Goal: Task Accomplishment & Management: Manage account settings

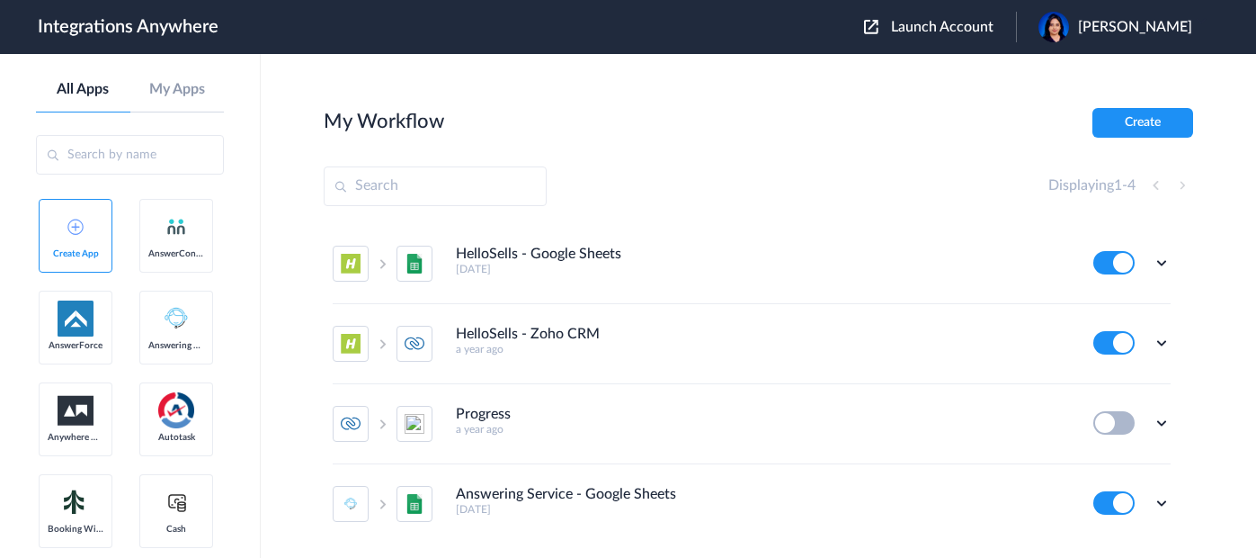
click at [942, 29] on span "Launch Account" at bounding box center [942, 27] width 103 height 14
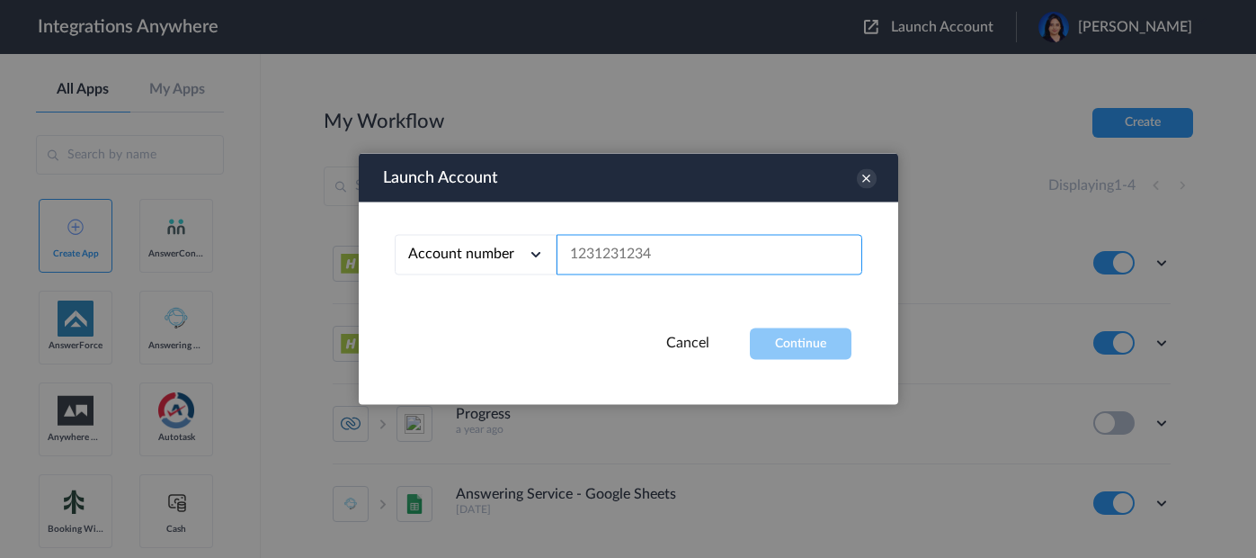
click at [641, 255] on input "text" at bounding box center [710, 255] width 306 height 40
paste input "9192999475"
type input "9192999475"
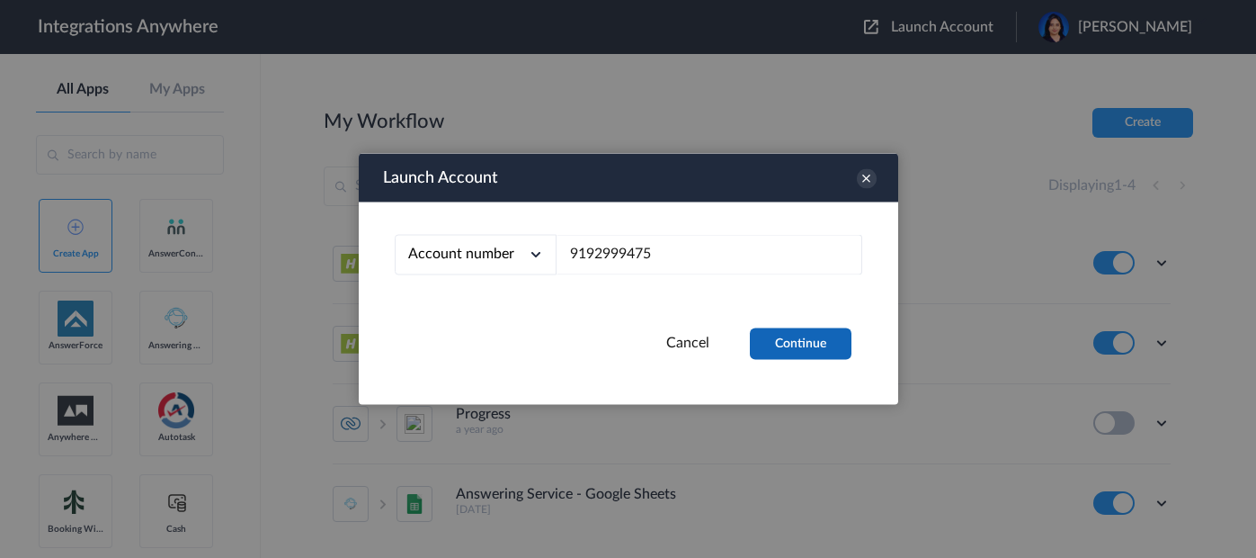
click at [826, 354] on button "Continue" at bounding box center [801, 343] width 102 height 31
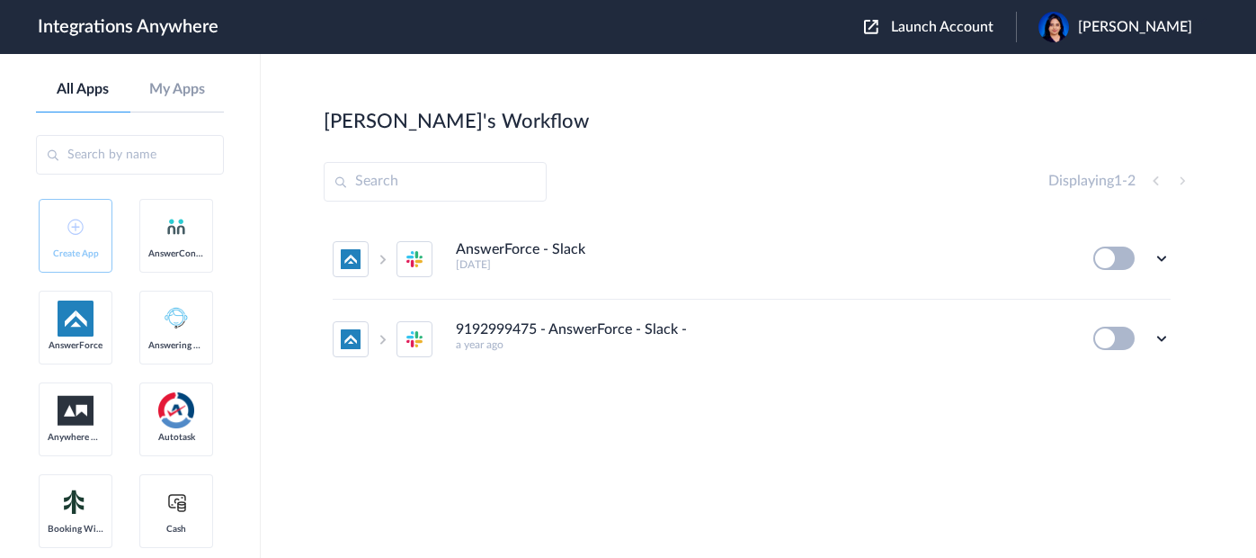
click at [1111, 262] on button at bounding box center [1114, 257] width 41 height 23
click at [1135, 258] on div "Edit Task history Delete" at bounding box center [1132, 257] width 77 height 23
click at [1120, 262] on button at bounding box center [1114, 257] width 41 height 23
click at [1157, 258] on icon at bounding box center [1162, 258] width 18 height 18
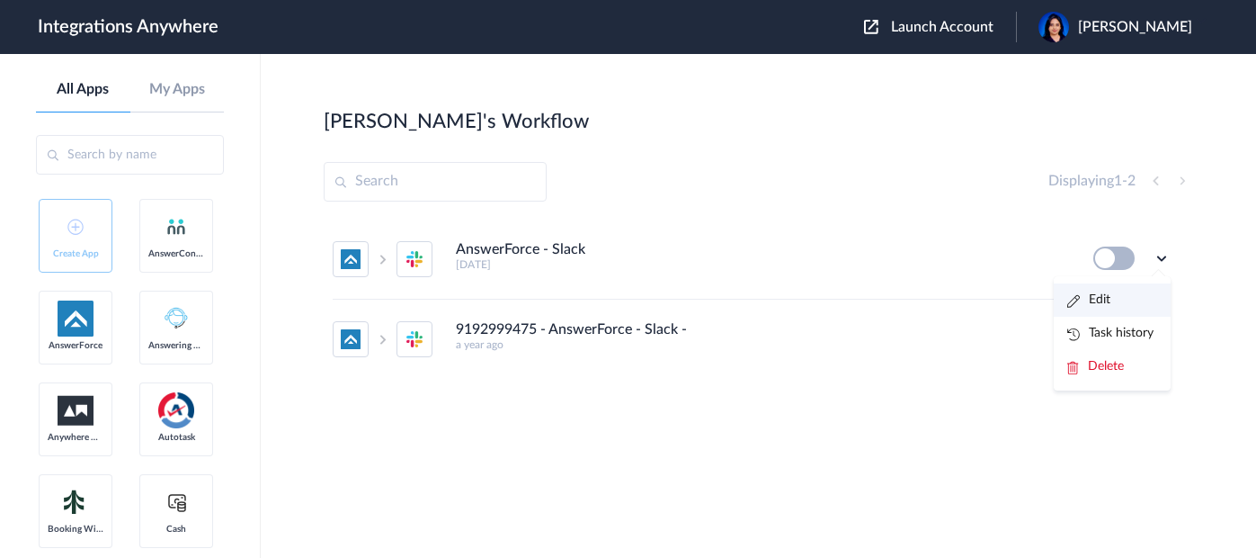
click at [1132, 293] on li "Edit" at bounding box center [1112, 299] width 117 height 33
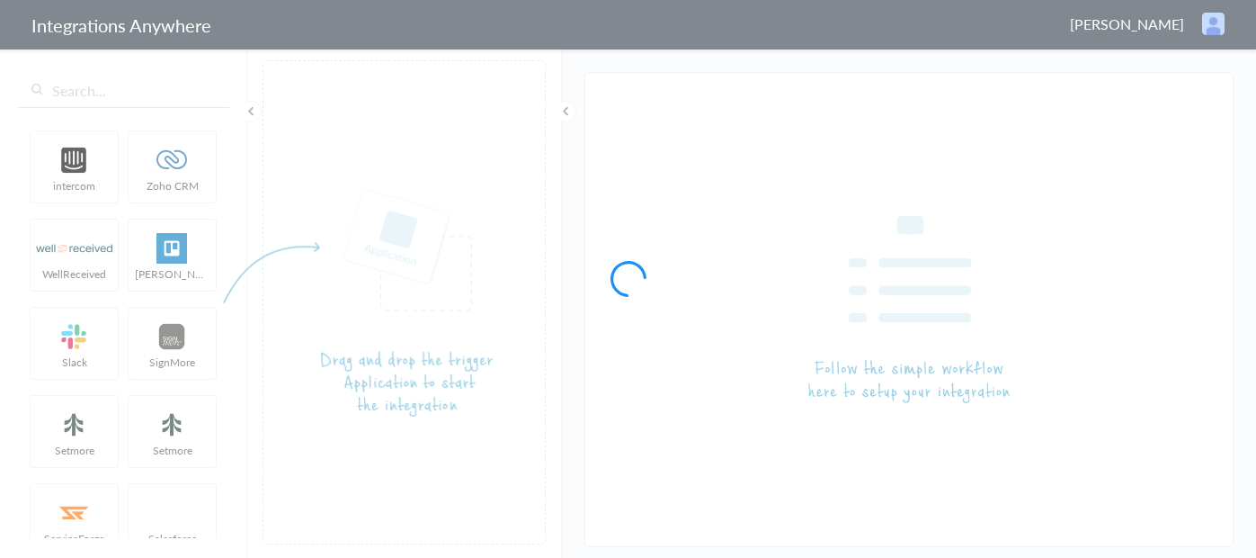
type input "AnswerForce - Slack"
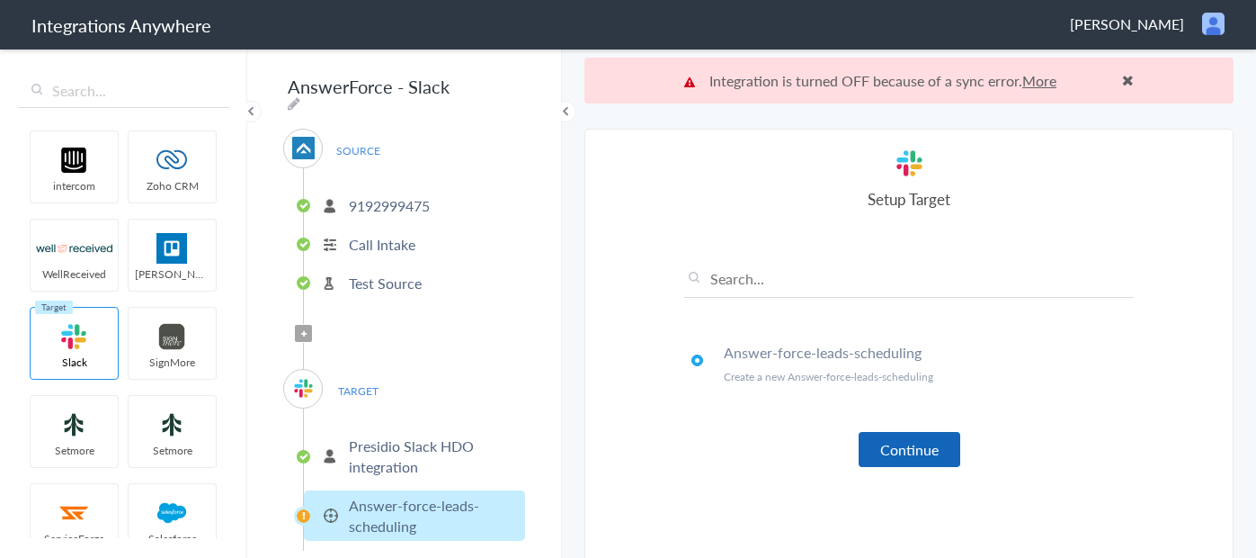
click at [898, 432] on button "Continue" at bounding box center [910, 449] width 102 height 35
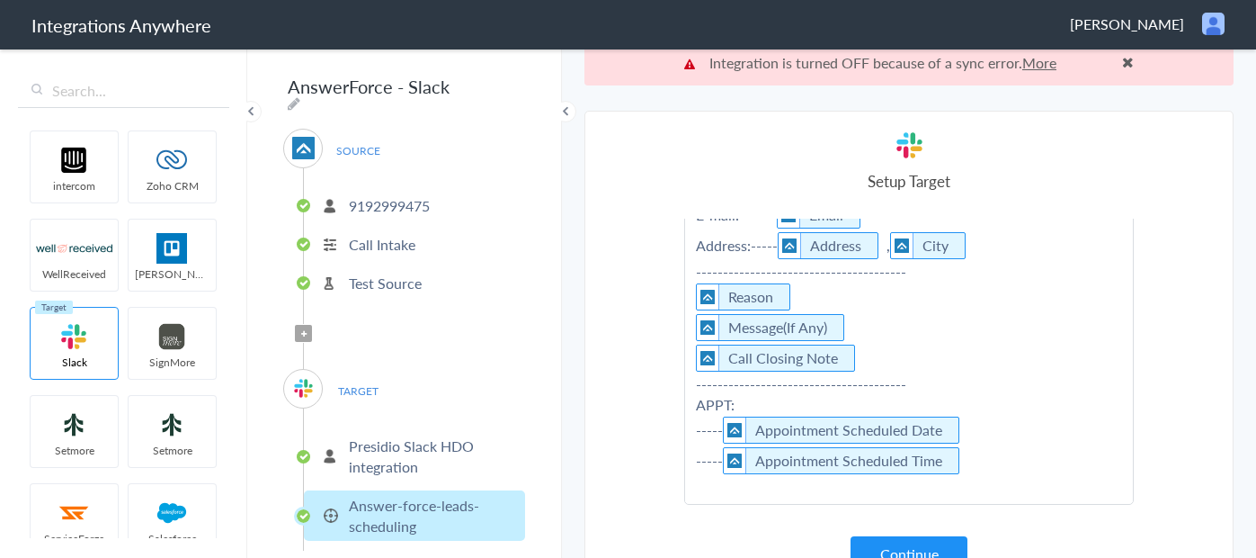
scroll to position [46, 0]
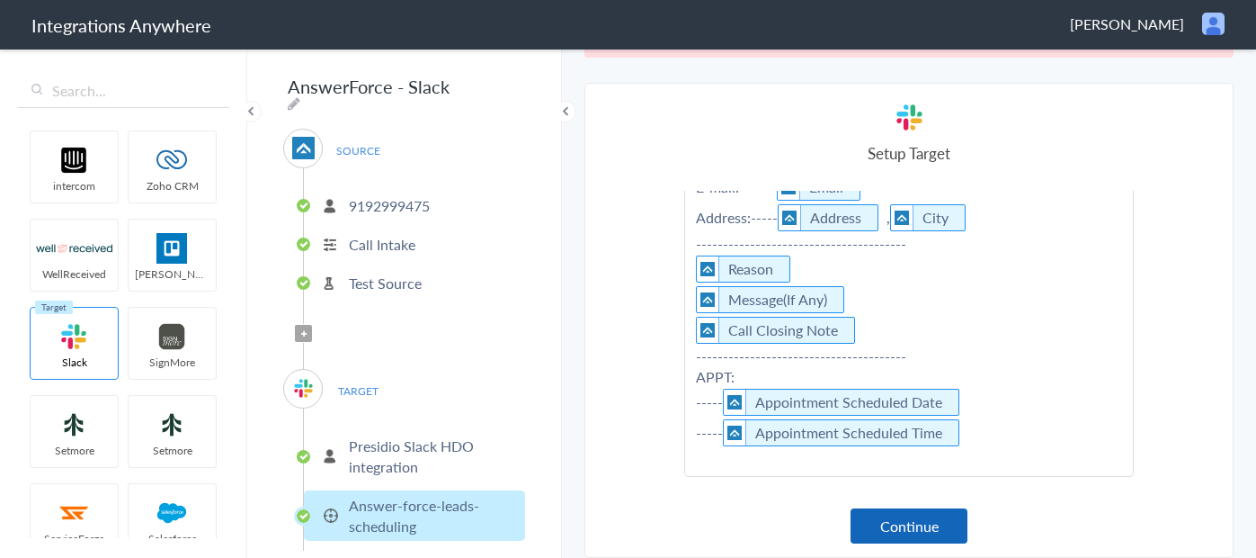
click at [921, 522] on button "Continue" at bounding box center [909, 525] width 117 height 35
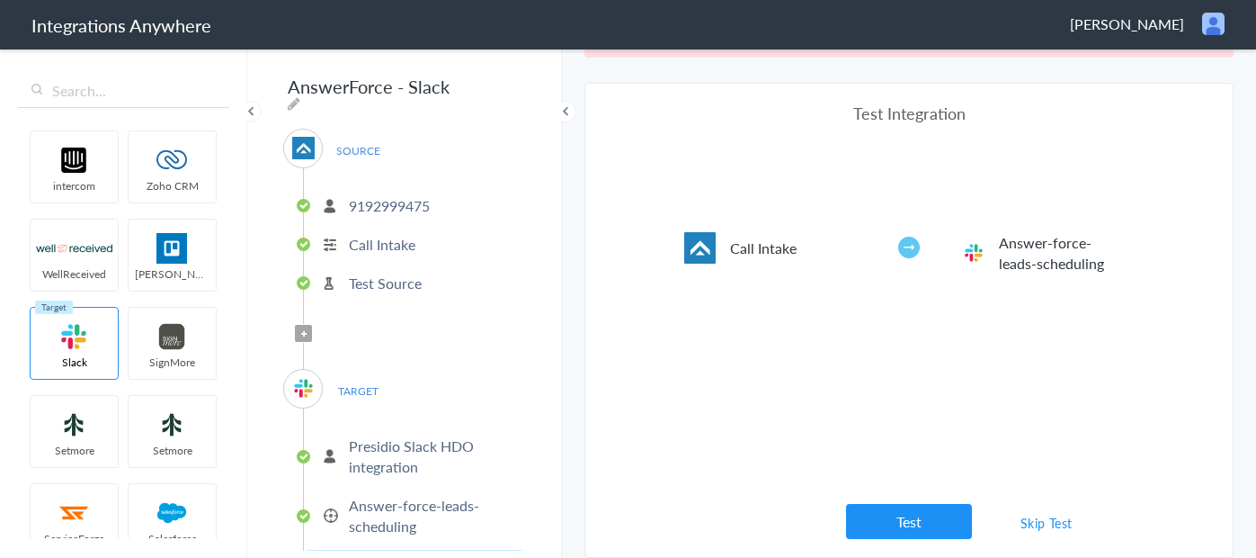
click at [922, 530] on button "Test" at bounding box center [909, 521] width 126 height 35
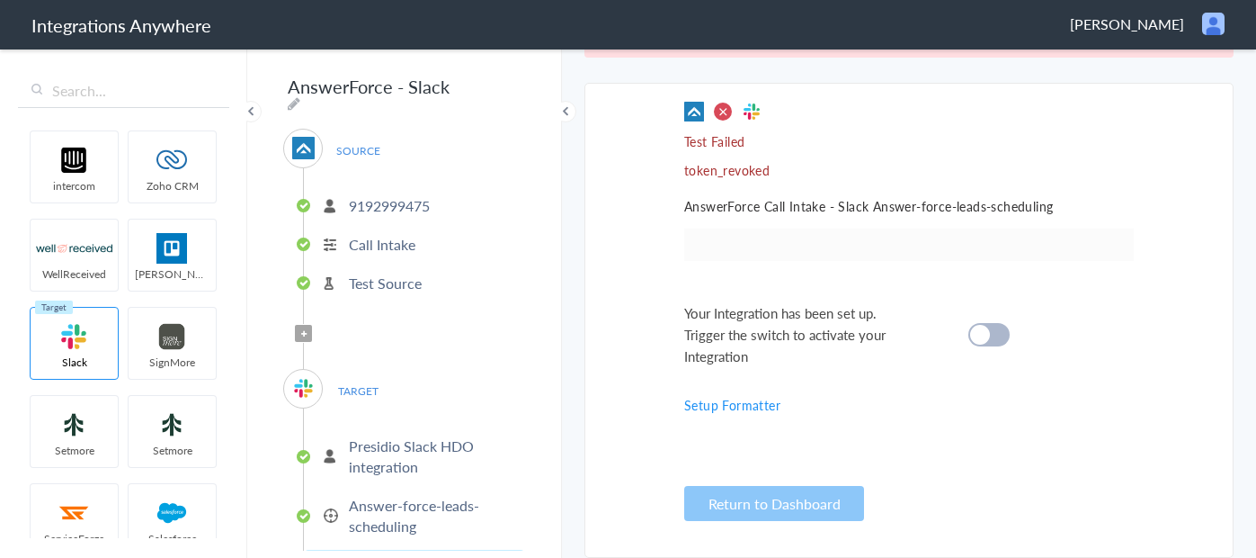
click at [995, 339] on div at bounding box center [989, 334] width 41 height 23
click at [996, 336] on div at bounding box center [989, 334] width 41 height 23
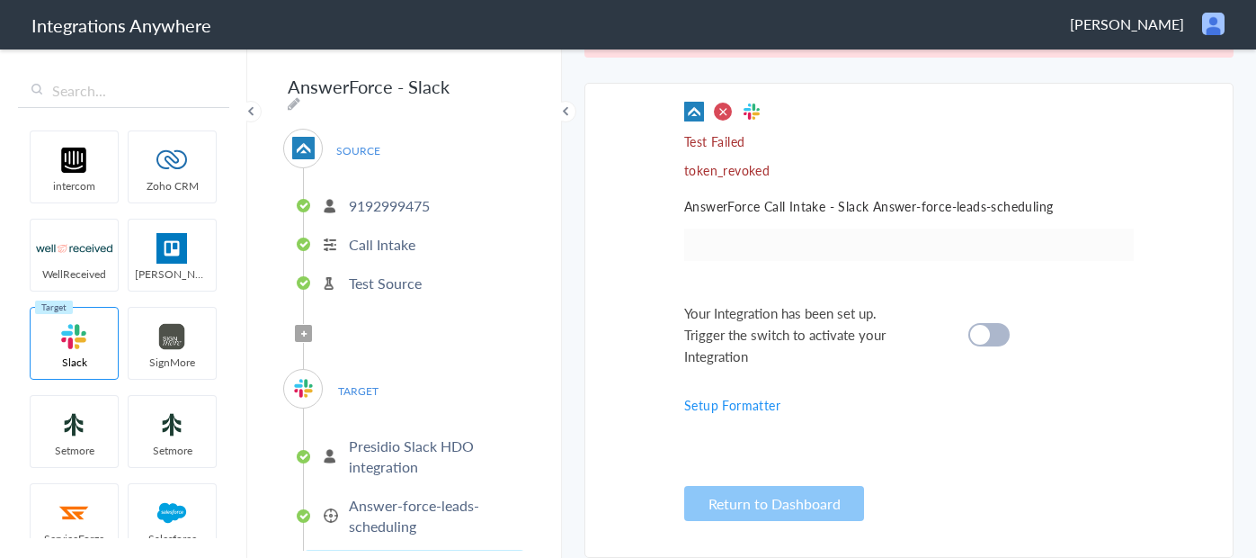
click at [777, 181] on div "Test Failed token_revoked AnswerForce Call Intake - Slack Answer-force-leads-sc…" at bounding box center [909, 320] width 450 height 437
click at [782, 217] on div "Test Failed token_revoked AnswerForce Call Intake - Slack Answer-force-leads-sc…" at bounding box center [909, 320] width 450 height 437
click at [782, 234] on ul at bounding box center [909, 244] width 450 height 32
click at [743, 510] on button "Return to Dashboard" at bounding box center [774, 503] width 180 height 35
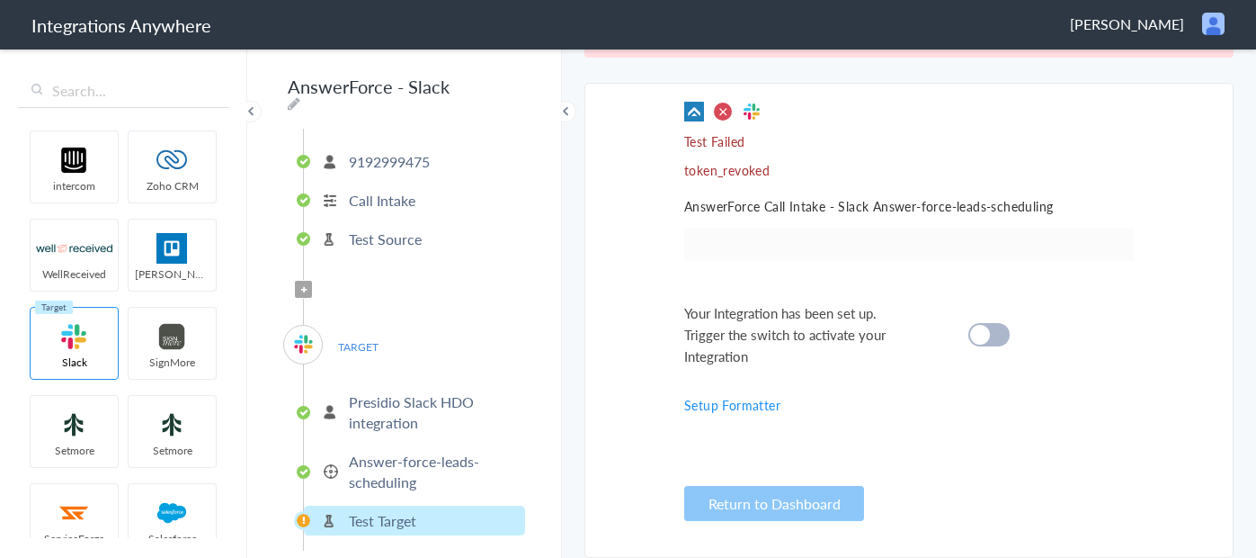
scroll to position [47, 0]
click at [411, 453] on p "Answer-force-leads-scheduling" at bounding box center [435, 468] width 172 height 41
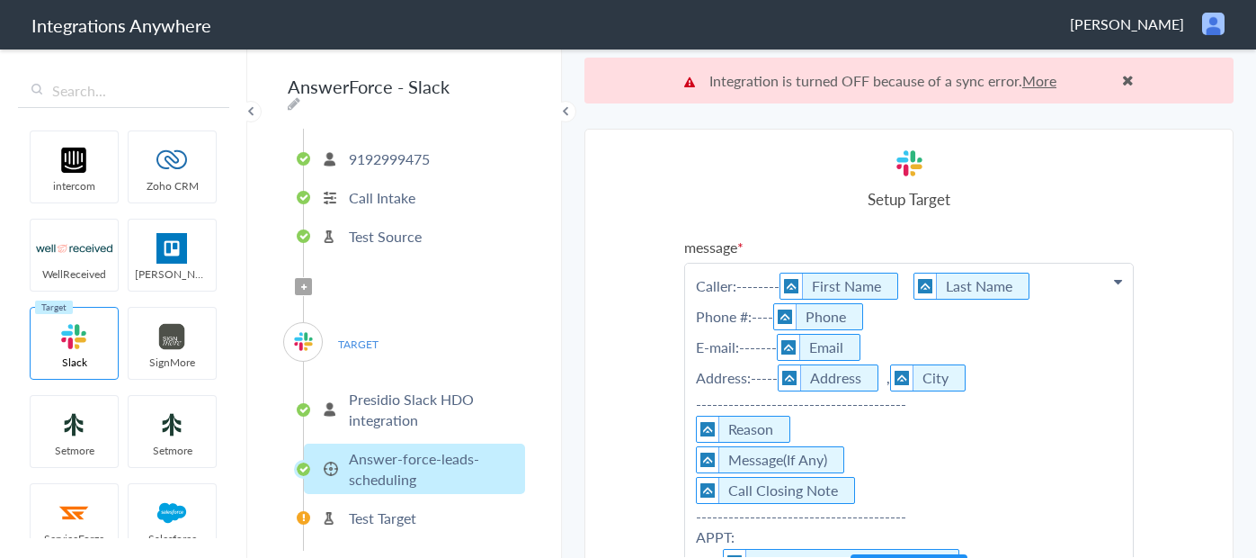
scroll to position [0, 0]
click at [1049, 87] on link "More" at bounding box center [1040, 80] width 34 height 21
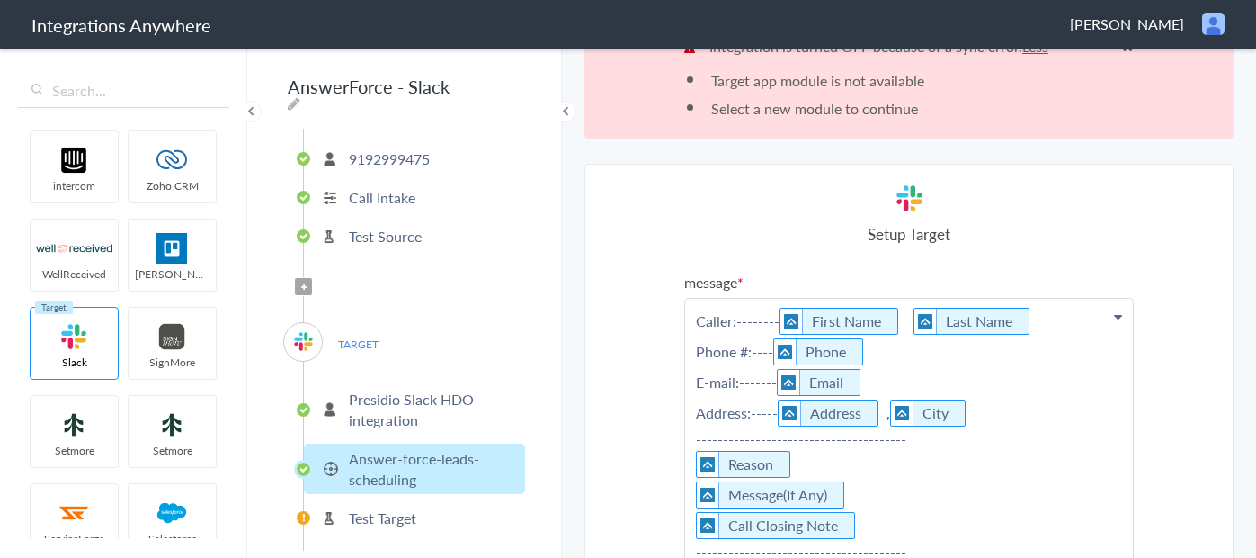
scroll to position [115, 0]
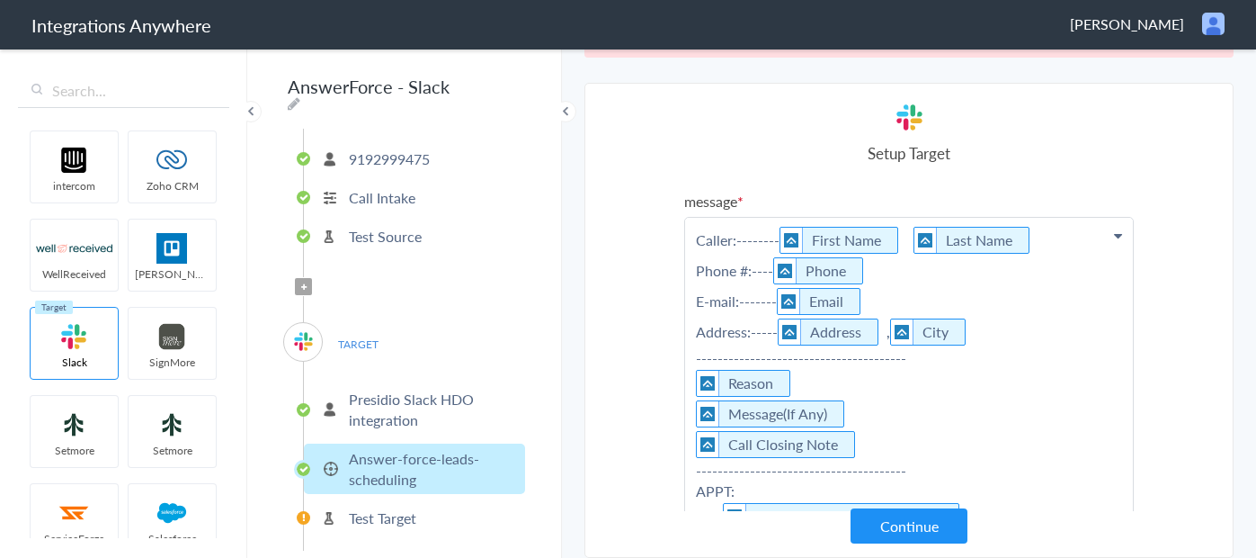
click at [400, 392] on p "Presidio Slack HDO integration" at bounding box center [435, 409] width 172 height 41
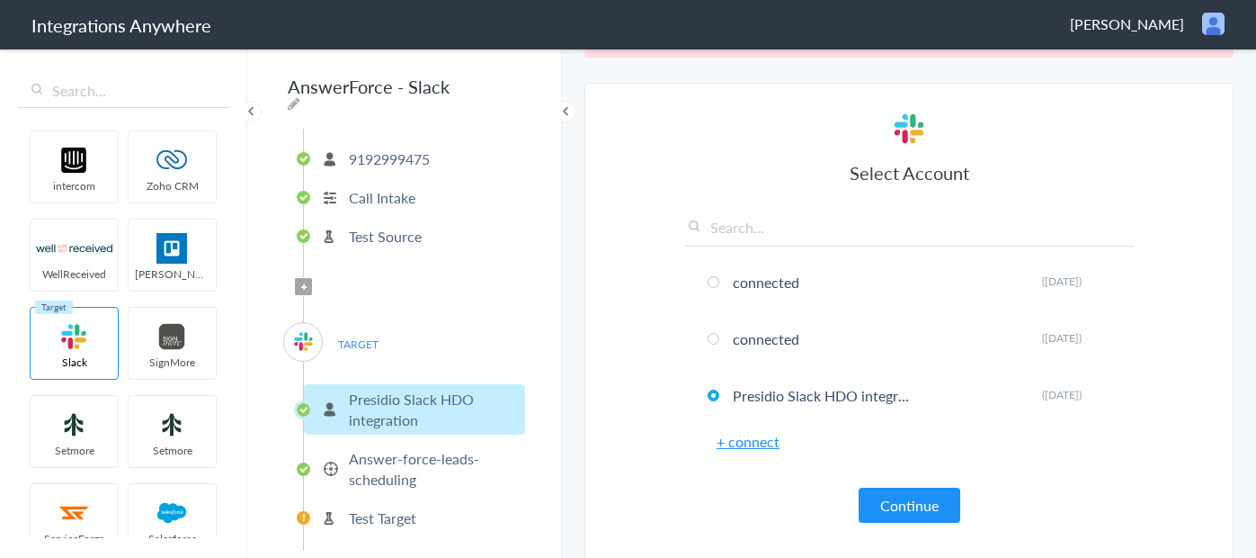
scroll to position [17, 0]
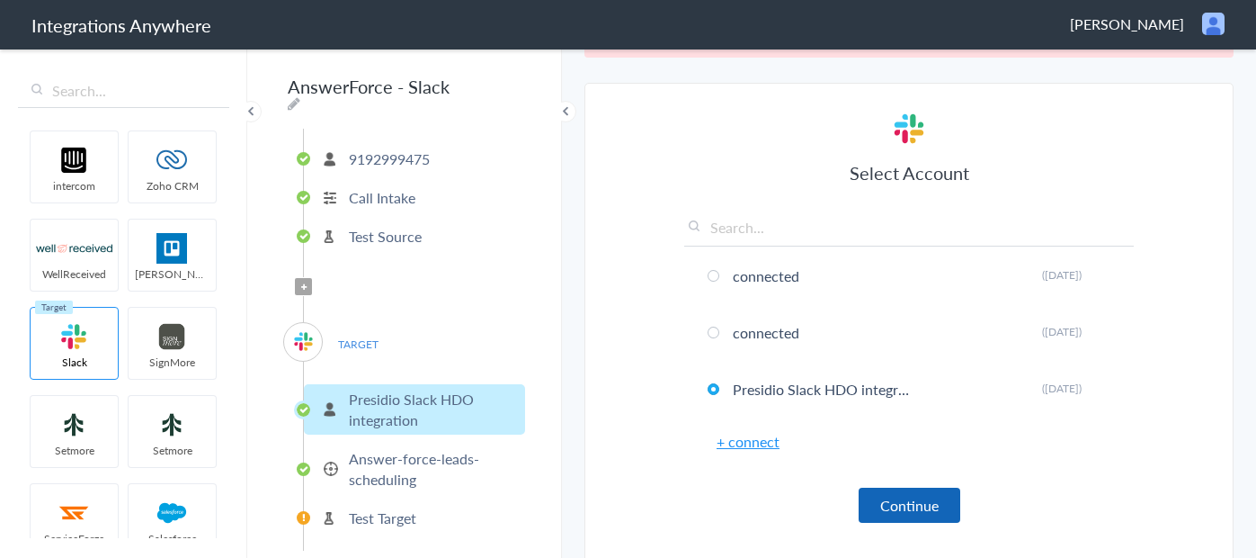
click at [916, 498] on button "Continue" at bounding box center [910, 504] width 102 height 35
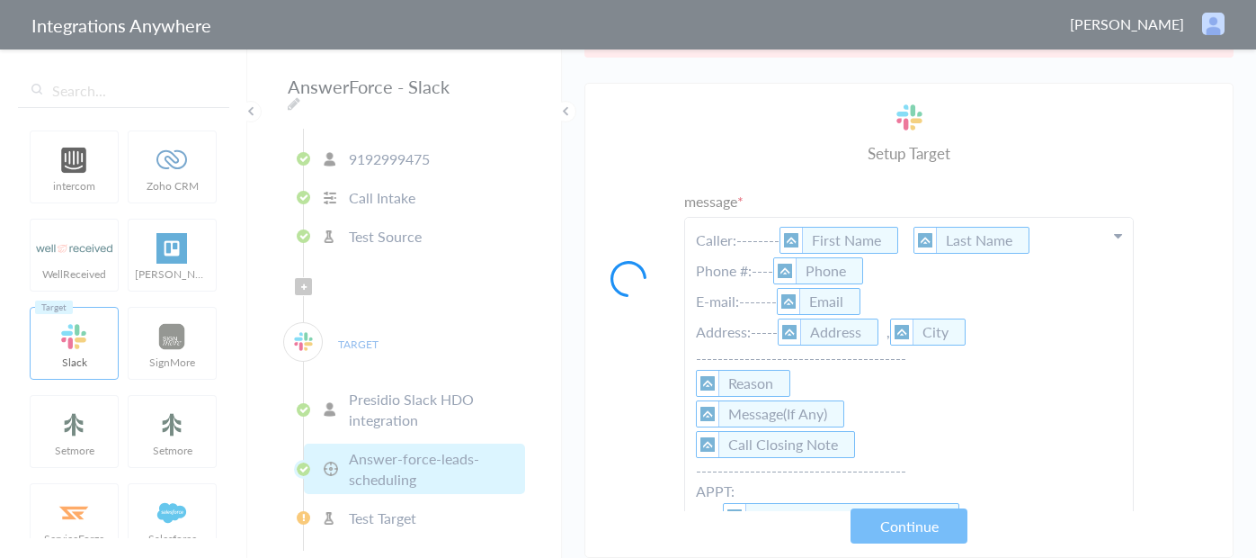
scroll to position [59, 0]
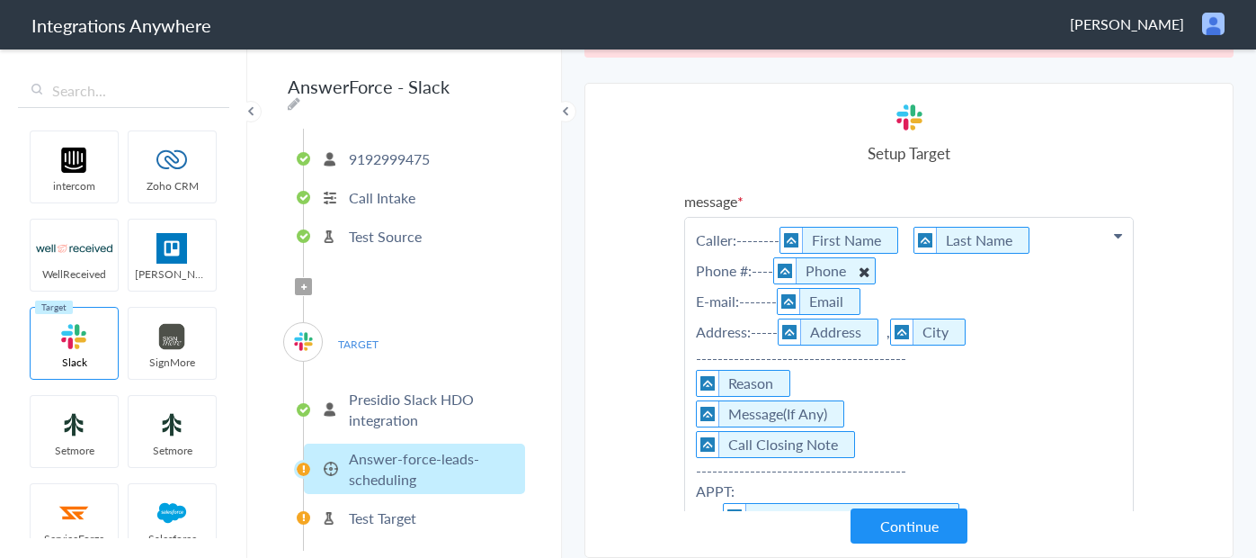
click at [818, 272] on li "Phone" at bounding box center [824, 270] width 103 height 27
click at [1115, 237] on icon at bounding box center [1118, 235] width 8 height 14
click at [1116, 237] on icon at bounding box center [1118, 235] width 8 height 14
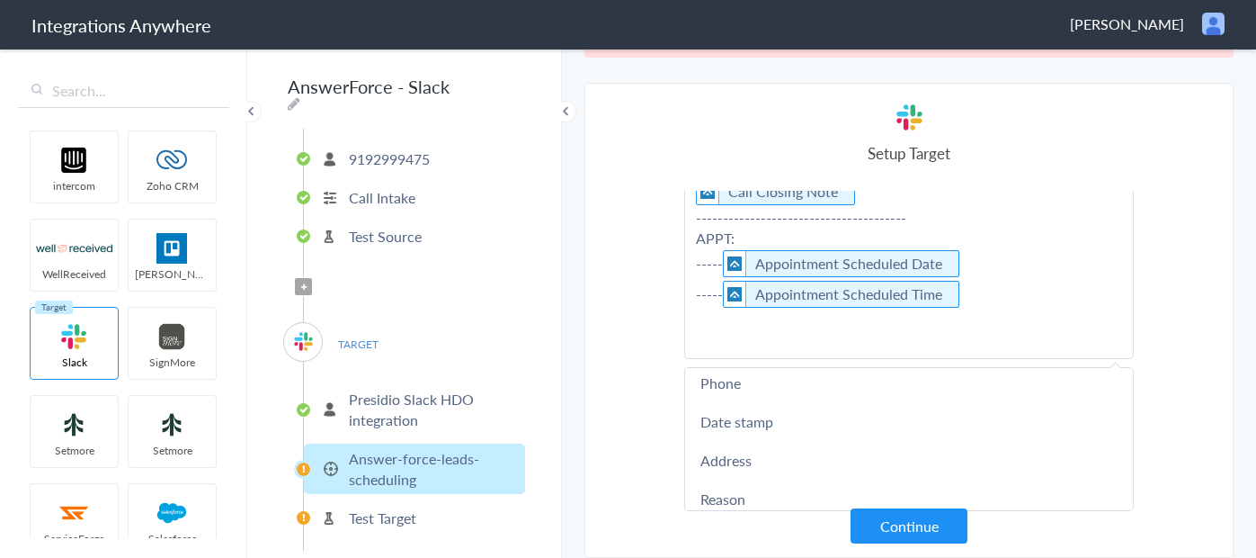
scroll to position [186, 0]
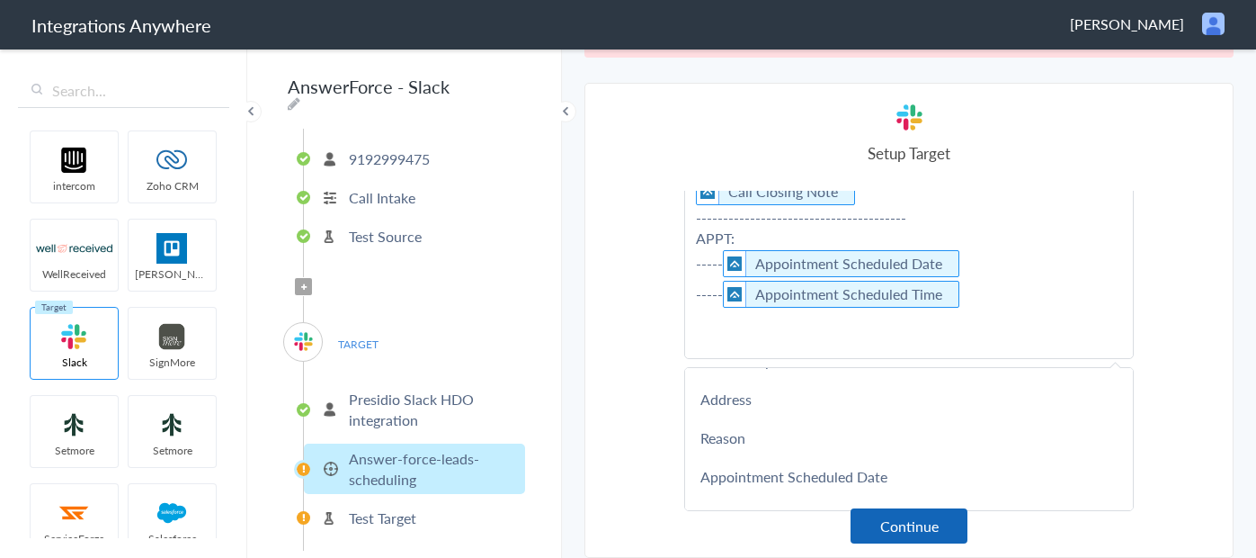
click at [888, 522] on button "Continue" at bounding box center [909, 525] width 117 height 35
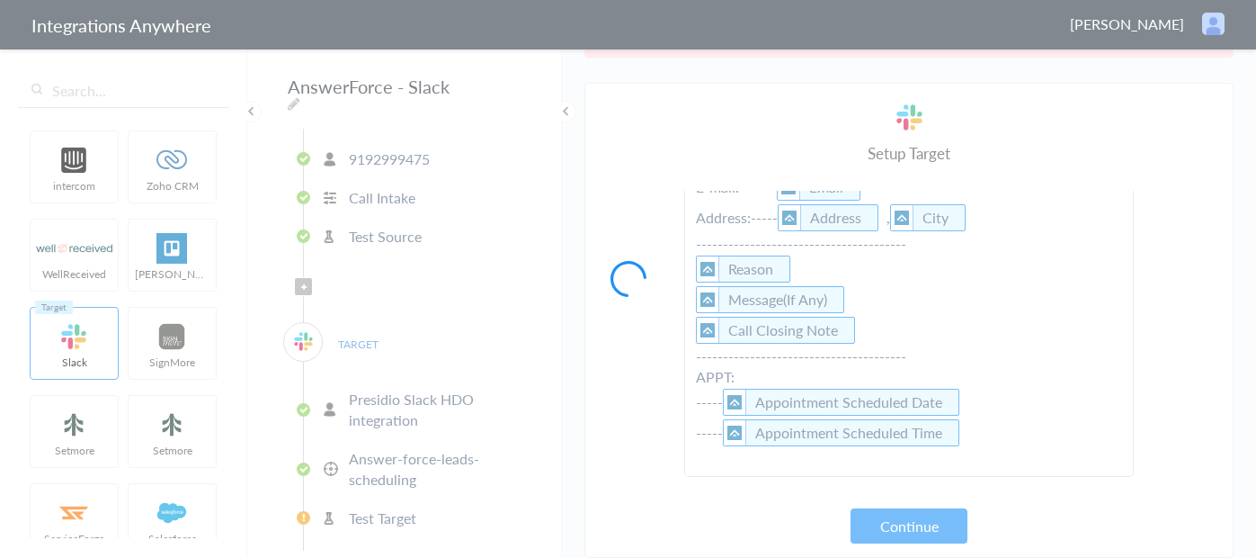
scroll to position [114, 0]
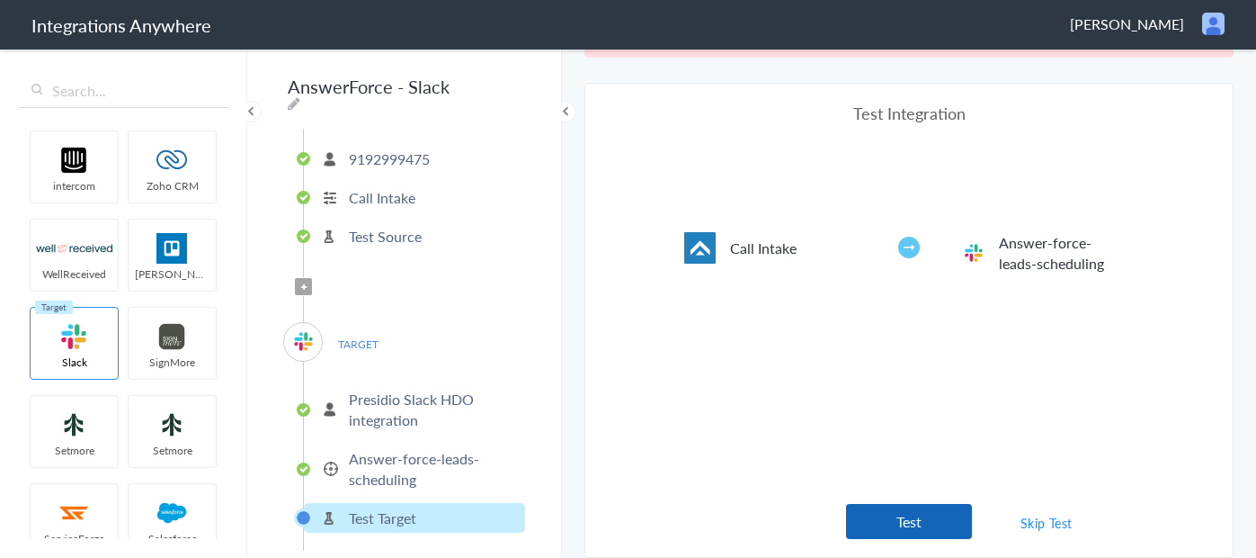
click at [903, 521] on button "Test" at bounding box center [909, 521] width 126 height 35
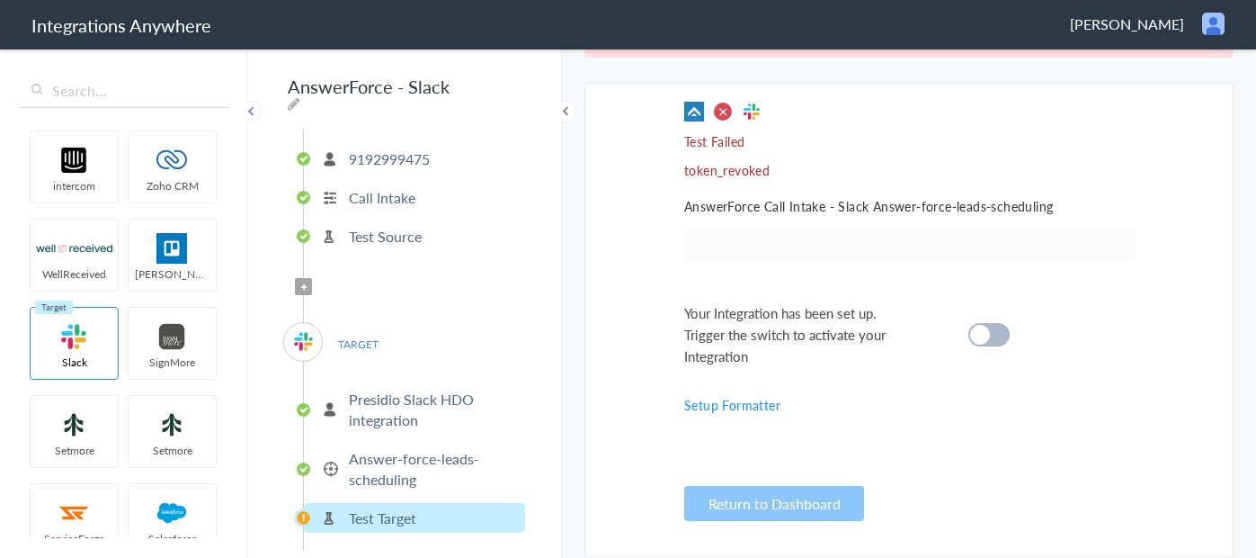
click at [711, 210] on h5 "AnswerForce Call Intake - Slack Answer-force-leads-scheduling" at bounding box center [909, 206] width 450 height 18
drag, startPoint x: 834, startPoint y: 201, endPoint x: 875, endPoint y: 201, distance: 41.4
click at [834, 201] on h5 "AnswerForce Call Intake - Slack Answer-force-leads-scheduling" at bounding box center [909, 206] width 450 height 18
click at [956, 211] on h5 "AnswerForce Call Intake - Slack Answer-force-leads-scheduling" at bounding box center [909, 206] width 450 height 18
click at [1027, 215] on div "Test Failed token_revoked AnswerForce Call Intake - Slack Answer-force-leads-sc…" at bounding box center [909, 320] width 450 height 437
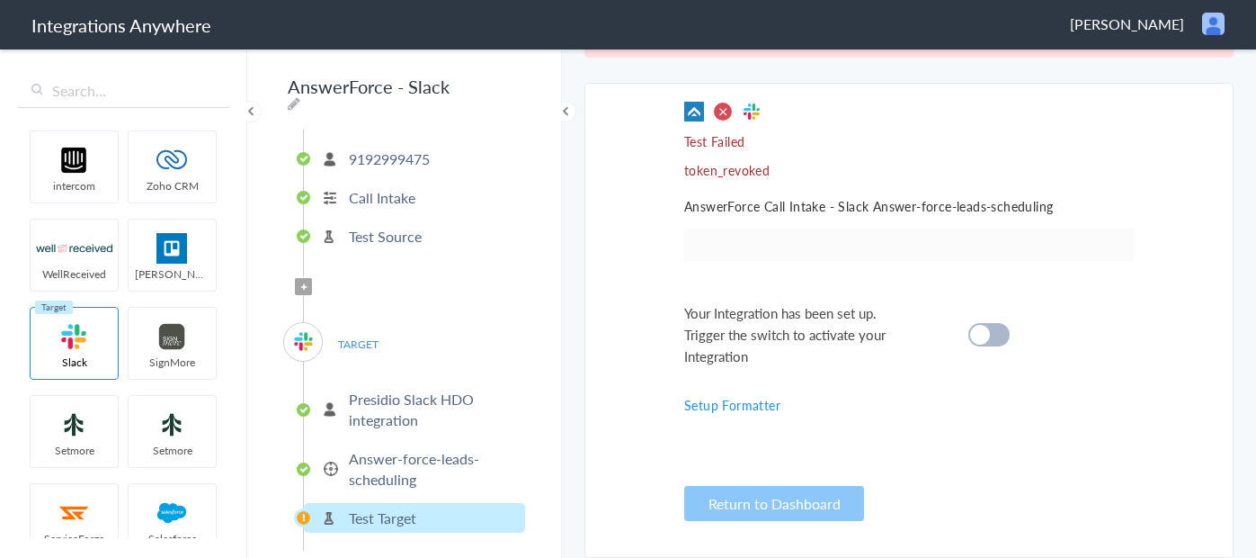
click at [994, 342] on div at bounding box center [989, 334] width 41 height 23
click at [997, 339] on div at bounding box center [989, 334] width 41 height 23
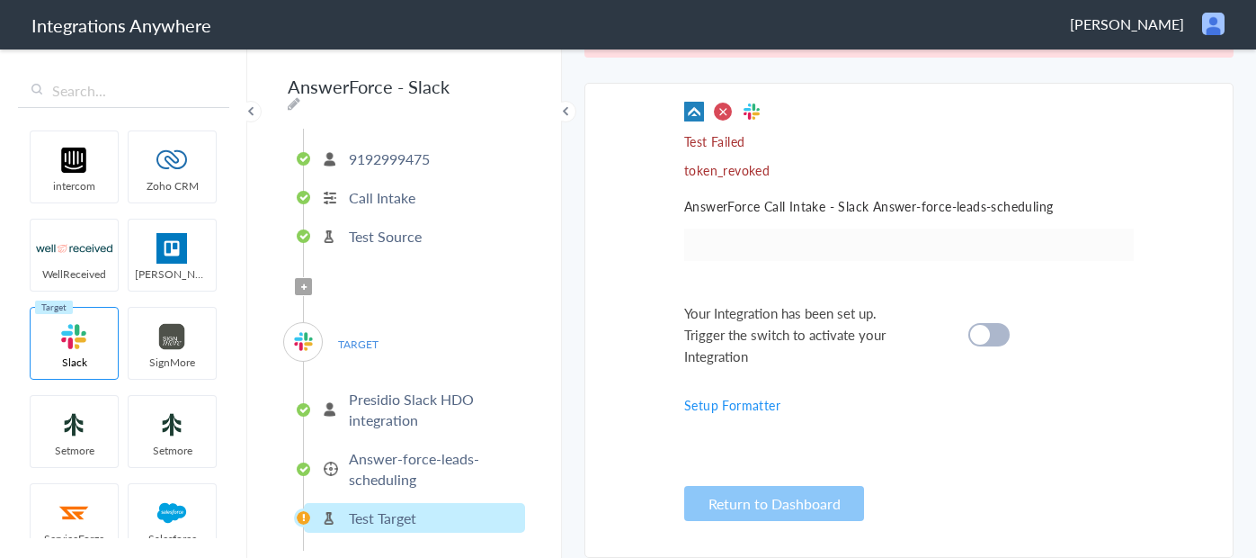
click at [997, 339] on div at bounding box center [989, 334] width 41 height 23
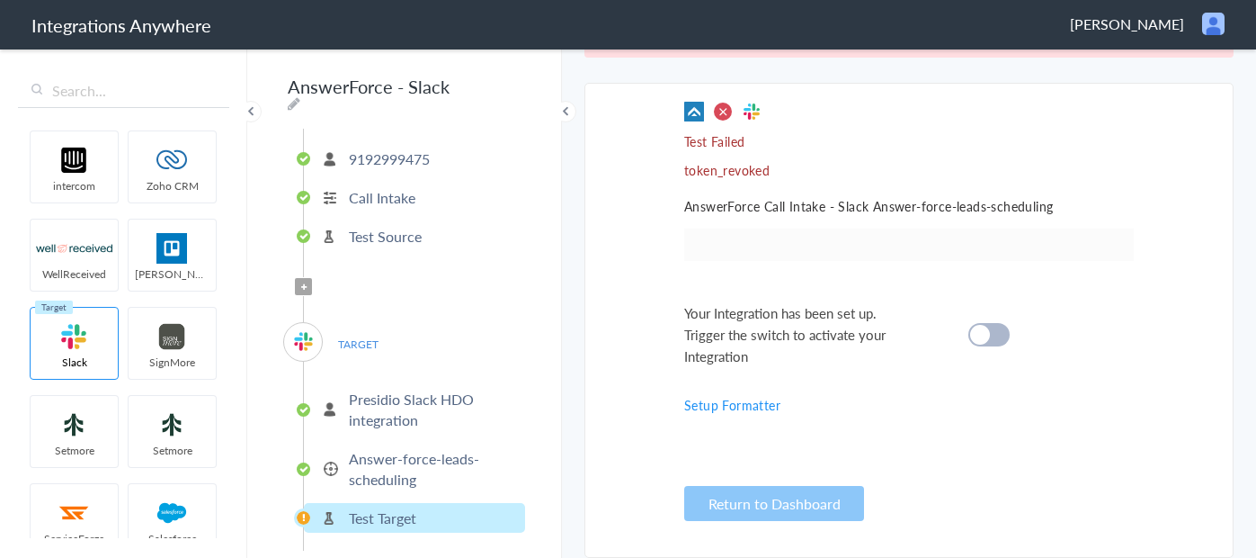
click at [997, 339] on div at bounding box center [989, 334] width 41 height 23
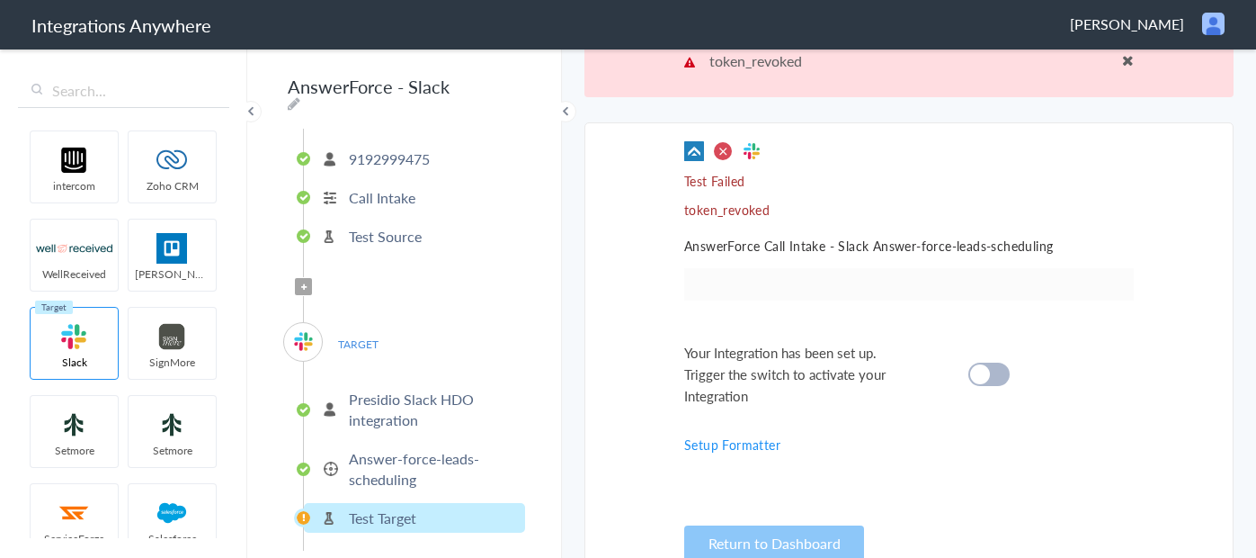
scroll to position [0, 0]
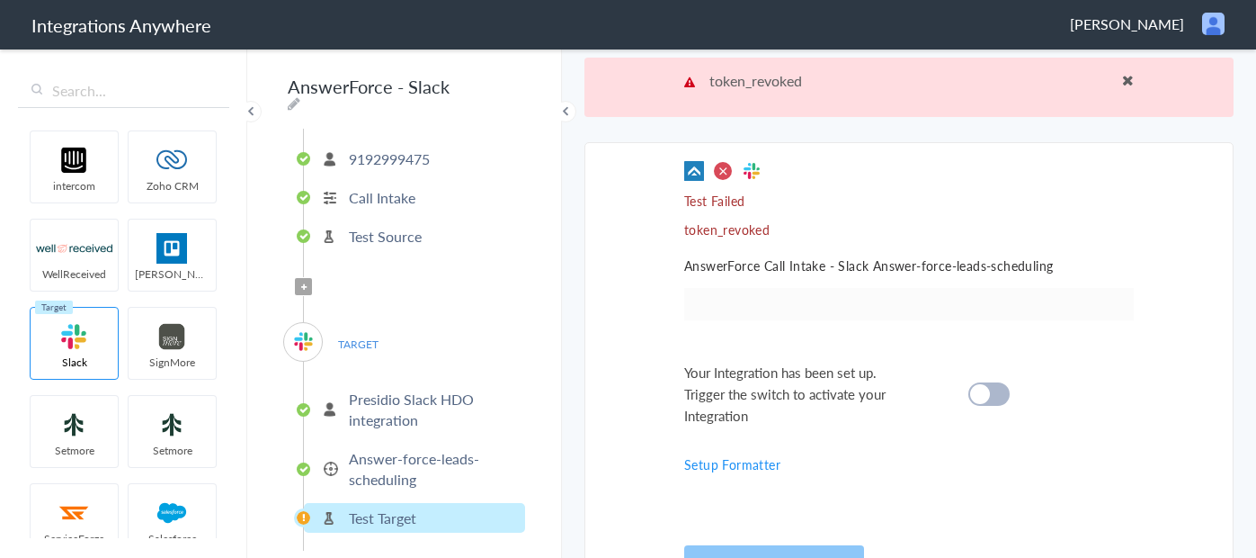
click at [888, 75] on p "token_revoked Less" at bounding box center [909, 80] width 450 height 21
click at [782, 80] on p "token_revoked Less" at bounding box center [909, 80] width 450 height 21
drag, startPoint x: 684, startPoint y: 76, endPoint x: 822, endPoint y: 107, distance: 141.0
click at [821, 107] on div "token_revoked Less" at bounding box center [909, 87] width 649 height 59
click at [745, 201] on p "Test Failed" at bounding box center [909, 201] width 450 height 18
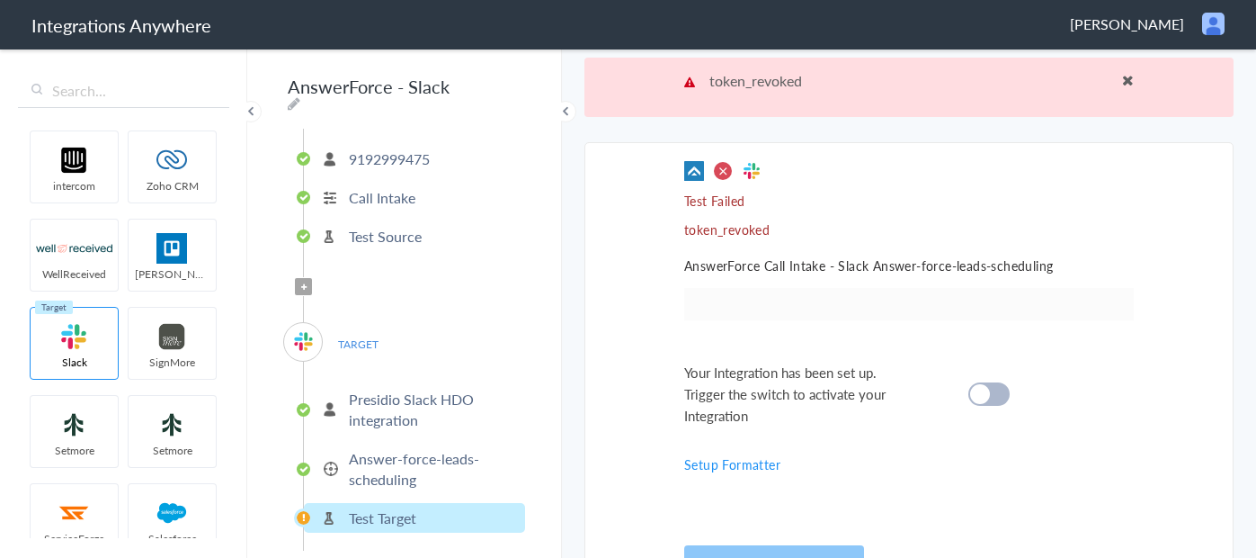
click at [744, 201] on p "Test Failed" at bounding box center [909, 201] width 450 height 18
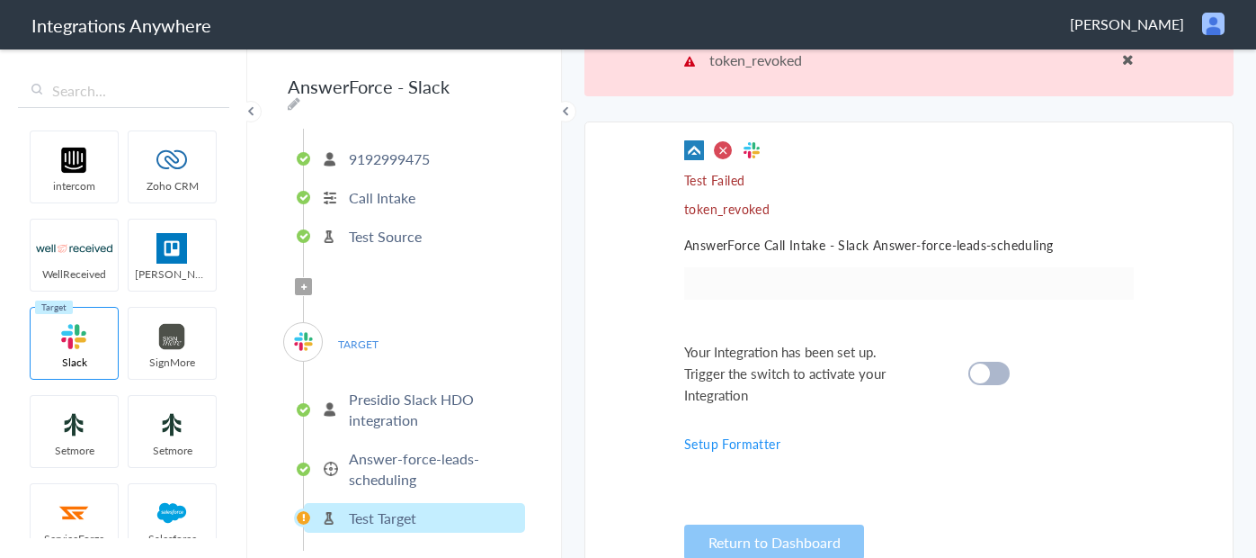
scroll to position [59, 0]
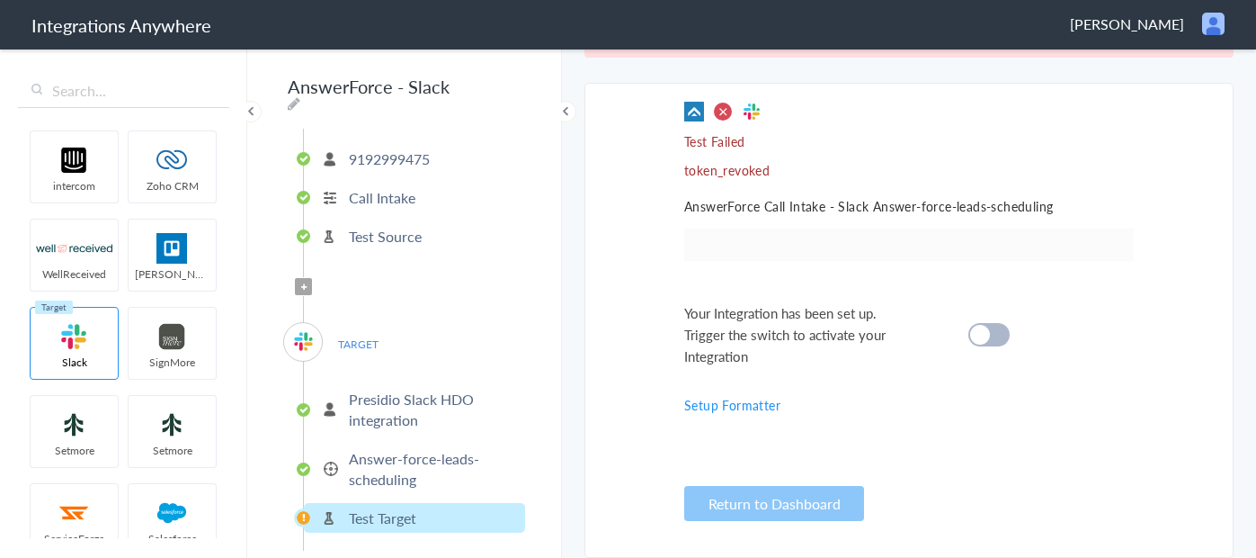
click at [747, 409] on link "Setup Formatter" at bounding box center [732, 405] width 96 height 18
click at [748, 407] on link "Setup Formatter" at bounding box center [732, 405] width 96 height 18
click at [345, 362] on ul "Presidio Slack HDO integration Answer-force-leads-scheduling Test Target" at bounding box center [414, 456] width 222 height 189
click at [349, 341] on span "TARGET" at bounding box center [358, 344] width 68 height 24
click at [299, 340] on img at bounding box center [303, 341] width 22 height 22
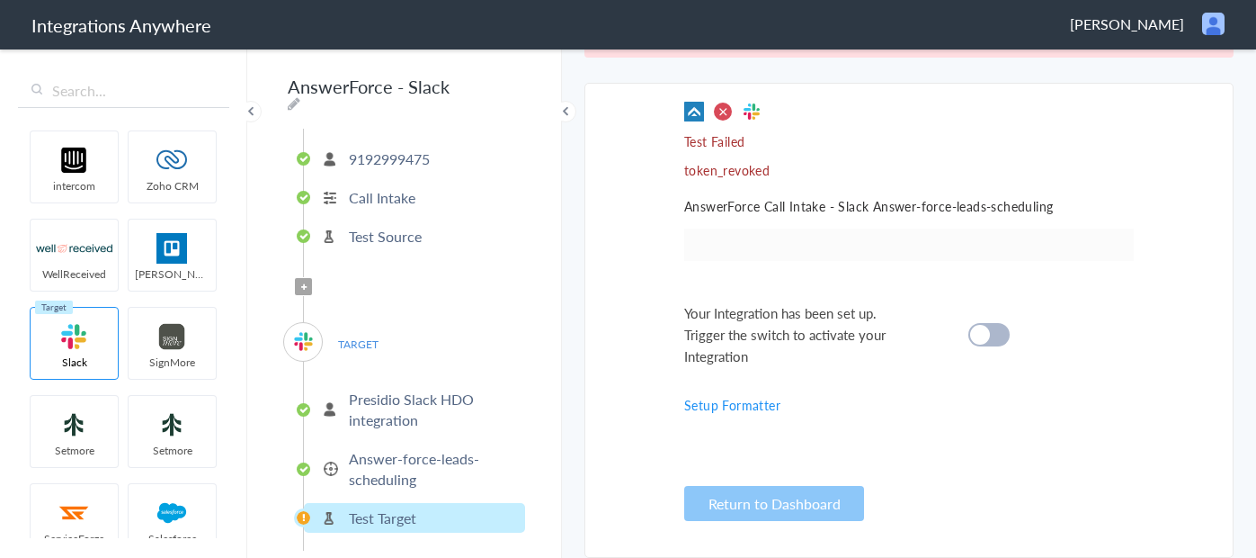
click at [307, 331] on img at bounding box center [303, 341] width 22 height 22
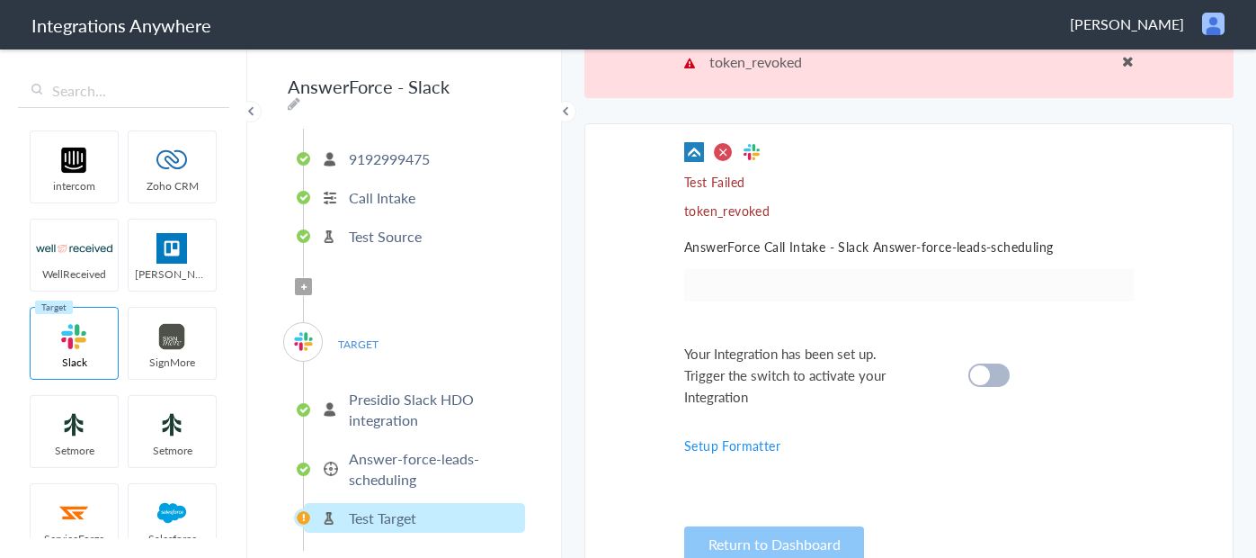
scroll to position [0, 0]
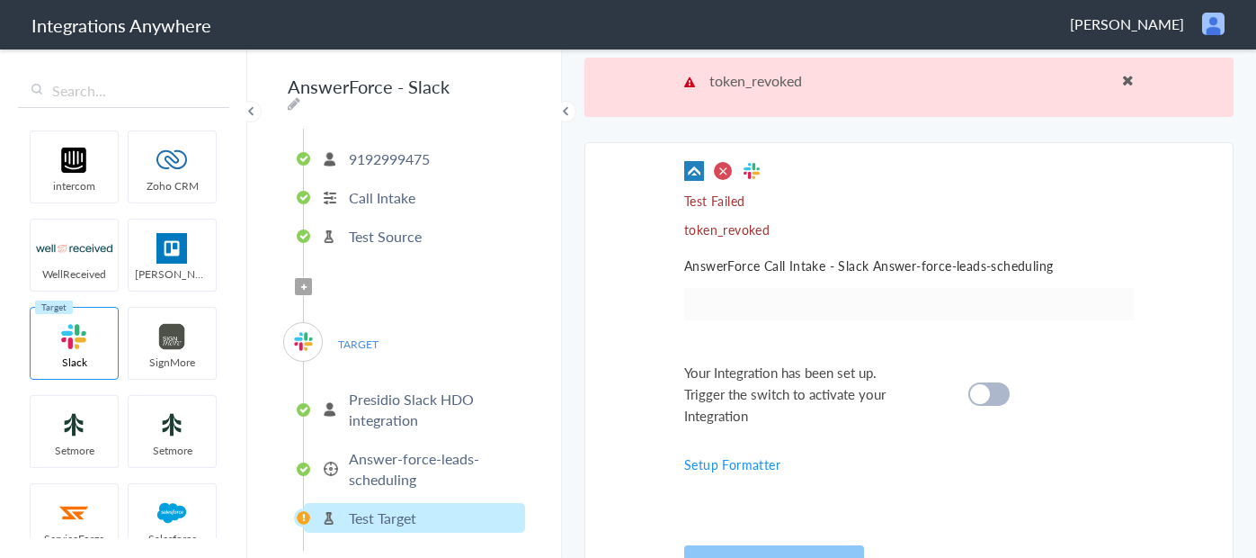
click at [364, 226] on p "Test Source" at bounding box center [385, 236] width 73 height 21
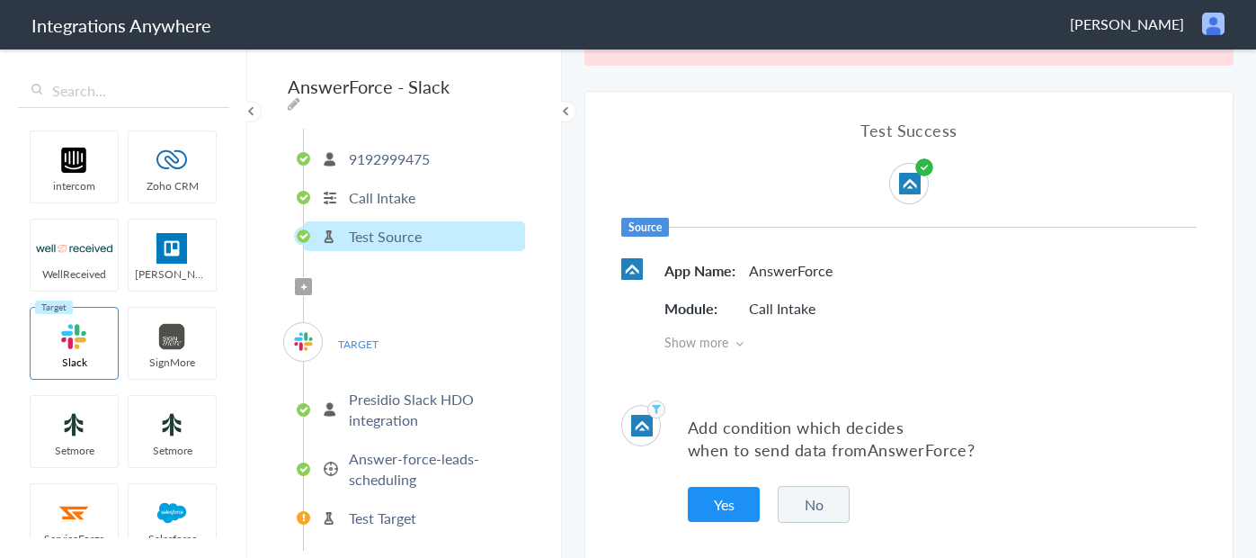
scroll to position [59, 0]
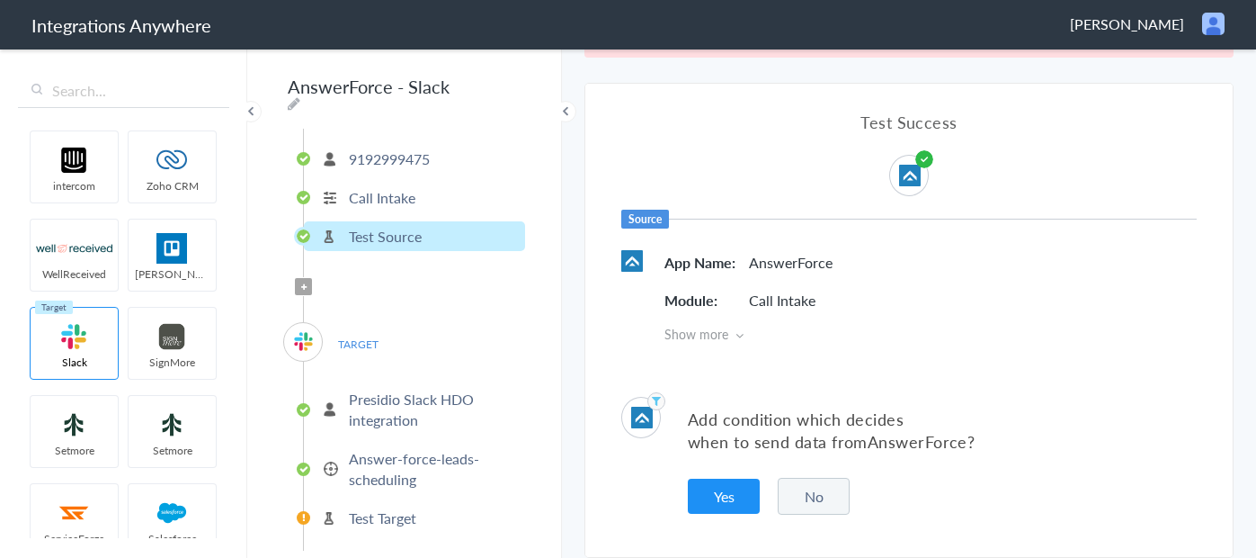
click at [800, 496] on button "No" at bounding box center [814, 496] width 72 height 37
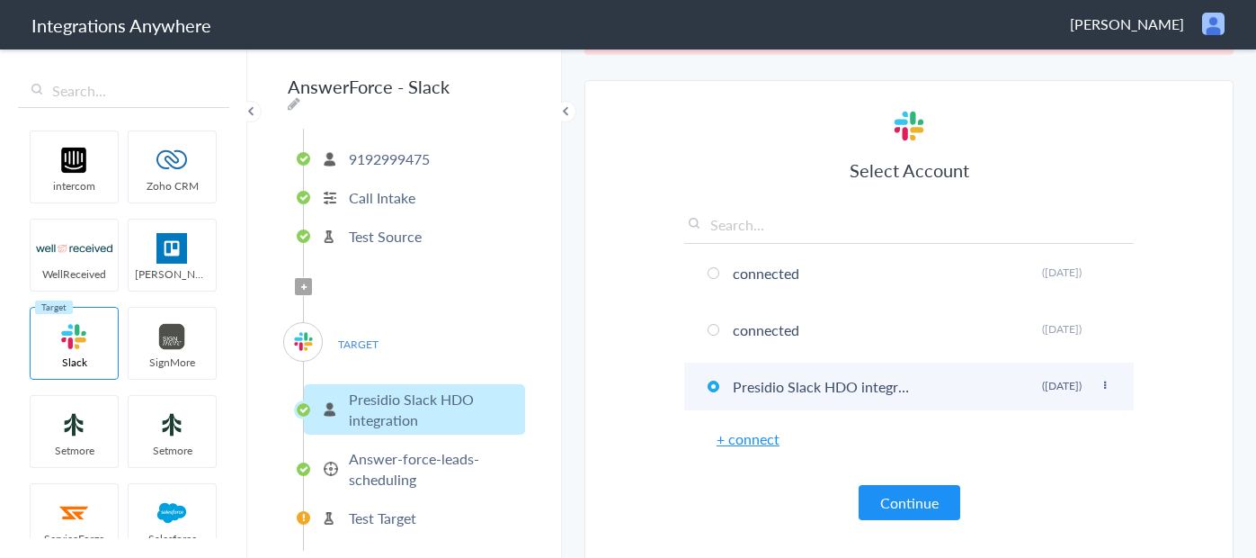
scroll to position [63, 0]
click at [855, 379] on li "Presidio Slack HDO integration Rename Delete (3 months ago)" at bounding box center [909, 386] width 450 height 48
click at [845, 387] on li "Presidio Slack HDO integration Rename Delete (3 months ago)" at bounding box center [909, 386] width 450 height 48
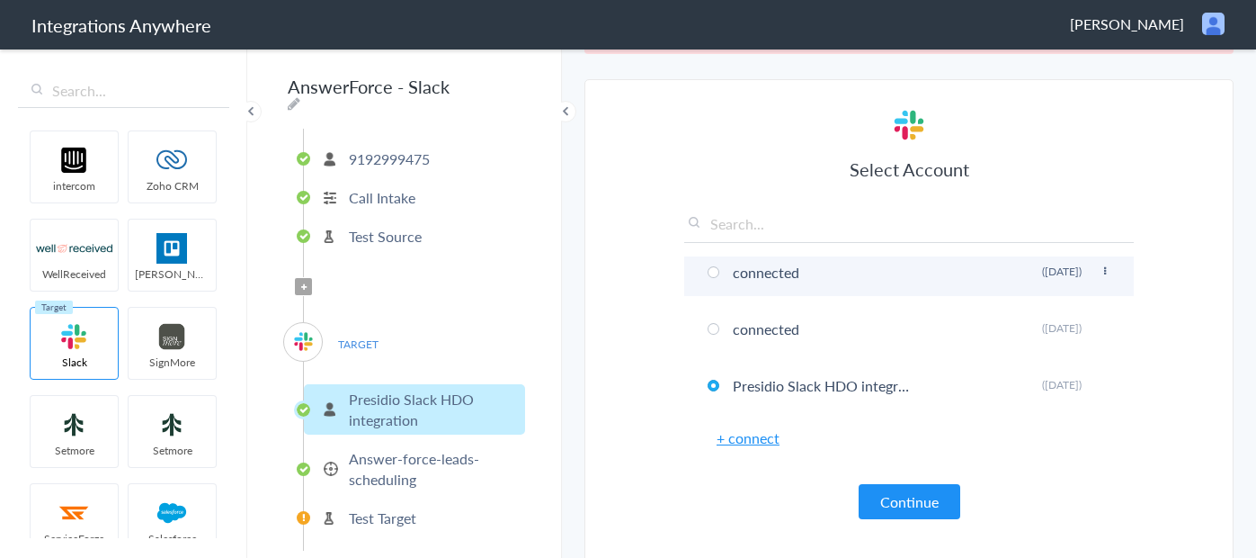
click at [706, 287] on li "connected Rename Delete (3 months ago)" at bounding box center [909, 272] width 450 height 48
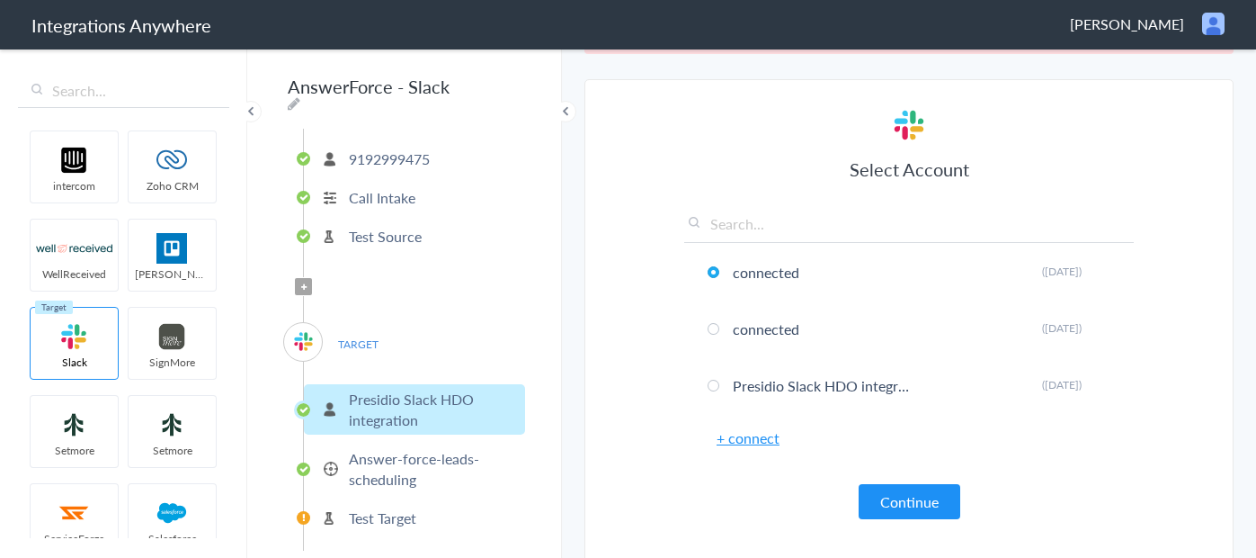
click at [904, 500] on button "Continue" at bounding box center [910, 501] width 102 height 35
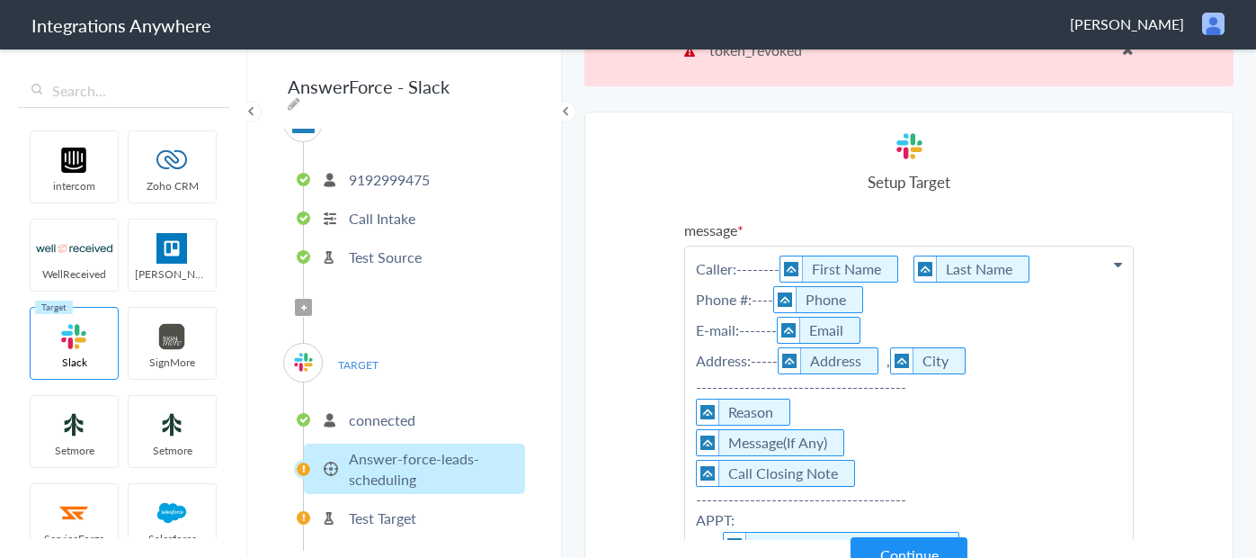
scroll to position [0, 0]
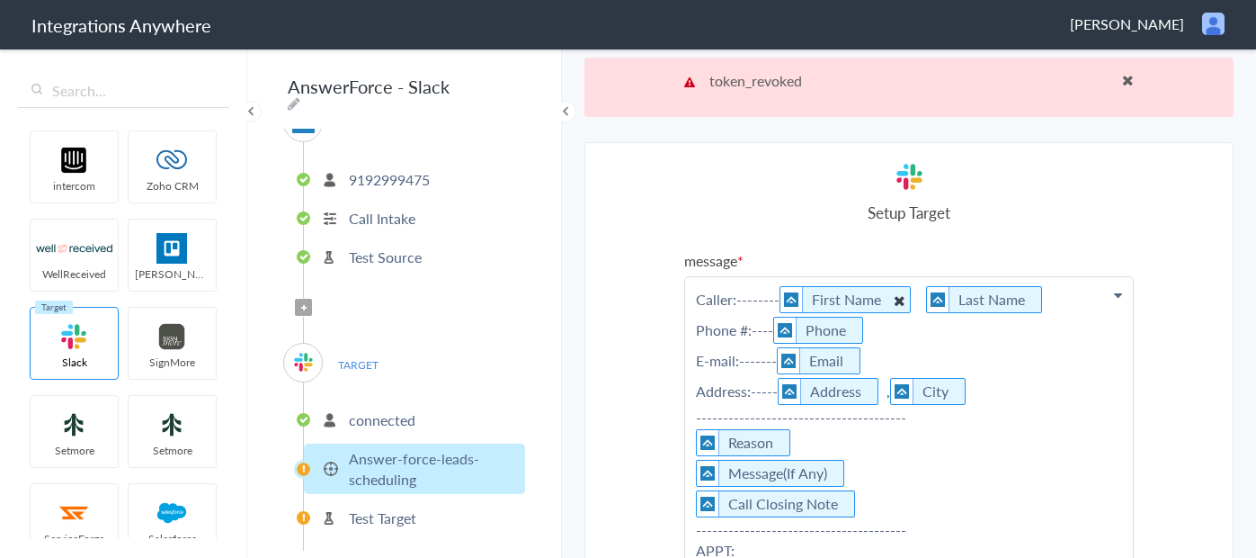
click at [877, 302] on Name "First Name" at bounding box center [845, 299] width 131 height 27
click at [1127, 76] on span at bounding box center [1128, 80] width 12 height 14
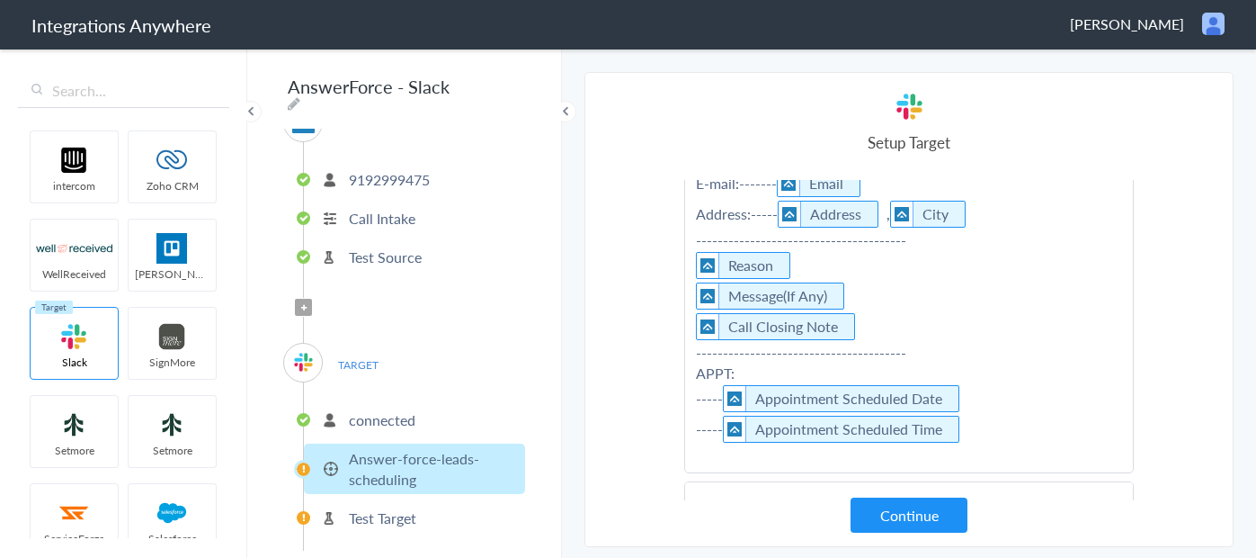
scroll to position [179, 0]
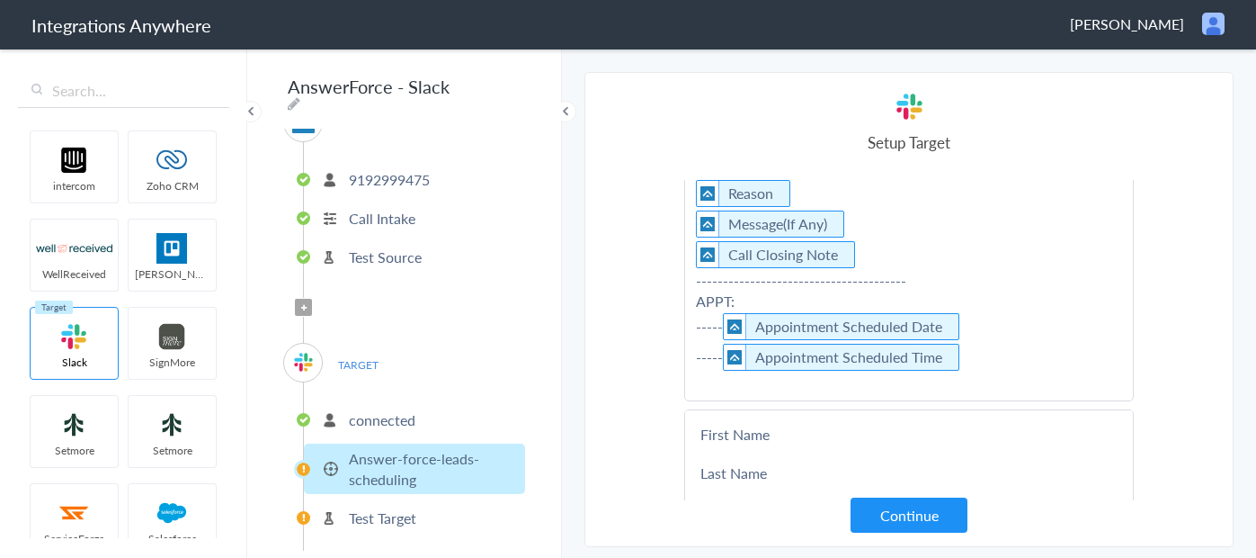
click at [986, 359] on p "Caller:-------- First Name Last Name Phone #:---- Phone E-mail:------- Email Ad…" at bounding box center [909, 214] width 448 height 372
click at [747, 299] on p "Caller:-------- First Name Last Name Phone #:---- Phone E-mail:------- Email Ad…" at bounding box center [909, 224] width 448 height 393
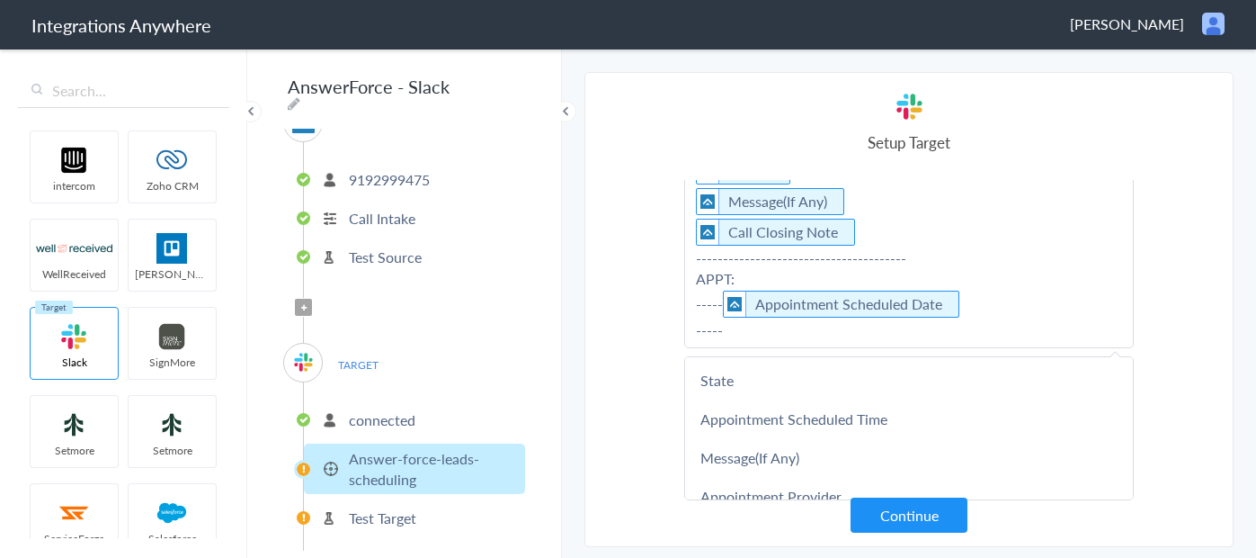
scroll to position [889, 0]
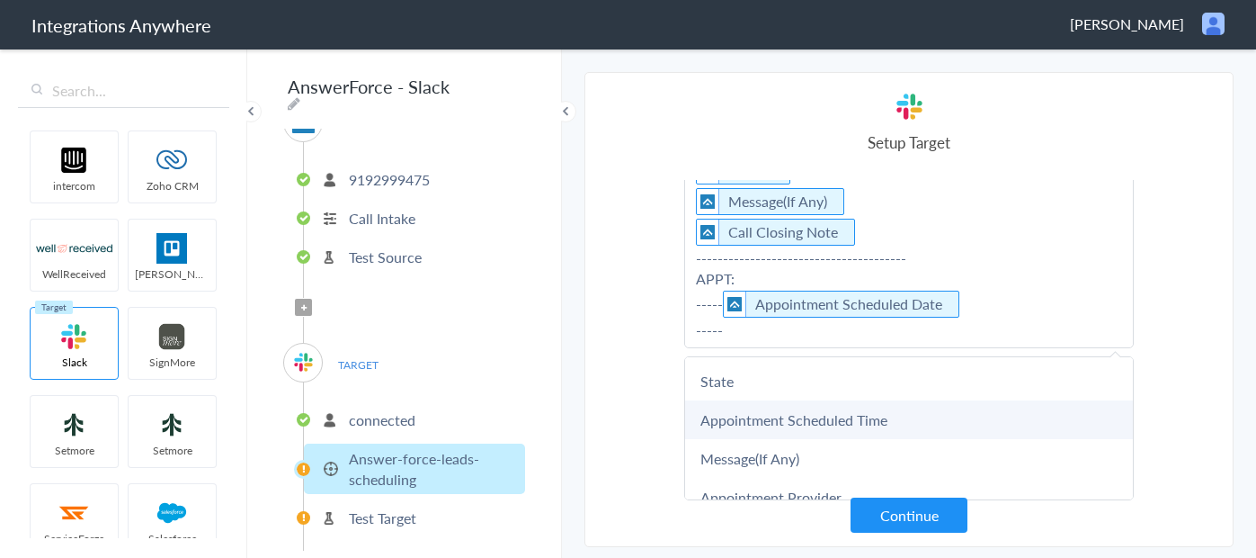
click at [782, 414] on link "Appointment Scheduled Time" at bounding box center [909, 419] width 448 height 39
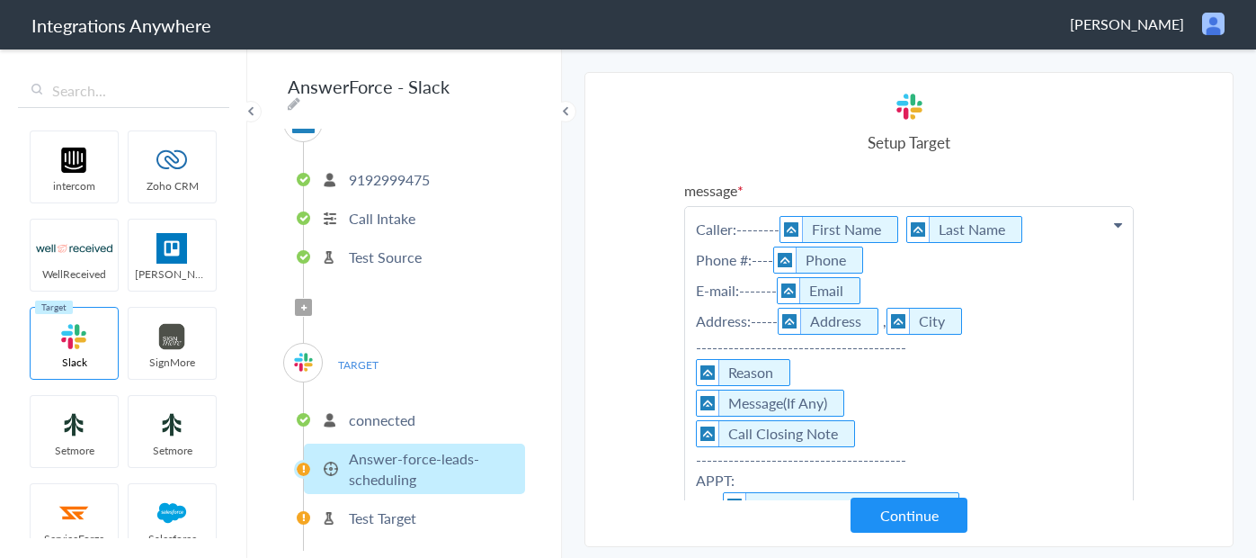
click at [727, 345] on p "Caller:-------- First Name Last Name Phone #:---- Phone E-mail:------- Email Ad…" at bounding box center [909, 383] width 448 height 352
click at [907, 531] on button "Continue" at bounding box center [909, 514] width 117 height 35
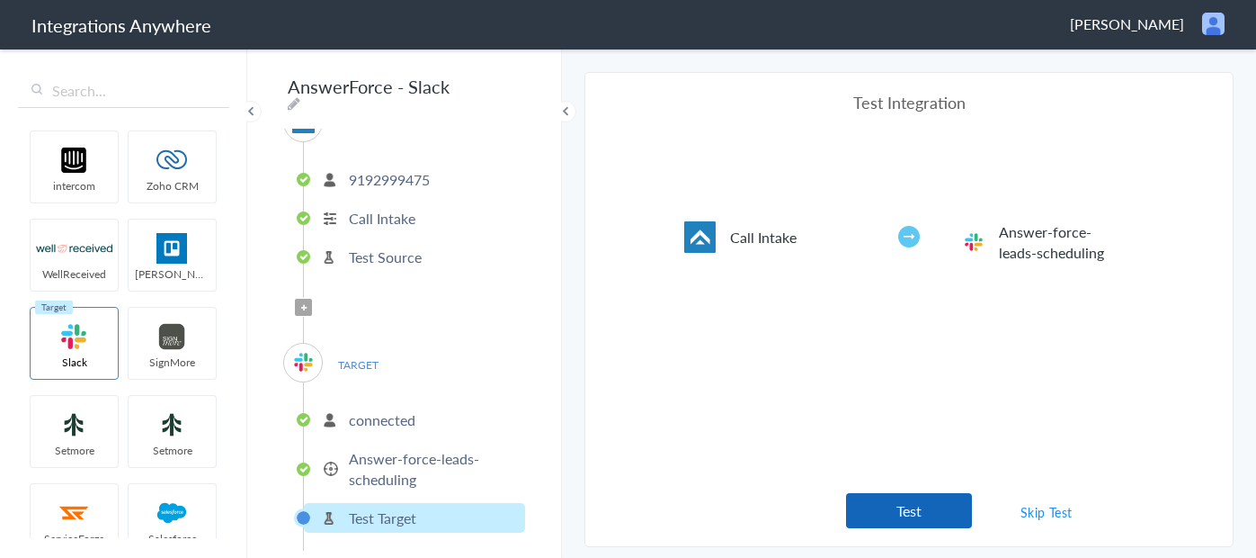
click at [898, 503] on button "Test" at bounding box center [909, 510] width 126 height 35
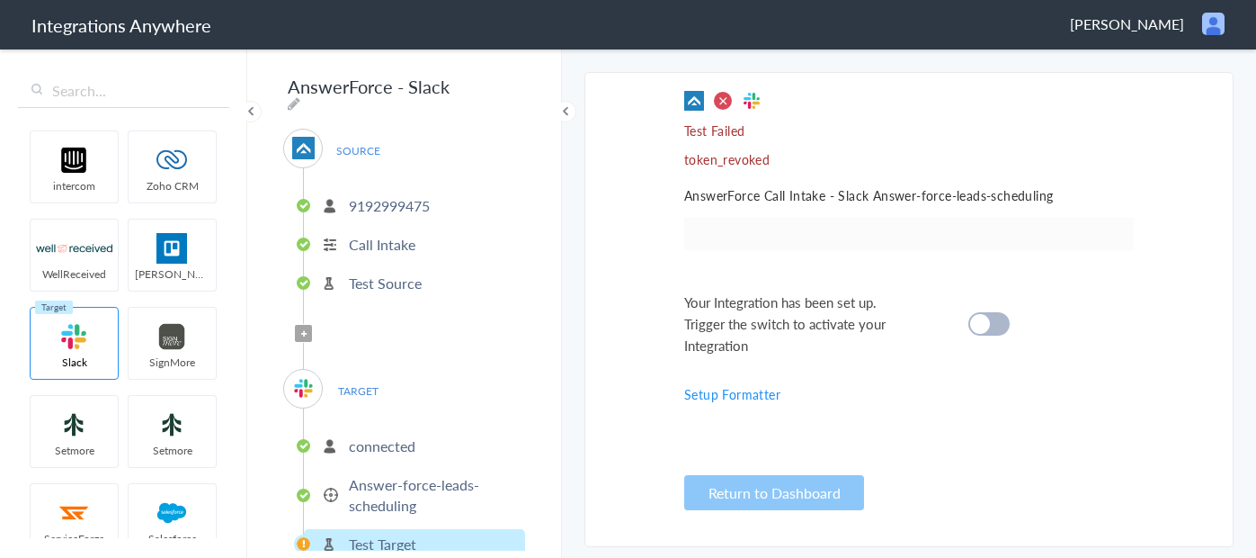
click at [358, 139] on span "SOURCE" at bounding box center [358, 150] width 68 height 24
click at [369, 200] on p "9192999475" at bounding box center [389, 205] width 81 height 21
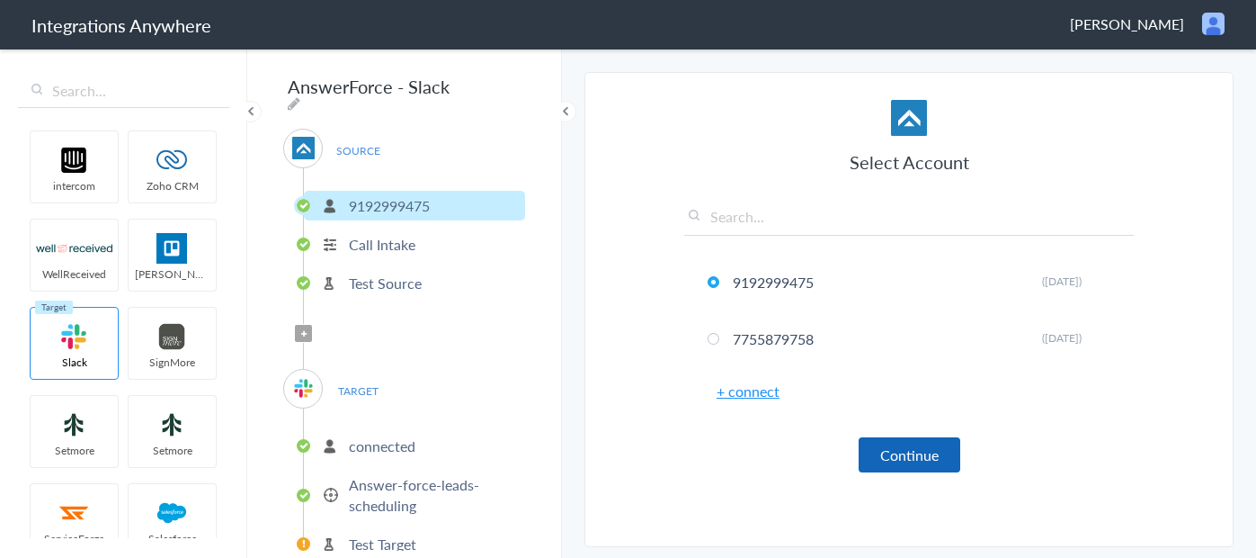
click at [907, 454] on button "Continue" at bounding box center [910, 454] width 102 height 35
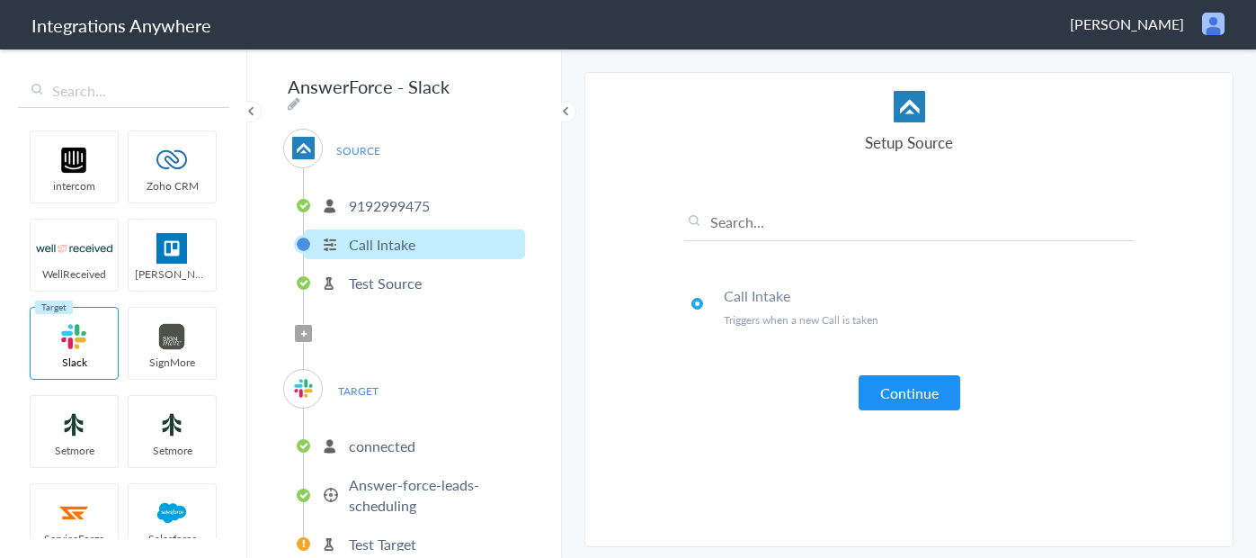
click at [909, 389] on button "Continue" at bounding box center [910, 392] width 102 height 35
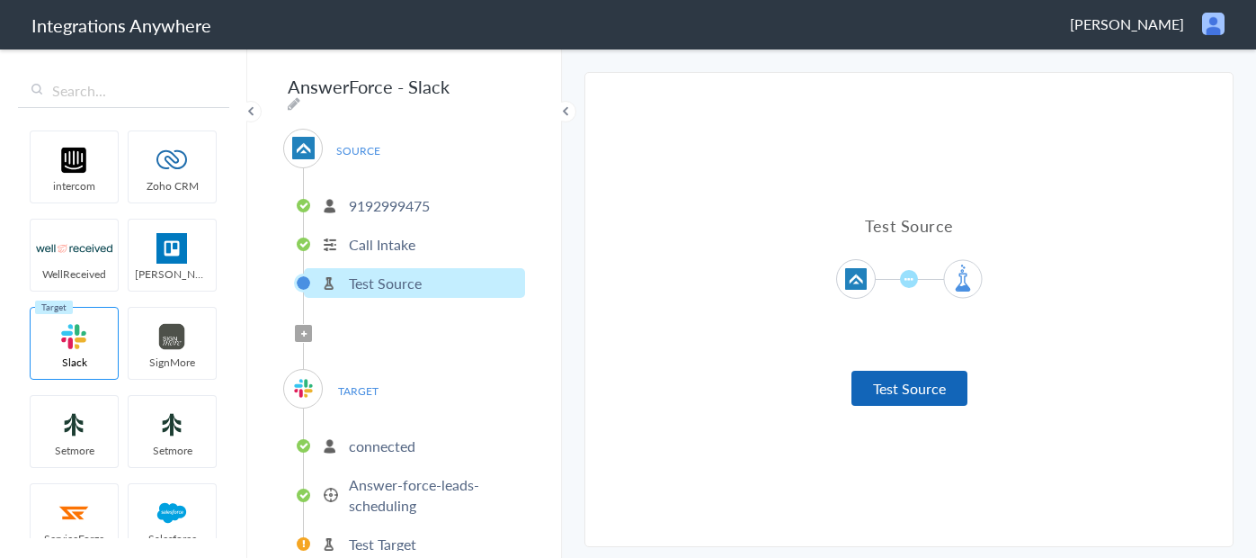
click at [920, 389] on button "Test Source" at bounding box center [910, 388] width 116 height 35
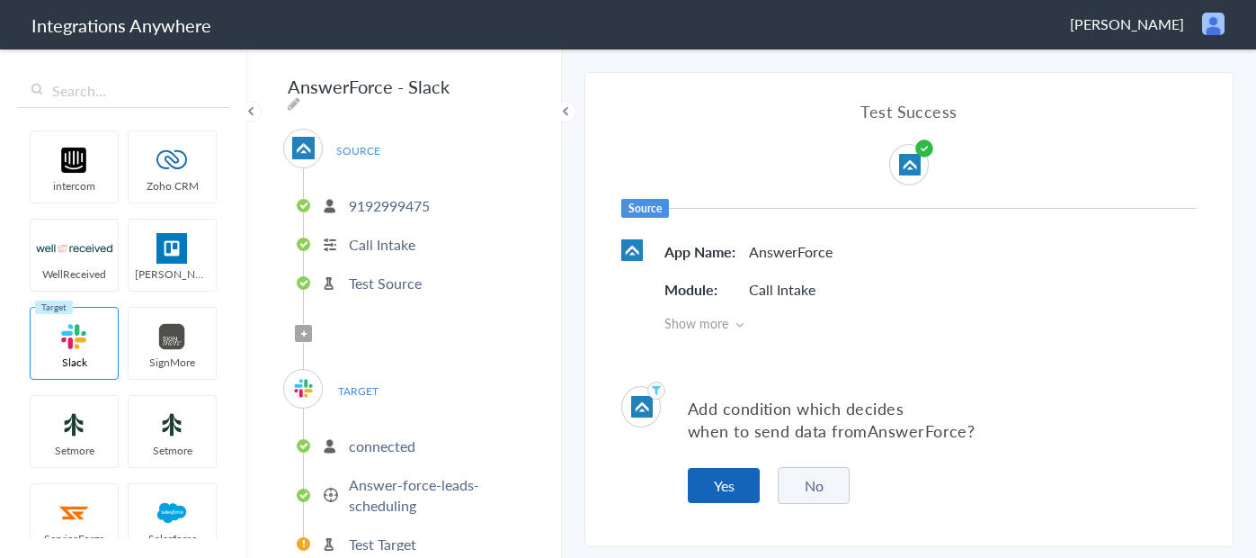
click at [745, 495] on button "Yes" at bounding box center [724, 485] width 72 height 35
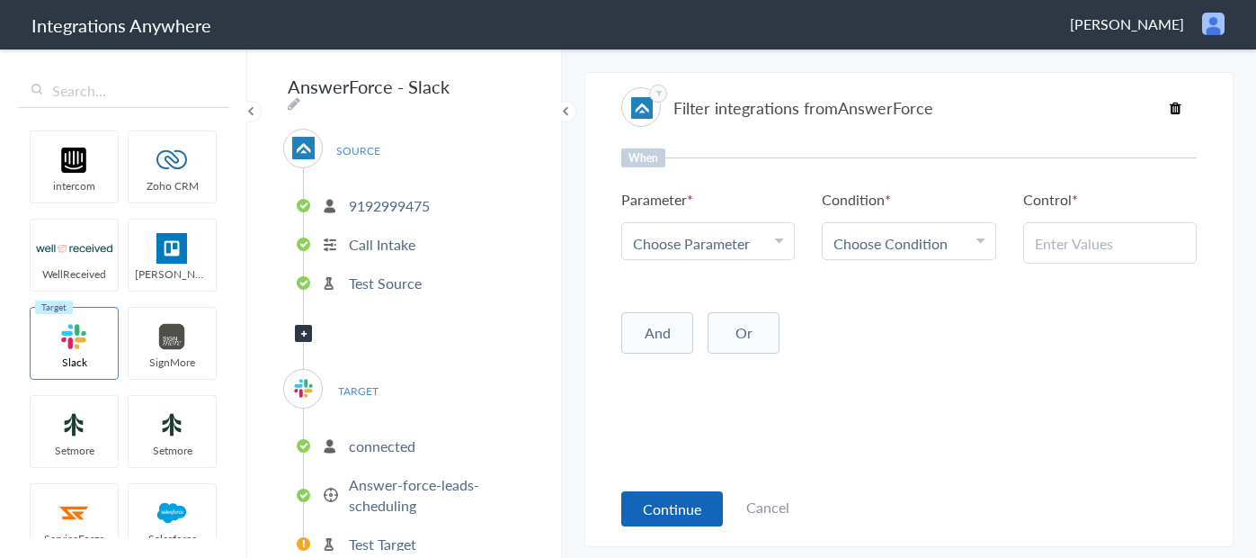
click at [679, 504] on button "Continue" at bounding box center [672, 508] width 102 height 35
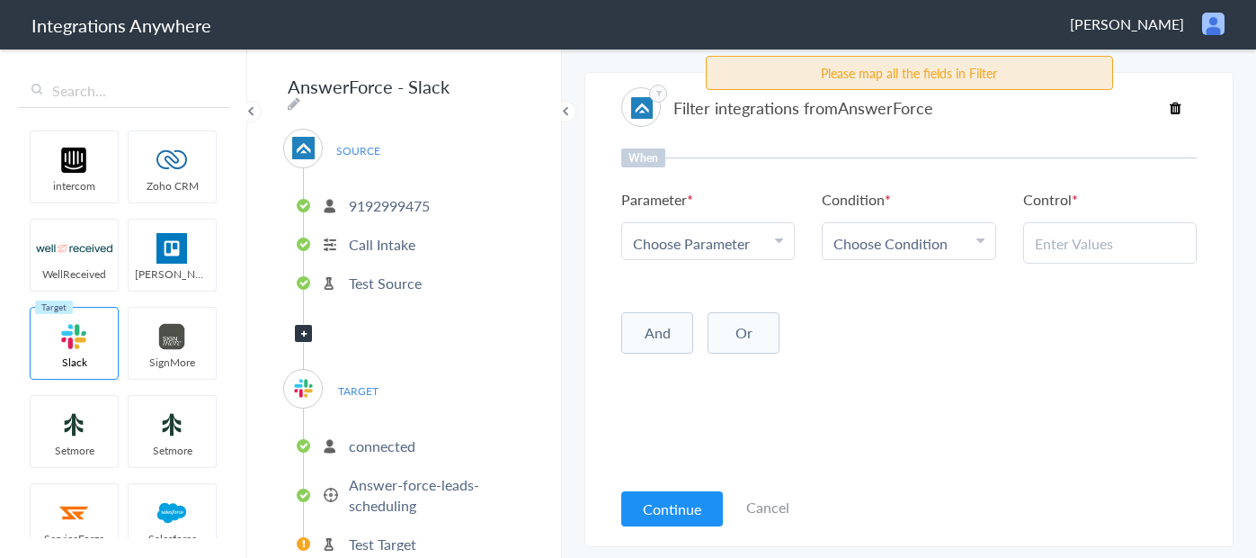
click at [769, 514] on link "Cancel" at bounding box center [767, 506] width 43 height 21
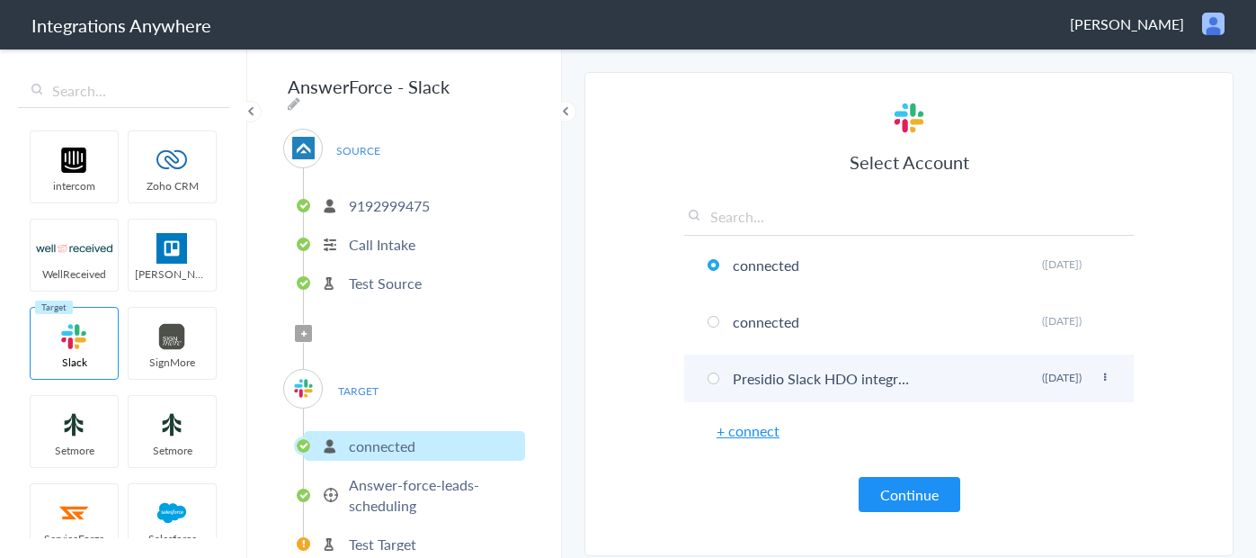
click at [716, 381] on span at bounding box center [714, 378] width 12 height 12
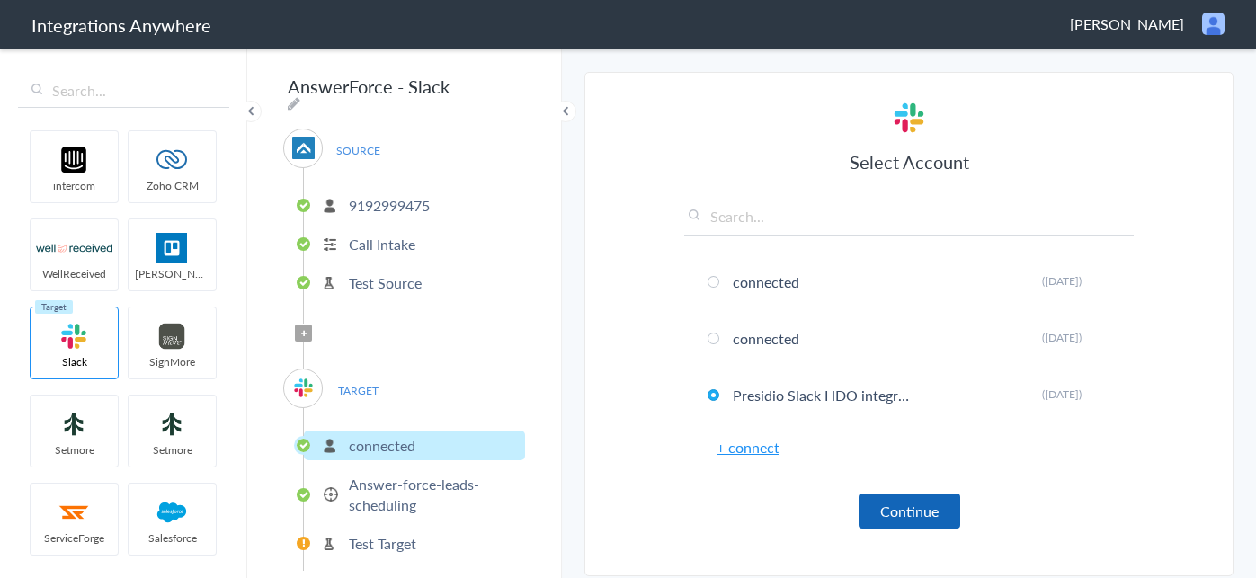
click at [902, 512] on button "Continue" at bounding box center [910, 511] width 102 height 35
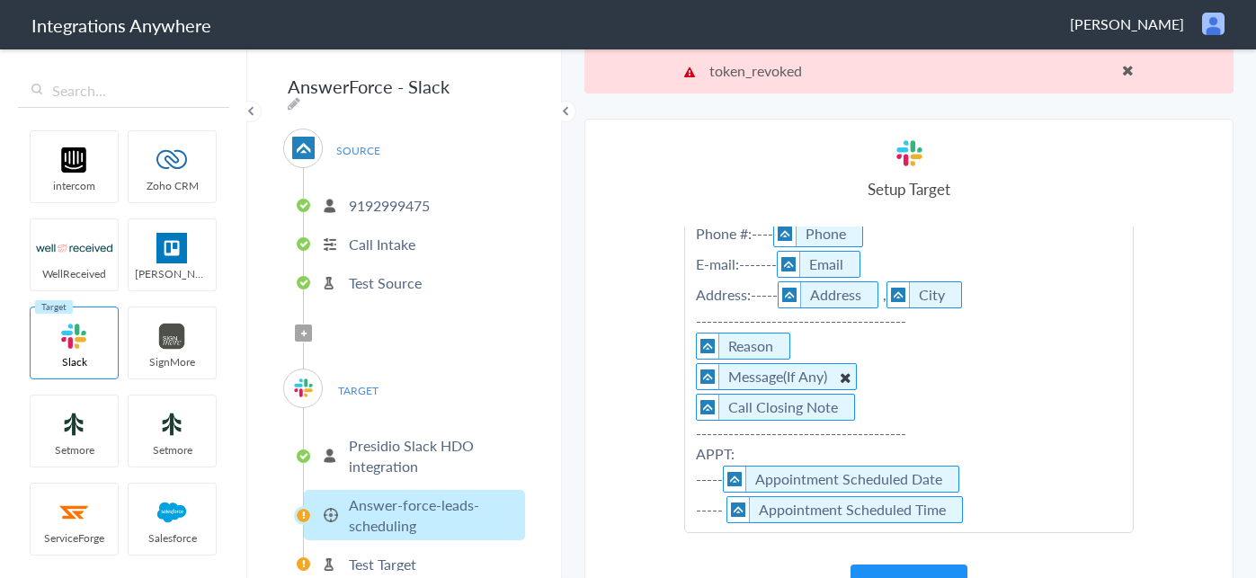
scroll to position [46, 0]
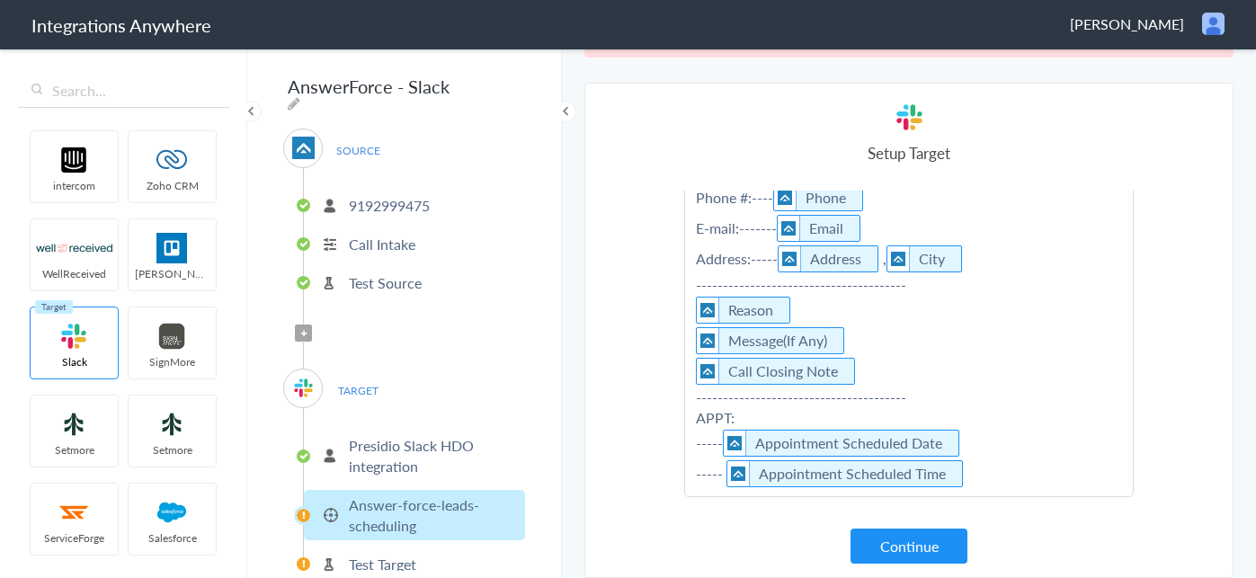
click at [692, 287] on p "Caller:-------- First Name Last Name Phone #:---- Phone E-mail:------- Email Ad…" at bounding box center [909, 321] width 448 height 352
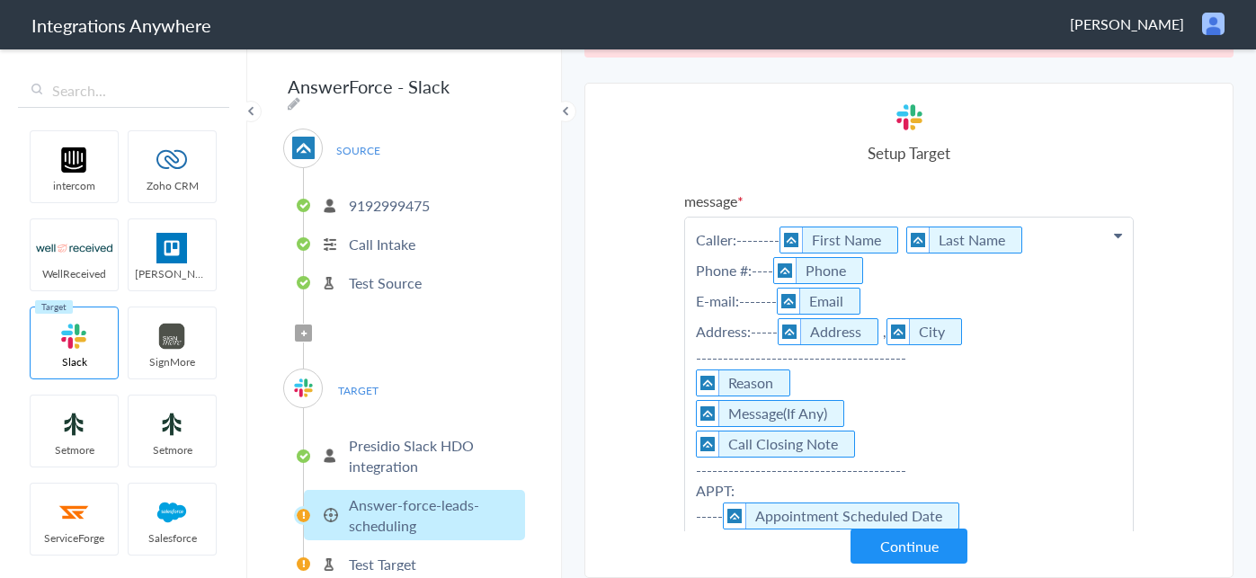
click at [774, 240] on p "Caller:-------- First Name Last Name Phone #:---- Phone E-mail:------- Email Ad…" at bounding box center [909, 394] width 448 height 352
drag, startPoint x: 776, startPoint y: 240, endPoint x: 743, endPoint y: 240, distance: 33.3
click at [742, 241] on p "Caller:-------- First Name Last Name Phone #:---- Phone E-mail:------- Email Ad…" at bounding box center [909, 394] width 448 height 352
click at [771, 272] on p "Caller: First Name Last Name Phone #:---- Phone E-mail:------- Email Address:--…" at bounding box center [909, 394] width 448 height 352
click at [772, 272] on p "Caller: First Name Last Name Phone #:---- Phone E-mail:------- Email Address:--…" at bounding box center [909, 394] width 448 height 352
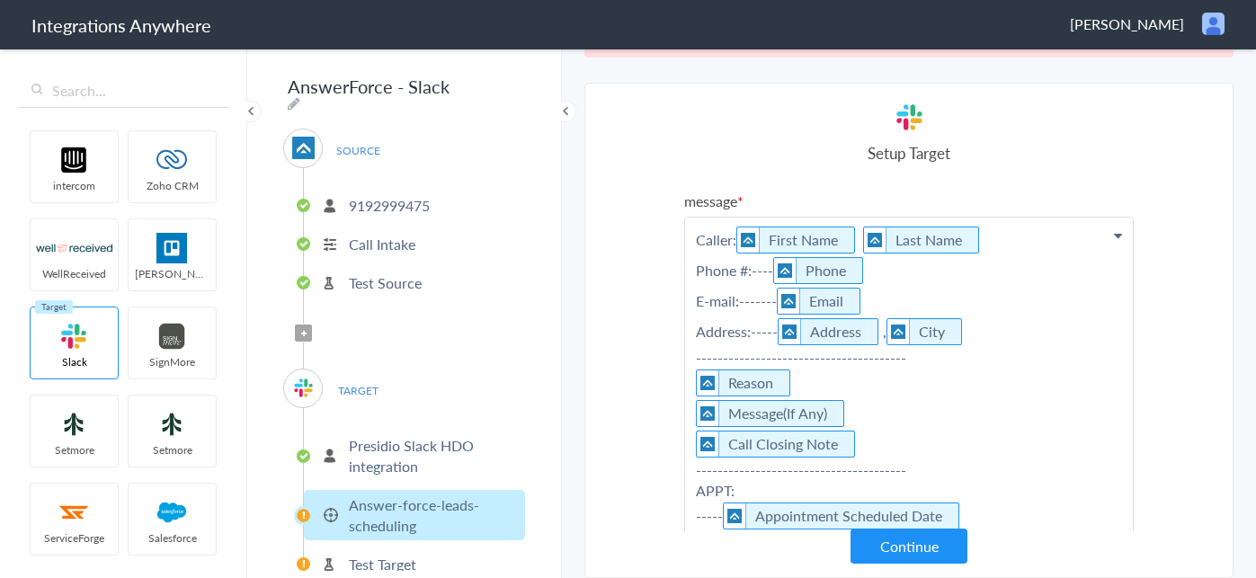
click at [735, 246] on p "Caller: First Name Last Name Phone #:---- Phone E-mail:------- Email Address:--…" at bounding box center [909, 394] width 448 height 352
drag, startPoint x: 774, startPoint y: 273, endPoint x: 755, endPoint y: 273, distance: 18.9
click at [755, 273] on p "Caller: First Name Last Name Phone #:---- Phone E-mail:------- Email Address:--…" at bounding box center [909, 394] width 448 height 352
click at [779, 299] on p "Caller: First Name Last Name Phone Phone E-mail:------- Email Address:----- Add…" at bounding box center [909, 394] width 448 height 352
drag, startPoint x: 778, startPoint y: 299, endPoint x: 745, endPoint y: 299, distance: 33.3
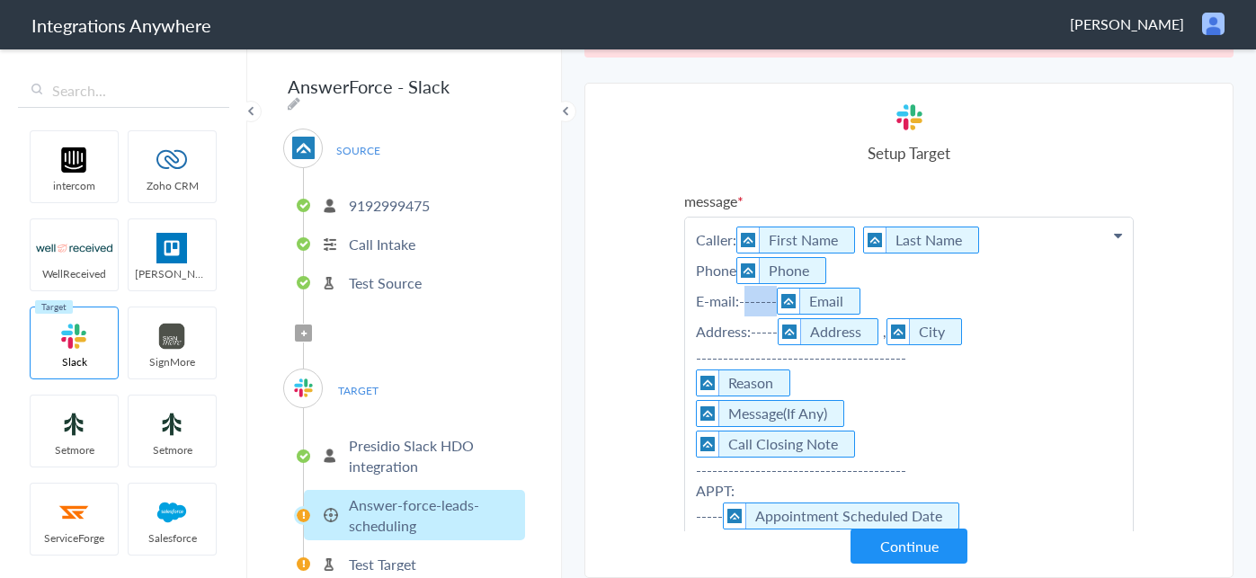
click at [745, 299] on p "Caller: First Name Last Name Phone Phone E-mail:------- Email Address:----- Add…" at bounding box center [909, 394] width 448 height 352
click at [738, 272] on p "Caller: First Name Last Name Phone Phone E-mail Email Address:----- Address , C…" at bounding box center [909, 394] width 448 height 352
click at [737, 308] on p "Caller: First Name Last Name Phone #: Phone E-mail Email Address:----- Address …" at bounding box center [909, 394] width 448 height 352
drag, startPoint x: 775, startPoint y: 335, endPoint x: 754, endPoint y: 334, distance: 21.6
click at [754, 334] on p "Caller: First Name Last Name Phone #: Phone E-mail : Email Address:----- Addres…" at bounding box center [909, 394] width 448 height 352
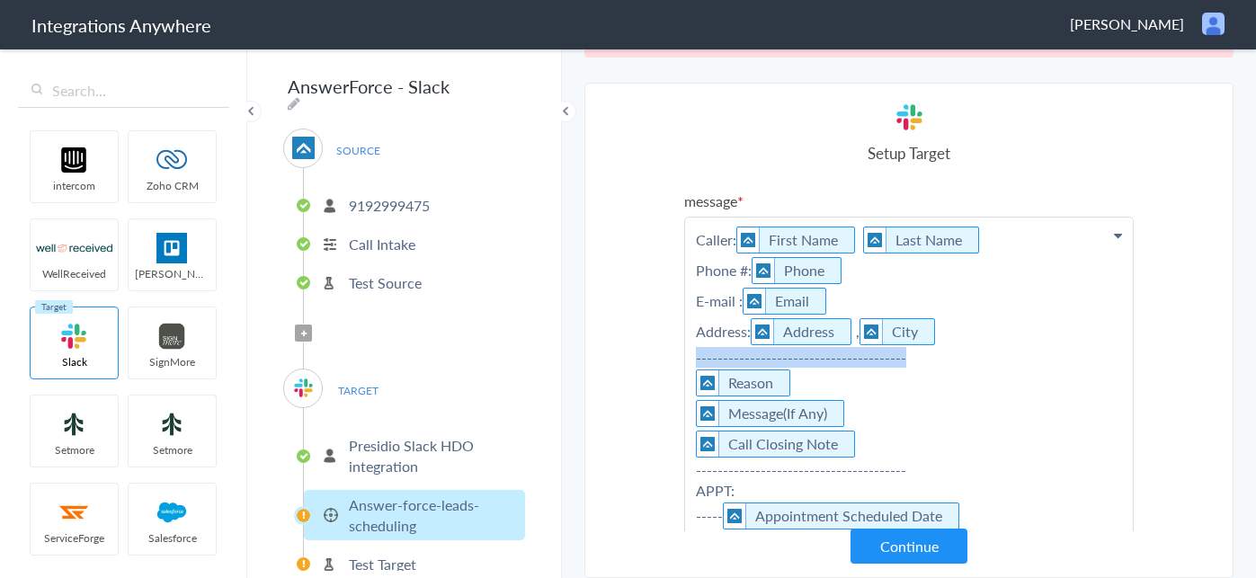
drag, startPoint x: 912, startPoint y: 359, endPoint x: 694, endPoint y: 356, distance: 217.7
click at [694, 356] on p "Caller: First Name Last Name Phone #: Phone E-mail : Email Address: Address , C…" at bounding box center [909, 394] width 448 height 352
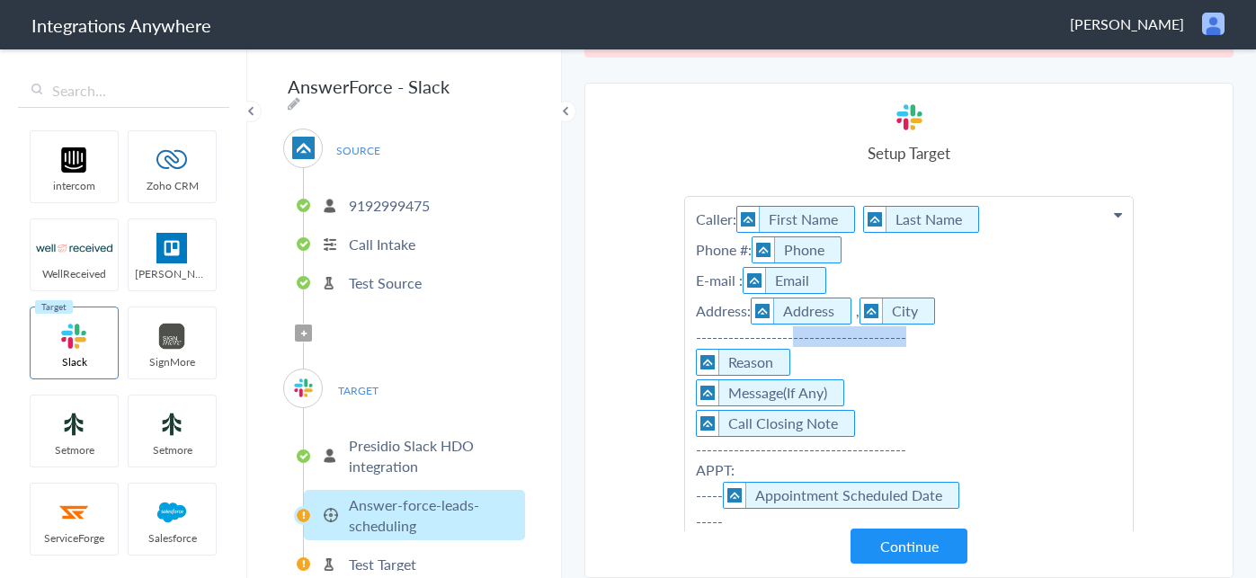
drag, startPoint x: 907, startPoint y: 341, endPoint x: 793, endPoint y: 341, distance: 114.2
click at [793, 341] on p "Caller: First Name Last Name Phone #: Phone E-mail : Email Address: Address , C…" at bounding box center [909, 368] width 448 height 342
drag, startPoint x: 794, startPoint y: 335, endPoint x: 713, endPoint y: 335, distance: 80.9
click at [713, 335] on p "Caller: First Name Last Name Phone #: Phone E-mail : Email Address: Address , C…" at bounding box center [909, 368] width 448 height 342
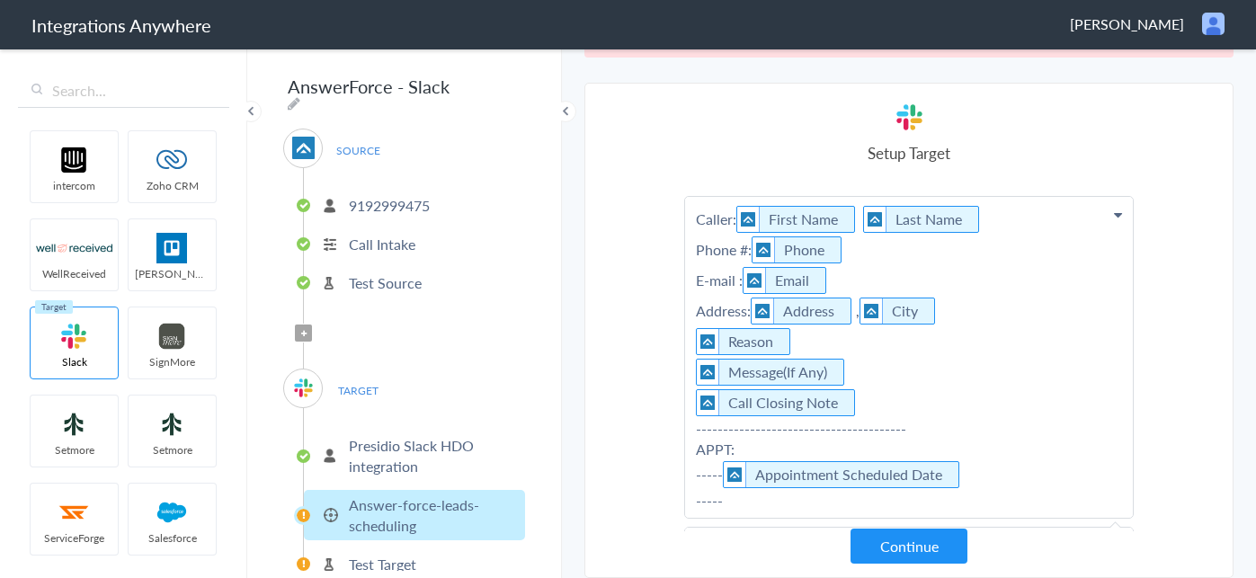
click at [875, 367] on p "Caller: First Name Last Name Phone #: Phone E-mail : Email Address: Address , C…" at bounding box center [909, 357] width 448 height 321
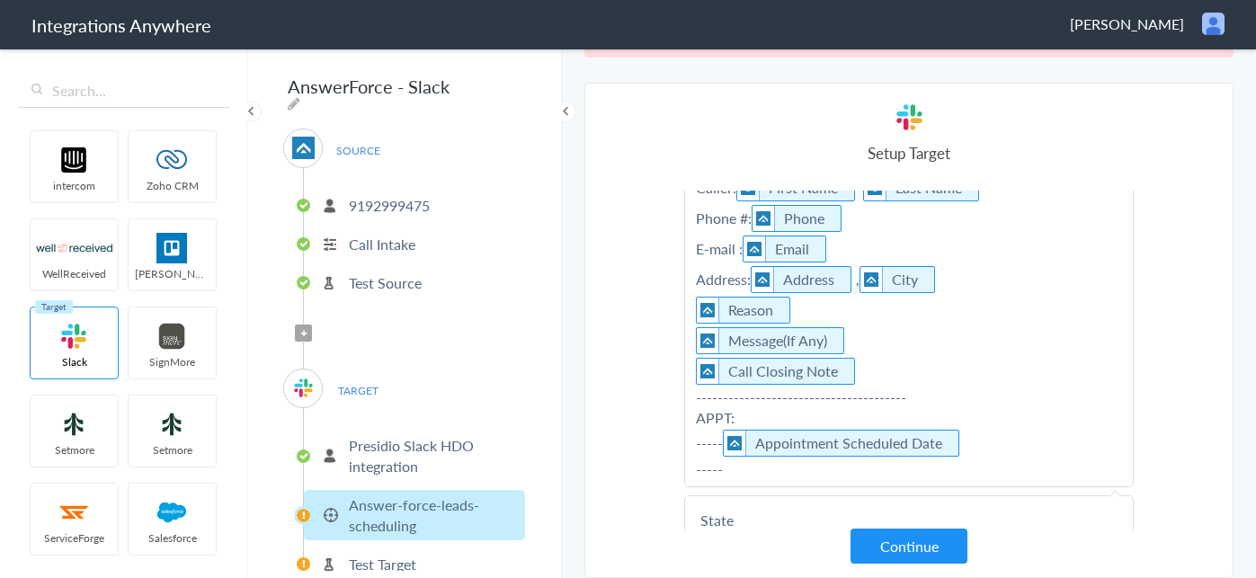
scroll to position [55, 0]
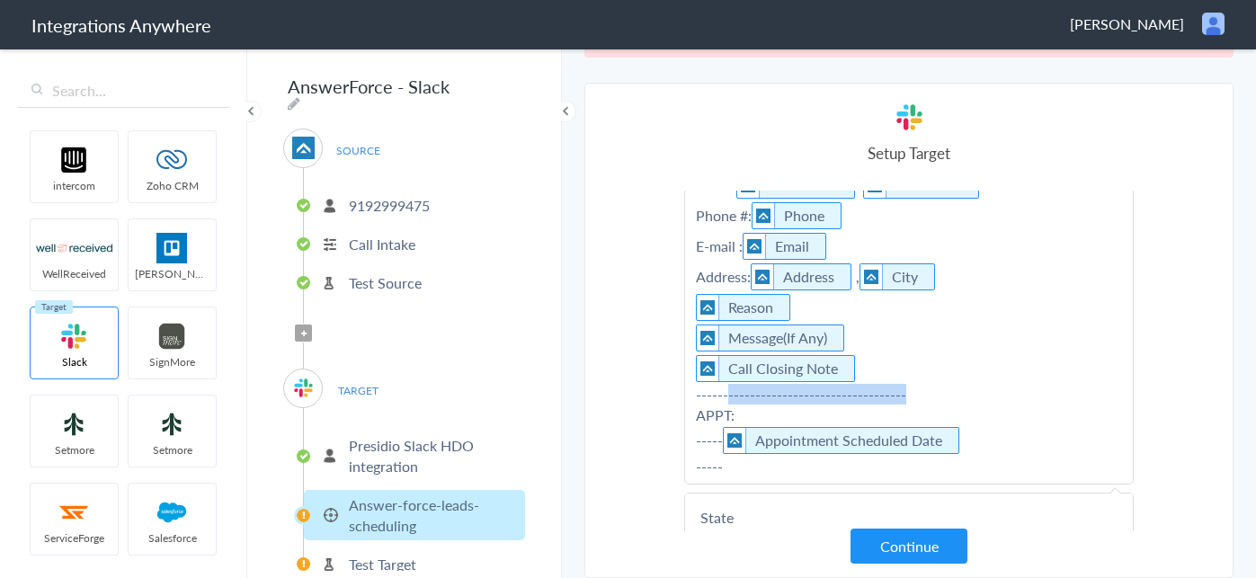
drag, startPoint x: 916, startPoint y: 392, endPoint x: 726, endPoint y: 391, distance: 190.7
click at [726, 391] on p "Caller: First Name Last Name Phone #: Phone E-mail : Email Address: Address , C…" at bounding box center [909, 323] width 448 height 321
click at [690, 301] on p "Caller: First Name Last Name Phone #: Phone E-mail : Email Address: Address , C…" at bounding box center [909, 323] width 448 height 321
click at [690, 302] on p "Caller: First Name Last Name Phone #: Phone E-mail : Email Address: Address , C…" at bounding box center [909, 323] width 448 height 321
click at [690, 306] on p "Caller: First Name Last Name Phone #: Phone E-mail : Email Address: Address , C…" at bounding box center [909, 323] width 448 height 321
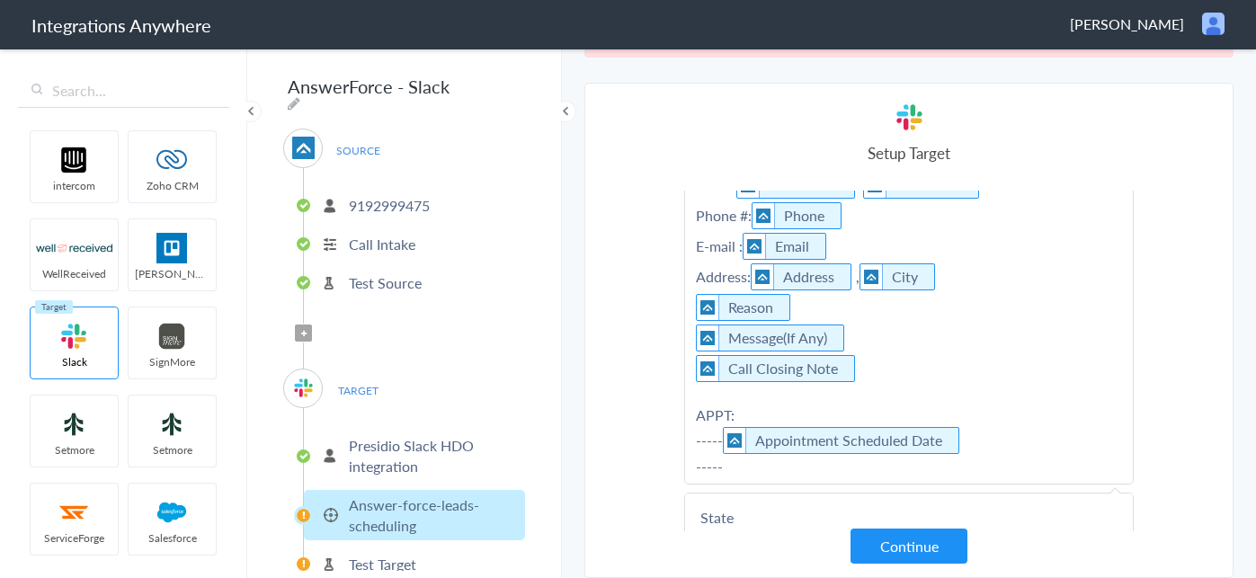
click at [693, 308] on p "Caller: First Name Last Name Phone #: Phone E-mail : Email Address: Address , C…" at bounding box center [909, 323] width 448 height 321
click at [697, 311] on img at bounding box center [708, 307] width 22 height 25
click at [937, 277] on p "Caller: First Name Last Name Phone #: Phone E-mail : Email Address: Address , C…" at bounding box center [909, 323] width 448 height 321
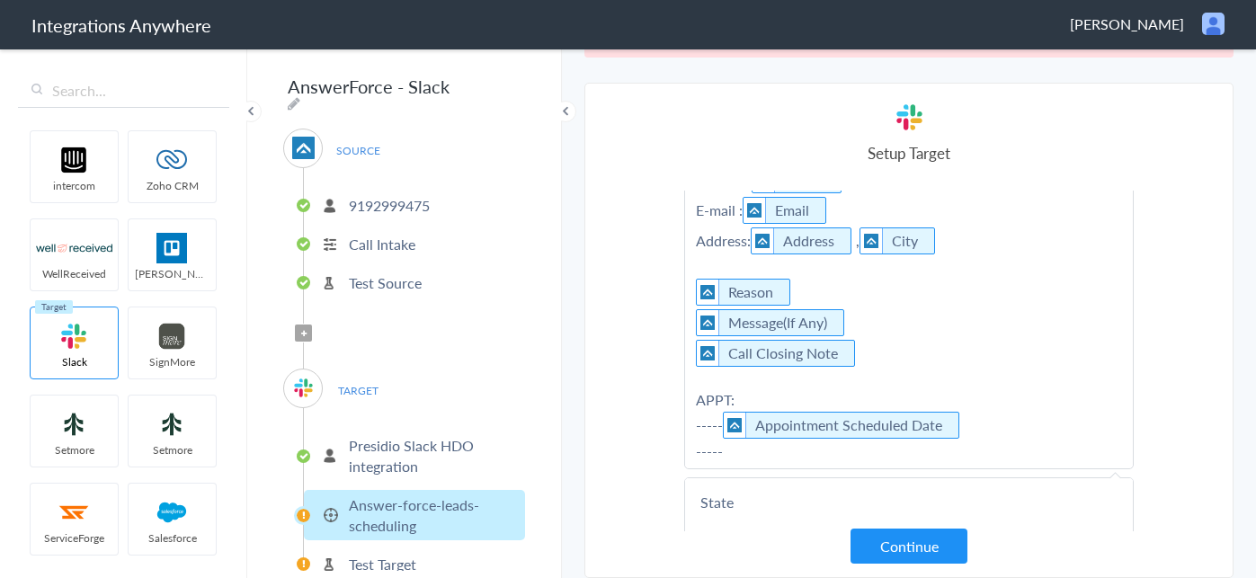
scroll to position [82, 0]
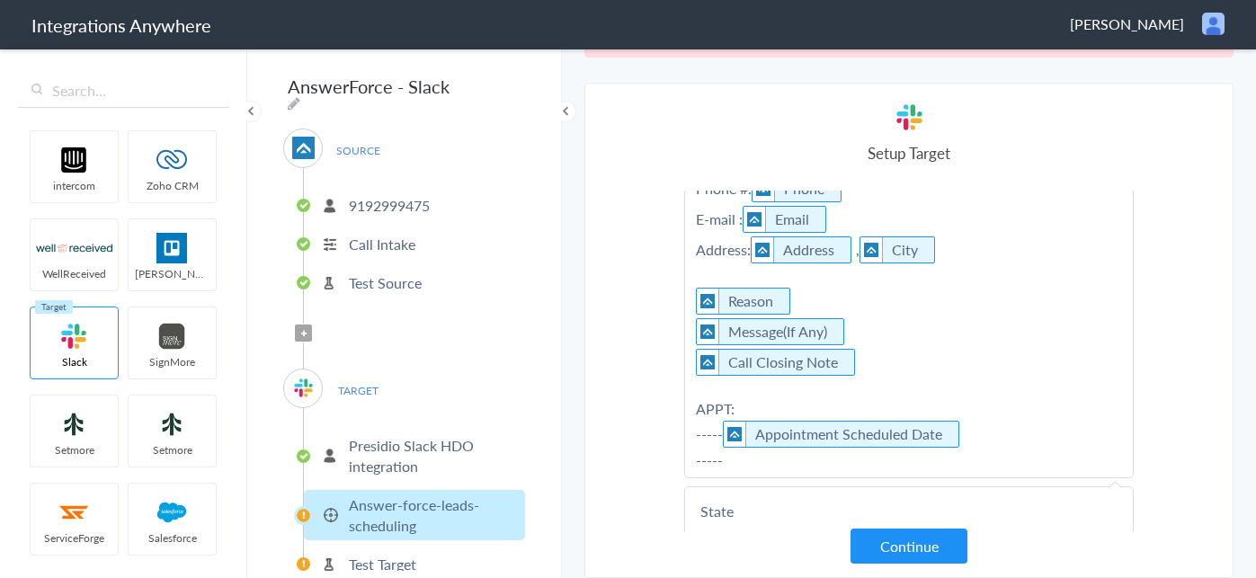
click at [955, 255] on p "Caller: First Name Last Name Phone #: Phone E-mail : Email Address: Address , C…" at bounding box center [909, 307] width 448 height 342
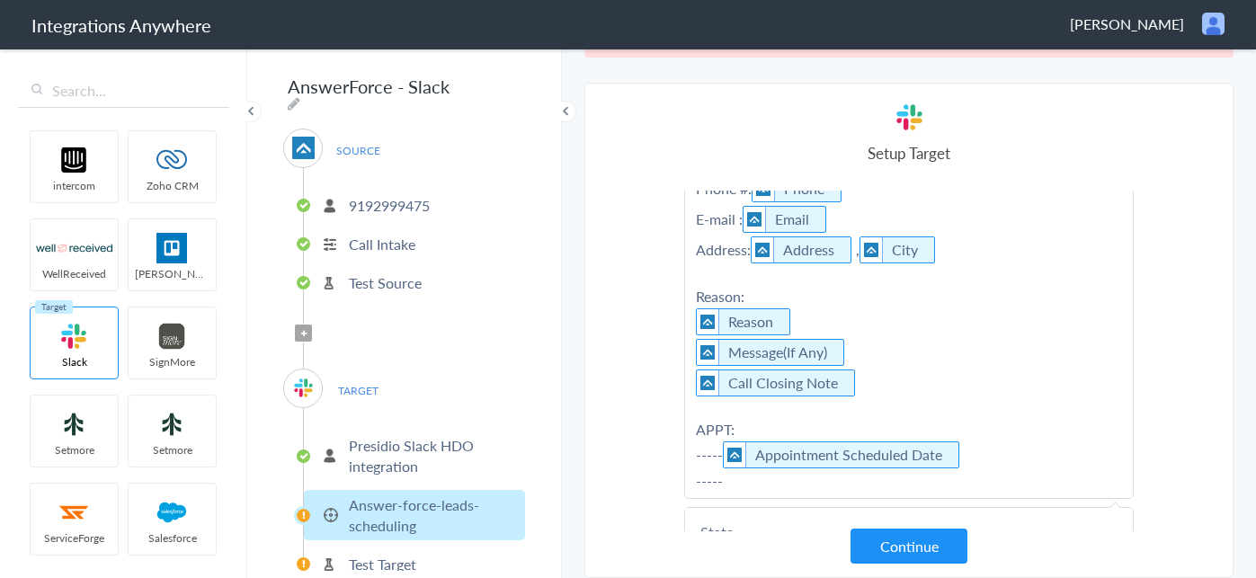
click at [692, 322] on p "Caller: First Name Last Name Phone #: Phone E-mail : Email Address: Address , C…" at bounding box center [909, 317] width 448 height 362
click at [692, 321] on p "Caller: First Name Last Name Phone #: Phone E-mail : Email Address: Address , C…" at bounding box center [909, 317] width 448 height 362
click at [811, 318] on p "Caller: First Name Last Name Phone #: Phone E-mail : Email Address: Address , C…" at bounding box center [909, 317] width 448 height 362
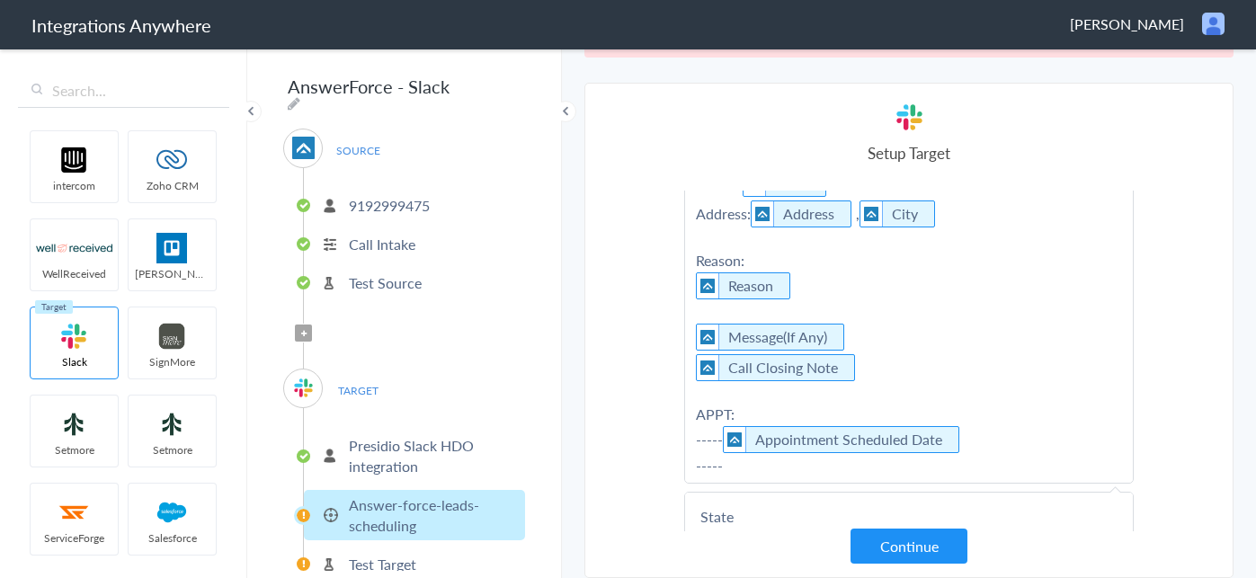
scroll to position [121, 0]
click at [750, 309] on p "Caller: First Name Last Name Phone #: Phone E-mail : Email Address: Address , C…" at bounding box center [909, 288] width 448 height 383
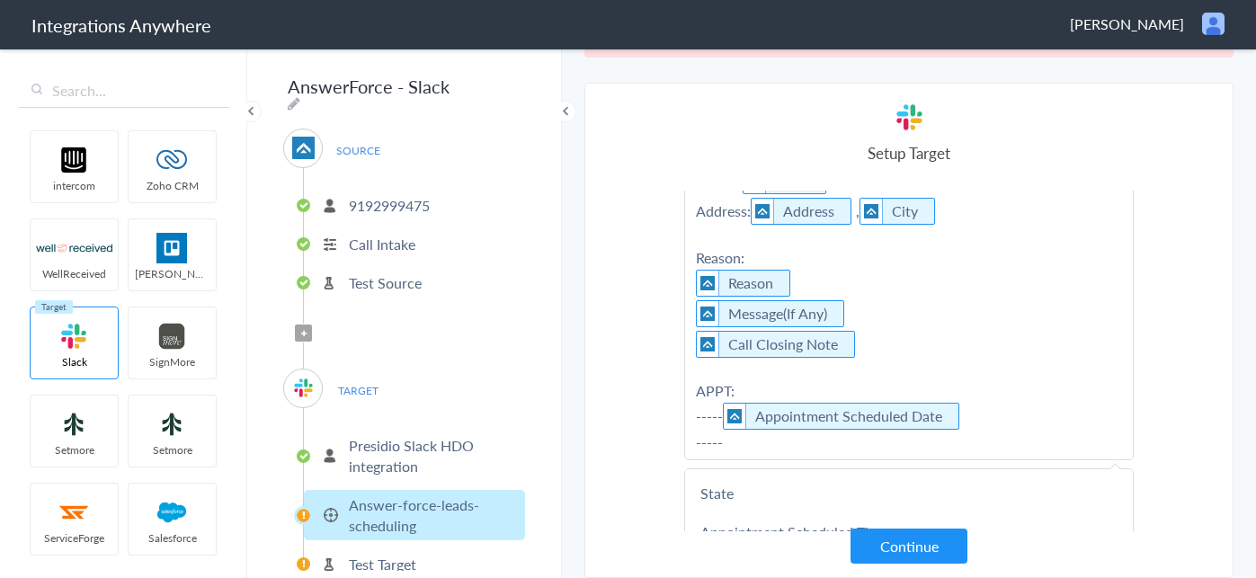
scroll to position [174, 0]
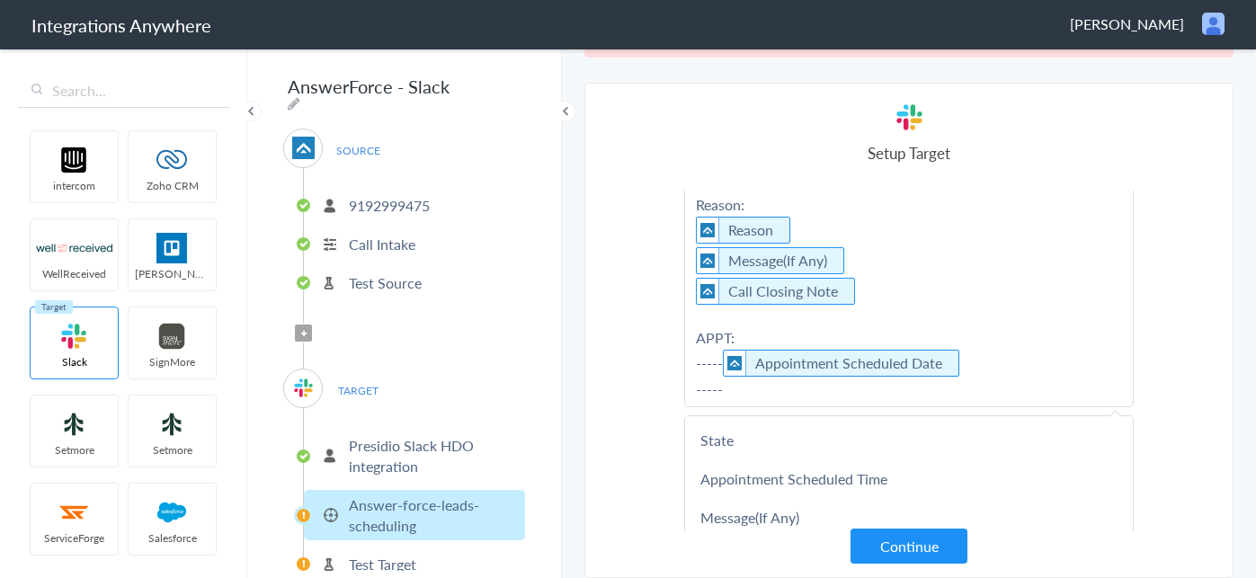
click at [759, 334] on p "Caller: First Name Last Name Phone #: Phone E-mail : Email Address: Address , C…" at bounding box center [909, 225] width 448 height 362
click at [729, 340] on p "Caller: First Name Last Name Phone #: Phone E-mail : Email Address: Address , C…" at bounding box center [909, 225] width 448 height 362
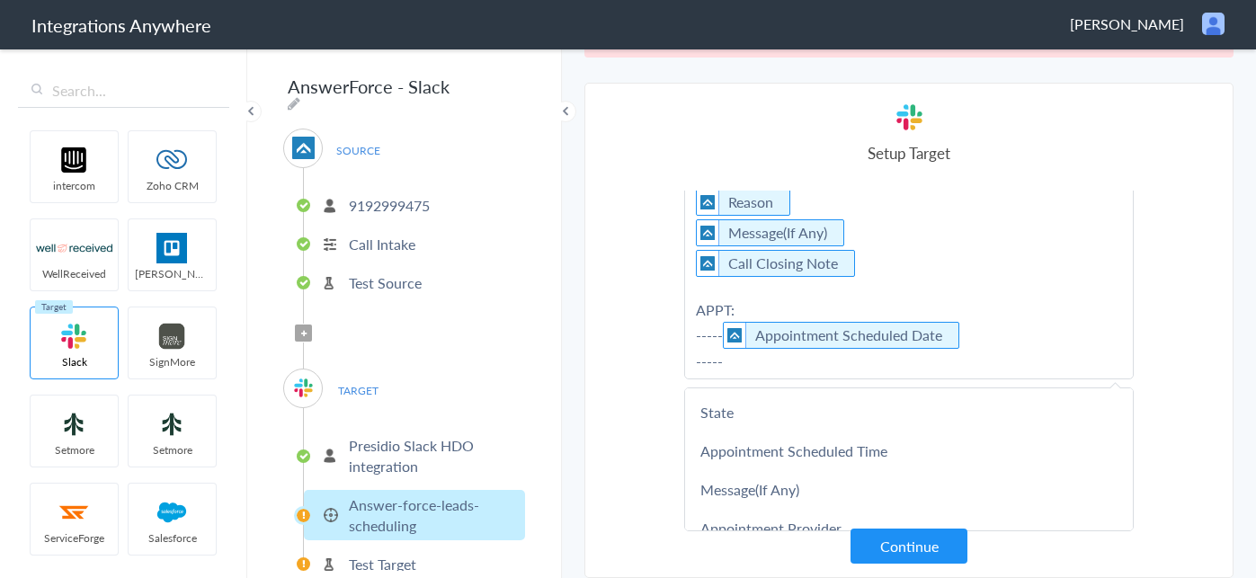
click at [722, 337] on p "Caller: First Name Last Name Phone #: Phone E-mail : Email Address: Address , C…" at bounding box center [909, 197] width 448 height 362
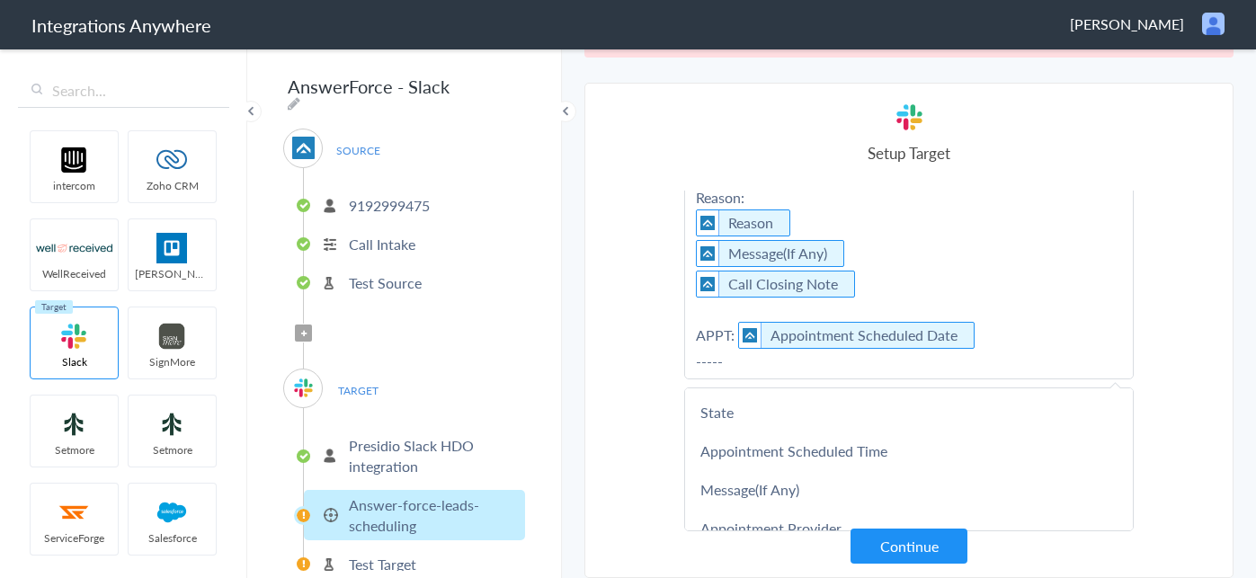
click at [728, 364] on p "Caller: First Name Last Name Phone #: Phone E-mail : Email Address: Address , C…" at bounding box center [909, 208] width 448 height 342
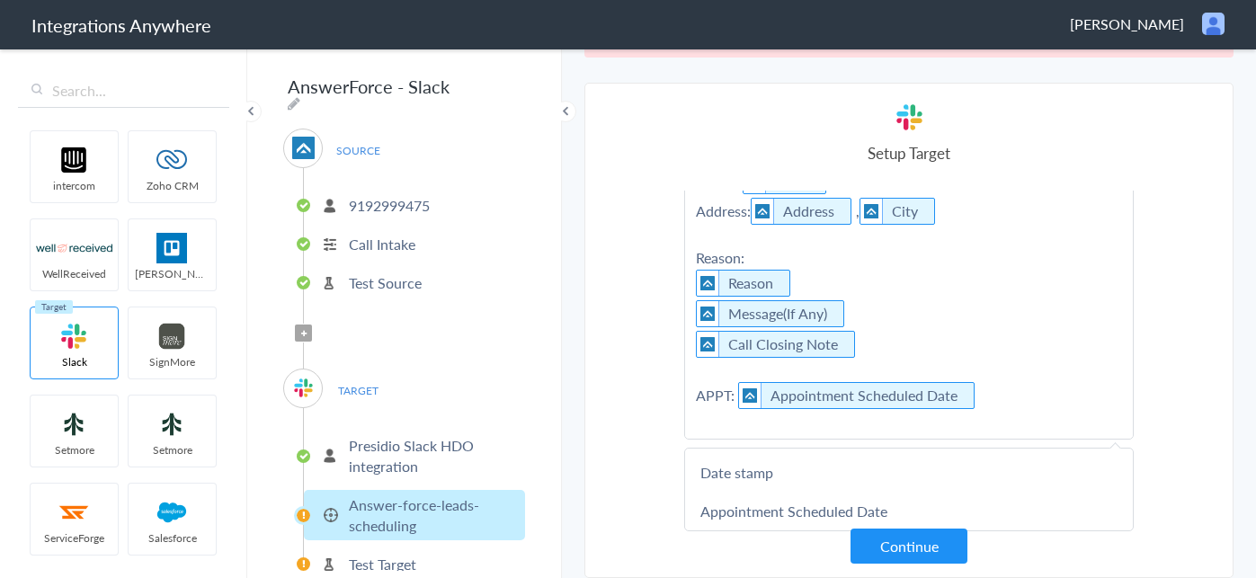
scroll to position [0, 0]
click at [1027, 405] on p "Caller: First Name Last Name Phone #: Phone E-mail : Email Address: Address , C…" at bounding box center [909, 268] width 448 height 342
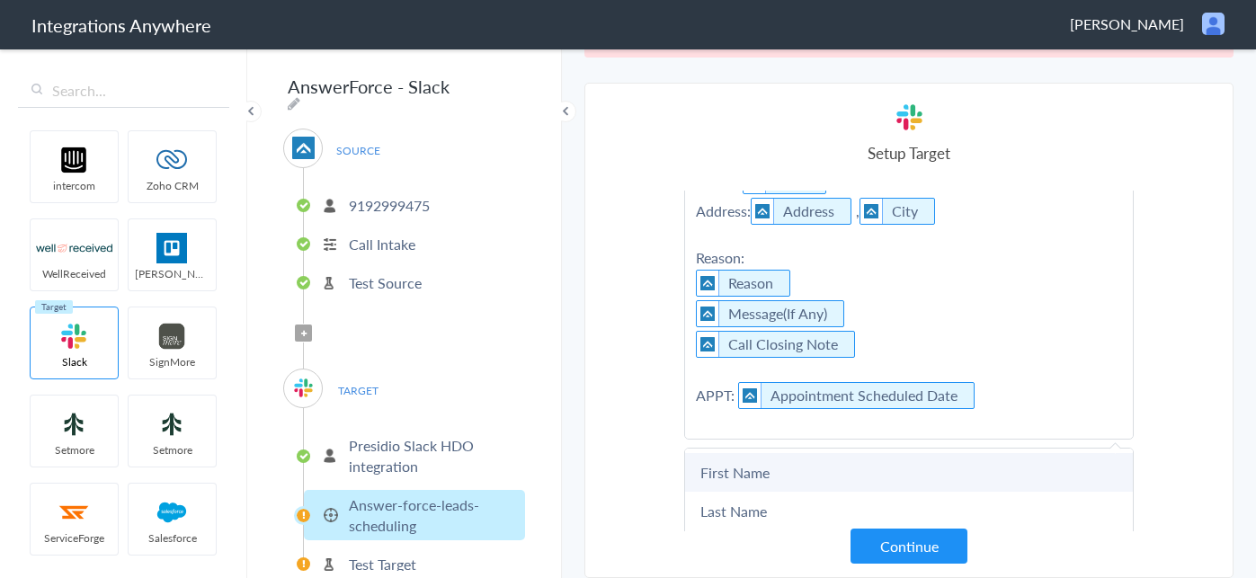
scroll to position [181, 0]
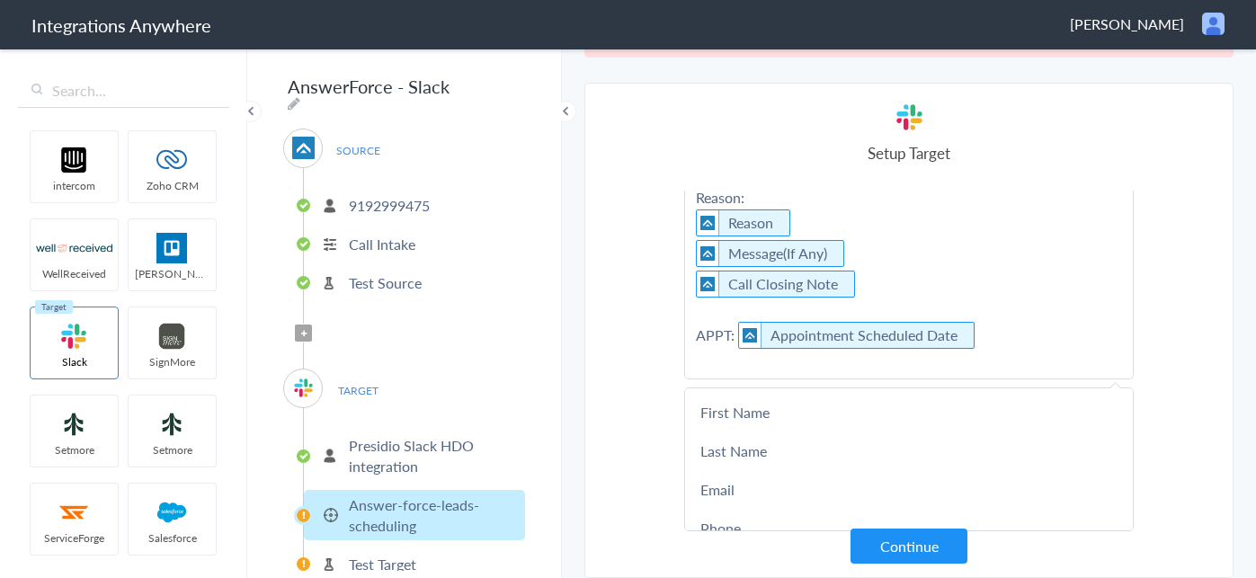
click at [1006, 339] on p "Caller: First Name Last Name Phone #: Phone E-mail : Email Address: Address , C…" at bounding box center [909, 208] width 448 height 342
click at [1005, 339] on p "Caller: First Name Last Name Phone #: Phone E-mail : Email Address: Address , C…" at bounding box center [909, 208] width 448 height 342
click at [994, 339] on p "Caller: First Name Last Name Phone #: Phone E-mail : Email Address: Address , C…" at bounding box center [909, 208] width 448 height 342
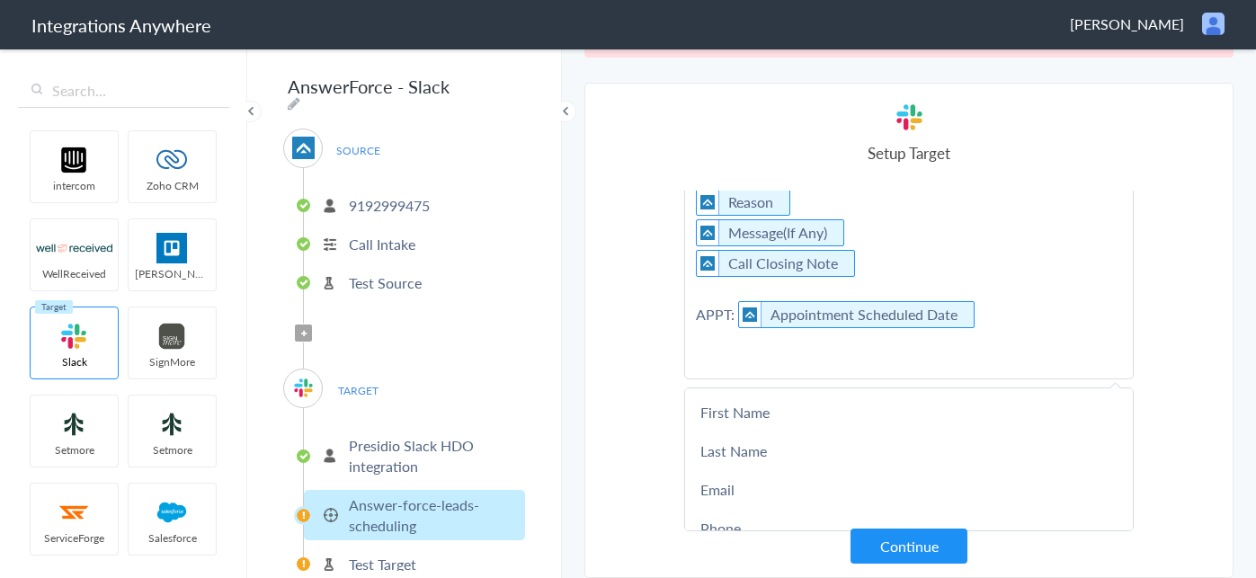
click at [1230, 376] on section "Select Account 9192999475 Rename Delete (3 months ago) 7755879758 Rename Delete…" at bounding box center [909, 331] width 649 height 496
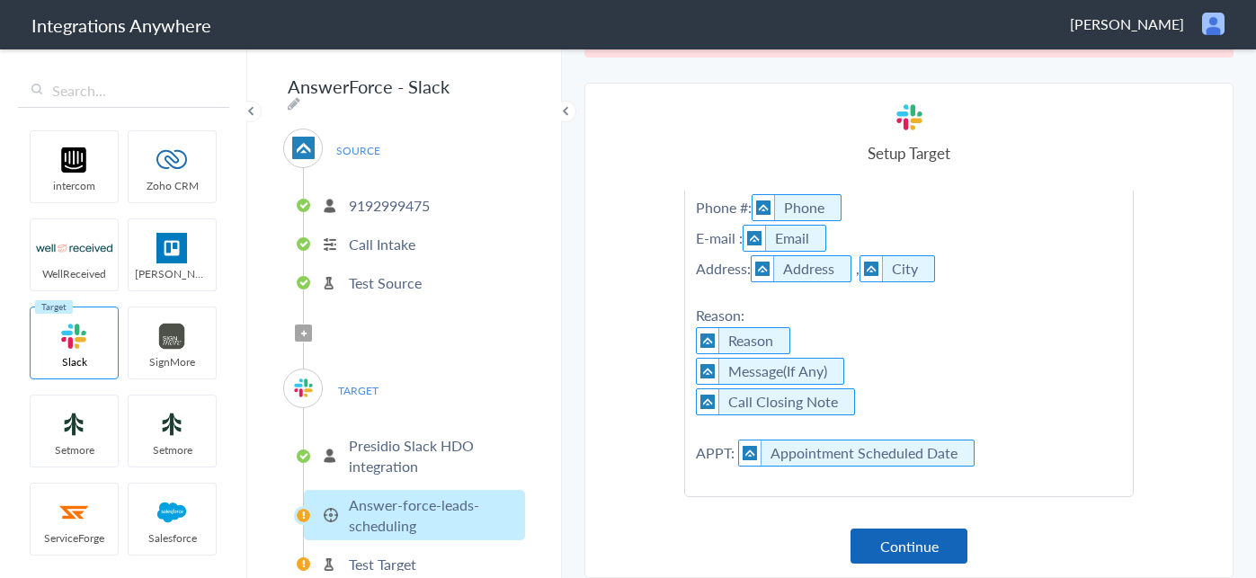
click at [935, 550] on button "Continue" at bounding box center [909, 546] width 117 height 35
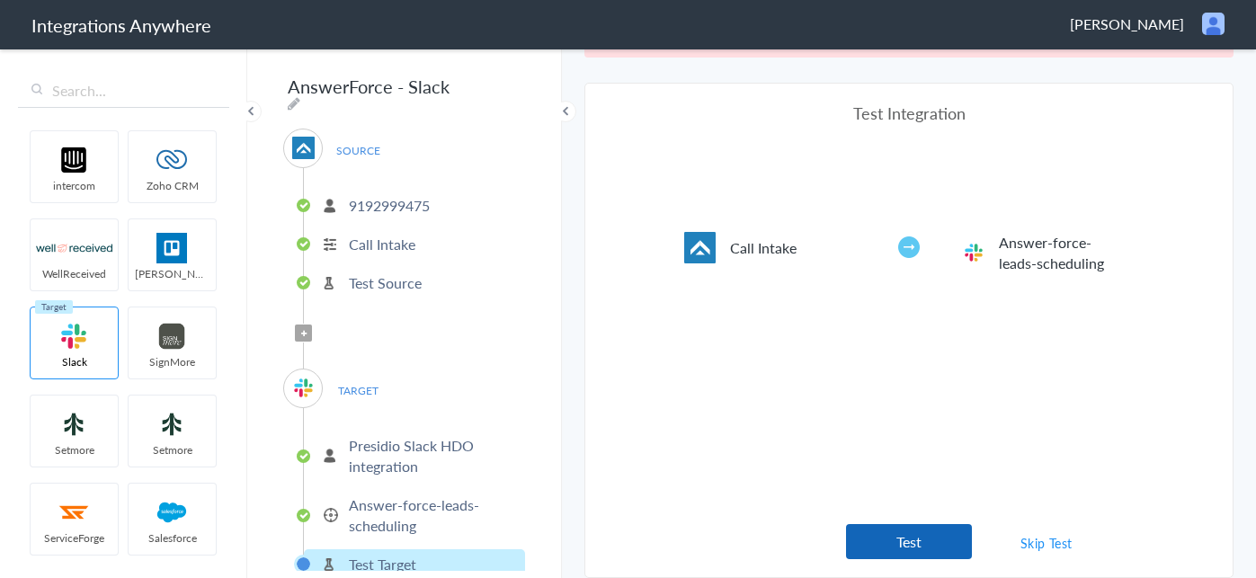
click at [916, 535] on button "Test" at bounding box center [909, 541] width 126 height 35
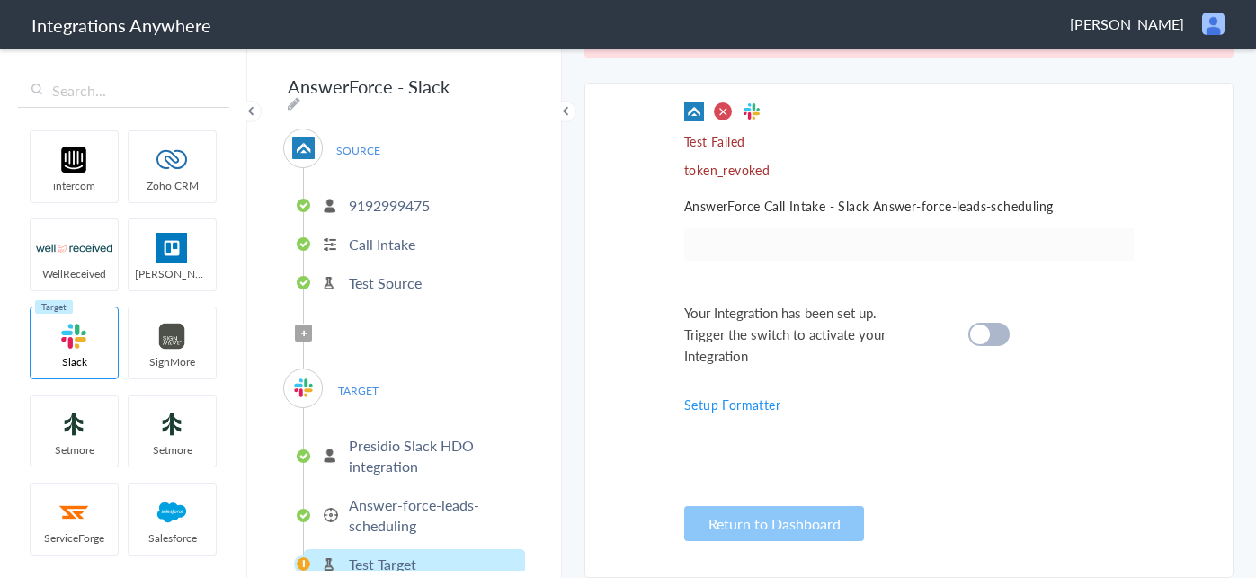
click at [427, 505] on p "Answer-force-leads-scheduling" at bounding box center [435, 515] width 172 height 41
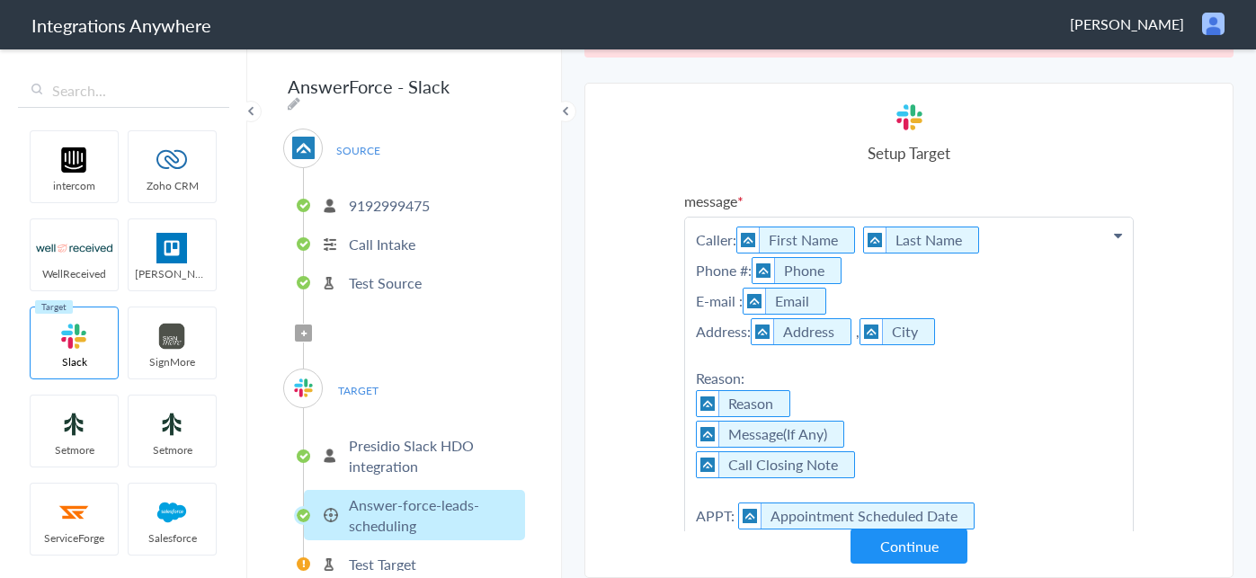
scroll to position [0, 0]
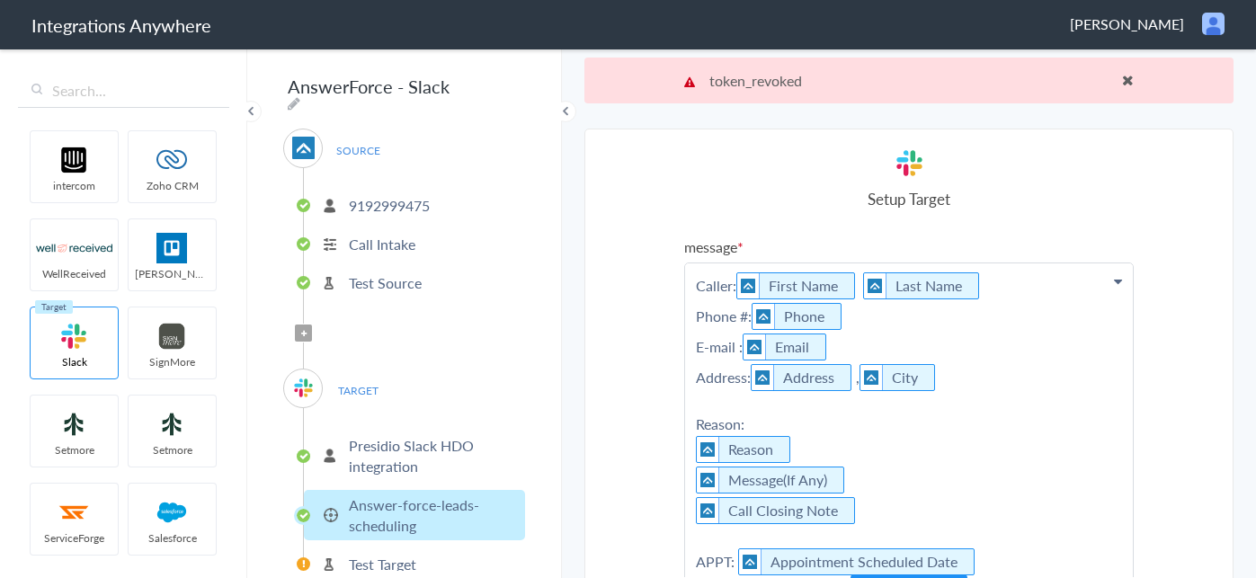
click at [423, 437] on p "Presidio Slack HDO integration" at bounding box center [435, 455] width 172 height 41
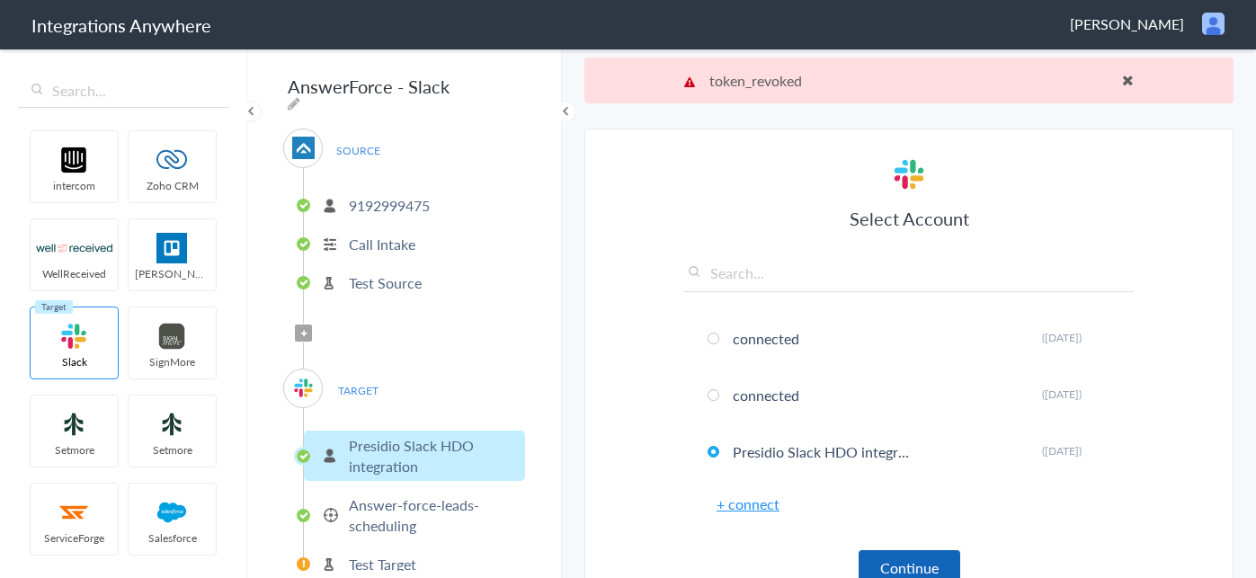
click at [889, 557] on button "Continue" at bounding box center [910, 567] width 102 height 35
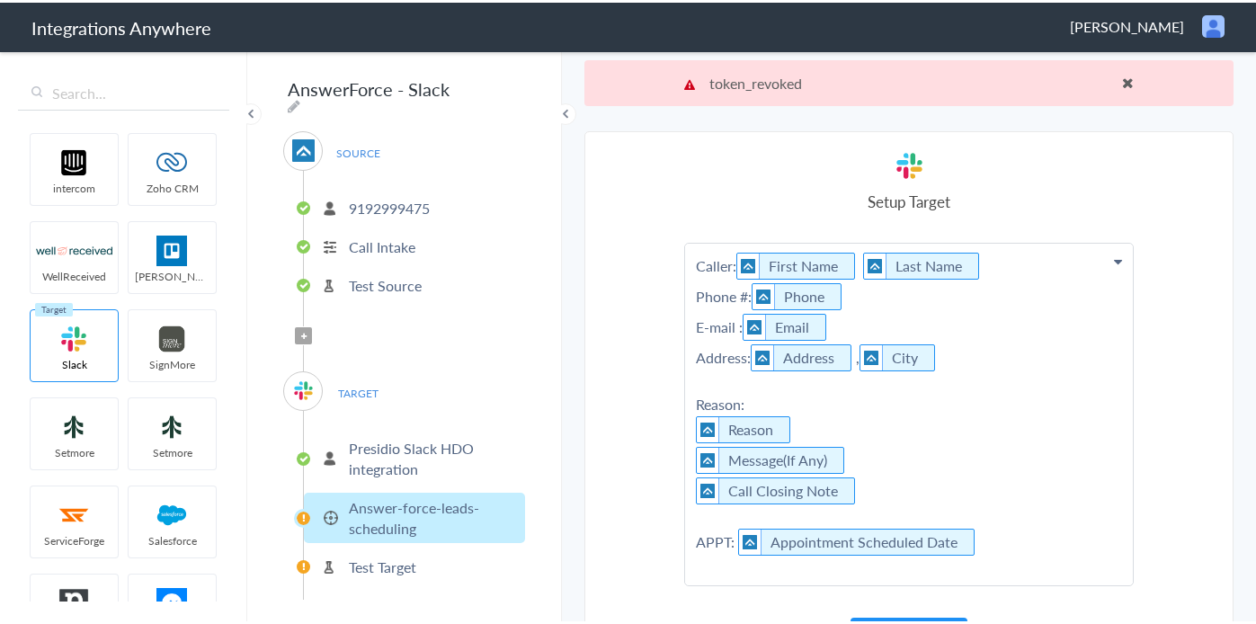
scroll to position [17, 0]
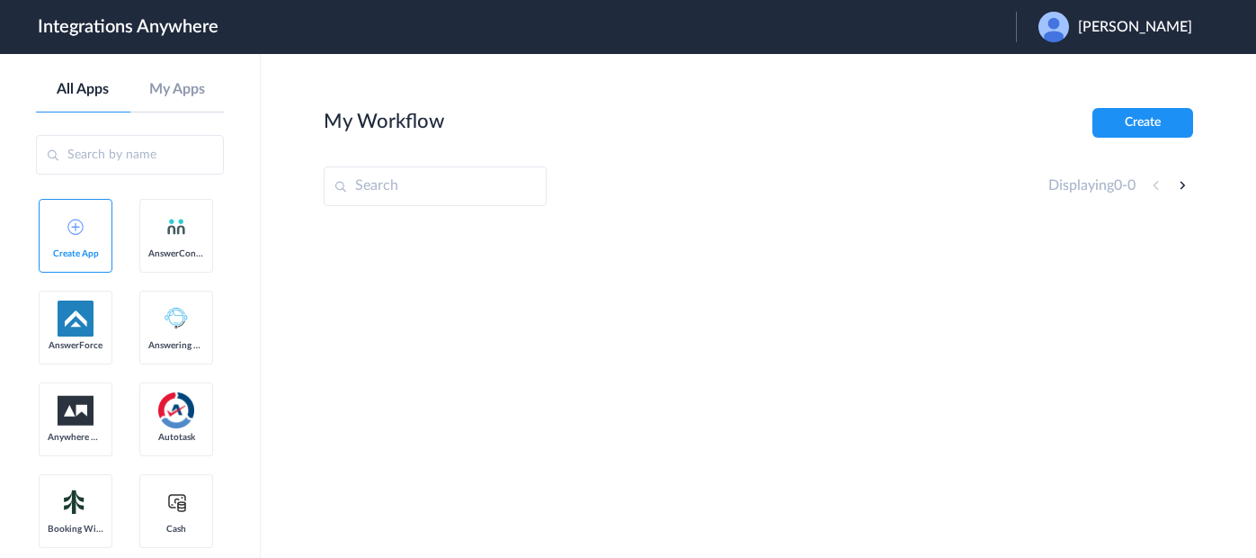
click at [1066, 28] on img at bounding box center [1054, 27] width 31 height 31
click at [1093, 76] on li "Logout" at bounding box center [1113, 73] width 194 height 33
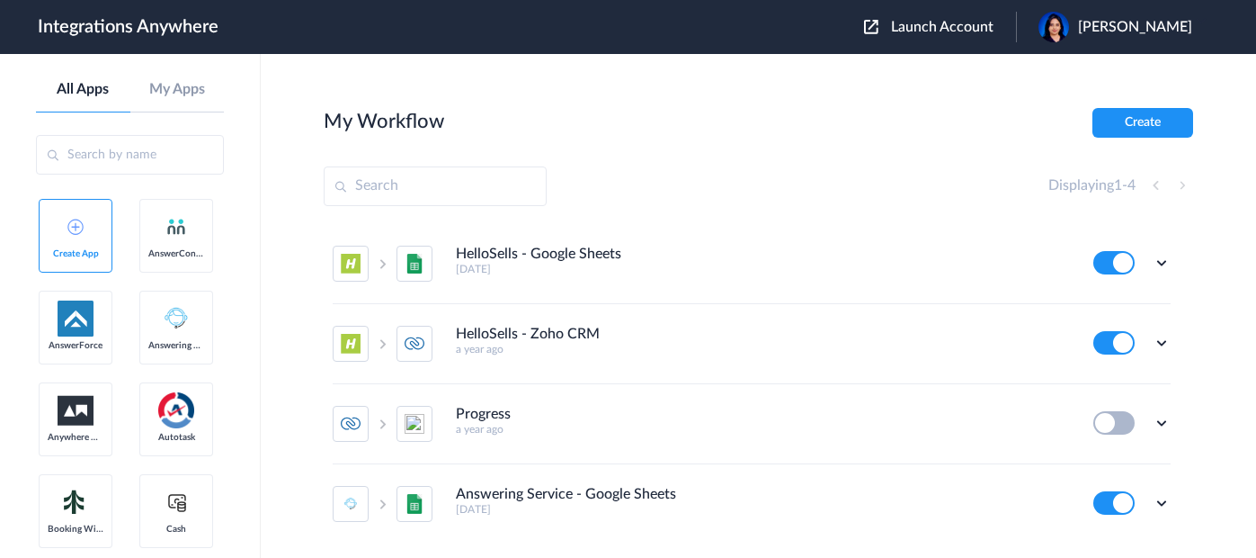
click at [949, 28] on span "Launch Account" at bounding box center [942, 27] width 103 height 14
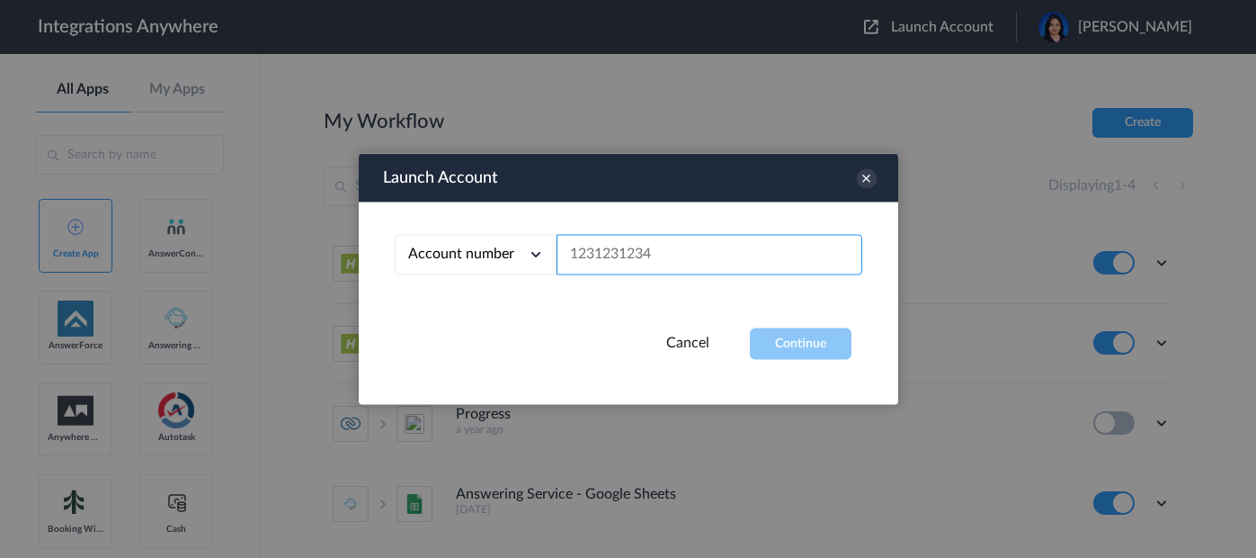
click at [649, 258] on input "text" at bounding box center [710, 255] width 306 height 40
paste input "9192999475"
type input "9192999475"
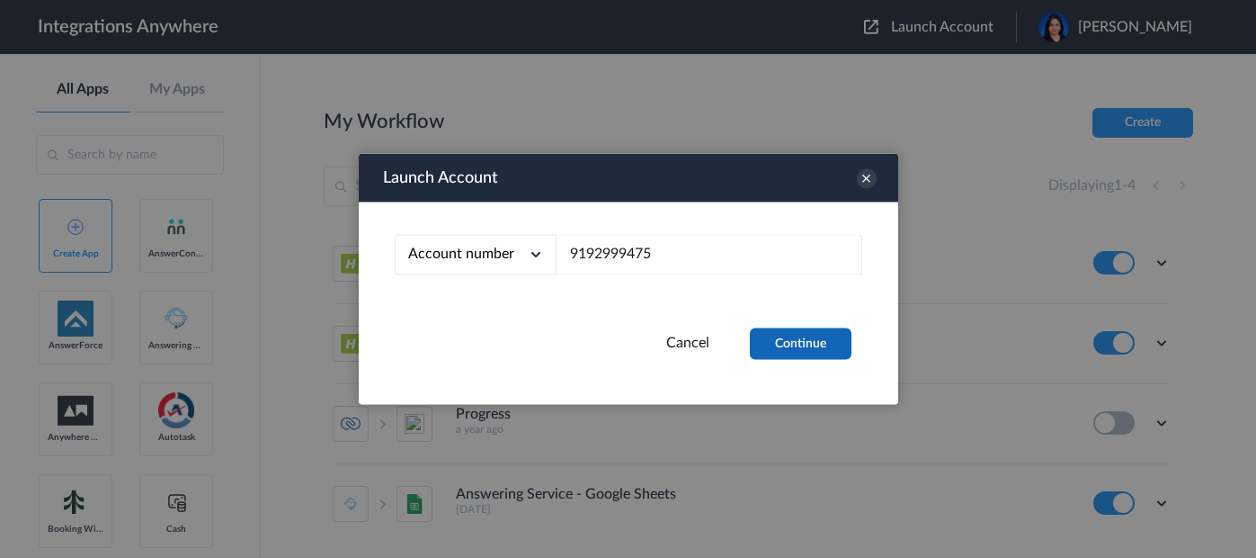
click at [806, 347] on button "Continue" at bounding box center [801, 343] width 102 height 31
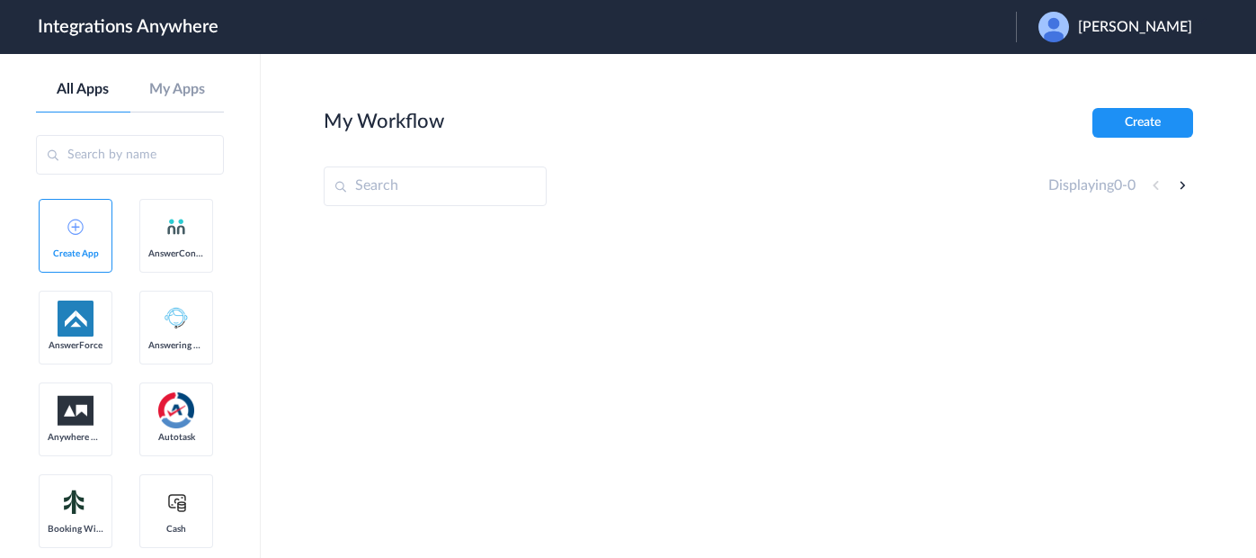
click at [1105, 33] on span "[PERSON_NAME]" at bounding box center [1135, 27] width 114 height 17
click at [1068, 76] on link "Logout" at bounding box center [1049, 73] width 38 height 13
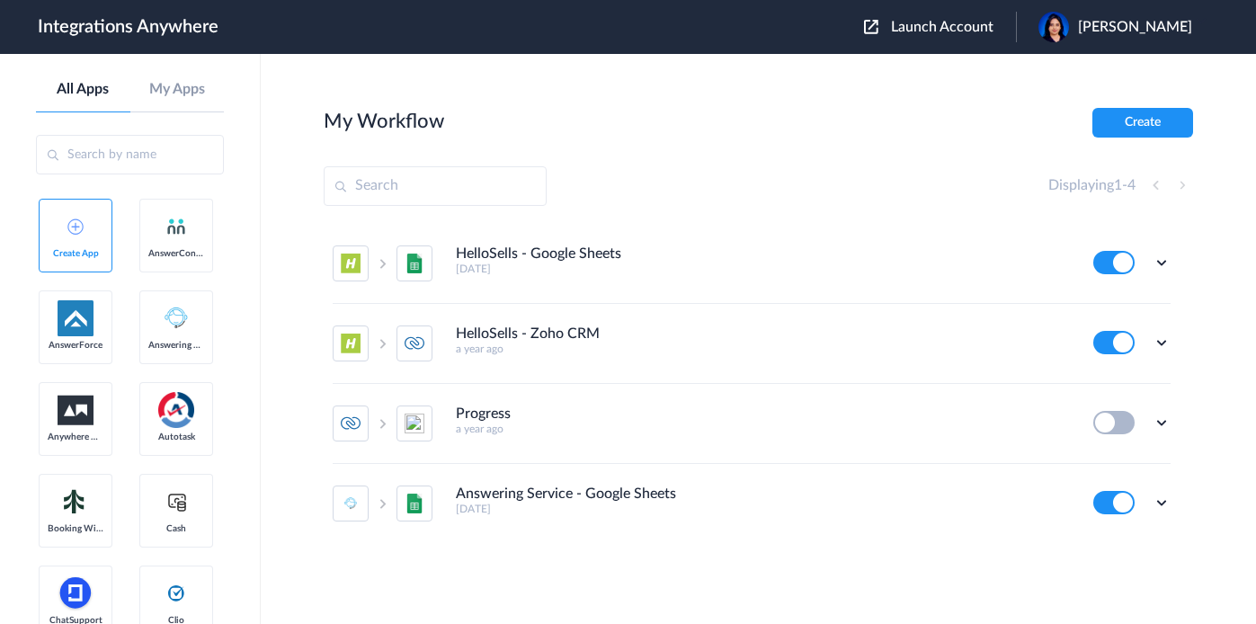
click at [989, 31] on span "Launch Account" at bounding box center [942, 27] width 103 height 14
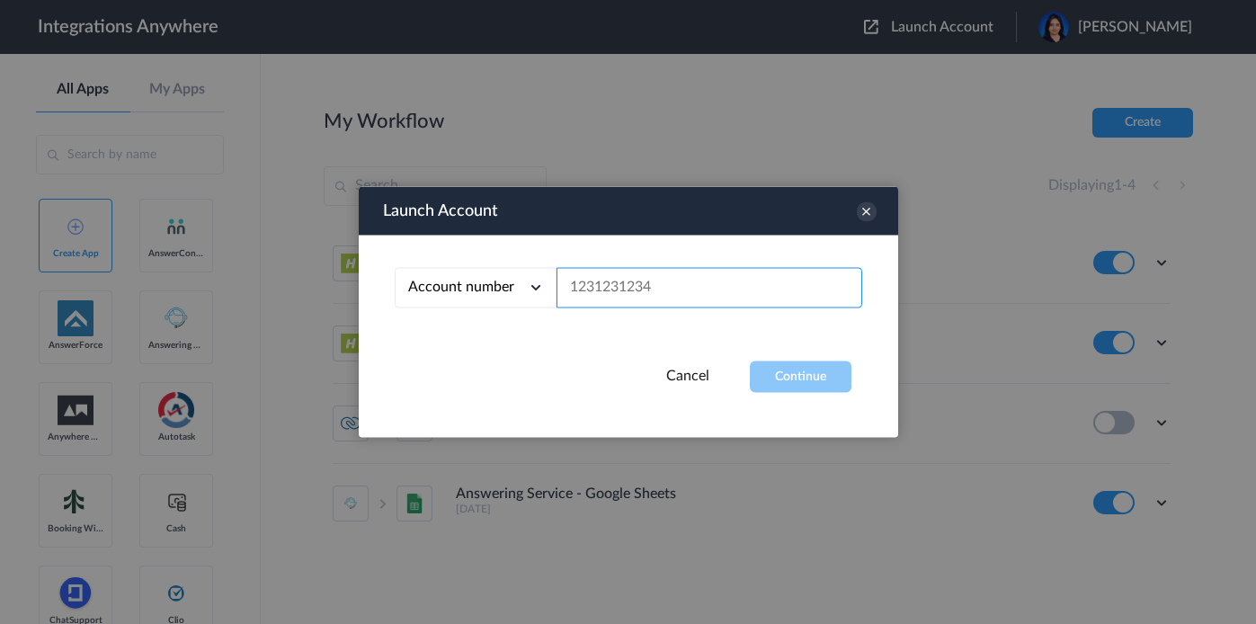
click at [688, 290] on input "text" at bounding box center [710, 288] width 306 height 40
paste input "https://share.anysnap.app/fuRZJa5R6kDX"
type input "https://share.anysnap.app/fuRZJa5R6kDX"
drag, startPoint x: 568, startPoint y: 284, endPoint x: 669, endPoint y: 346, distance: 118.3
click at [669, 346] on div "Account number Account number Email address https://share.anysnap.app/fuRZJa5R6…" at bounding box center [629, 299] width 540 height 126
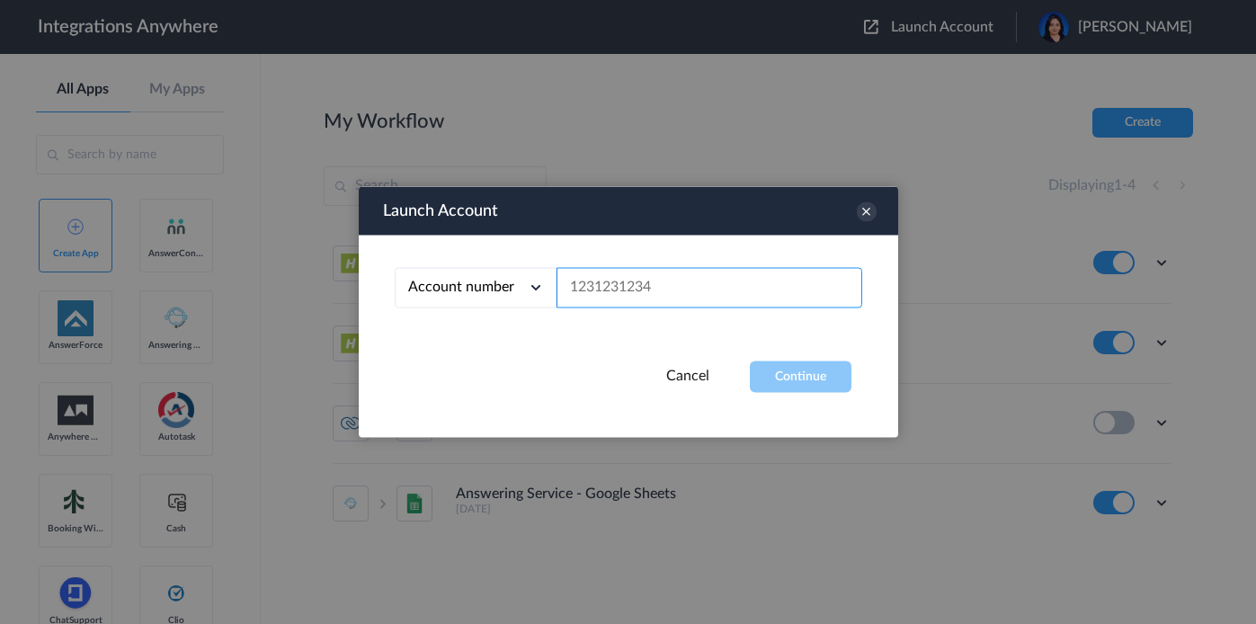
paste input "9192999475"
type input "9192999475"
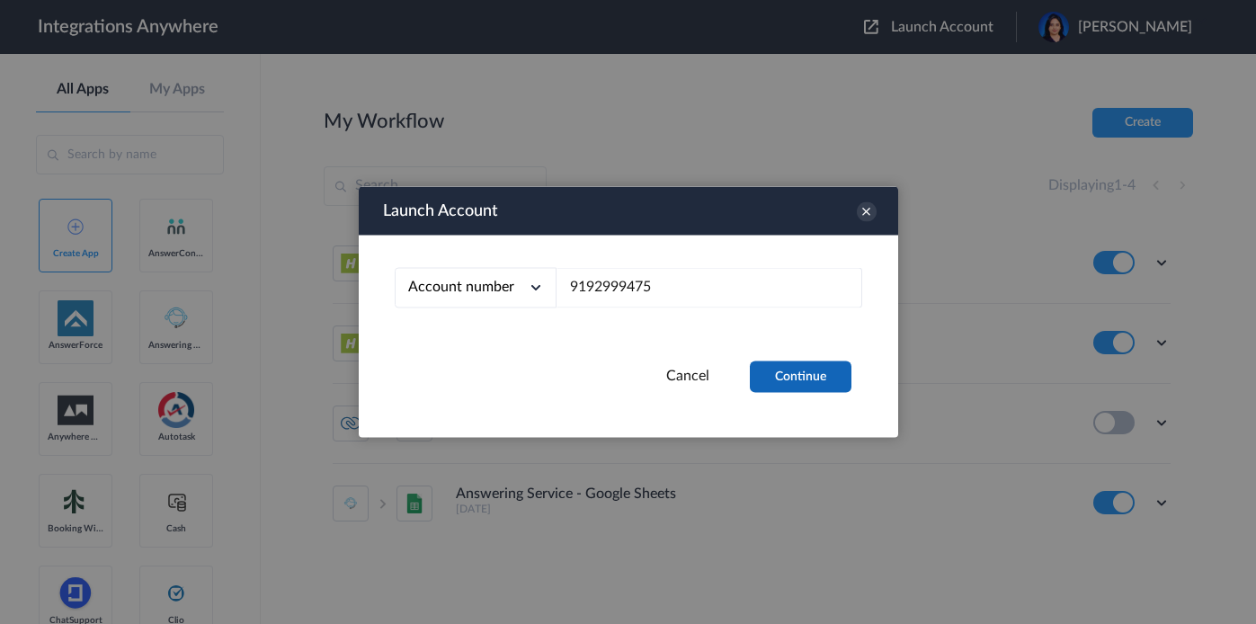
click at [793, 379] on button "Continue" at bounding box center [801, 377] width 102 height 31
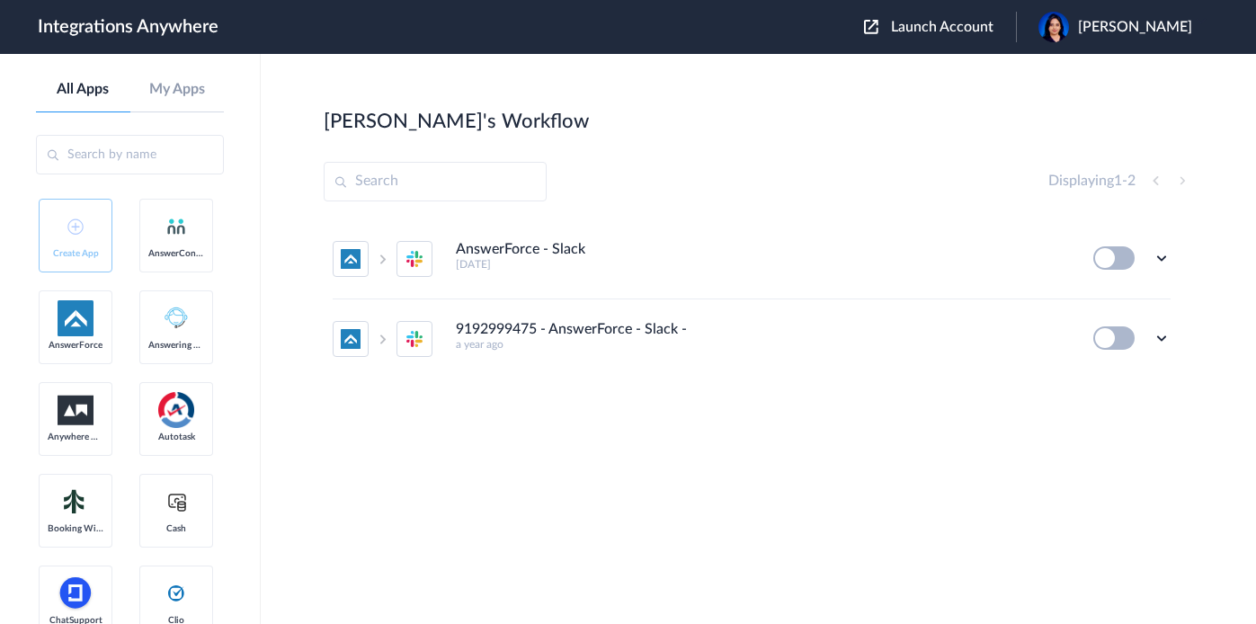
click at [1113, 259] on button at bounding box center [1114, 257] width 41 height 23
click at [1118, 258] on button at bounding box center [1114, 257] width 41 height 23
click at [1120, 258] on button at bounding box center [1114, 257] width 41 height 23
click at [1122, 259] on button at bounding box center [1114, 257] width 41 height 23
click at [1123, 259] on button at bounding box center [1114, 257] width 41 height 23
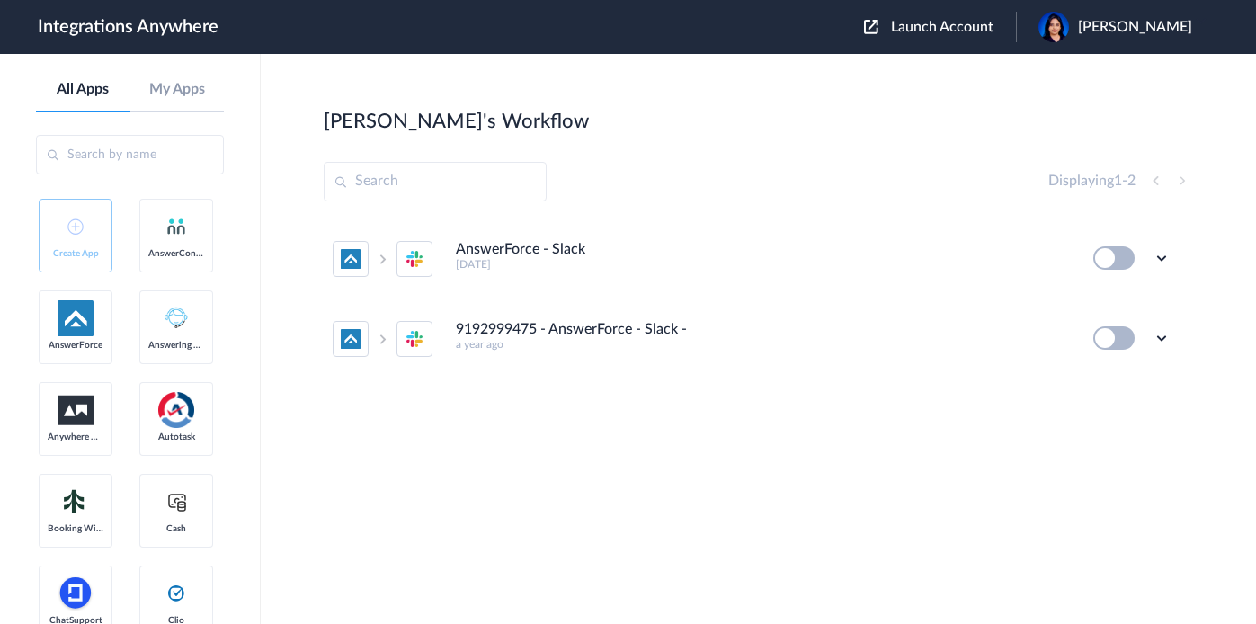
click at [1123, 259] on button at bounding box center [1114, 257] width 41 height 23
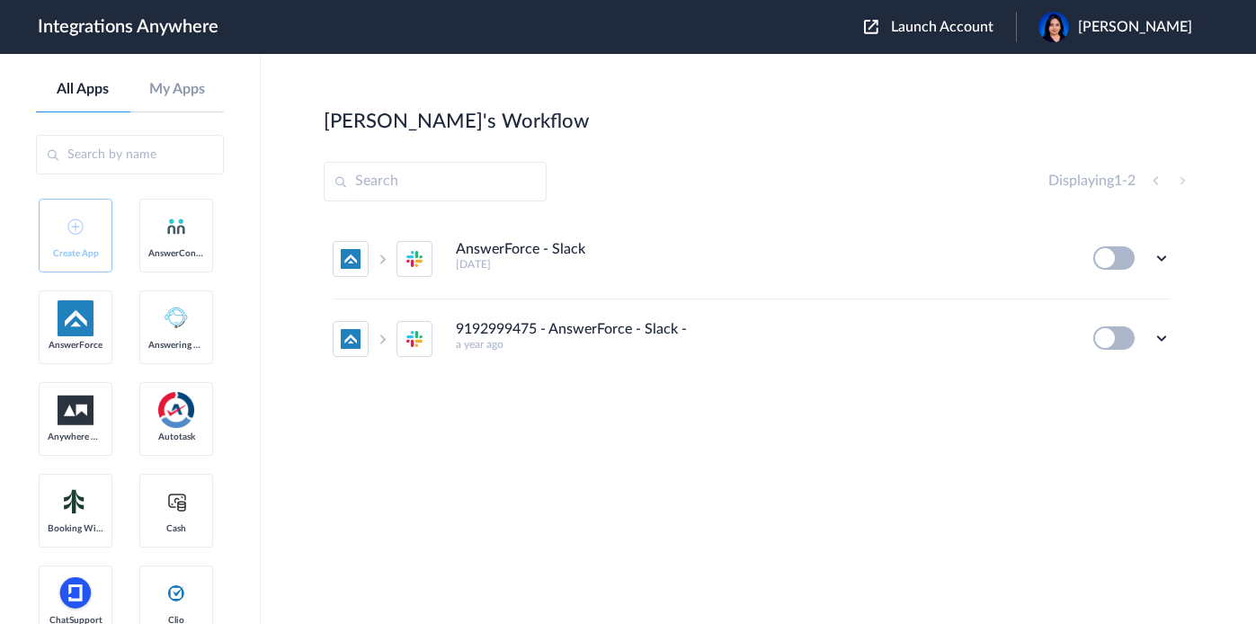
click at [1123, 259] on button at bounding box center [1114, 257] width 41 height 23
click at [1125, 258] on button at bounding box center [1114, 257] width 41 height 23
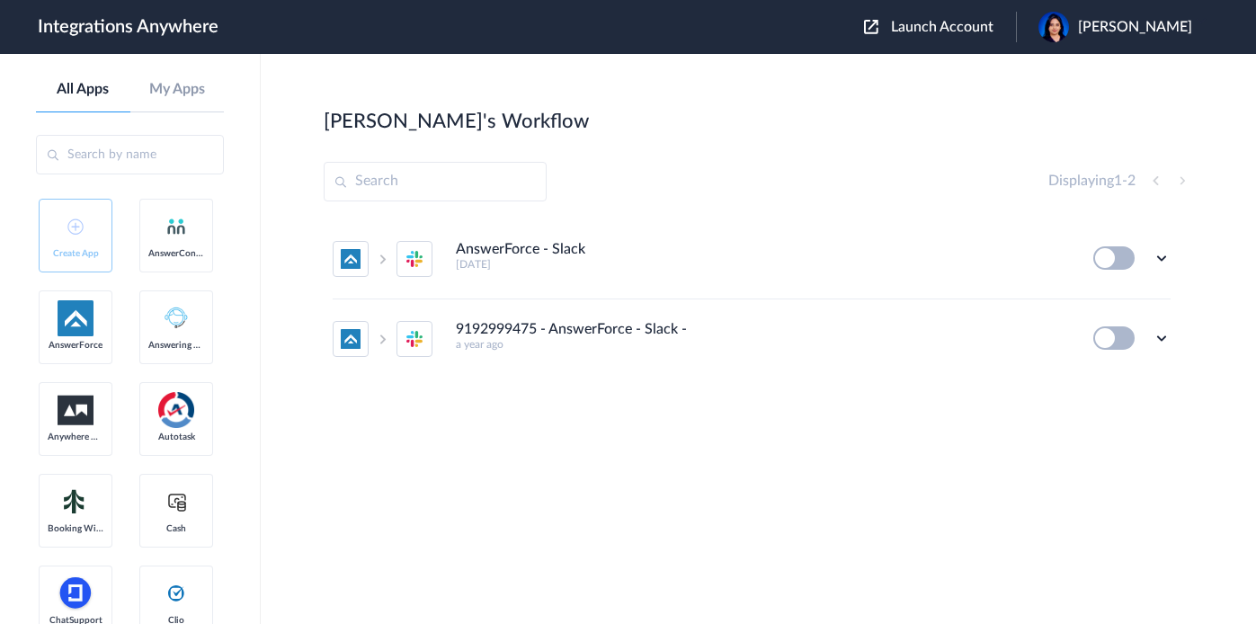
click at [1125, 258] on button at bounding box center [1114, 257] width 41 height 23
click at [1126, 258] on button at bounding box center [1114, 257] width 41 height 23
click at [1127, 258] on button at bounding box center [1114, 257] width 41 height 23
click at [1128, 258] on button at bounding box center [1114, 257] width 41 height 23
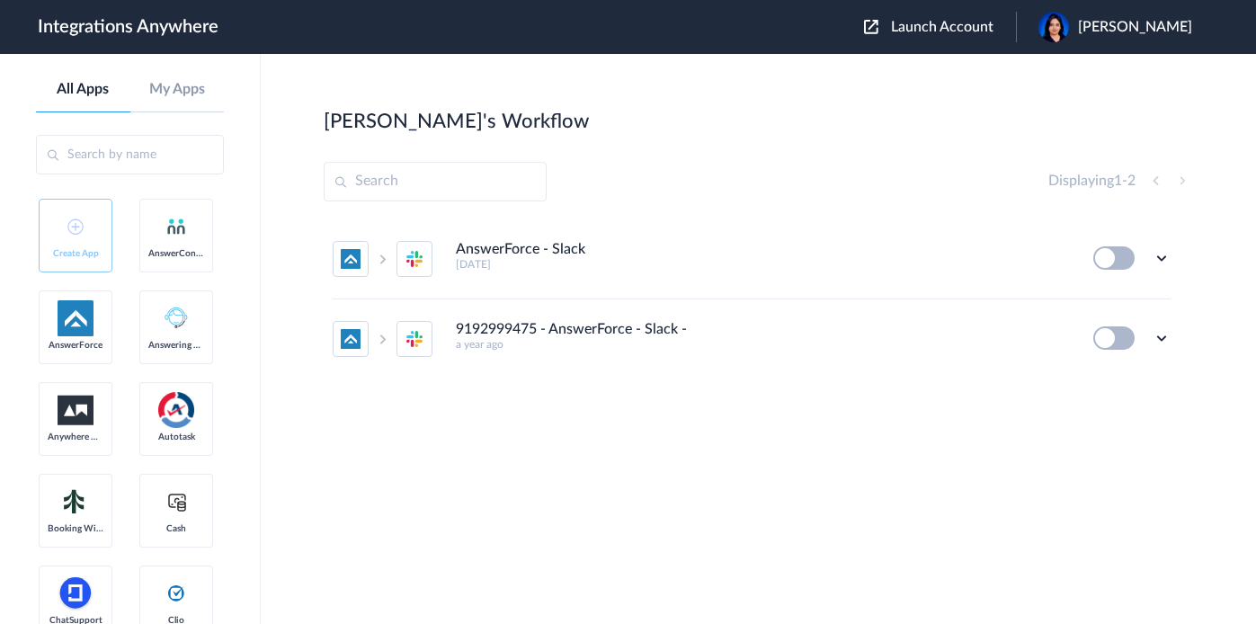
click at [1130, 258] on button at bounding box center [1114, 257] width 41 height 23
click at [1162, 266] on icon at bounding box center [1162, 258] width 18 height 18
click at [748, 457] on div "AnswerForce - Slack 3 months ago Edit Task history Delete 9192999475 - AnswerFo…" at bounding box center [759, 354] width 870 height 270
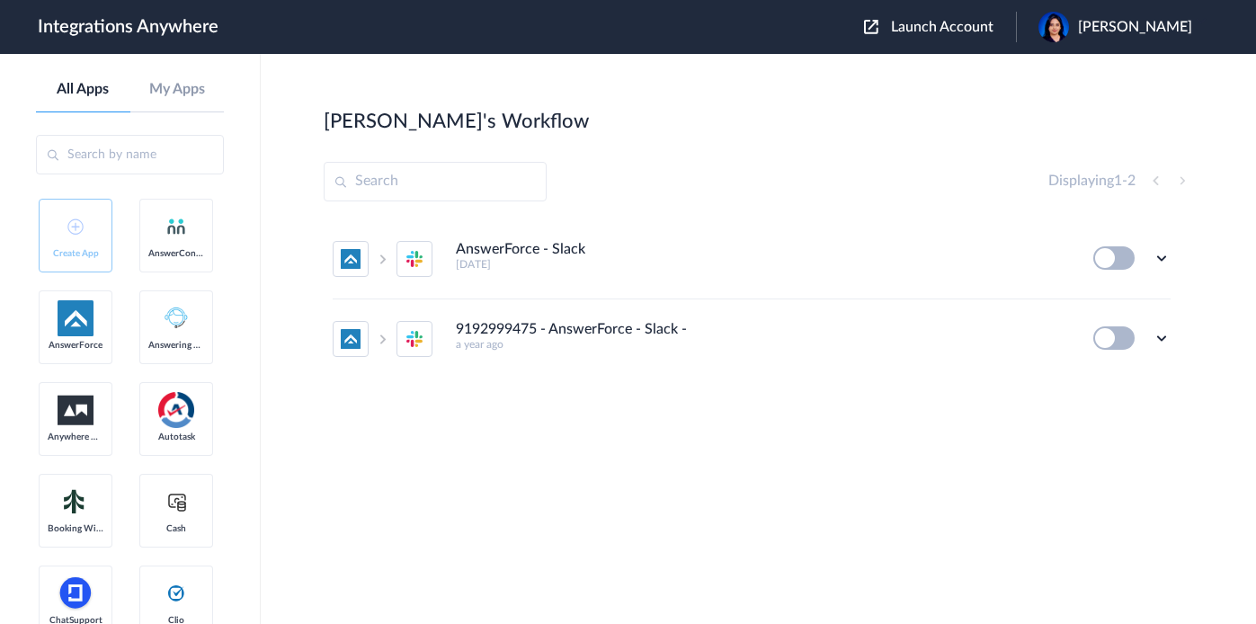
click at [757, 340] on h5 "a year ago" at bounding box center [762, 344] width 613 height 13
click at [1164, 343] on icon at bounding box center [1162, 338] width 18 height 18
click at [1121, 379] on li "Edit" at bounding box center [1112, 379] width 117 height 33
click at [1154, 335] on icon at bounding box center [1162, 338] width 18 height 18
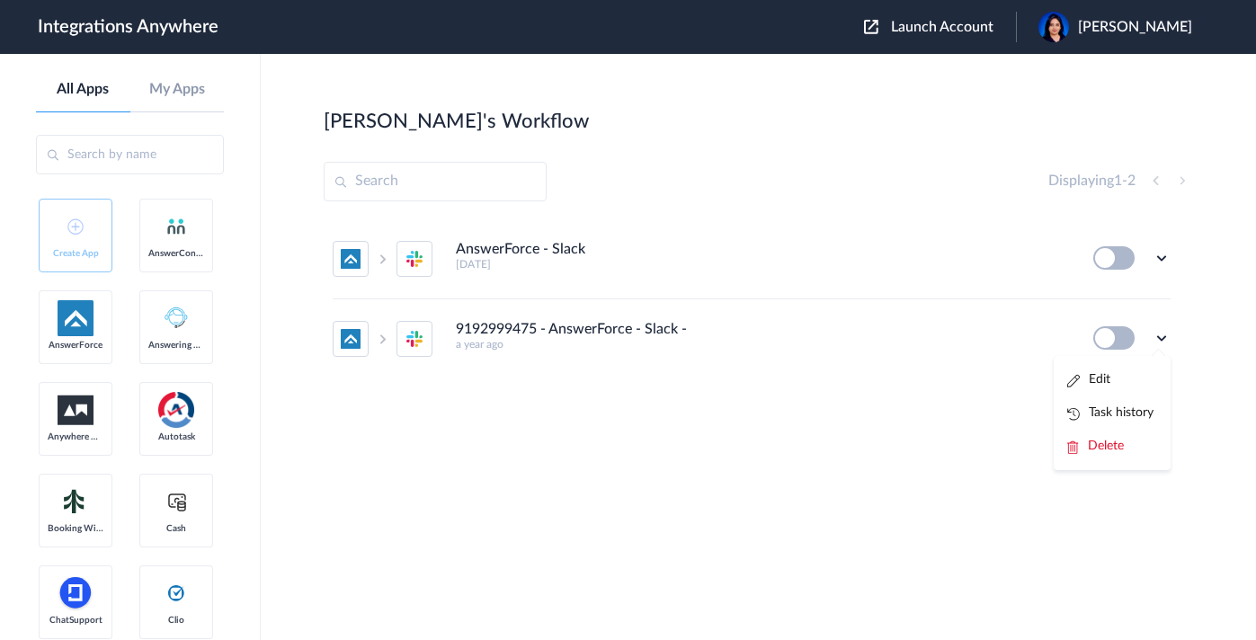
click at [498, 260] on h5 "3 months ago" at bounding box center [762, 264] width 613 height 13
click at [1155, 253] on icon at bounding box center [1162, 258] width 18 height 18
click at [1121, 309] on li "Edit" at bounding box center [1112, 299] width 117 height 33
click at [1138, 277] on li "AnswerForce - Slack 3 months ago Edit Task history Delete" at bounding box center [752, 259] width 838 height 80
click at [1120, 257] on button at bounding box center [1114, 257] width 41 height 23
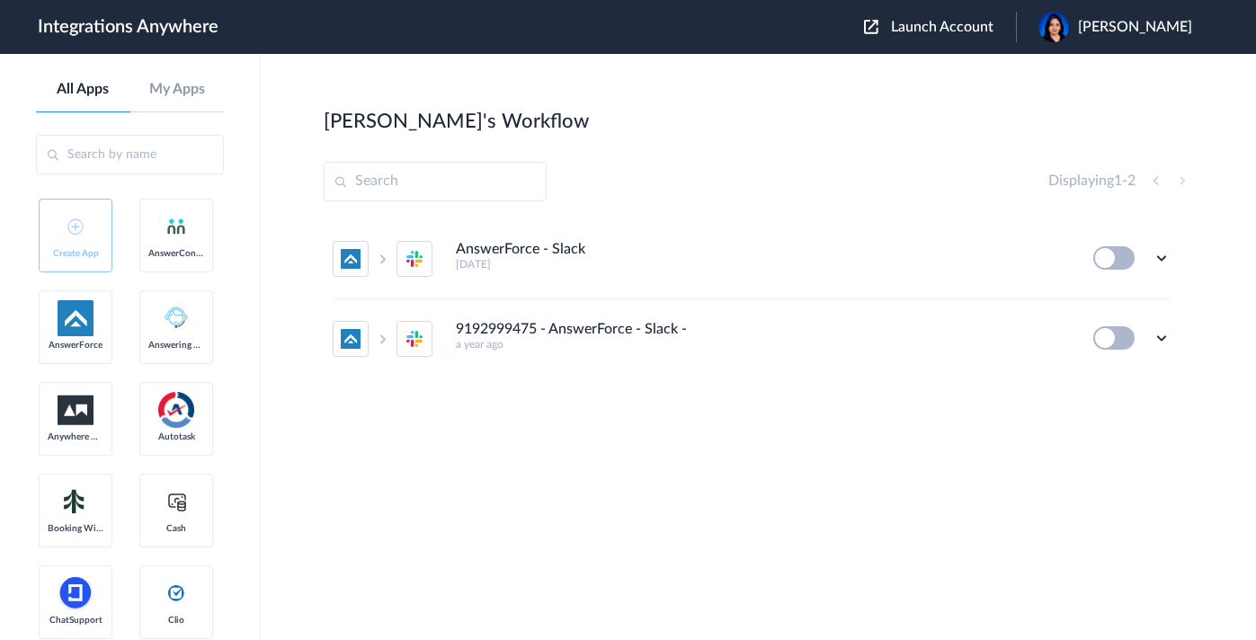
click at [1120, 257] on button at bounding box center [1114, 257] width 41 height 23
click at [1157, 254] on icon at bounding box center [1162, 258] width 18 height 18
click at [1130, 299] on li "Edit" at bounding box center [1112, 299] width 117 height 33
click at [1155, 259] on icon at bounding box center [1162, 258] width 18 height 18
click at [1126, 303] on li "Edit" at bounding box center [1112, 299] width 117 height 33
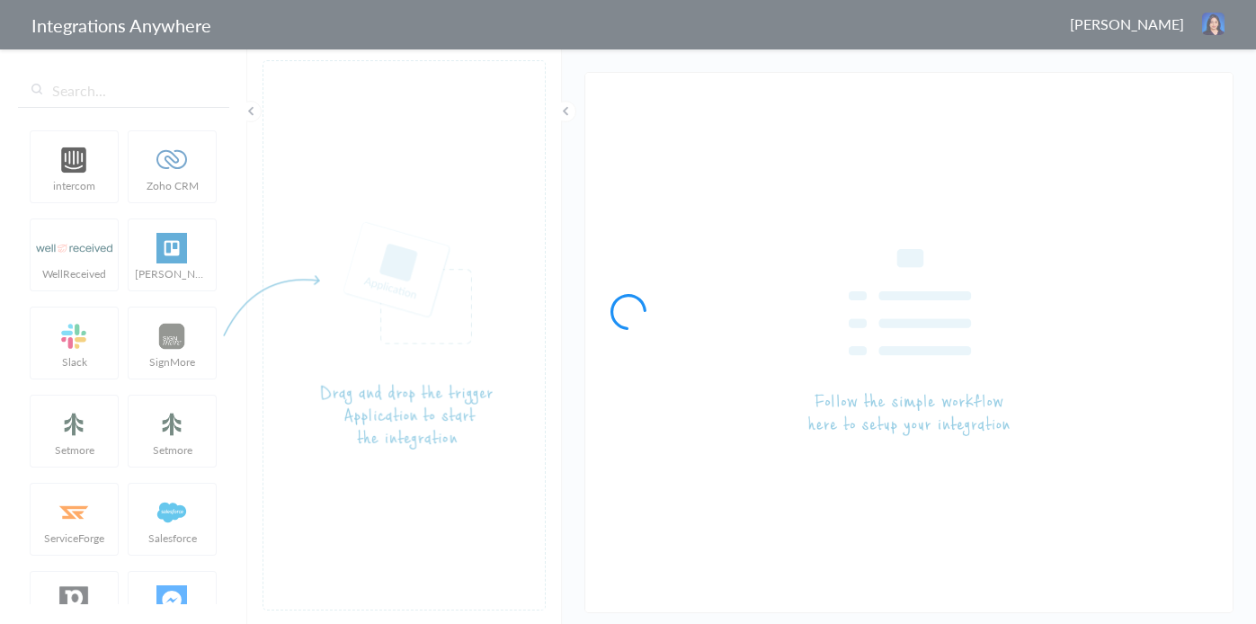
type input "AnswerForce - Slack"
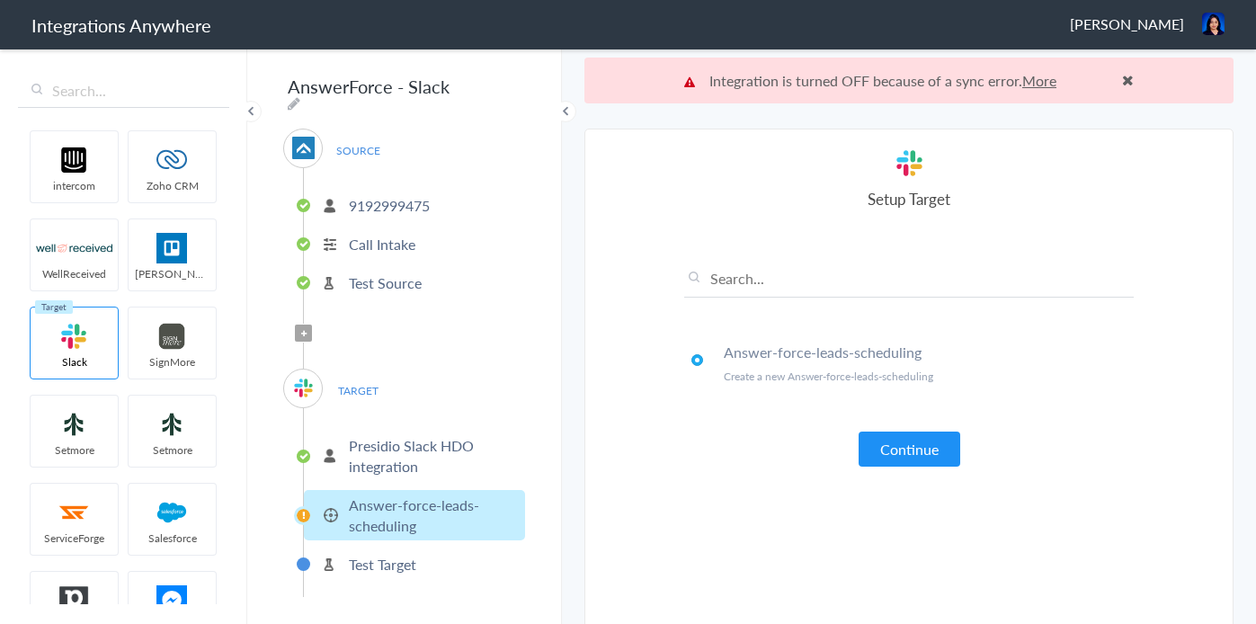
click at [391, 454] on p "Presidio Slack HDO integration" at bounding box center [435, 455] width 172 height 41
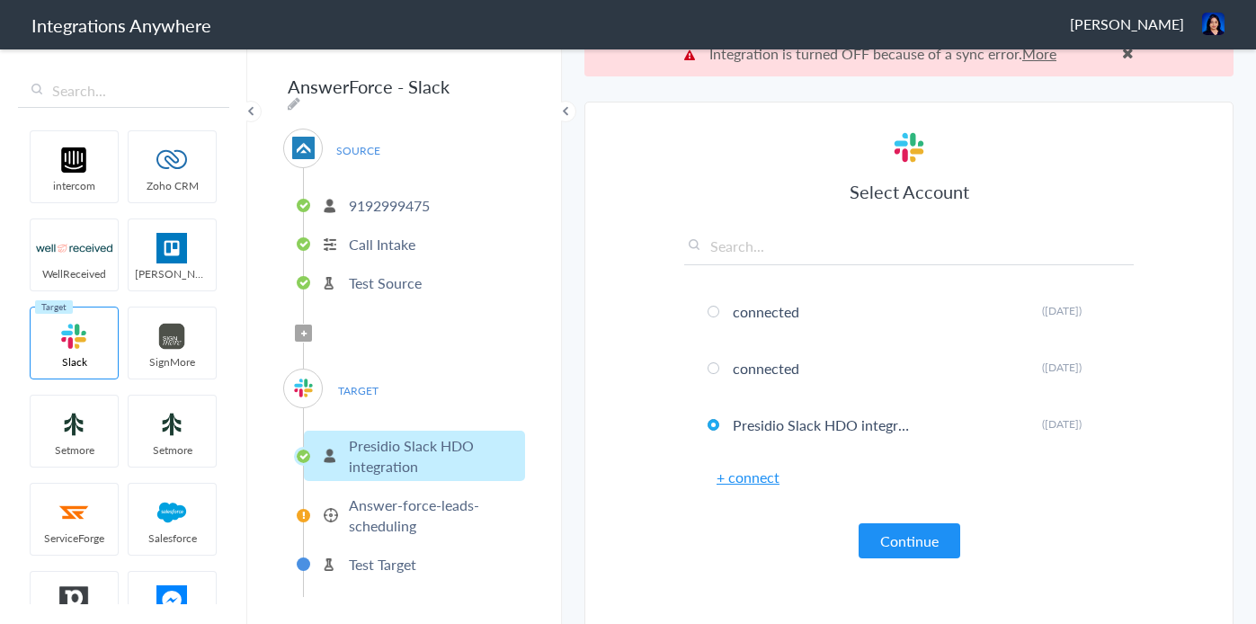
scroll to position [55, 0]
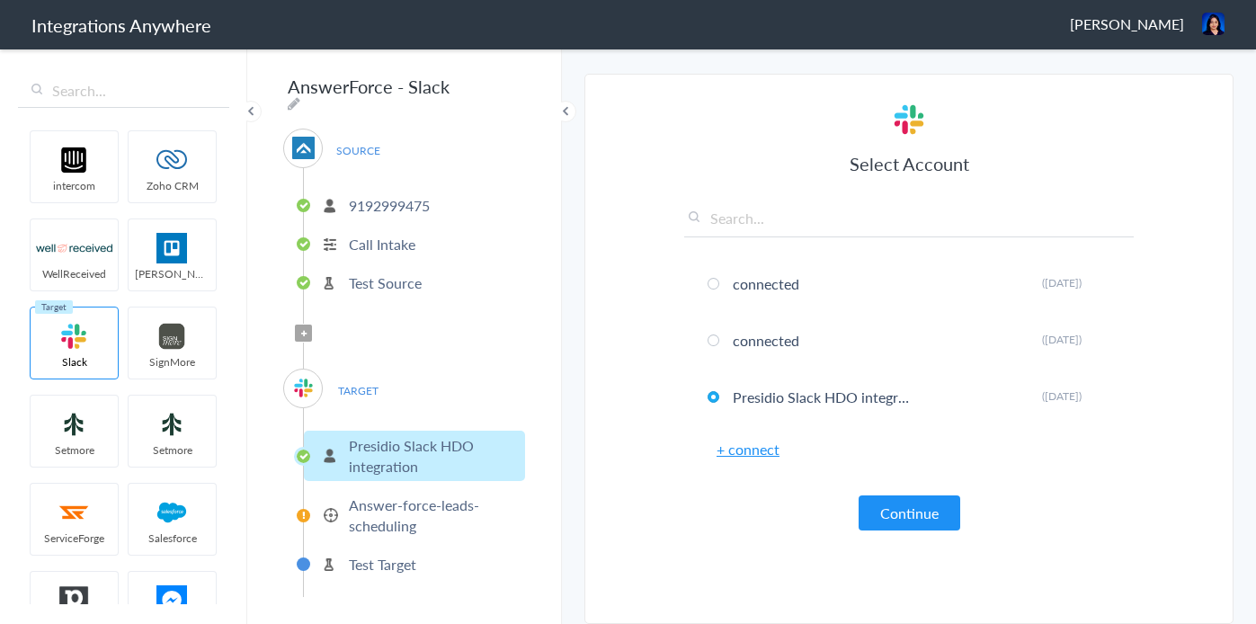
click at [742, 455] on link "+ connect" at bounding box center [748, 449] width 63 height 21
click at [776, 450] on link "+ connect" at bounding box center [748, 449] width 63 height 21
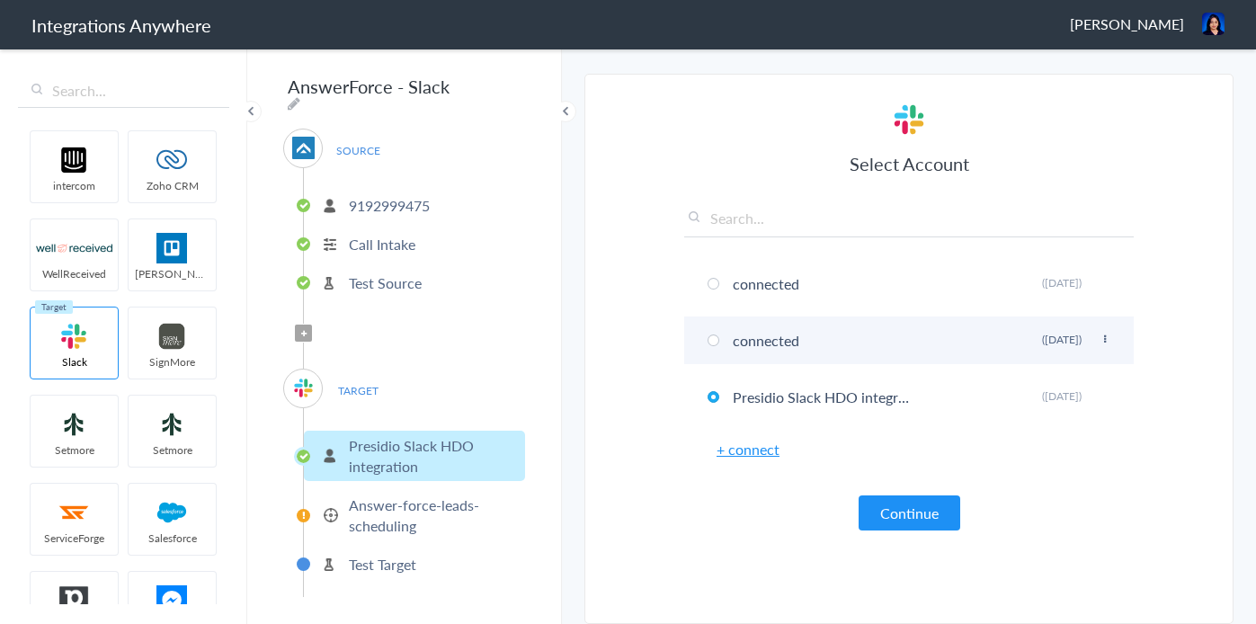
click at [712, 340] on span at bounding box center [714, 341] width 12 height 12
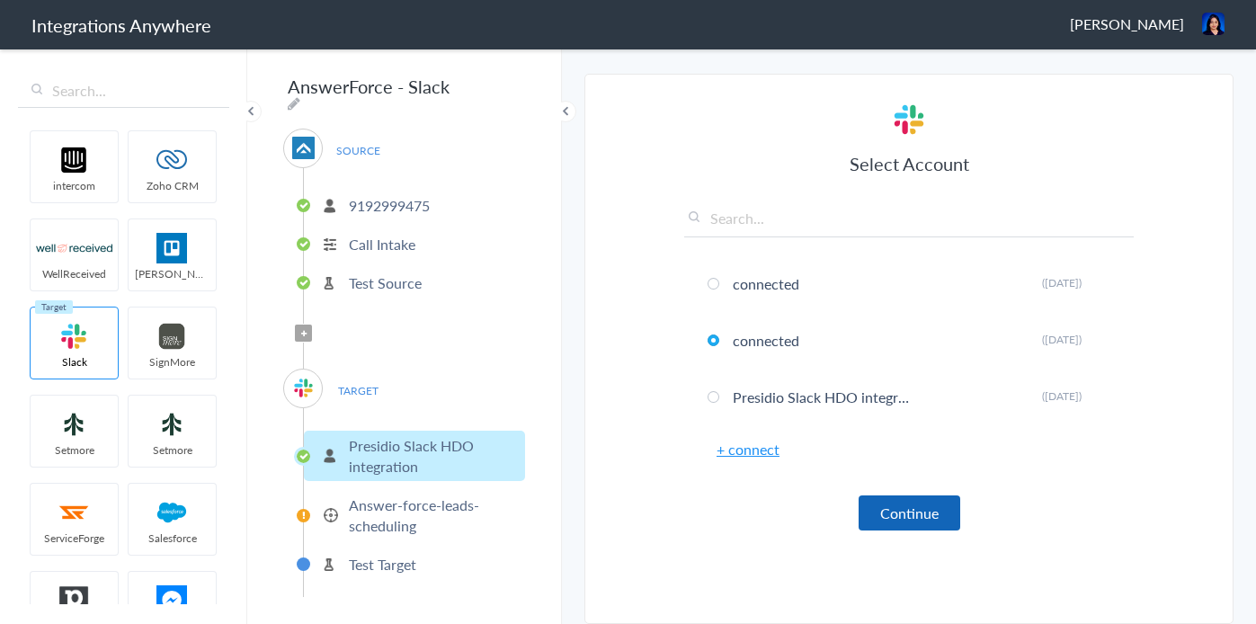
click at [937, 517] on button "Continue" at bounding box center [910, 513] width 102 height 35
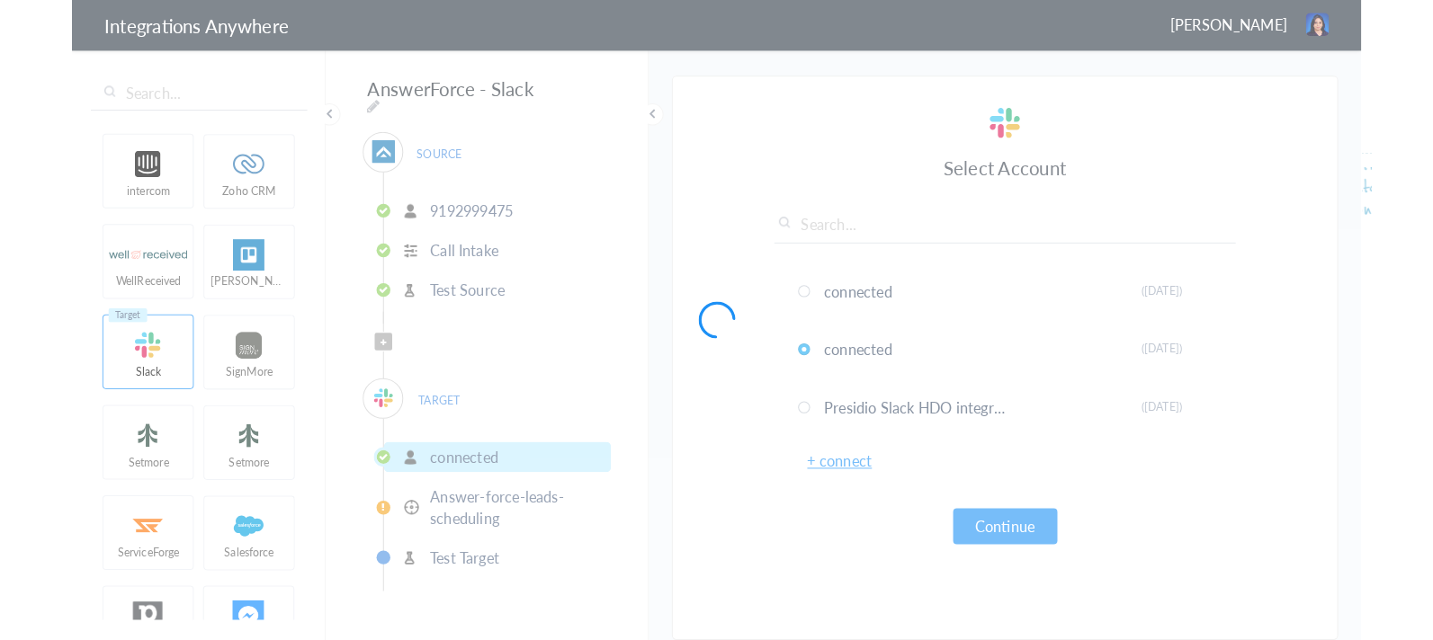
scroll to position [46, 0]
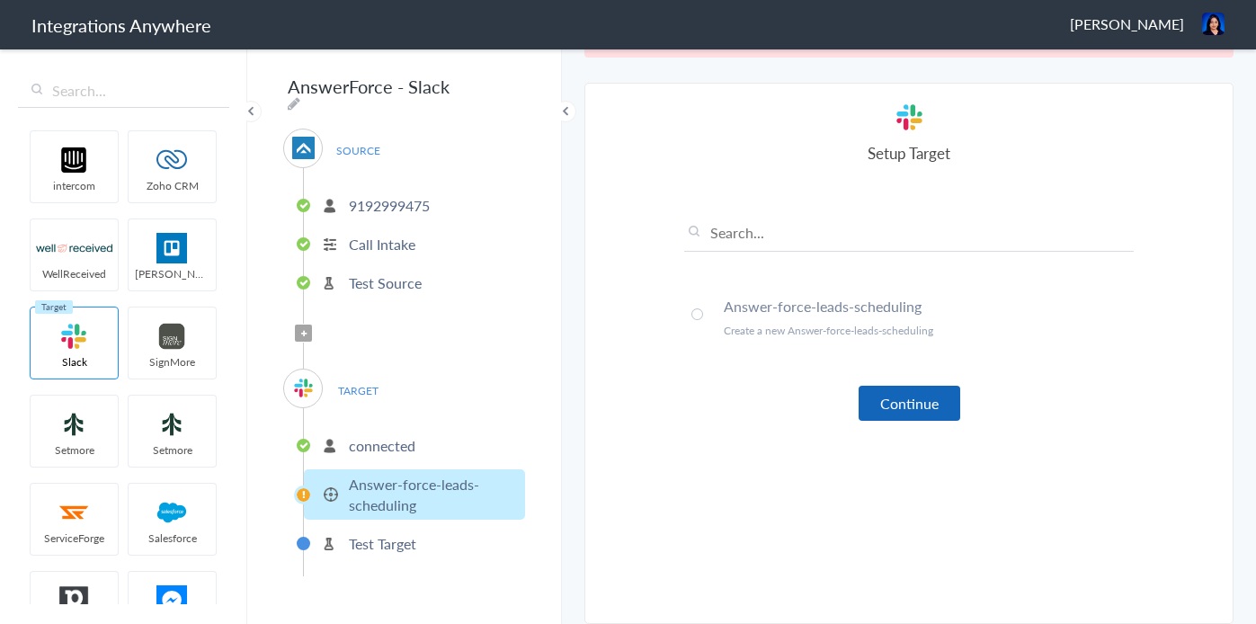
click at [936, 401] on button "Continue" at bounding box center [910, 403] width 102 height 35
click at [699, 313] on span at bounding box center [698, 314] width 12 height 12
click at [692, 309] on span at bounding box center [698, 314] width 12 height 12
click at [419, 441] on li "connected" at bounding box center [414, 446] width 221 height 30
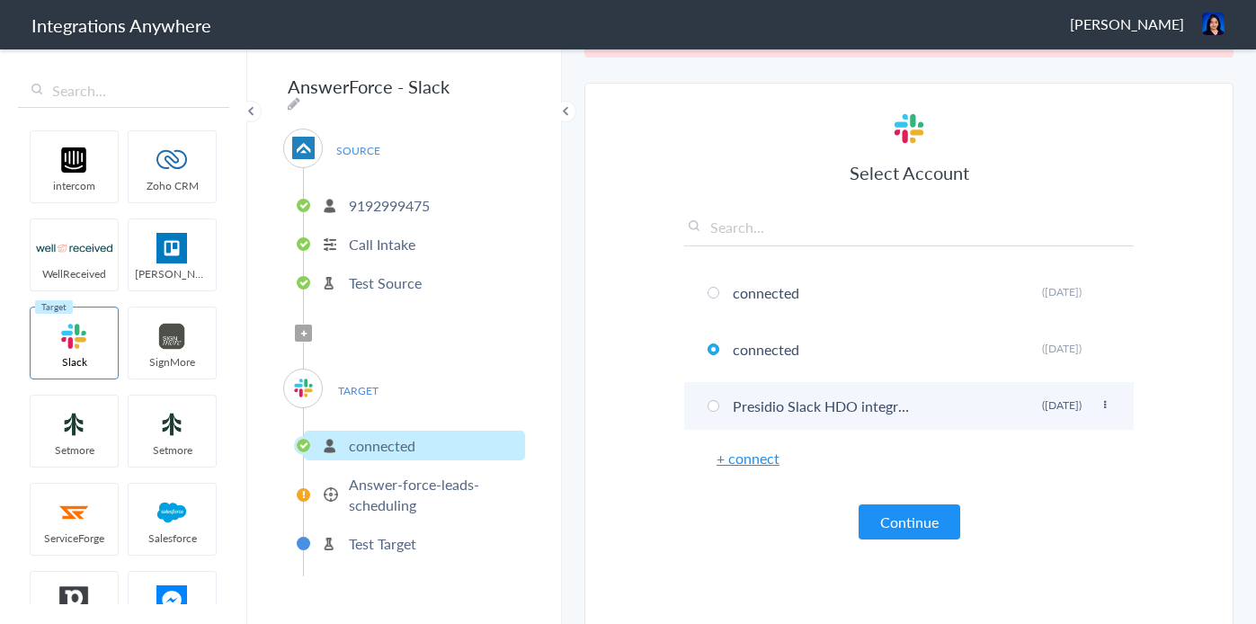
click at [803, 408] on li "Presidio Slack HDO integration Rename Delete (3 months ago)" at bounding box center [909, 406] width 450 height 48
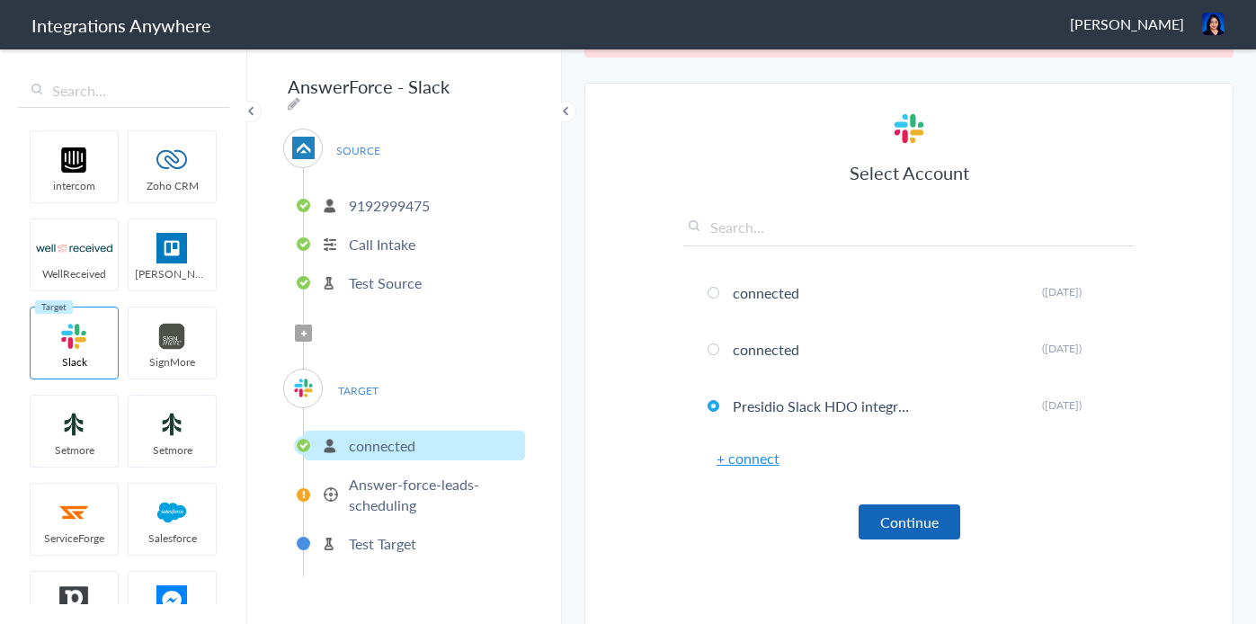
click at [913, 523] on button "Continue" at bounding box center [910, 522] width 102 height 35
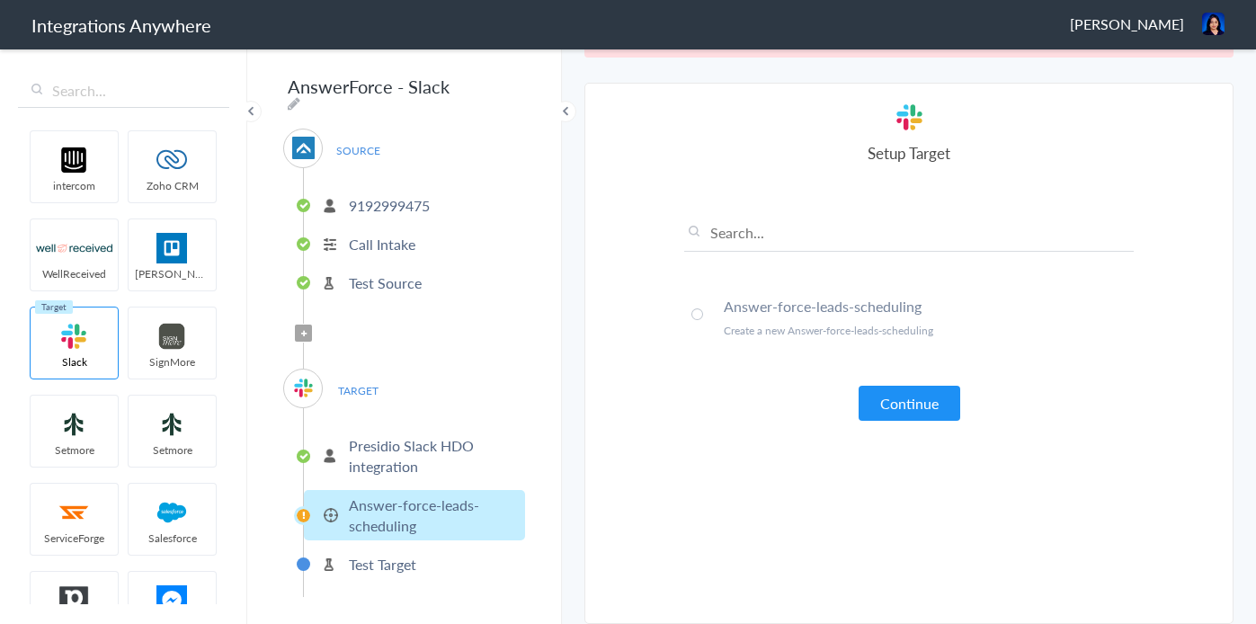
click at [686, 309] on li "Answer-force-leads-scheduling Create a new Answer-force-leads-scheduling" at bounding box center [909, 316] width 450 height 67
click at [697, 314] on span at bounding box center [698, 314] width 12 height 12
click at [907, 403] on button "Continue" at bounding box center [910, 403] width 102 height 35
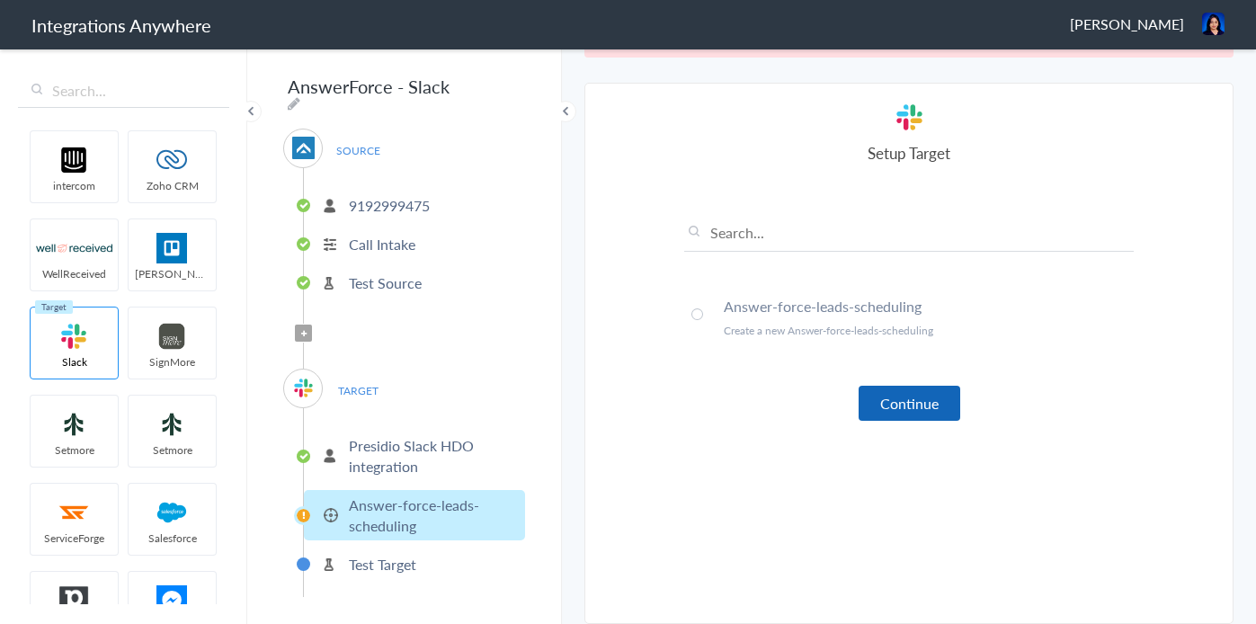
click at [907, 403] on button "Continue" at bounding box center [910, 403] width 102 height 35
click at [699, 311] on span at bounding box center [698, 314] width 12 height 12
click at [699, 315] on span at bounding box center [698, 314] width 12 height 12
click at [699, 310] on span at bounding box center [698, 314] width 12 height 12
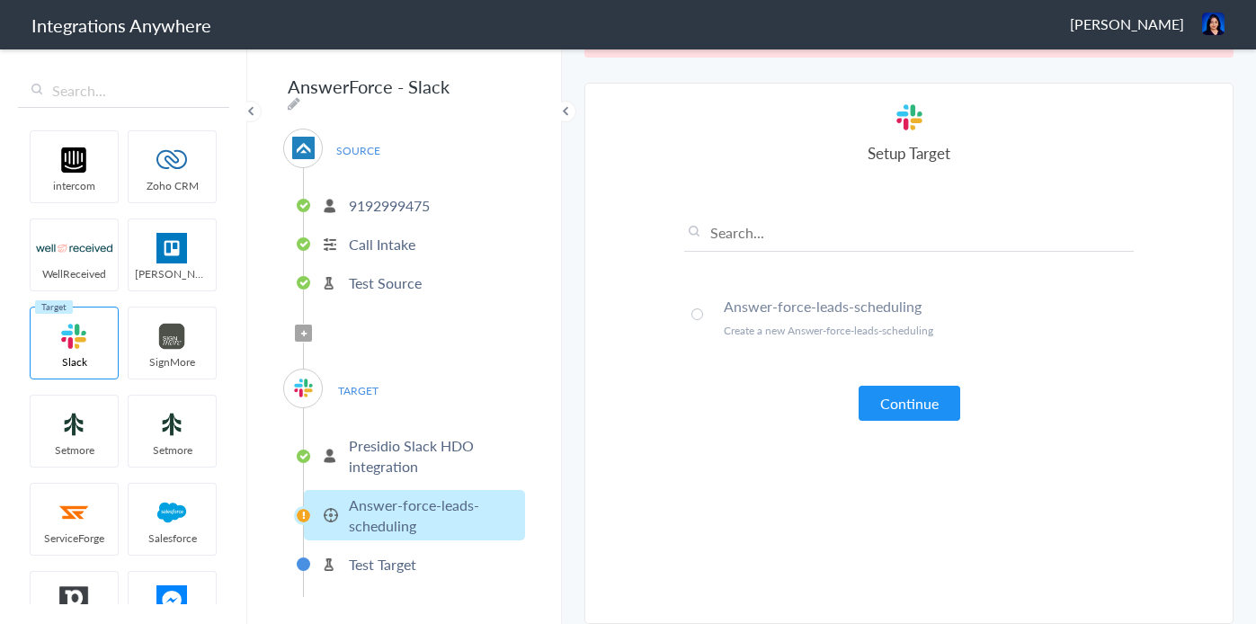
click at [406, 438] on p "Presidio Slack HDO integration" at bounding box center [435, 455] width 172 height 41
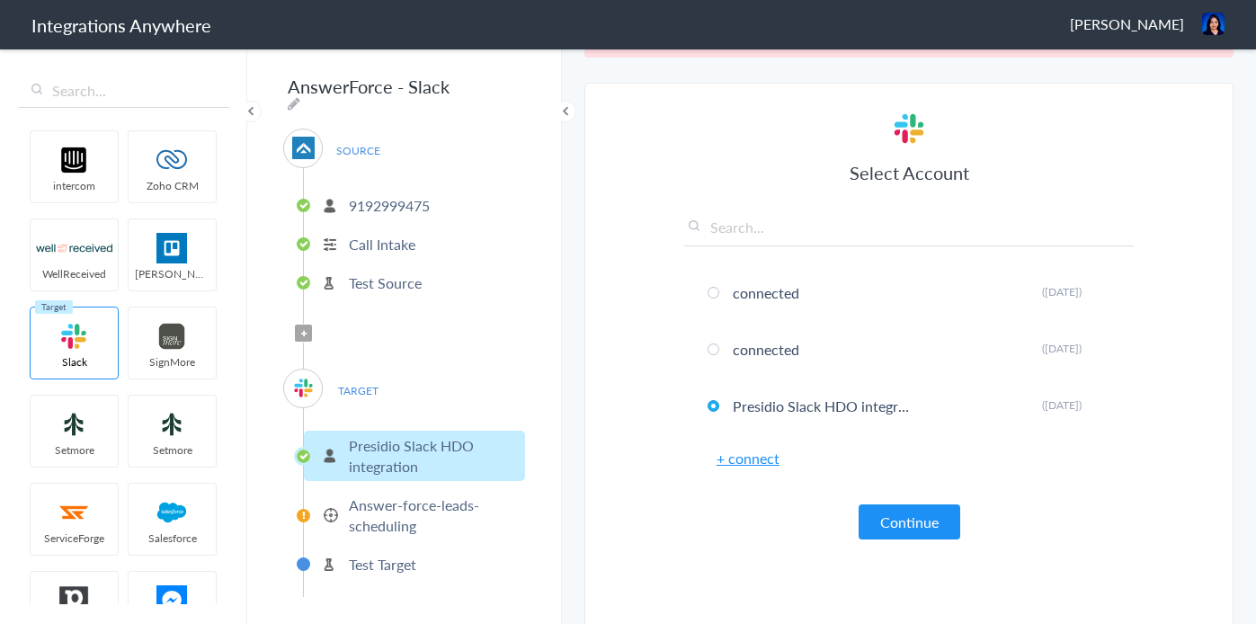
click at [756, 461] on link "+ connect" at bounding box center [748, 458] width 63 height 21
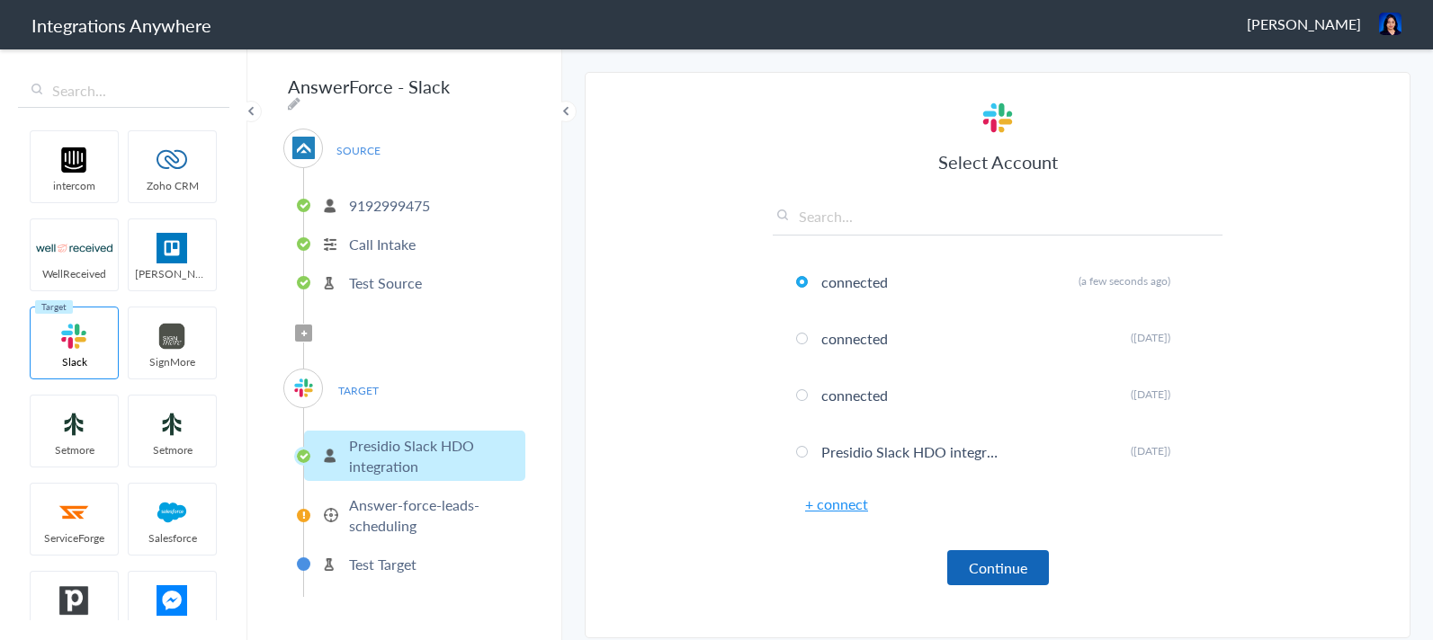
click at [998, 576] on button "Continue" at bounding box center [998, 567] width 102 height 35
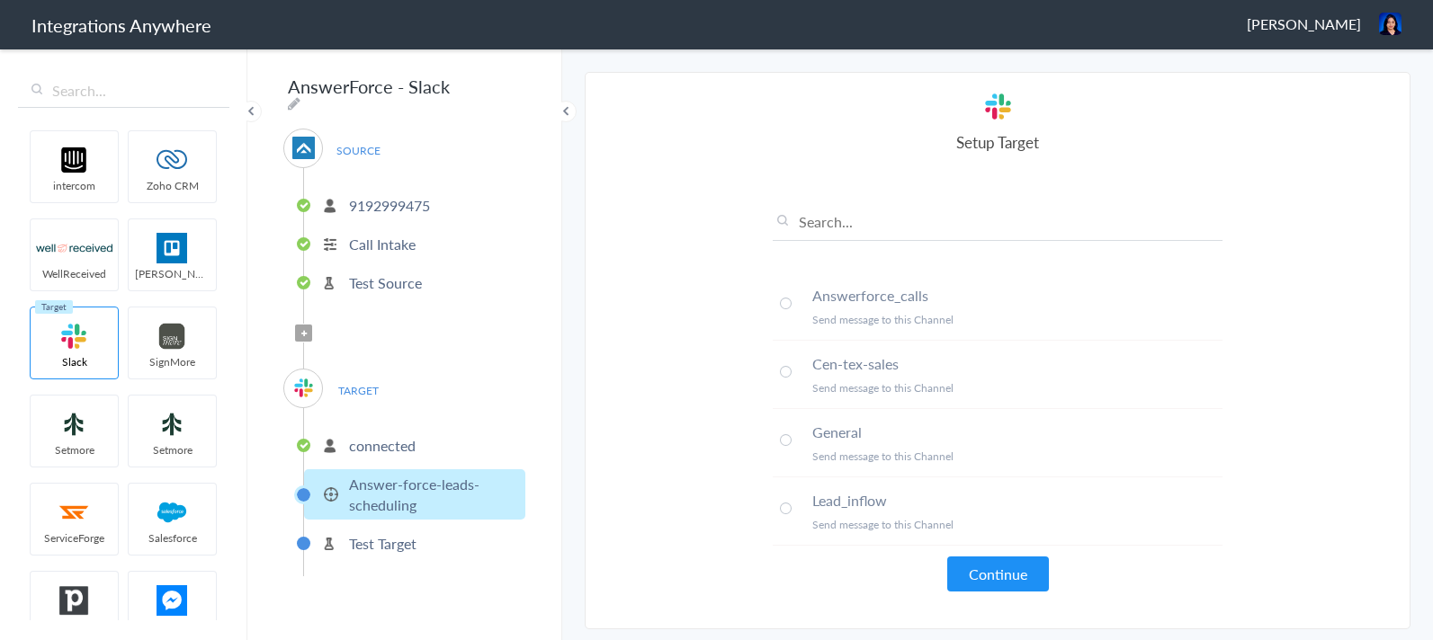
drag, startPoint x: 411, startPoint y: 444, endPoint x: 412, endPoint y: 453, distance: 9.0
click at [412, 444] on p "connected" at bounding box center [382, 445] width 67 height 21
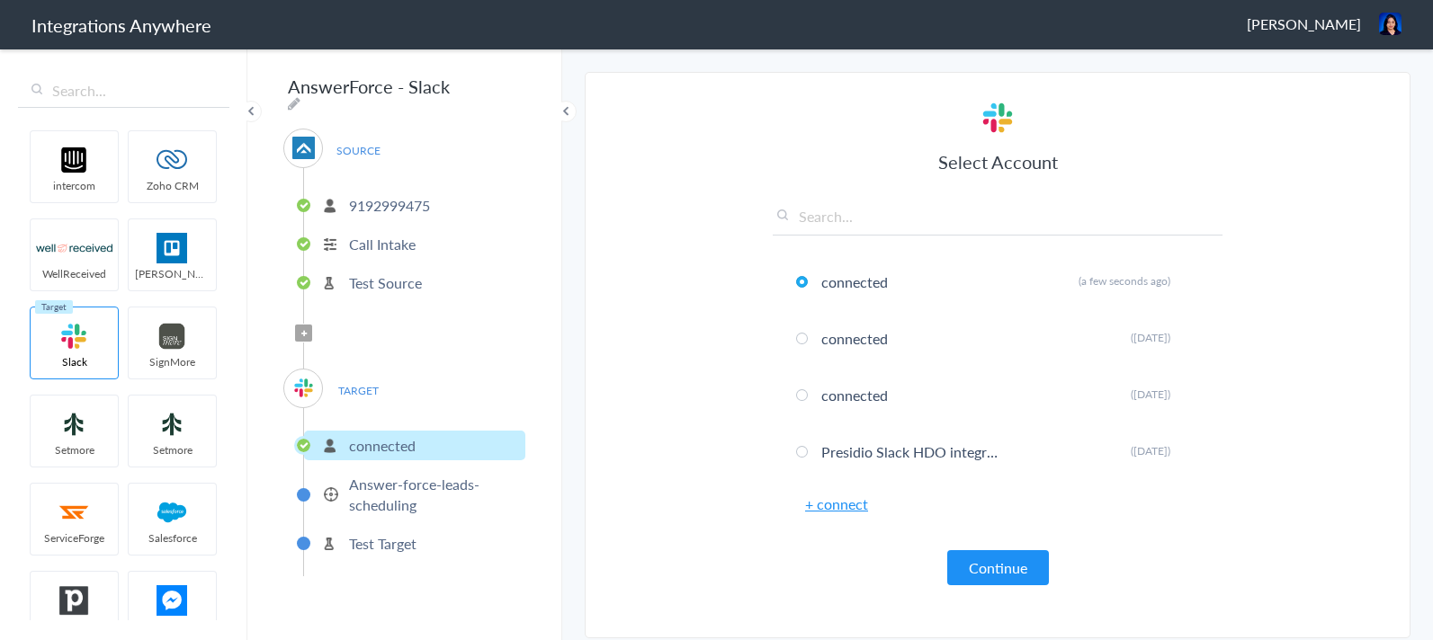
click at [437, 498] on p "Answer-force-leads-scheduling" at bounding box center [435, 494] width 172 height 41
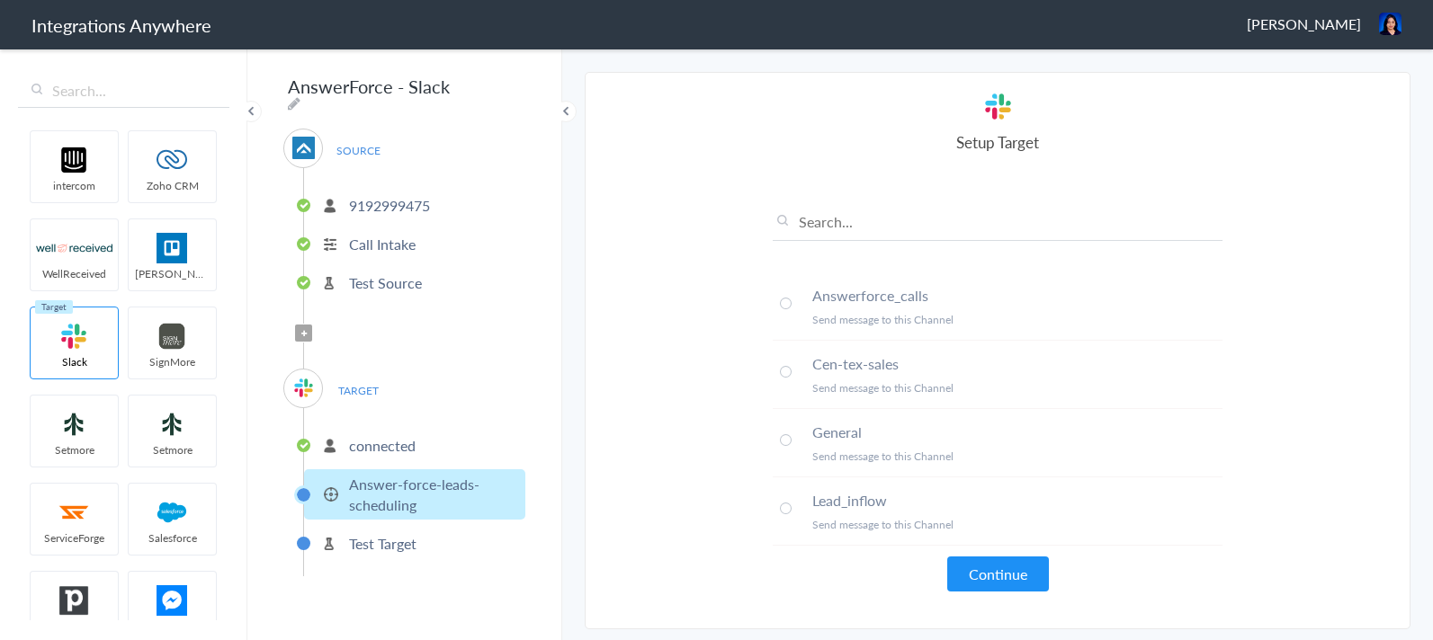
click at [785, 299] on span at bounding box center [786, 304] width 12 height 12
click at [1005, 578] on button "Continue" at bounding box center [998, 574] width 102 height 35
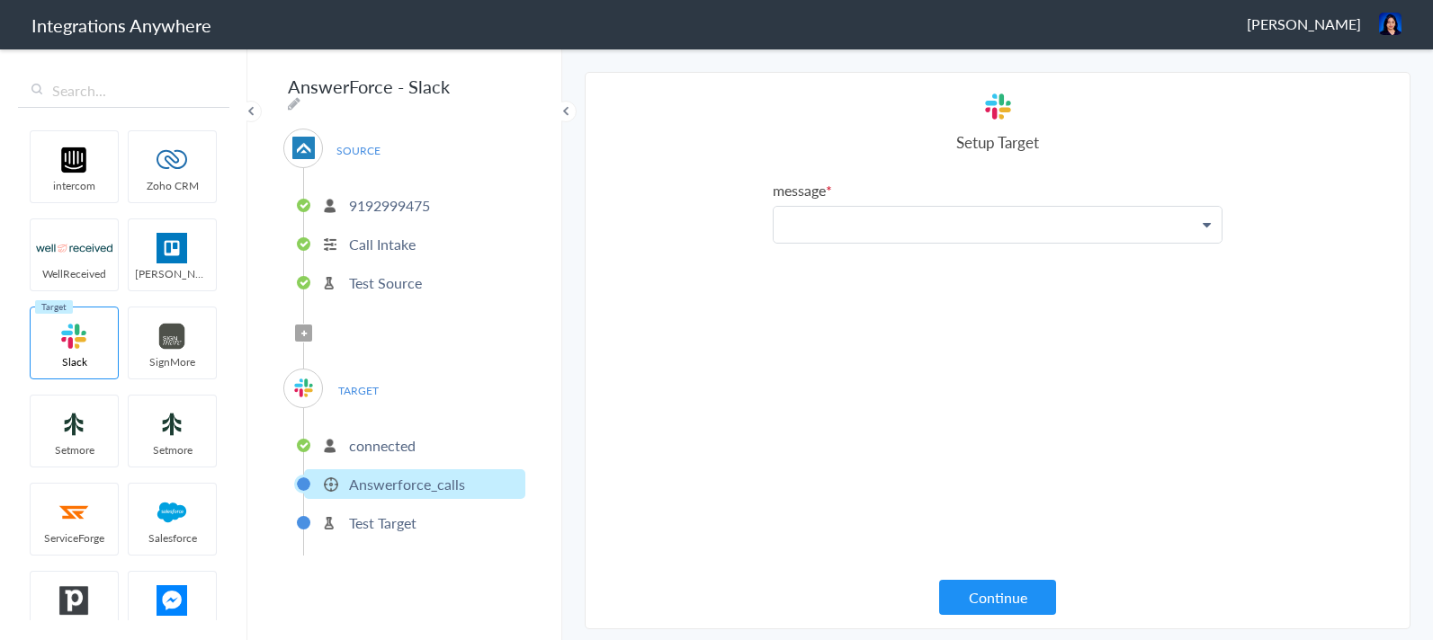
click at [888, 236] on p at bounding box center [997, 225] width 448 height 36
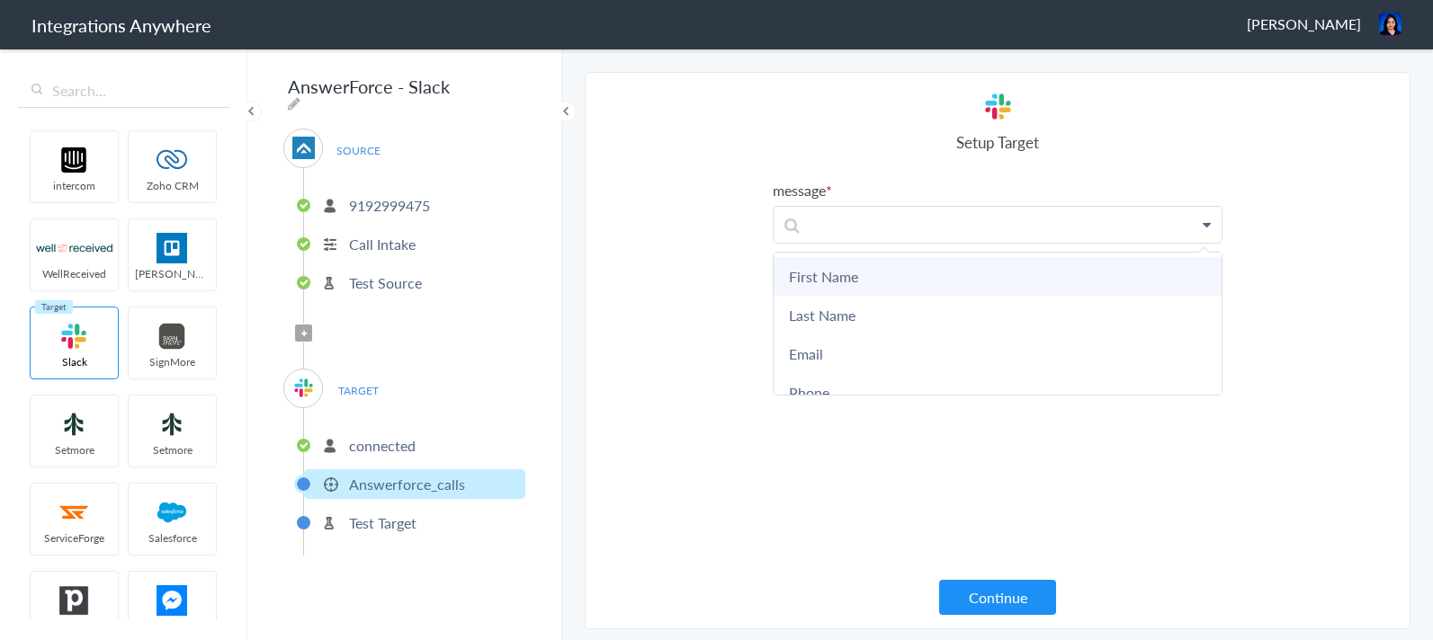
click at [876, 271] on link "First Name" at bounding box center [997, 276] width 448 height 39
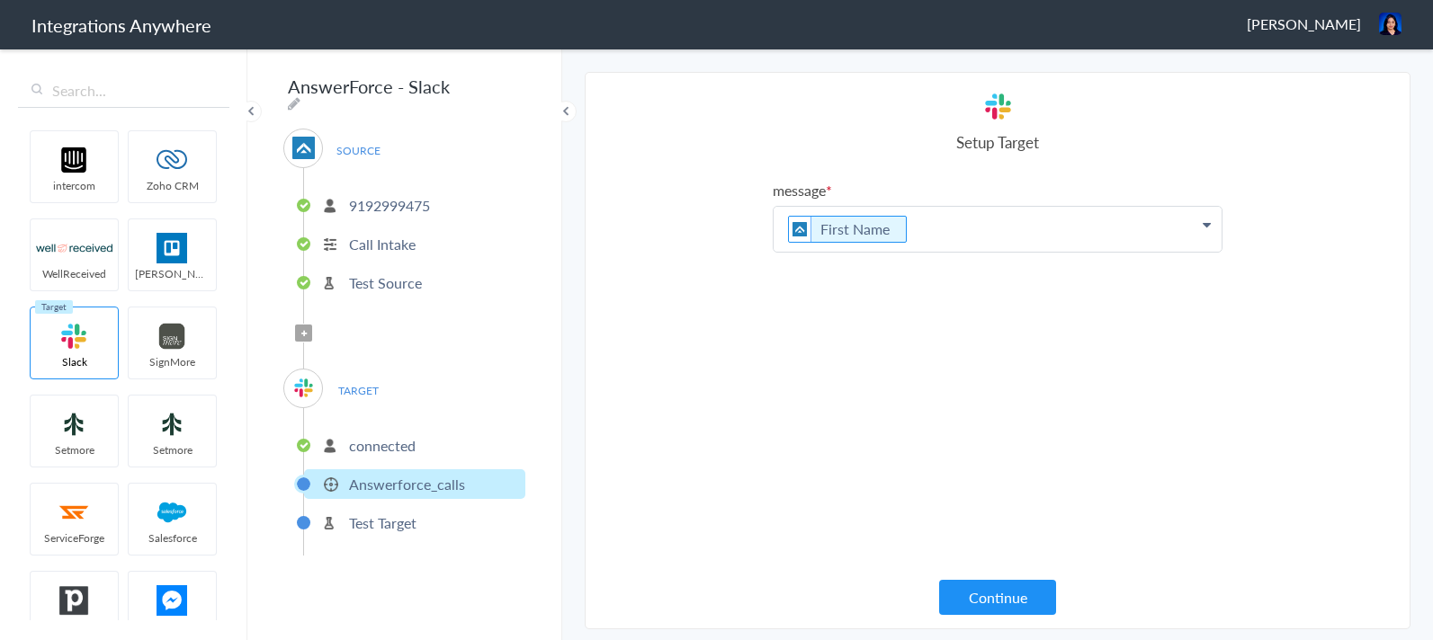
click at [972, 233] on p "First Name" at bounding box center [997, 229] width 448 height 45
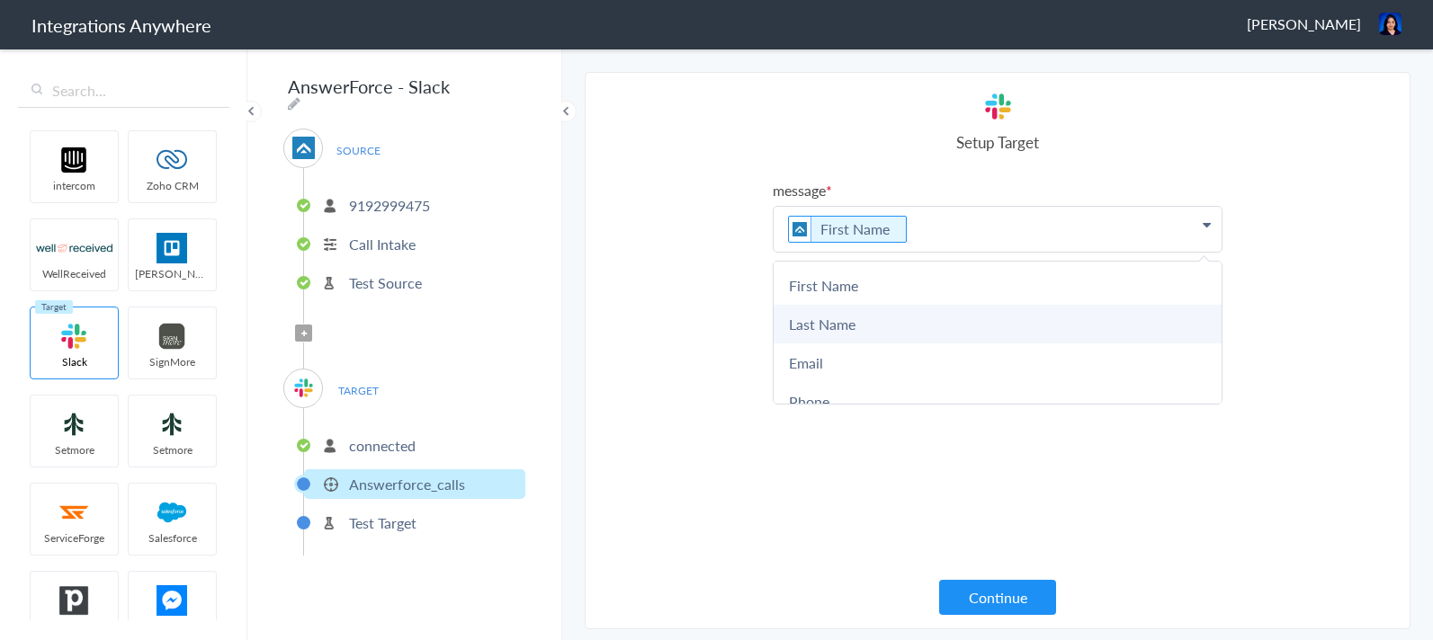
click at [902, 319] on link "Last Name" at bounding box center [997, 324] width 448 height 39
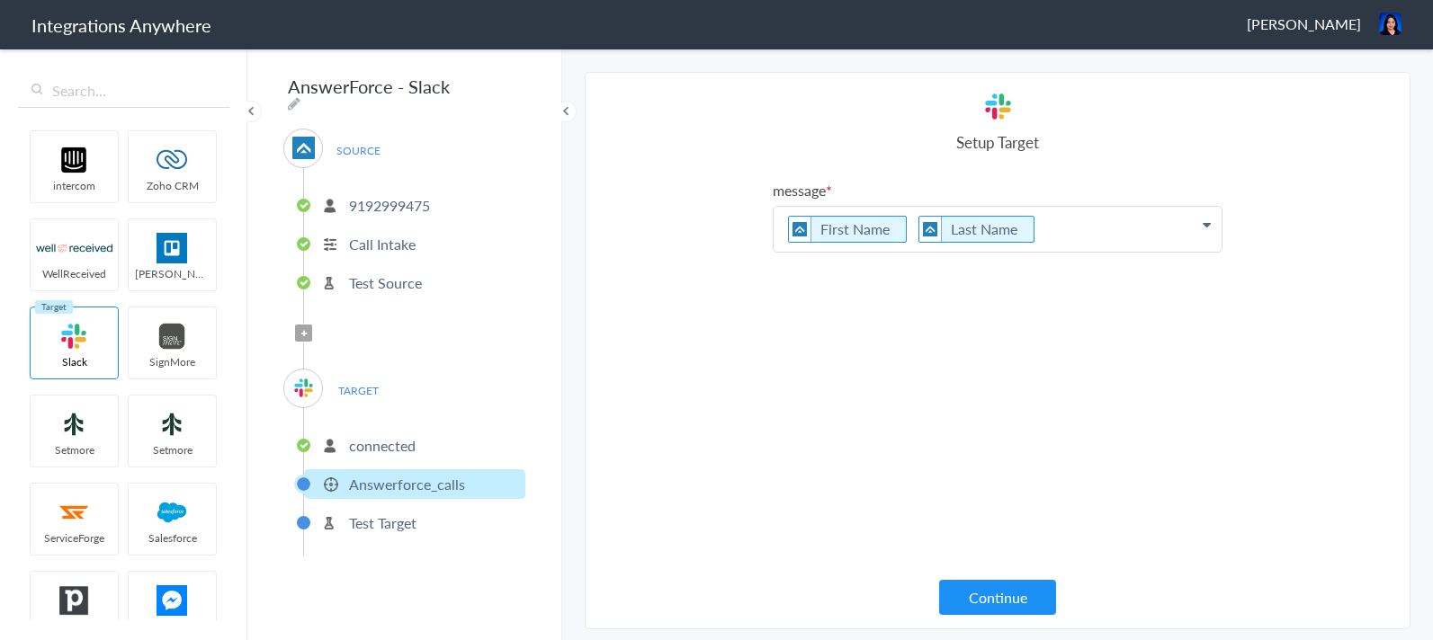
click at [1064, 235] on p "First Name Last Name" at bounding box center [997, 229] width 448 height 45
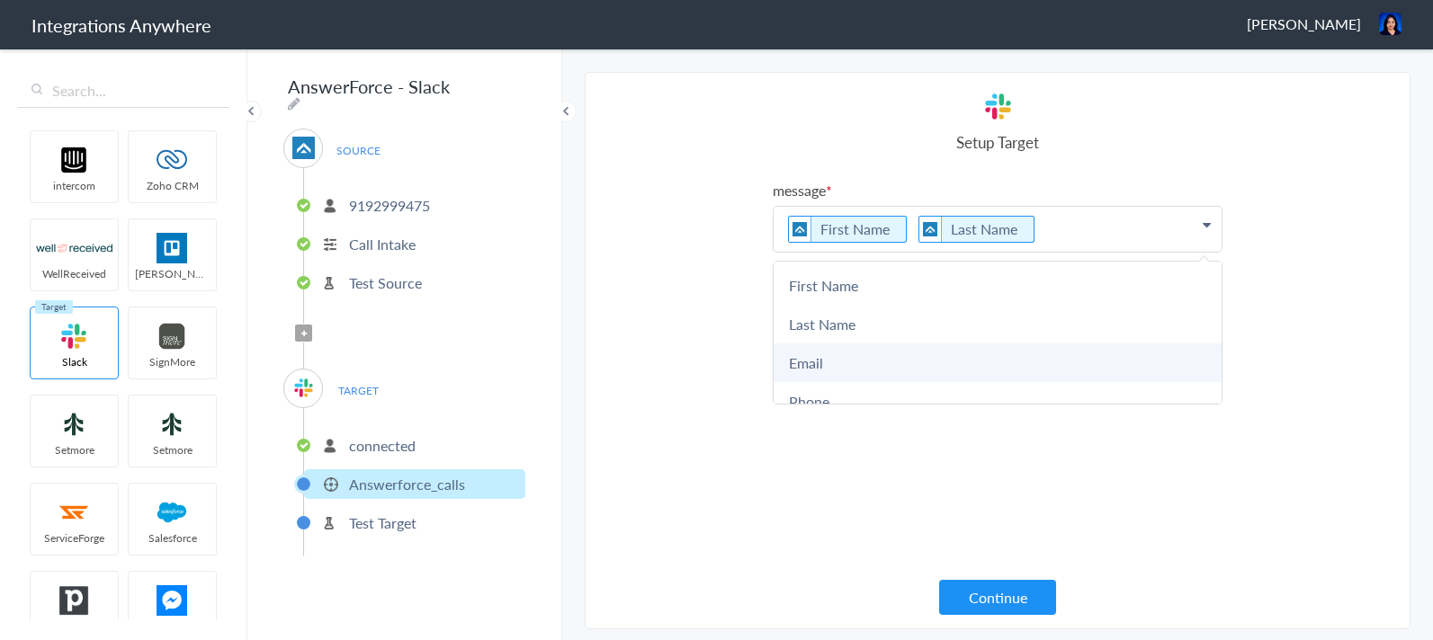
click at [922, 363] on link "Email" at bounding box center [997, 363] width 448 height 39
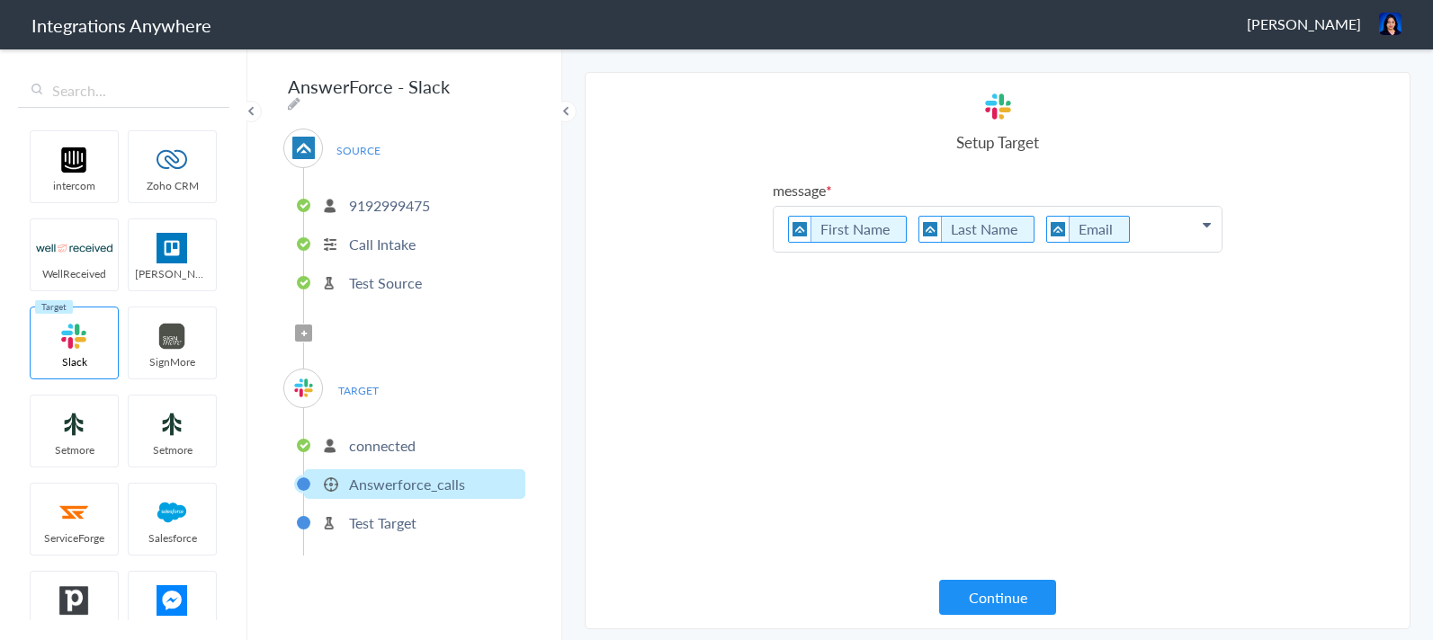
click at [1149, 233] on p "First Name Last Name Email" at bounding box center [997, 229] width 448 height 45
click at [931, 386] on link "Phone" at bounding box center [997, 401] width 448 height 39
click at [1024, 265] on p "First Name Last Name Email Phone" at bounding box center [997, 245] width 448 height 76
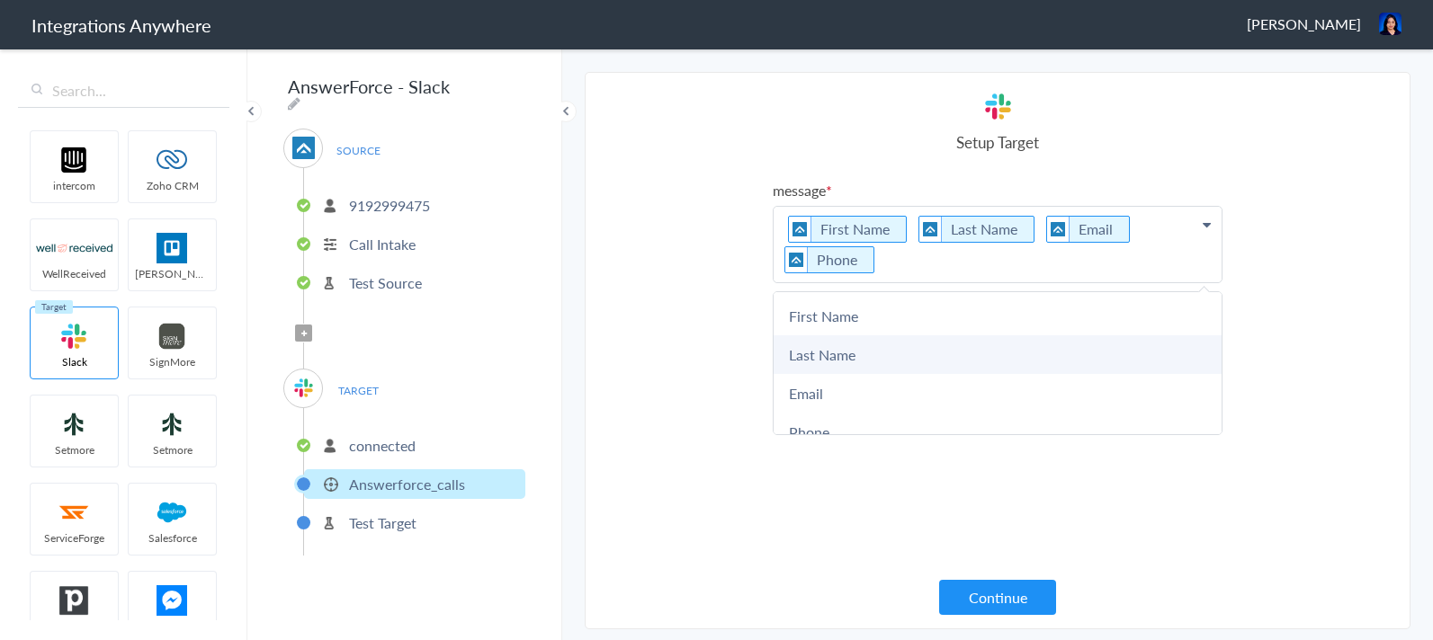
scroll to position [141, 0]
click at [898, 363] on link "Address" at bounding box center [997, 368] width 448 height 39
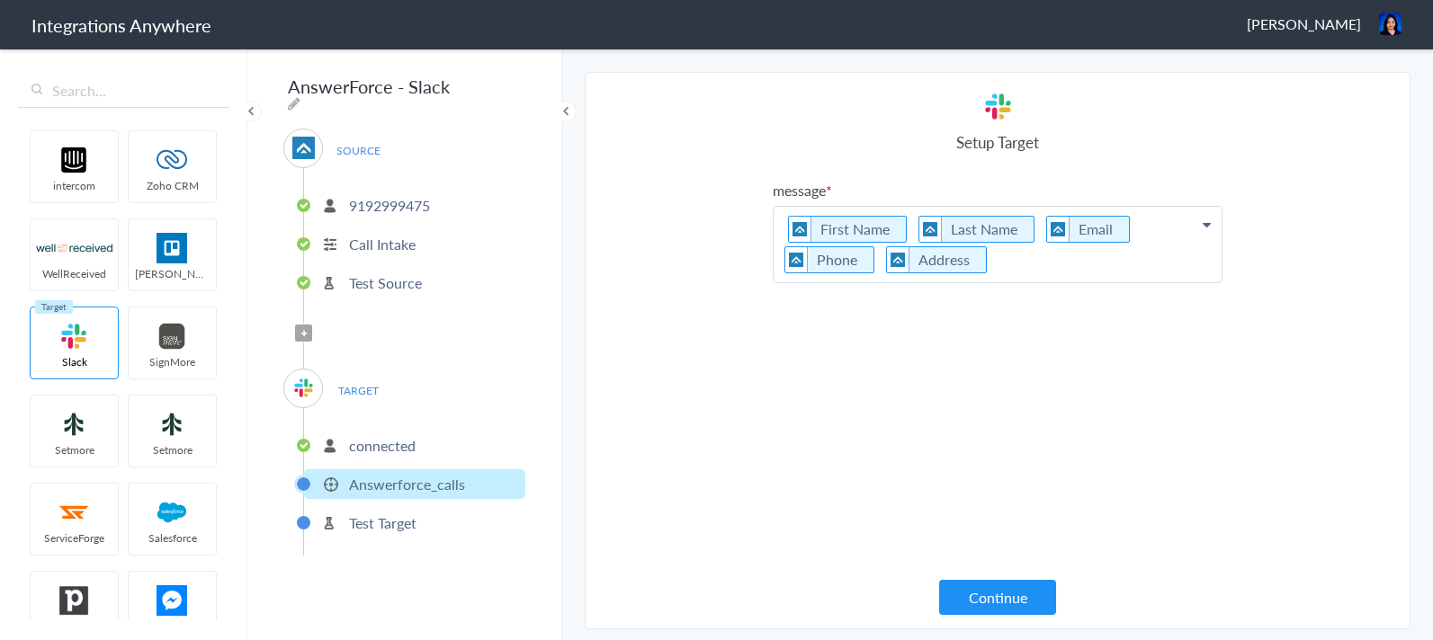
click at [1006, 273] on p "First Name Last Name Email Phone Address" at bounding box center [997, 245] width 448 height 76
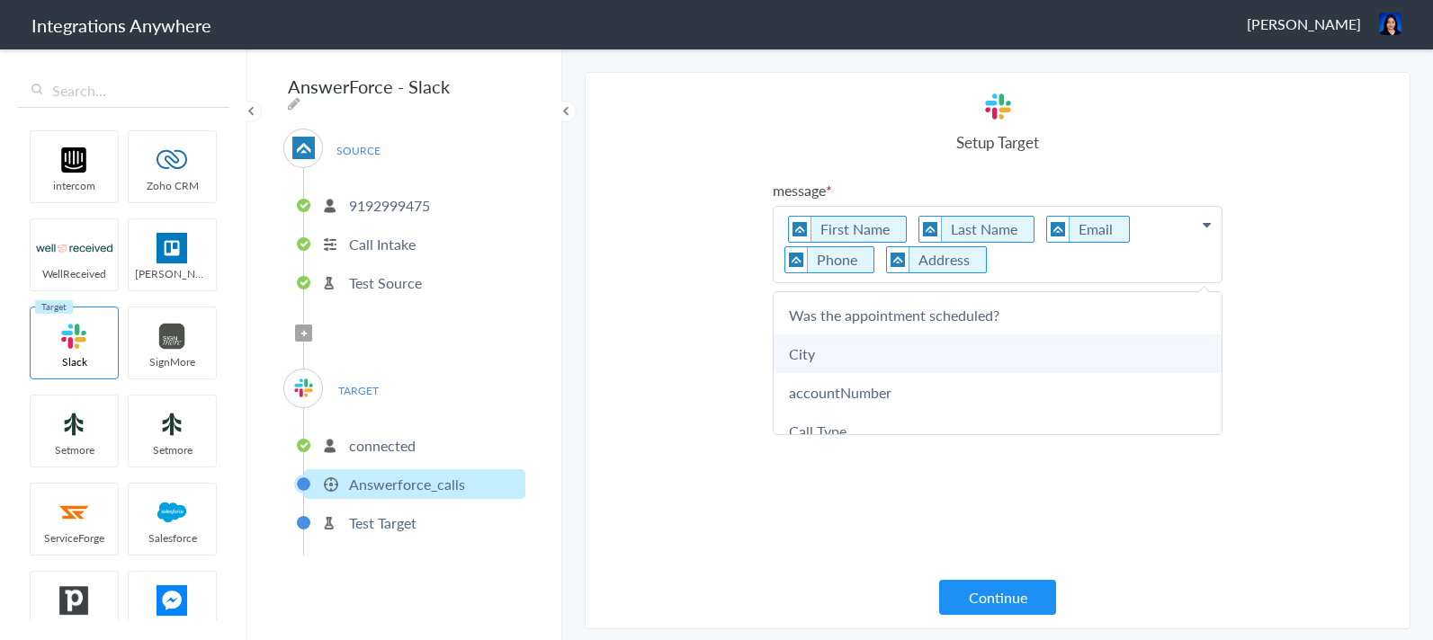
scroll to position [699, 0]
click at [867, 362] on link "City" at bounding box center [997, 352] width 448 height 39
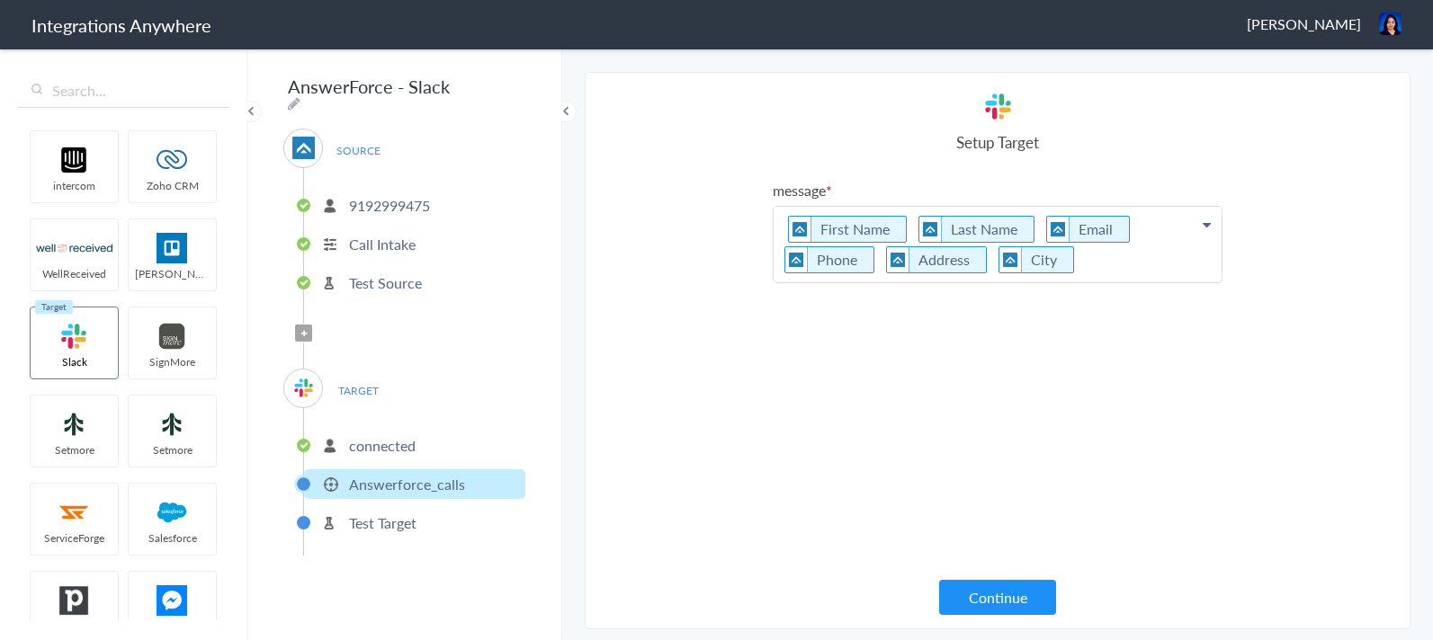
click at [1087, 273] on p "First Name Last Name Email Phone Address City" at bounding box center [997, 245] width 448 height 76
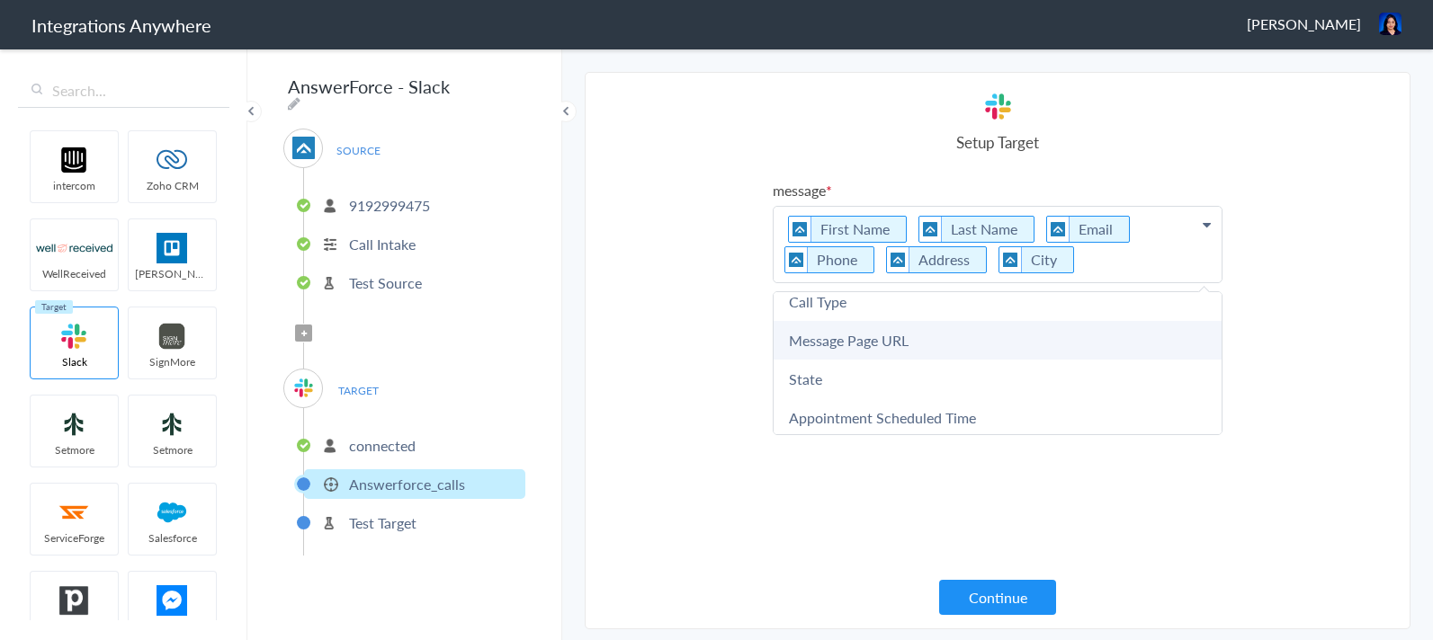
scroll to position [827, 0]
click at [888, 317] on link "Call Type" at bounding box center [997, 300] width 448 height 39
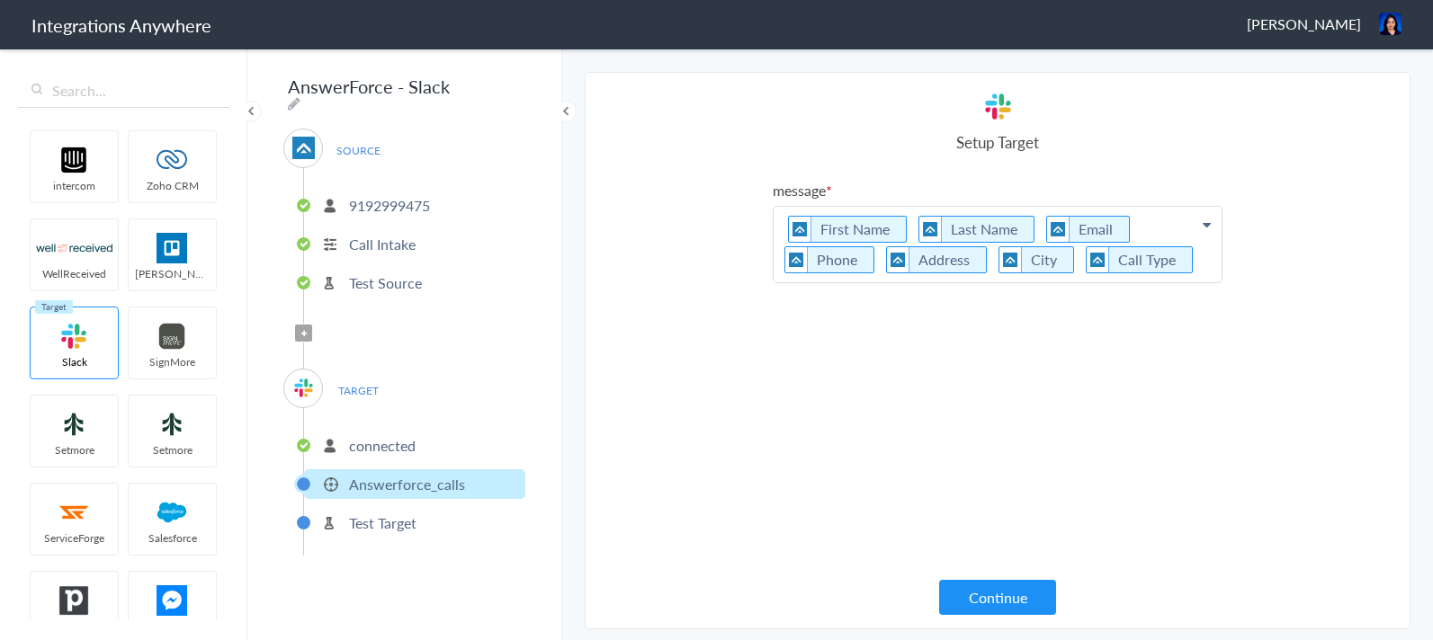
click at [1188, 273] on p "First Name Last Name Email Phone Address City Call Type" at bounding box center [997, 245] width 448 height 76
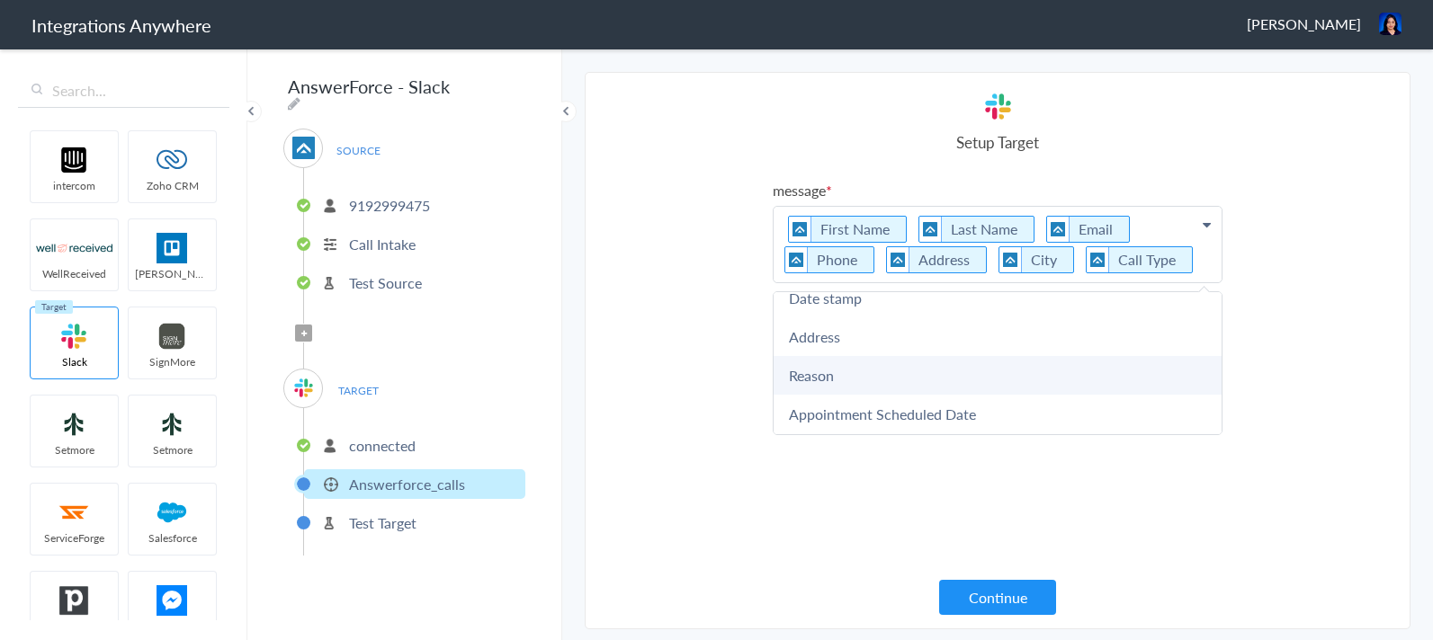
scroll to position [207, 0]
click at [860, 374] on link "Appointment Scheduled Date" at bounding box center [997, 380] width 448 height 39
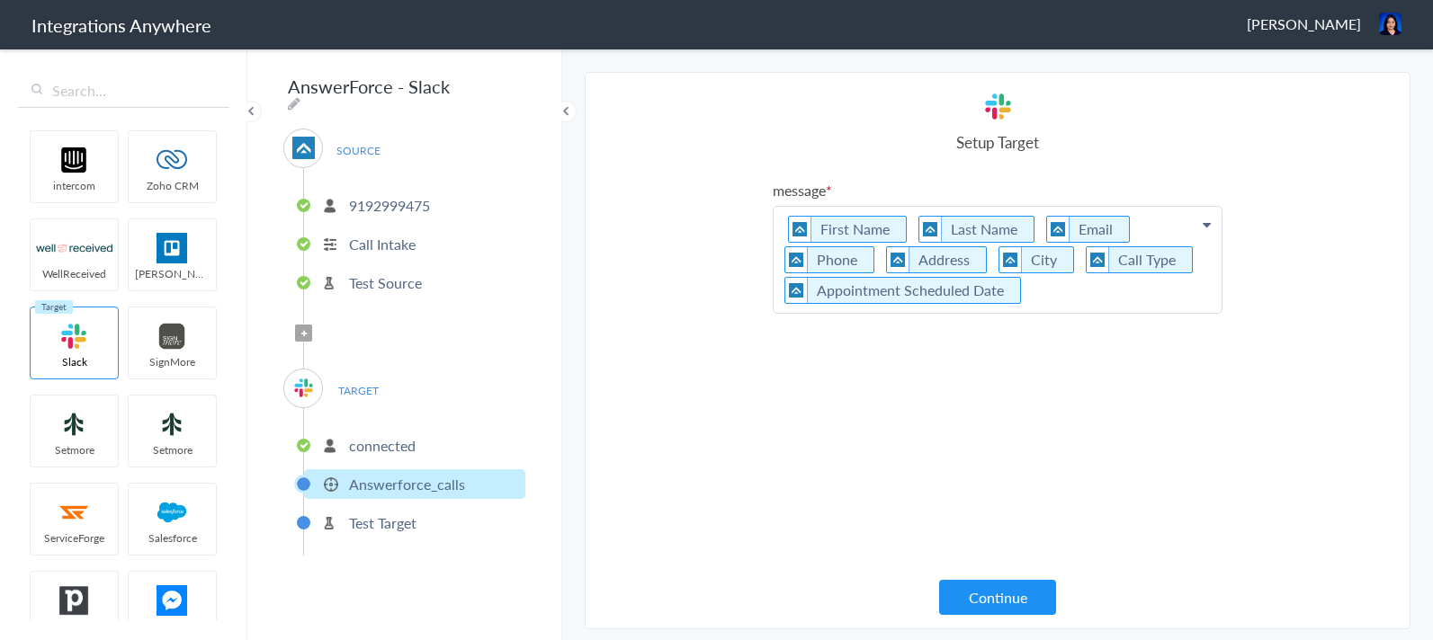
click at [1087, 306] on p "First Name Last Name Email Phone Address City Call Type Appointment Scheduled D…" at bounding box center [997, 260] width 448 height 106
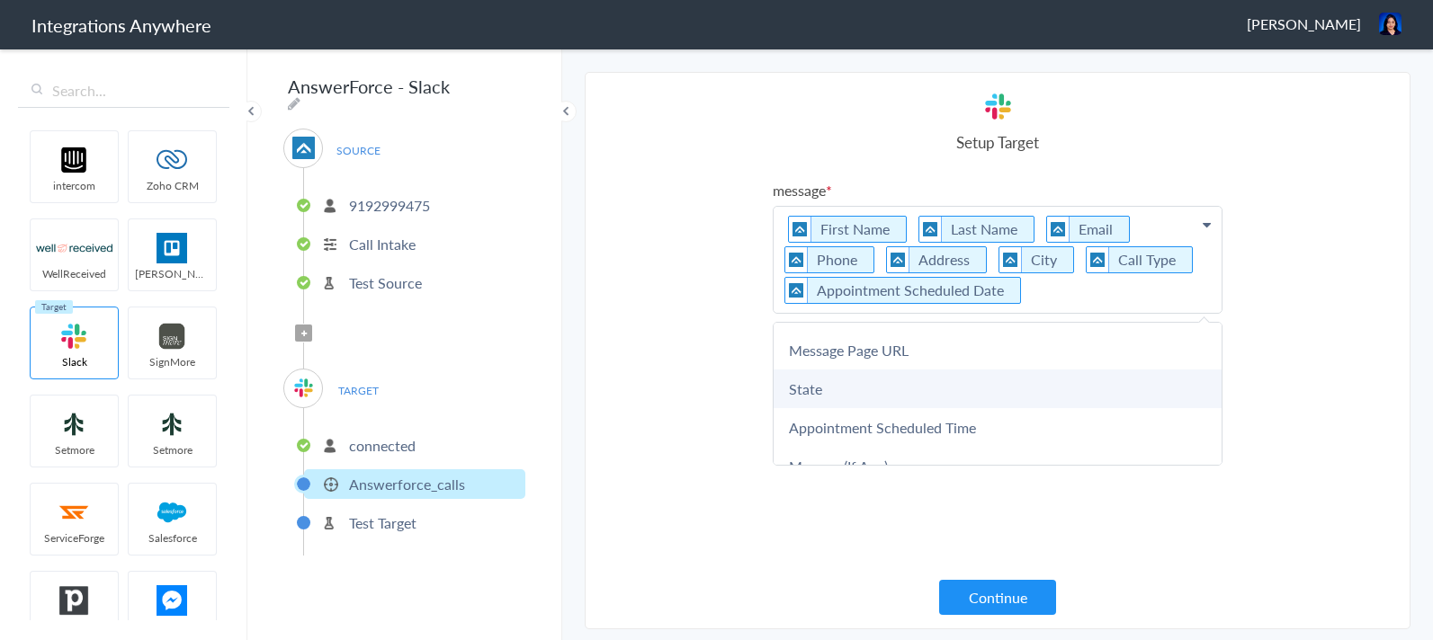
scroll to position [860, 0]
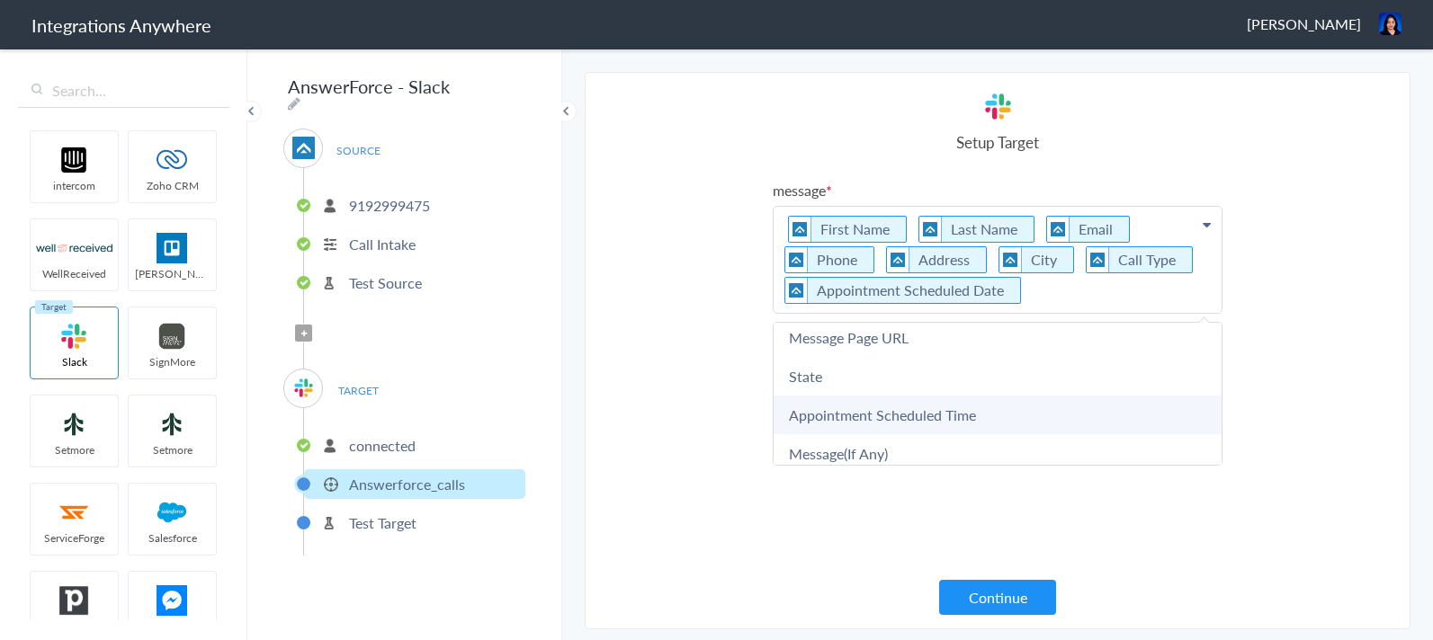
click at [917, 408] on link "Appointment Scheduled Time" at bounding box center [997, 415] width 448 height 39
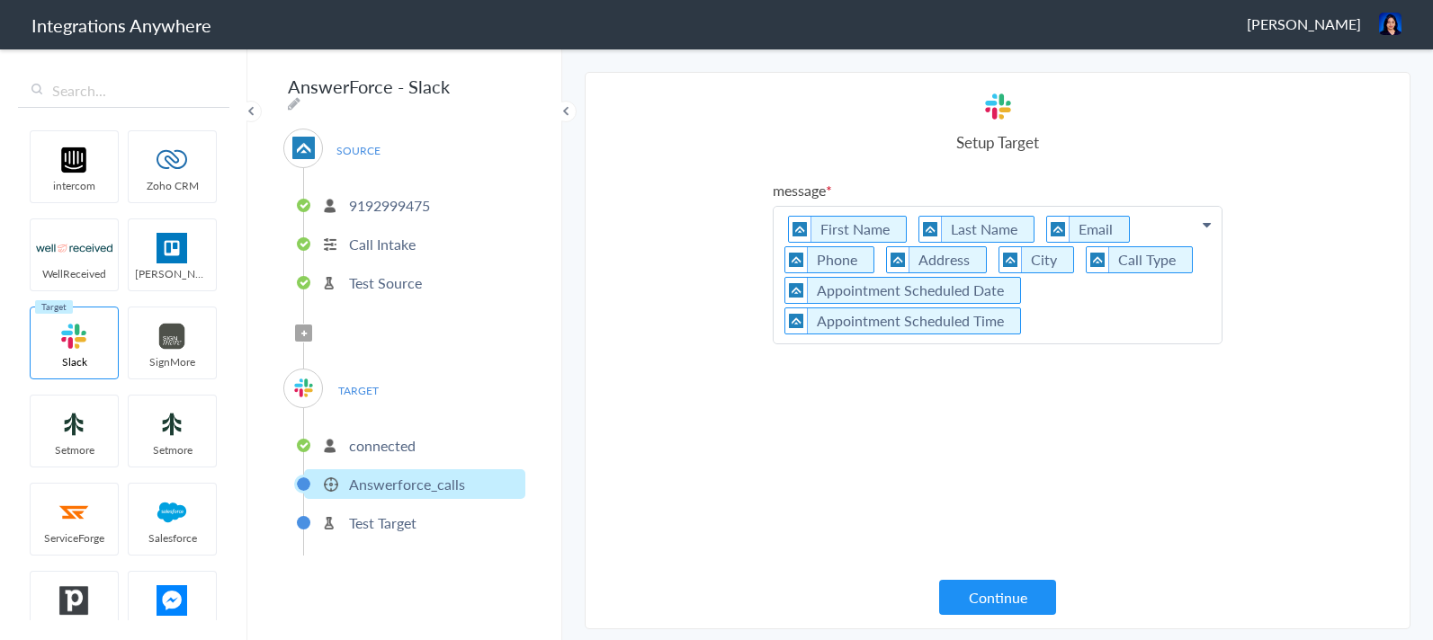
click at [1068, 335] on p "First Name Last Name Email Phone Address City Call Type Appointment Scheduled D…" at bounding box center [997, 275] width 448 height 137
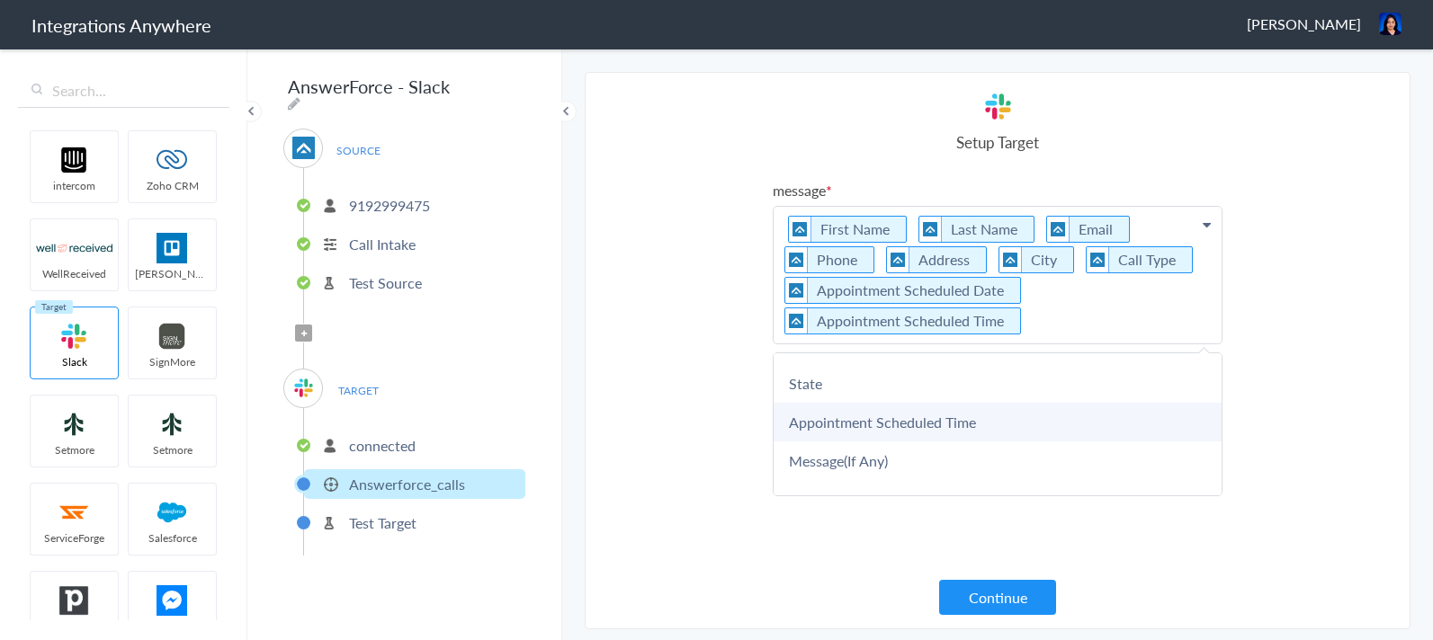
scroll to position [907, 0]
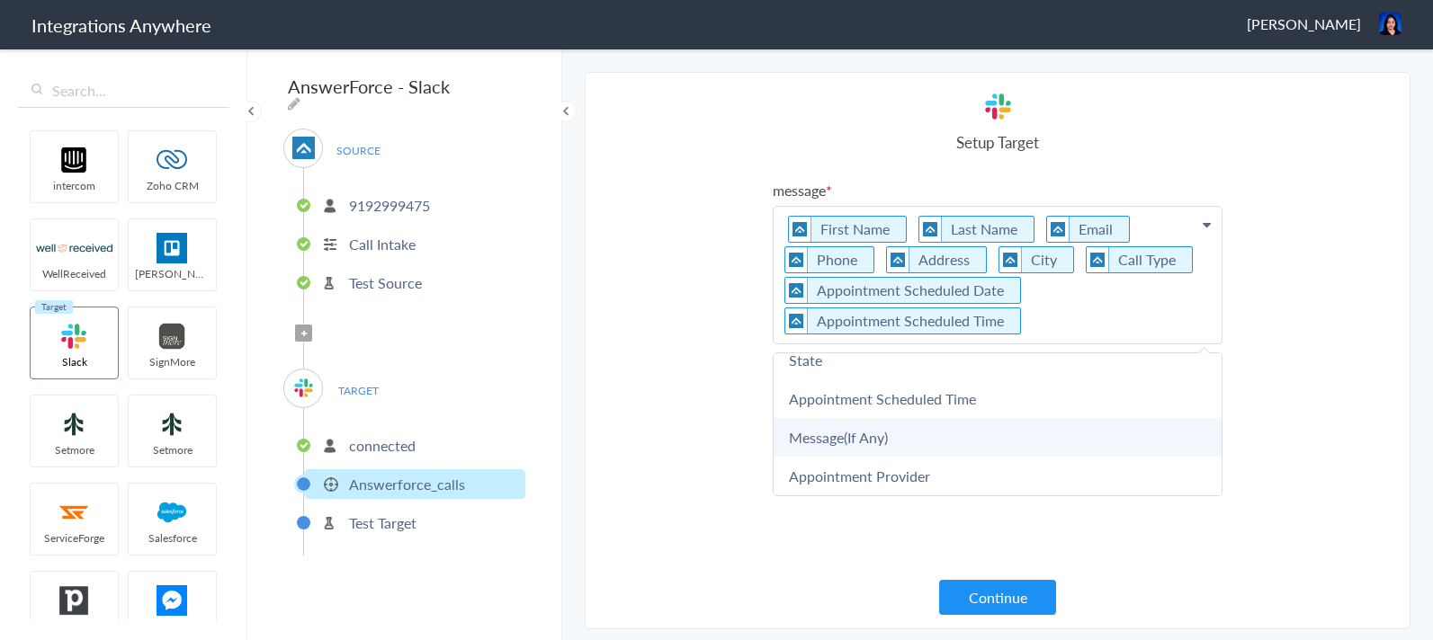
click at [899, 434] on link "Message(If Any)" at bounding box center [997, 437] width 448 height 39
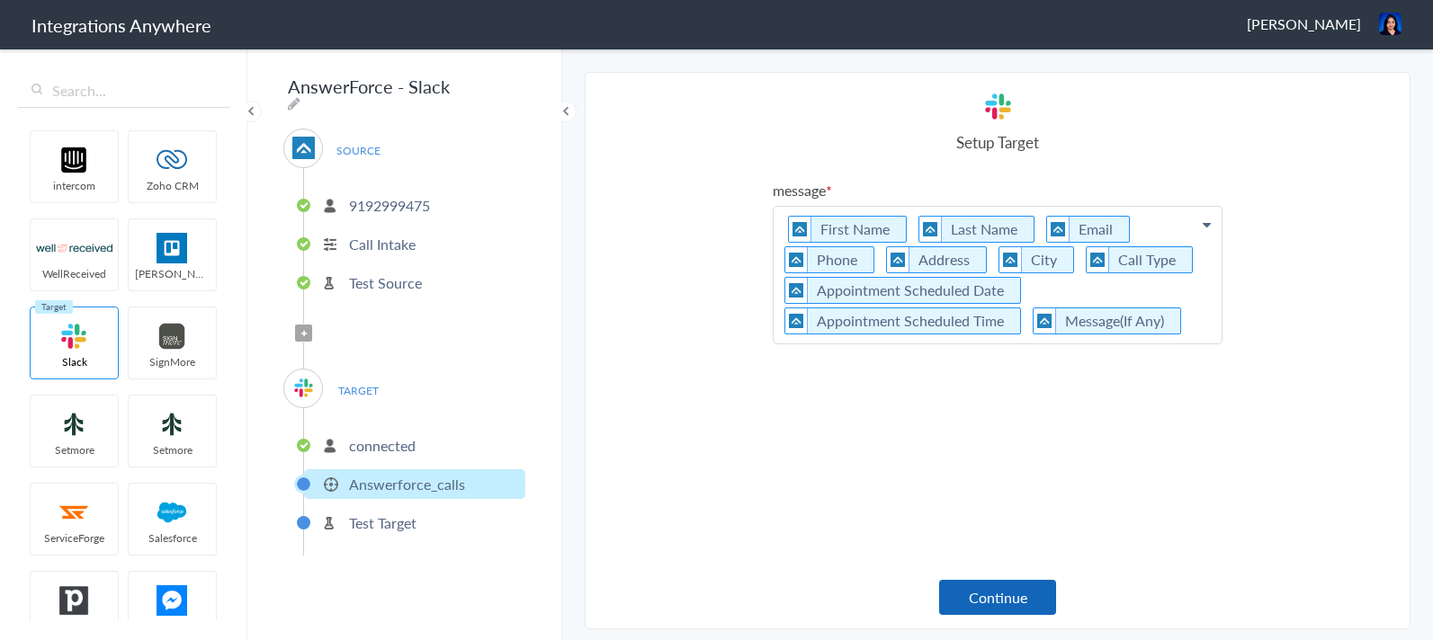
click at [1003, 588] on button "Continue" at bounding box center [997, 597] width 117 height 35
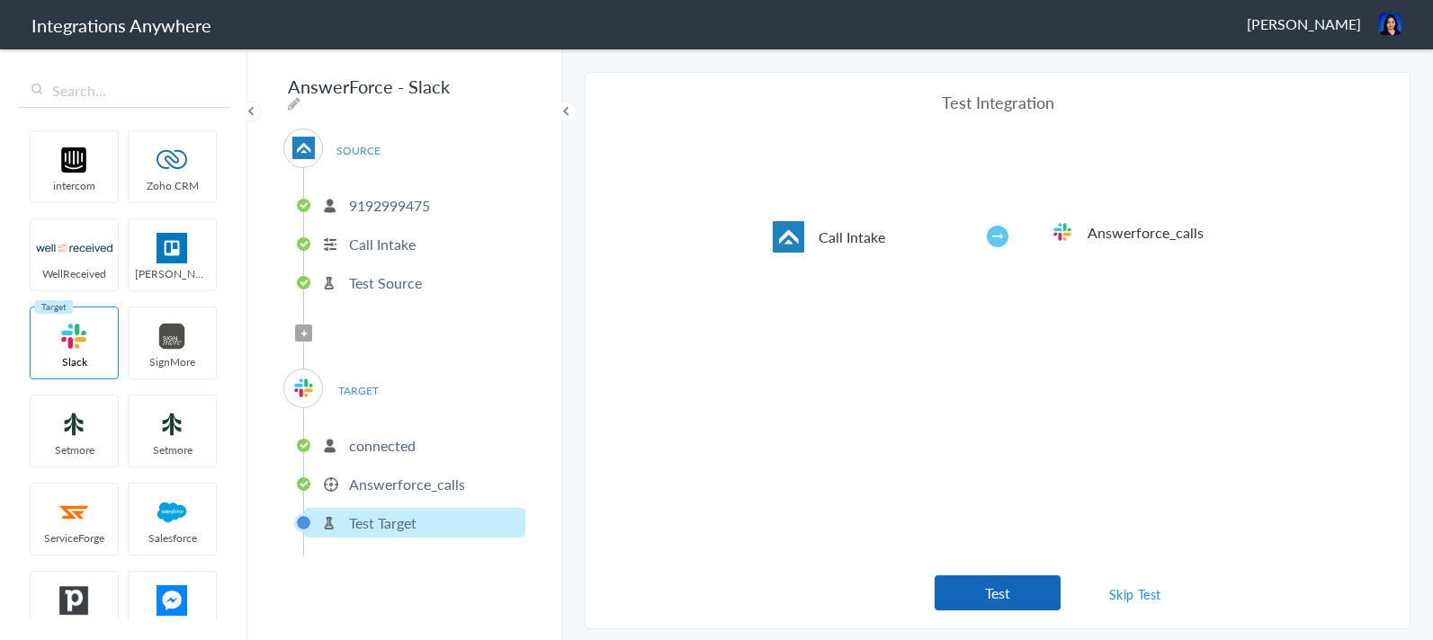
click at [1002, 585] on button "Test" at bounding box center [997, 593] width 126 height 35
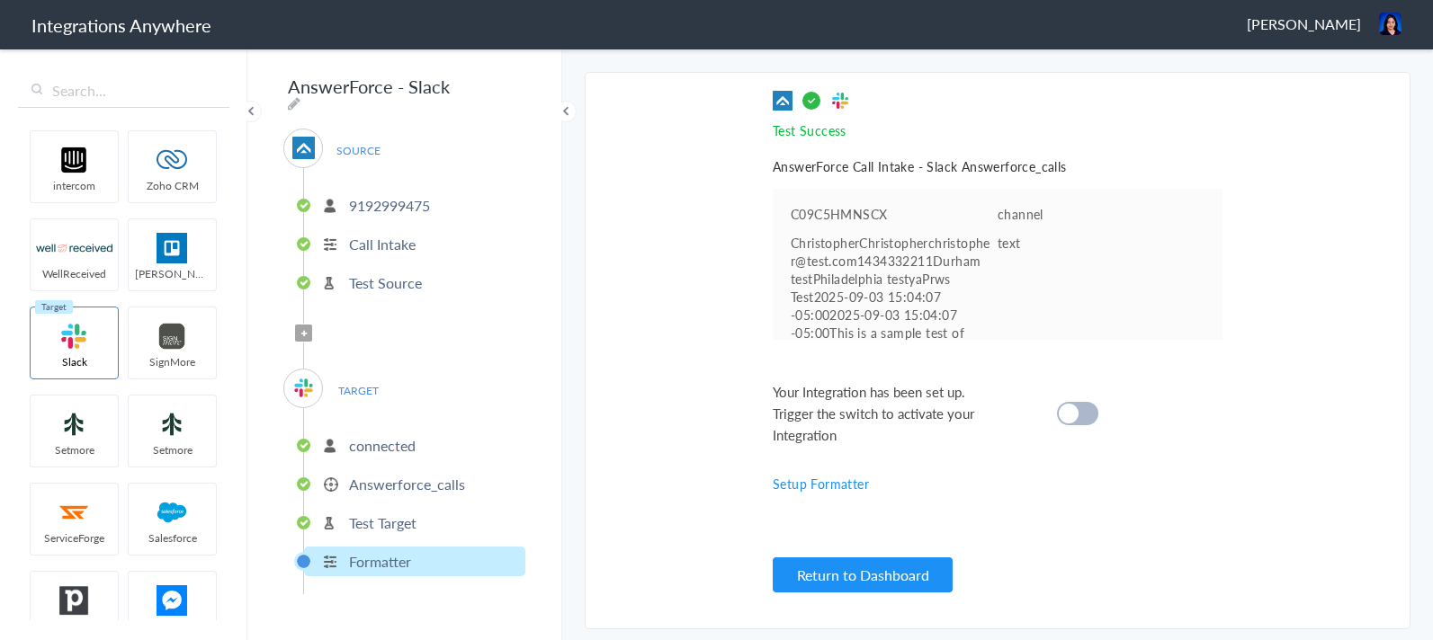
click at [1083, 411] on div at bounding box center [1077, 413] width 41 height 23
click at [853, 575] on button "Return to Dashboard" at bounding box center [863, 575] width 180 height 35
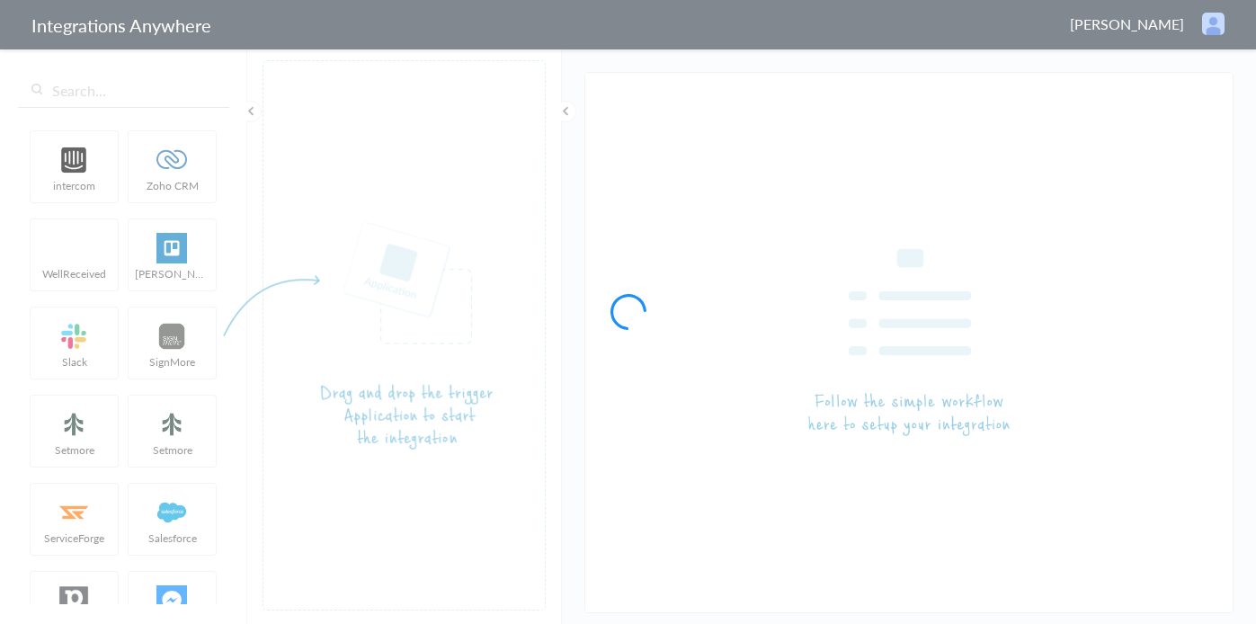
type input "9192999475 - AnswerForce - Slack -"
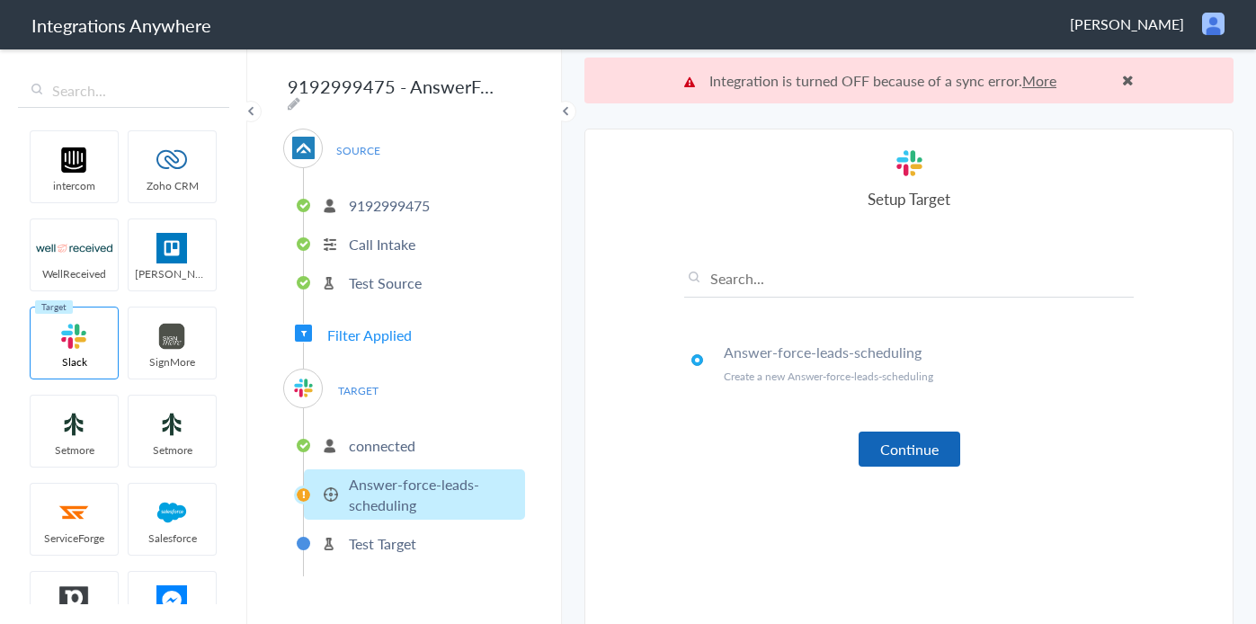
click at [934, 442] on button "Continue" at bounding box center [910, 449] width 102 height 35
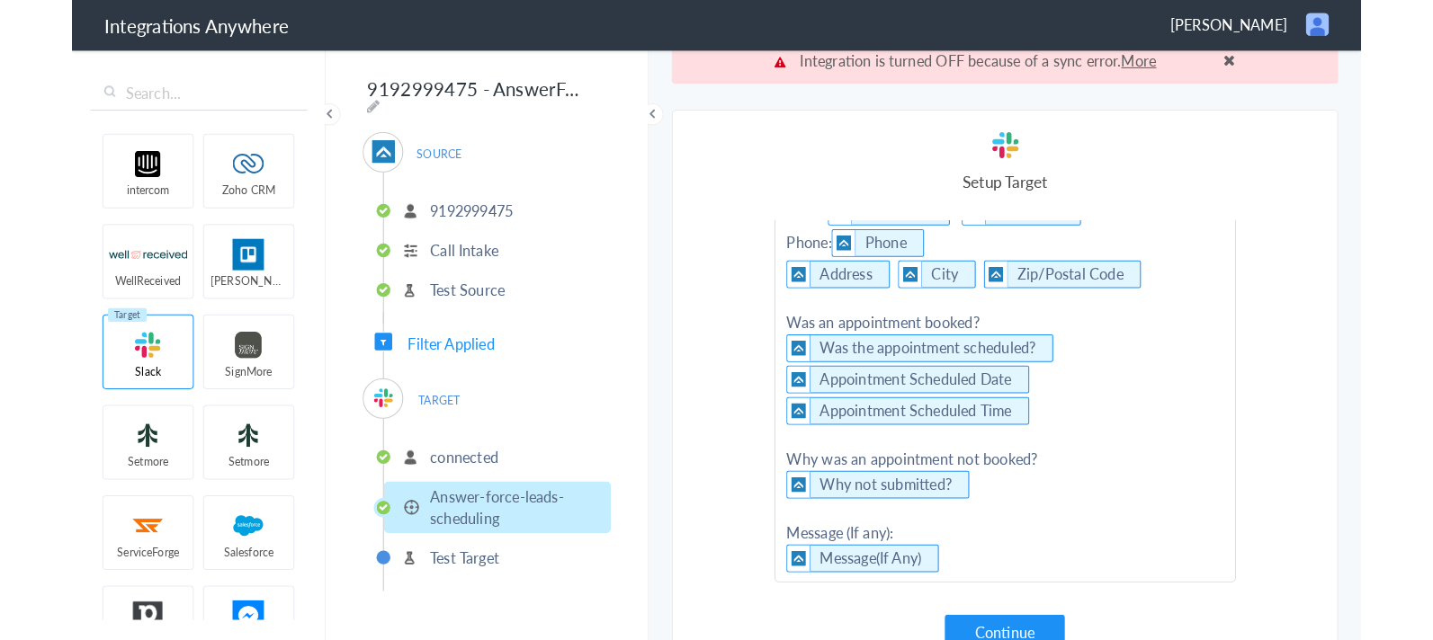
scroll to position [46, 0]
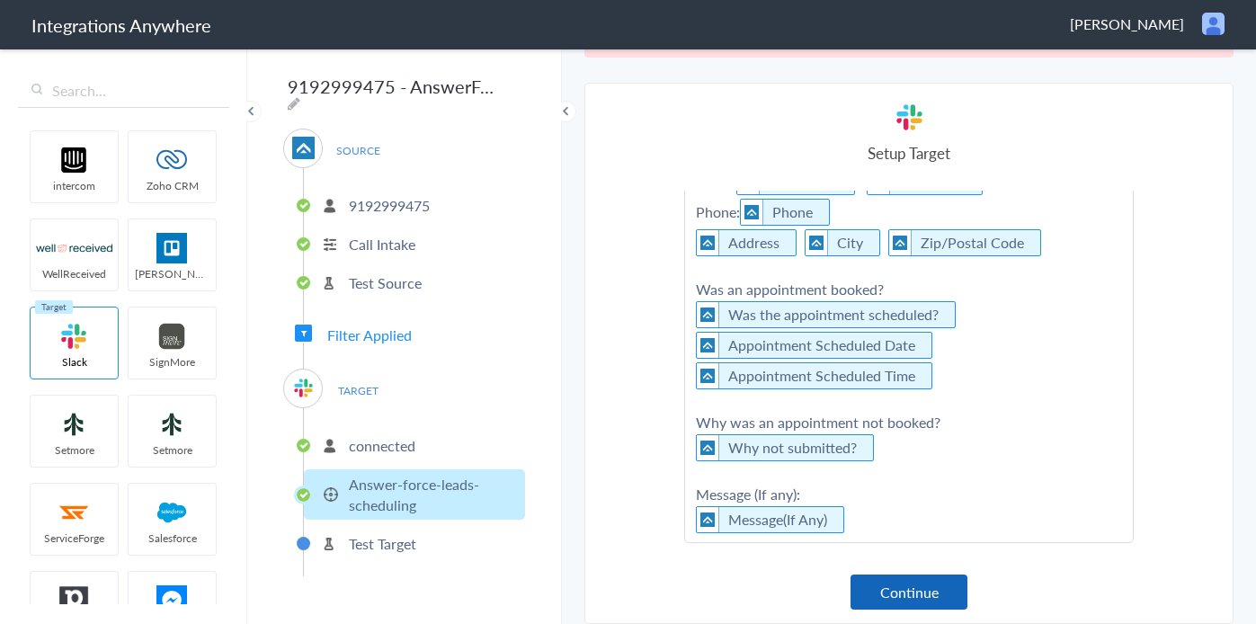
click at [918, 585] on button "Continue" at bounding box center [909, 592] width 117 height 35
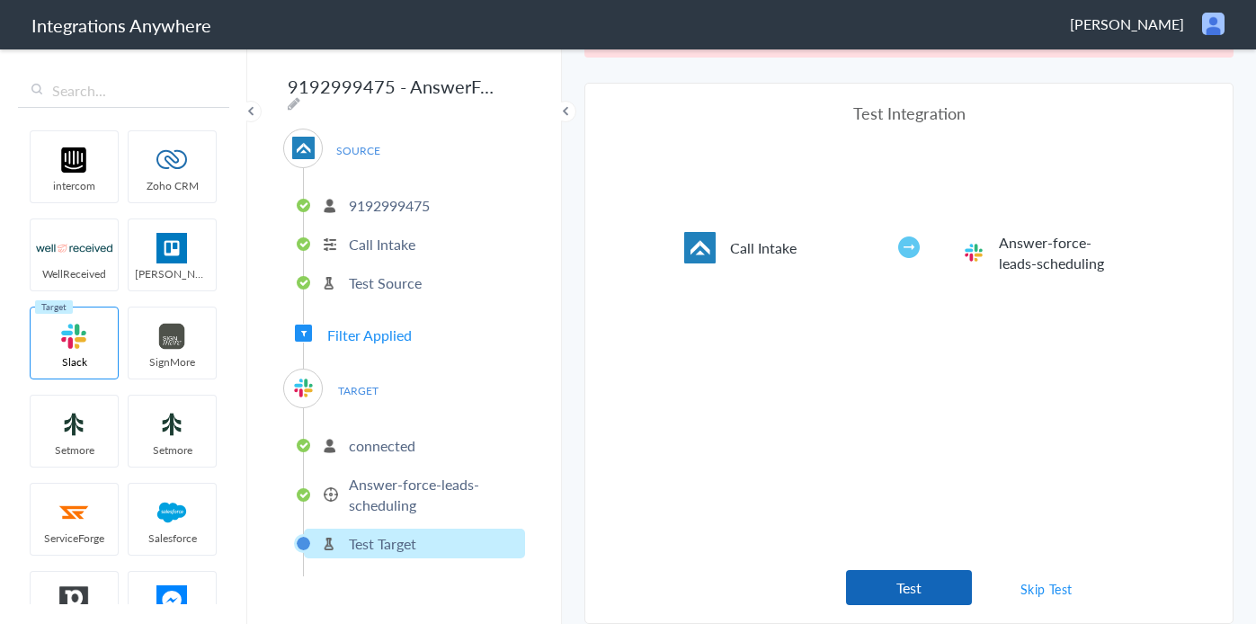
click at [907, 590] on button "Test" at bounding box center [909, 587] width 126 height 35
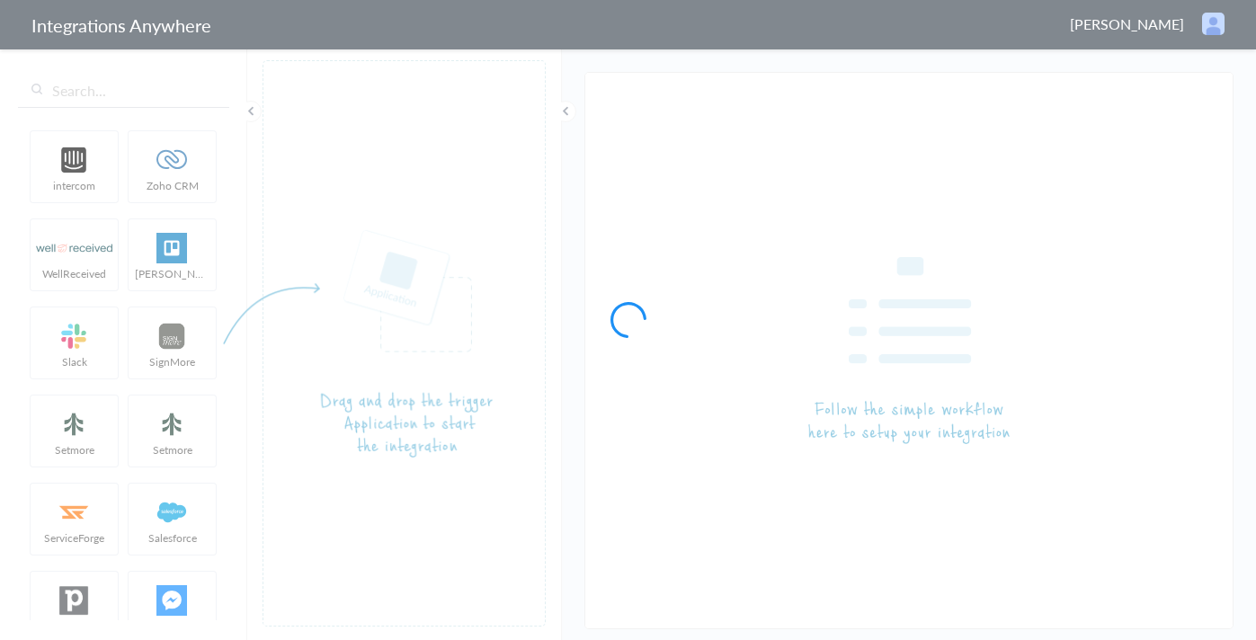
type input "AnswerForce - Slack"
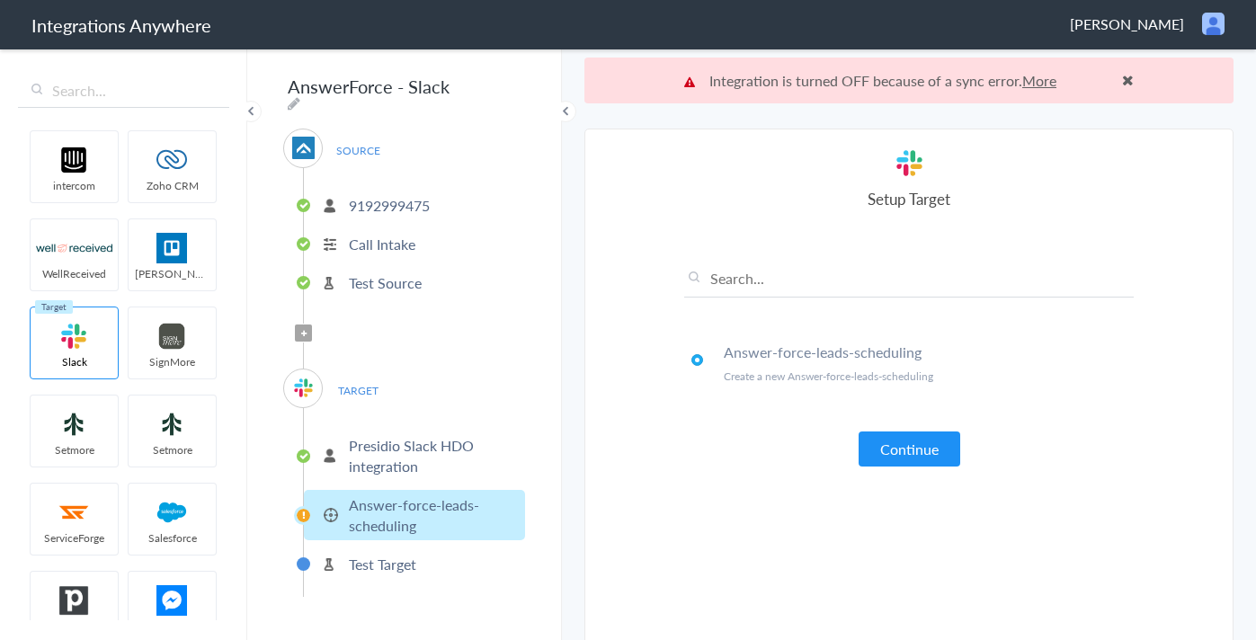
click at [391, 439] on p "Presidio Slack HDO integration" at bounding box center [435, 455] width 172 height 41
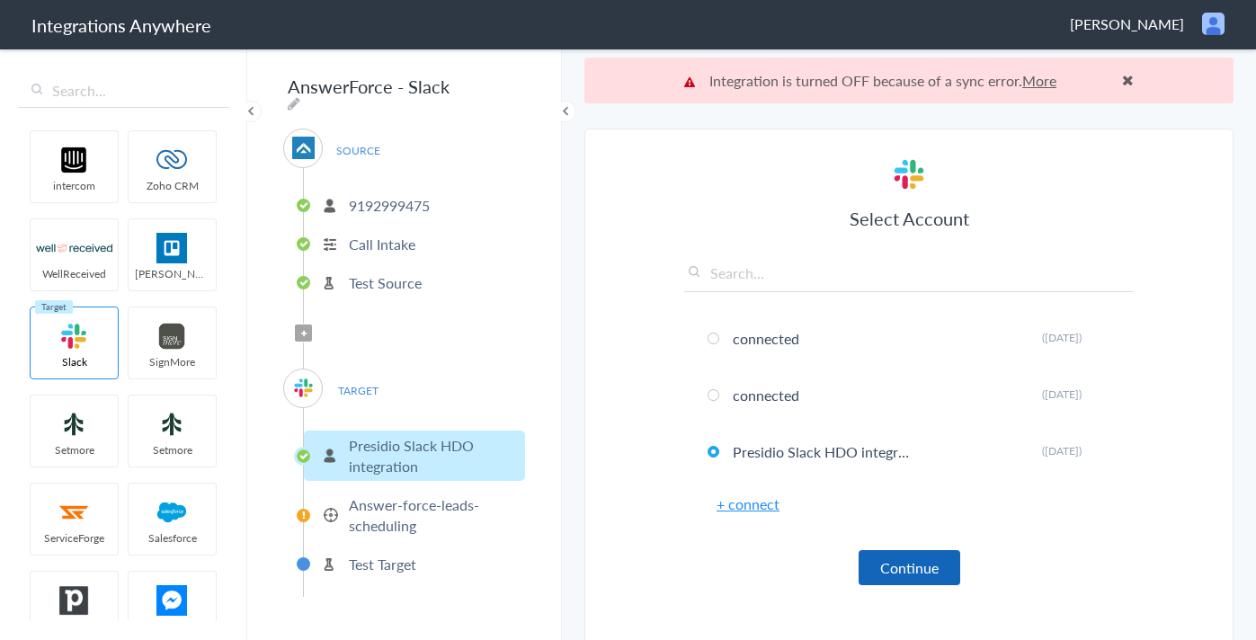
click at [899, 558] on button "Continue" at bounding box center [910, 567] width 102 height 35
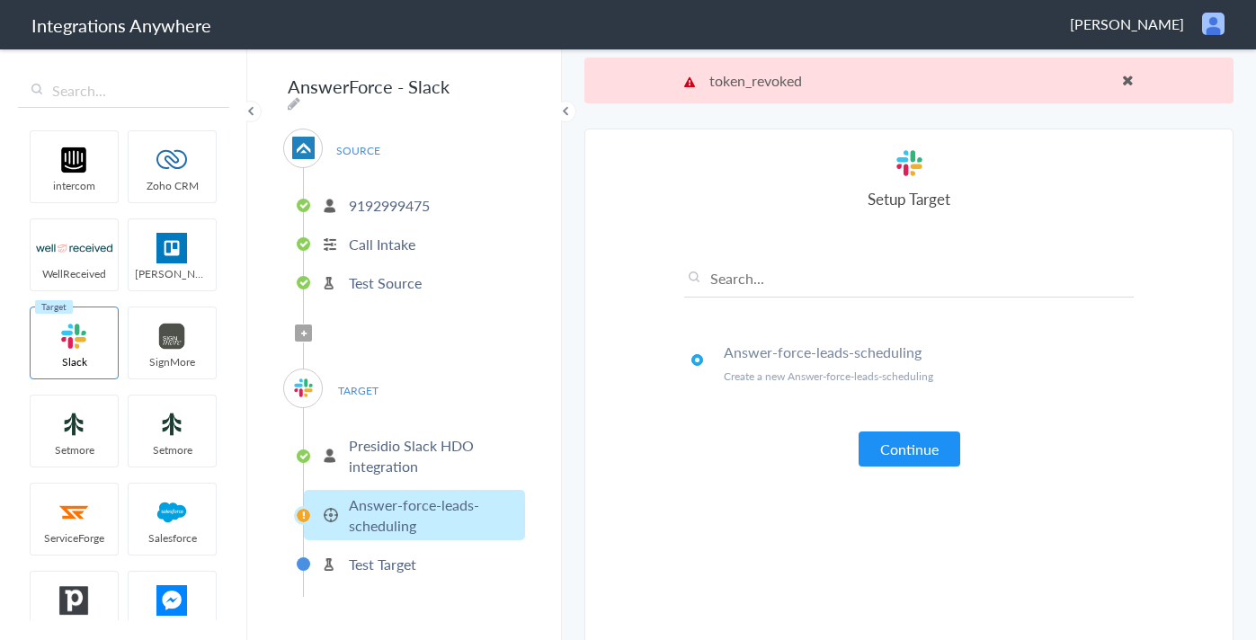
click at [1128, 81] on span at bounding box center [1128, 80] width 12 height 14
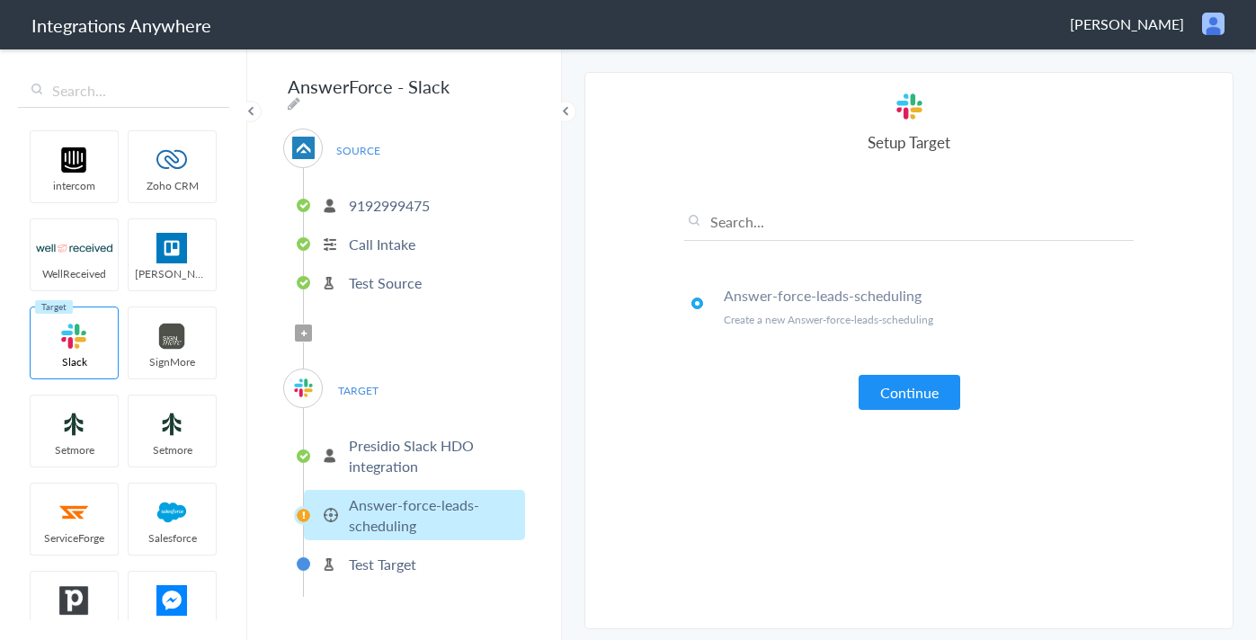
click at [303, 387] on img at bounding box center [303, 388] width 22 height 22
click at [883, 398] on button "Continue" at bounding box center [910, 392] width 102 height 35
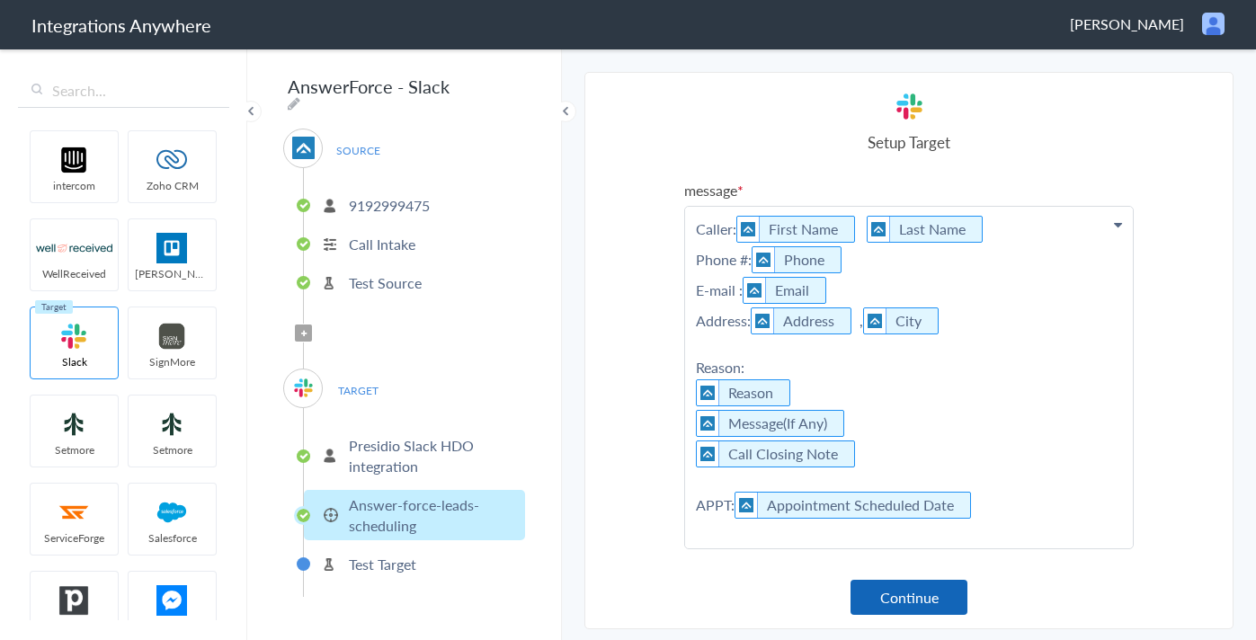
click at [897, 597] on button "Continue" at bounding box center [909, 597] width 117 height 35
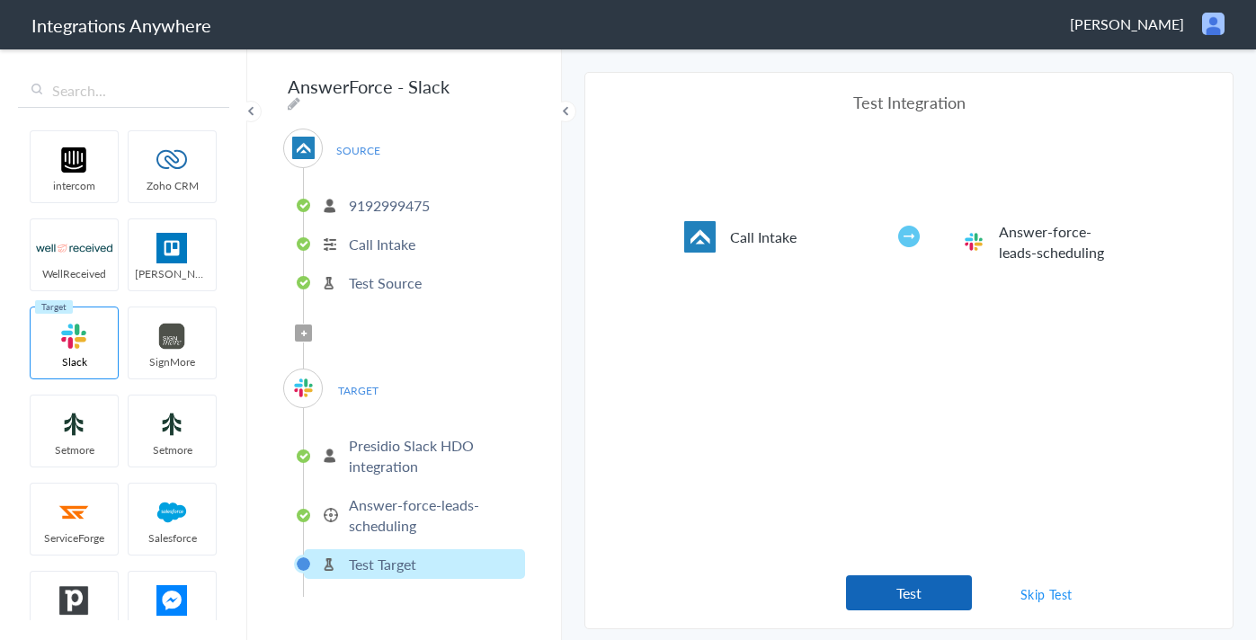
click at [925, 576] on button "Test" at bounding box center [909, 593] width 126 height 35
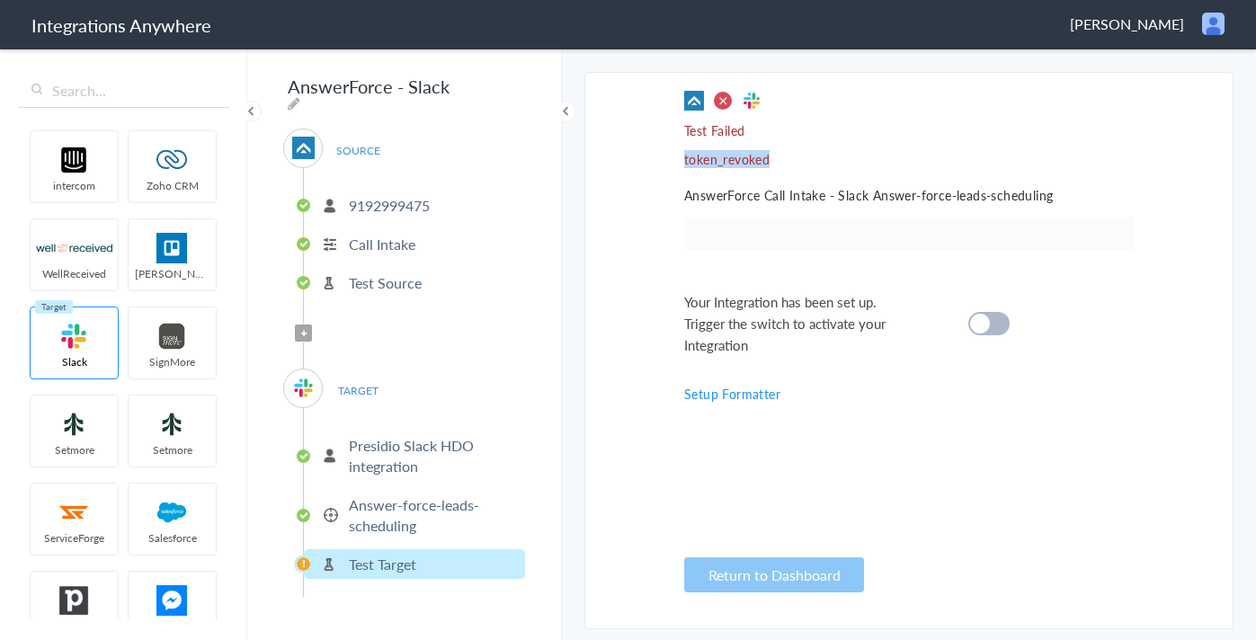
drag, startPoint x: 831, startPoint y: 165, endPoint x: 652, endPoint y: 156, distance: 179.2
click at [653, 161] on section "Select Account 9192999475 Rename Delete (3 months ago) 7755879758 Rename Delete…" at bounding box center [909, 351] width 649 height 558
click at [661, 133] on section "Select Account 9192999475 Rename Delete (3 months ago) 7755879758 Rename Delete…" at bounding box center [909, 351] width 649 height 558
drag, startPoint x: 675, startPoint y: 165, endPoint x: 798, endPoint y: 174, distance: 123.5
click at [798, 174] on section "Select Account 9192999475 Rename Delete (3 months ago) 7755879758 Rename Delete…" at bounding box center [909, 351] width 649 height 558
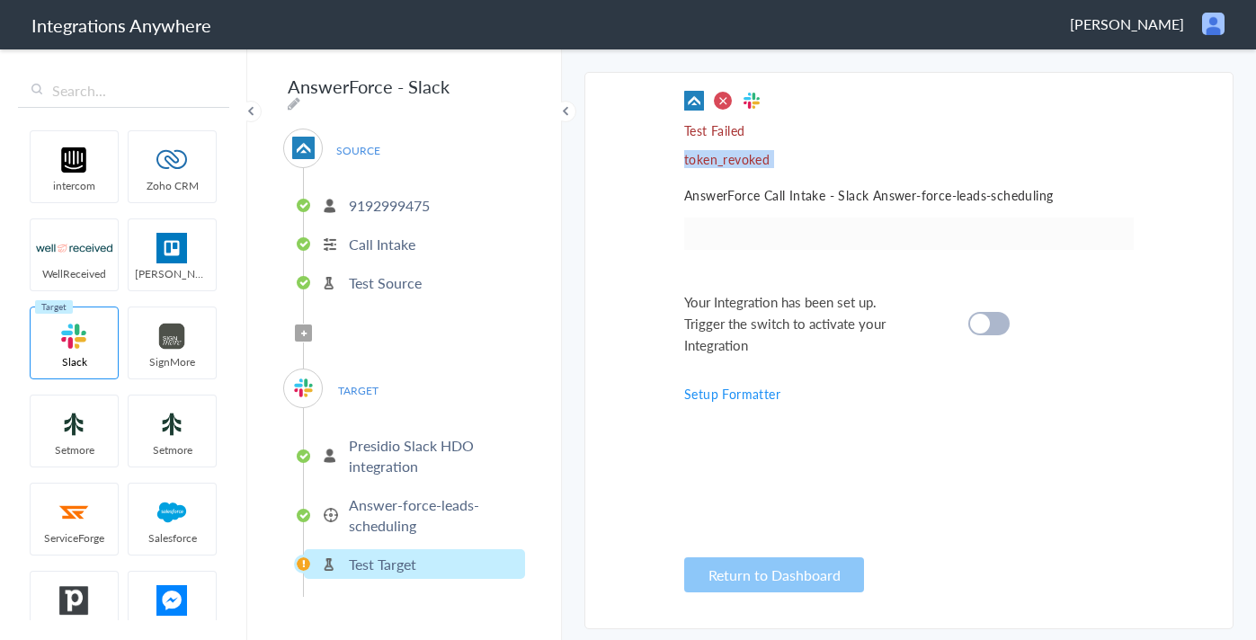
click at [785, 174] on div "Test Failed token_revoked AnswerForce Call Intake - Slack Answer-force-leads-sc…" at bounding box center [909, 351] width 450 height 520
click at [308, 394] on div "TARGET" at bounding box center [303, 389] width 40 height 40
click at [302, 388] on img at bounding box center [303, 388] width 22 height 22
click at [312, 384] on img at bounding box center [303, 388] width 22 height 22
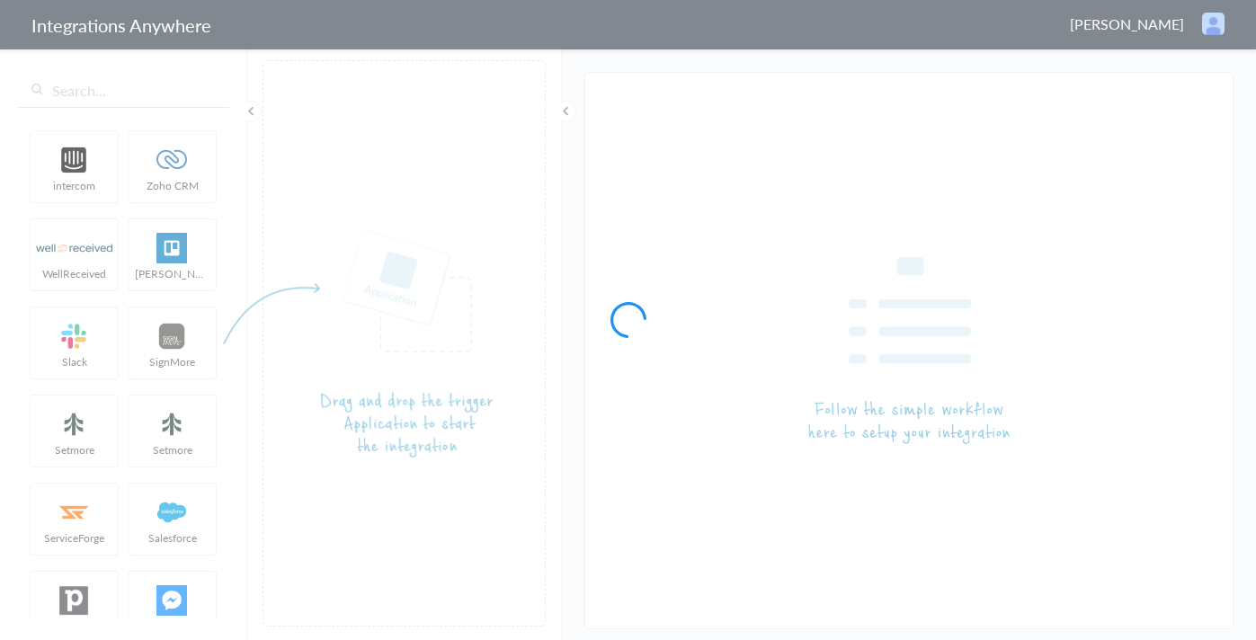
type input "AnswerForce - Slack"
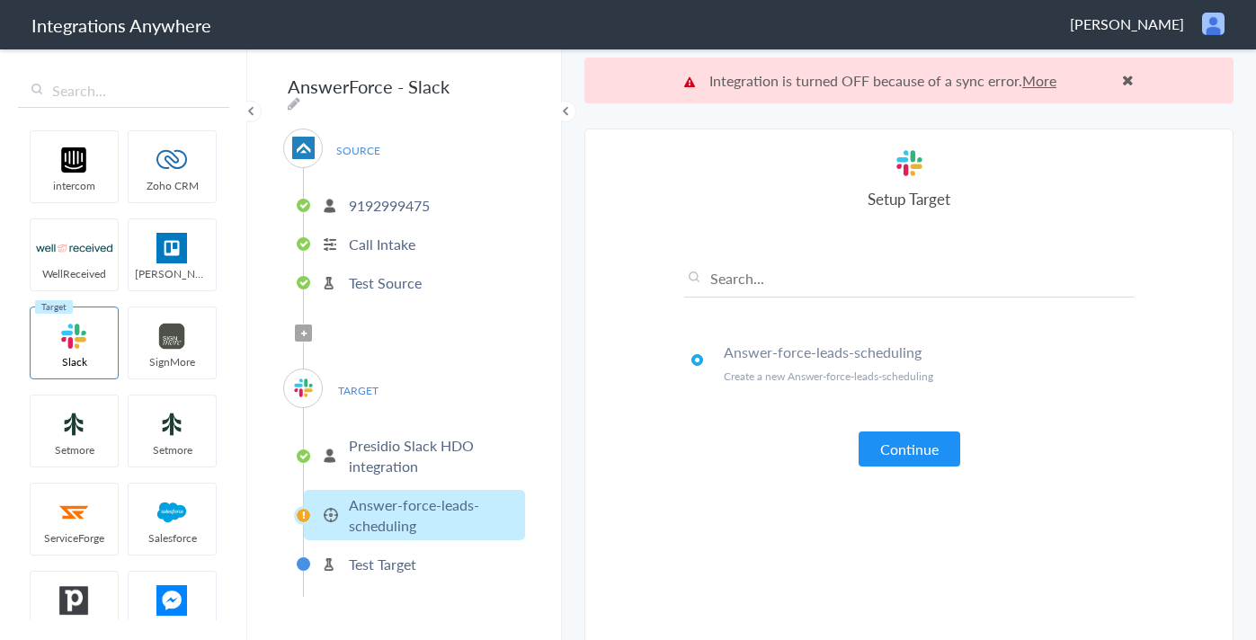
click at [448, 456] on p "Presidio Slack HDO integration" at bounding box center [435, 455] width 172 height 41
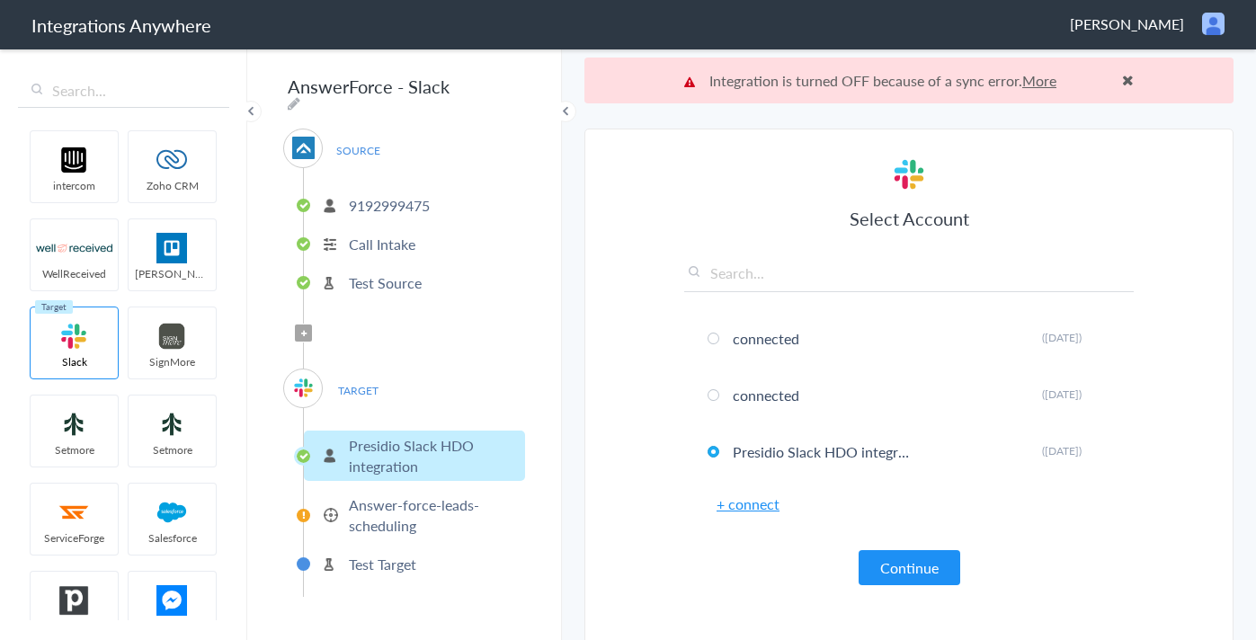
click at [743, 504] on link "+ connect" at bounding box center [748, 504] width 63 height 21
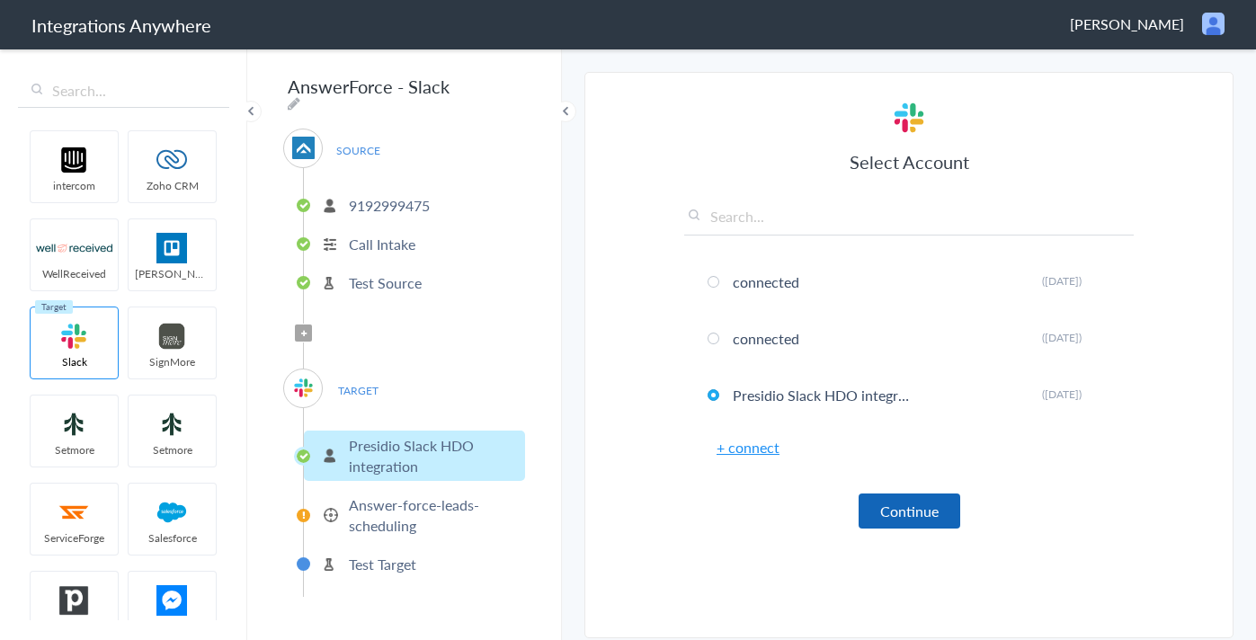
click at [898, 514] on button "Continue" at bounding box center [910, 511] width 102 height 35
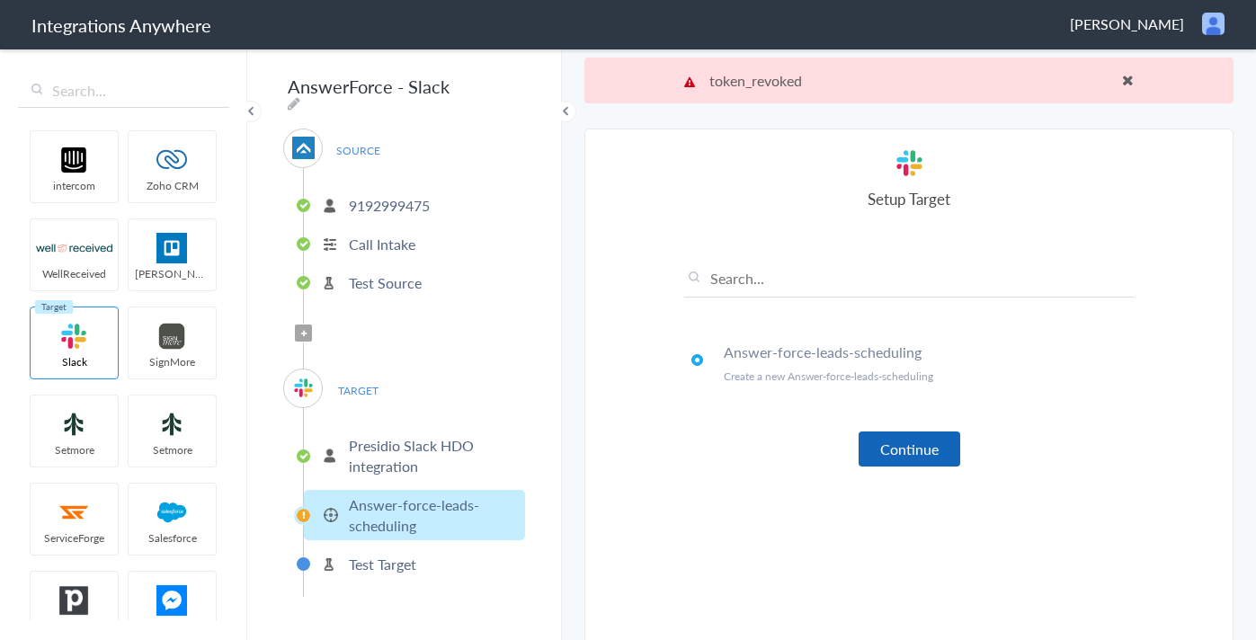
click at [909, 451] on button "Continue" at bounding box center [910, 449] width 102 height 35
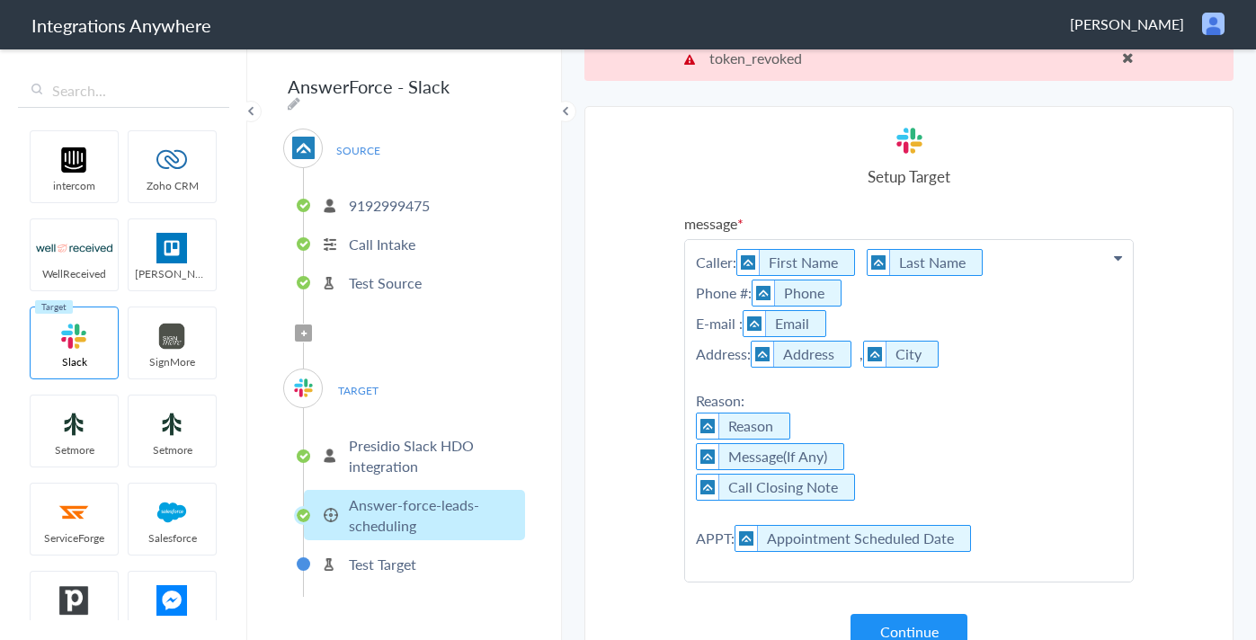
scroll to position [46, 0]
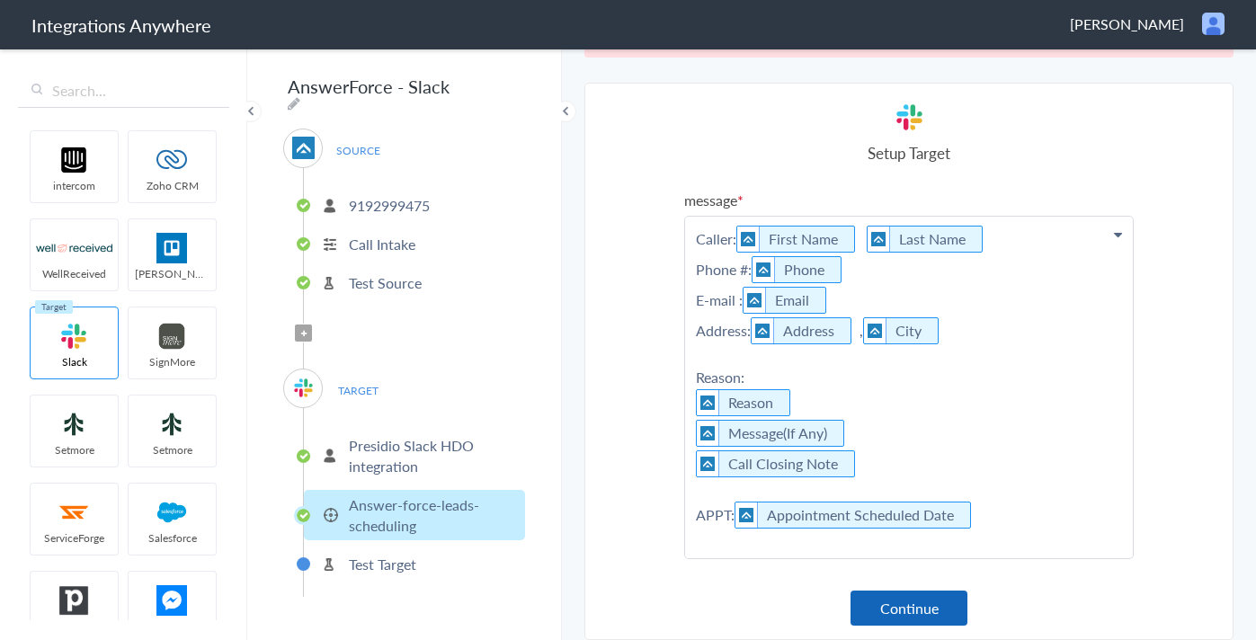
click at [906, 597] on button "Continue" at bounding box center [909, 608] width 117 height 35
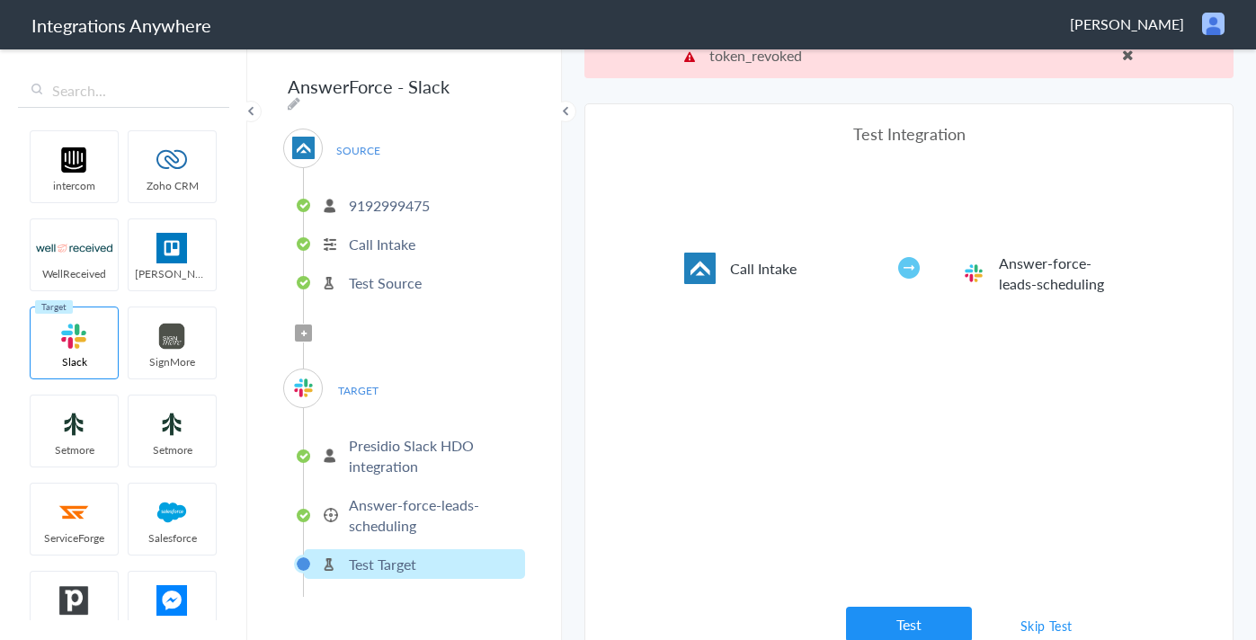
scroll to position [0, 0]
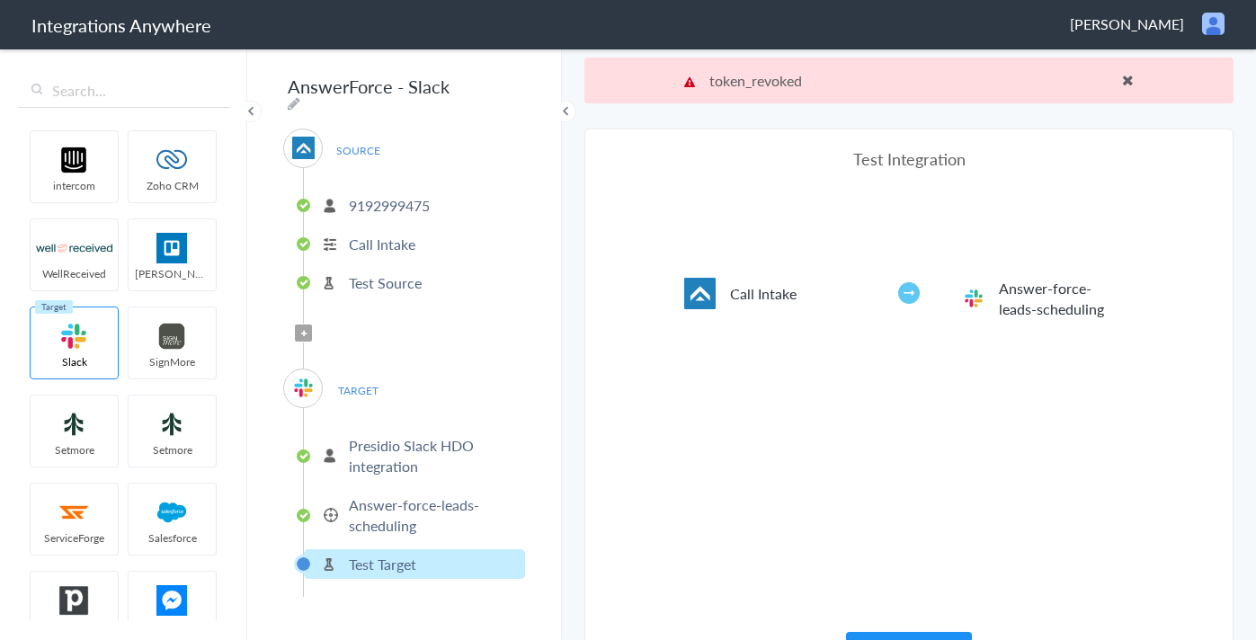
click at [393, 469] on li "Presidio Slack HDO integration" at bounding box center [414, 456] width 221 height 50
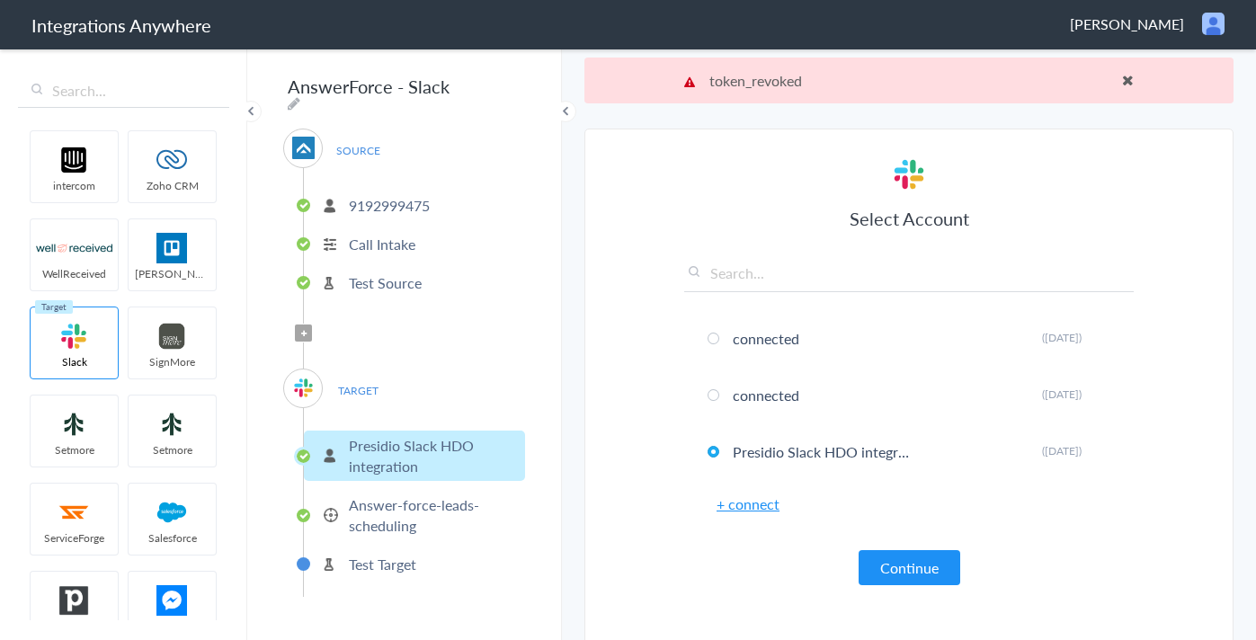
click at [758, 513] on link "+ connect" at bounding box center [748, 504] width 63 height 21
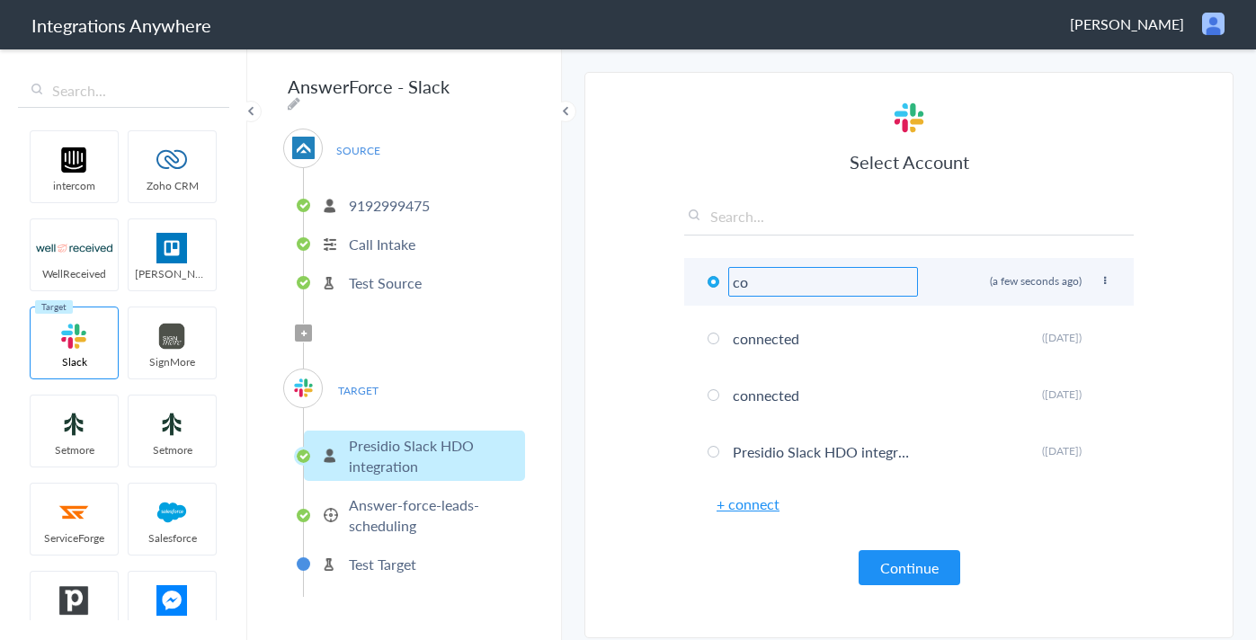
type input "c"
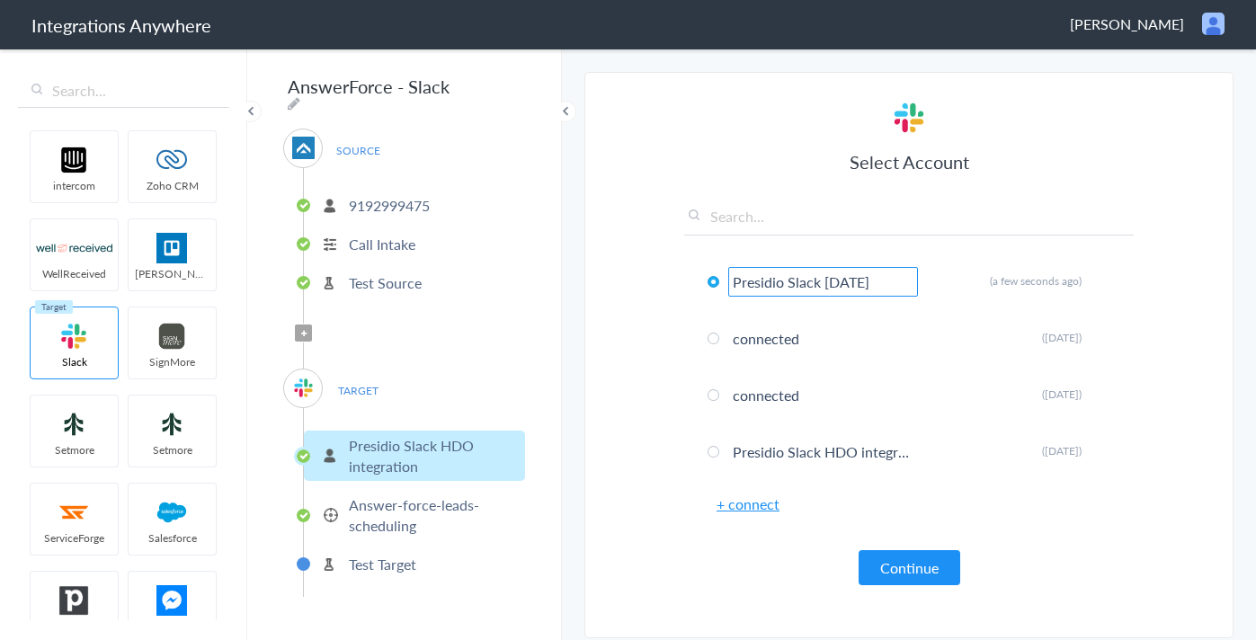
type input "Presidio Slack [DATE]"
click at [901, 558] on button "Continue" at bounding box center [910, 567] width 102 height 35
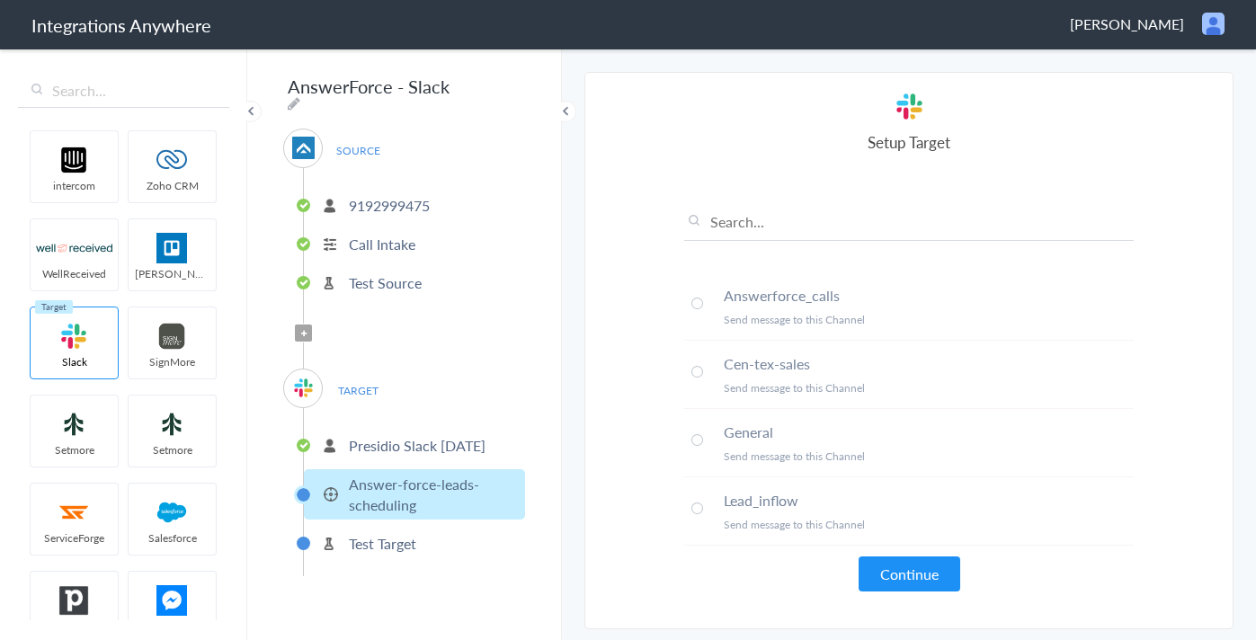
click at [698, 302] on span at bounding box center [698, 304] width 12 height 12
click at [924, 563] on button "Continue" at bounding box center [910, 574] width 102 height 35
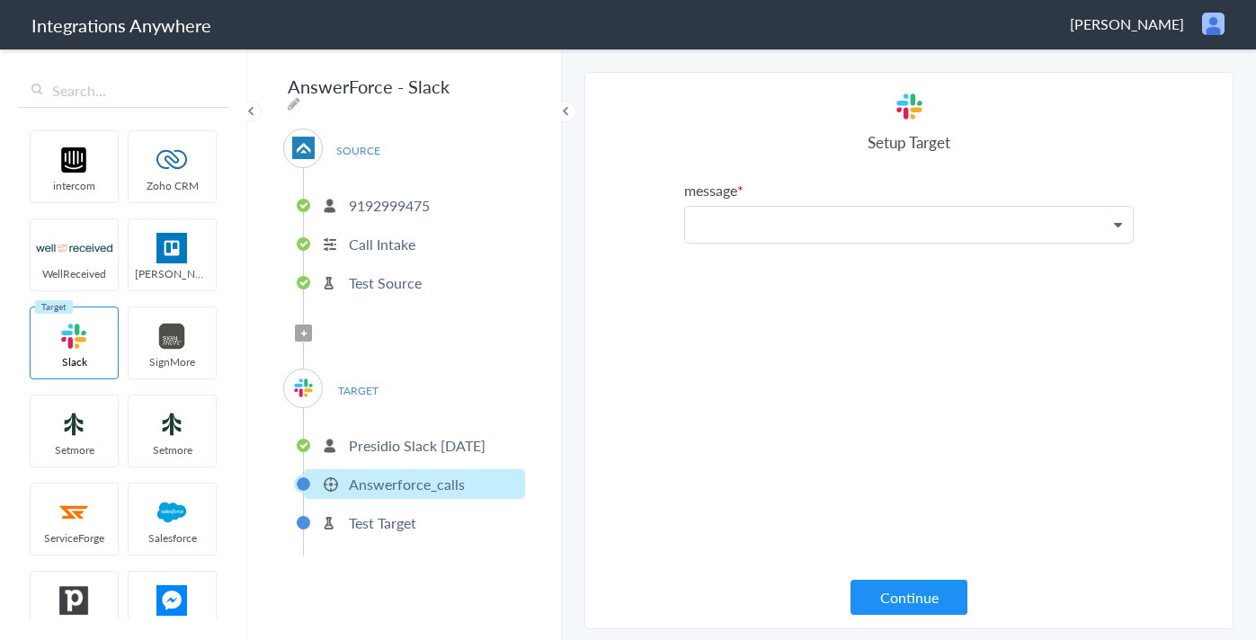
click at [805, 234] on p at bounding box center [909, 225] width 448 height 36
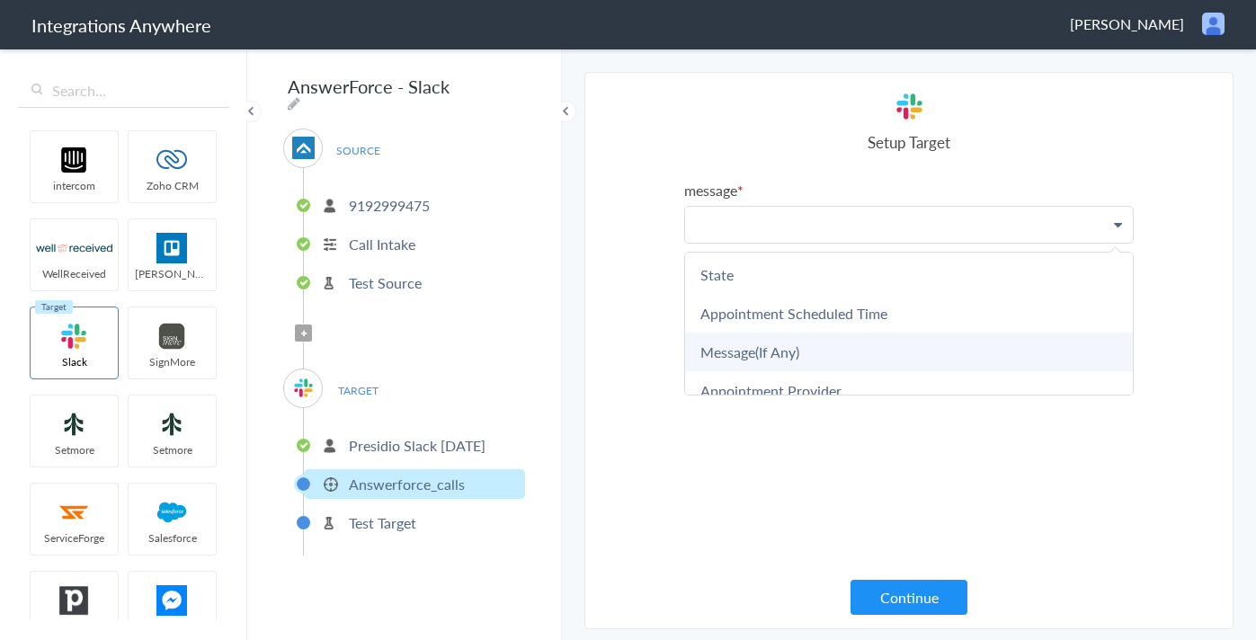
scroll to position [870, 0]
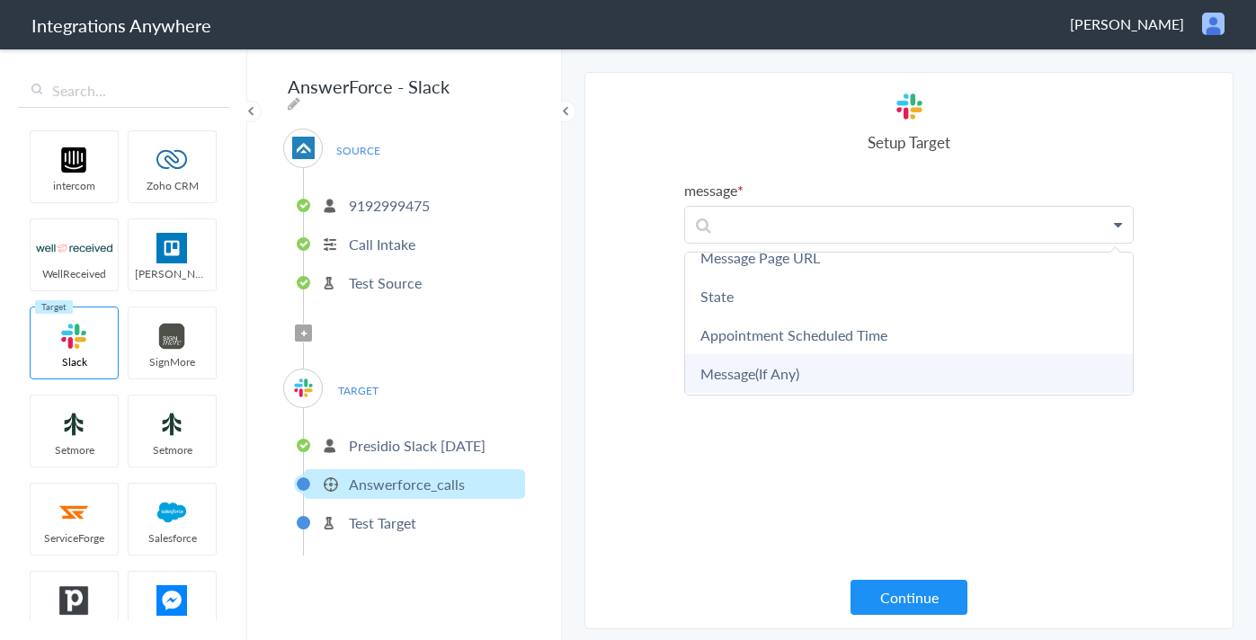
click at [823, 375] on link "Message(If Any)" at bounding box center [909, 373] width 448 height 39
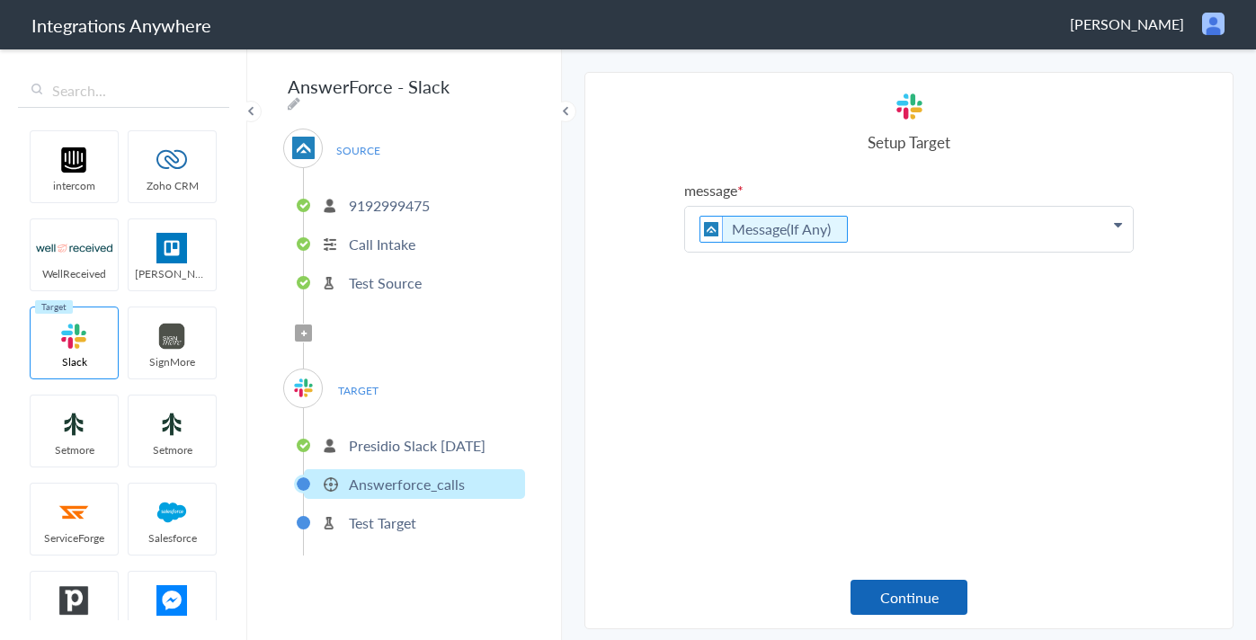
click at [912, 600] on button "Continue" at bounding box center [909, 597] width 117 height 35
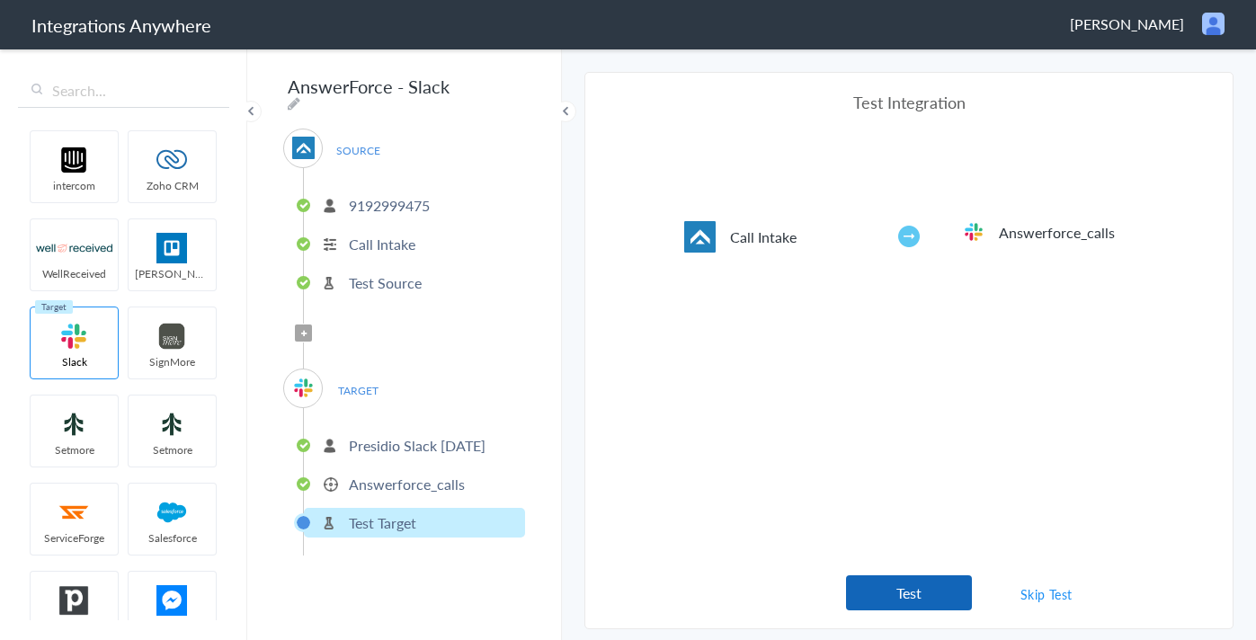
click at [898, 587] on button "Test" at bounding box center [909, 593] width 126 height 35
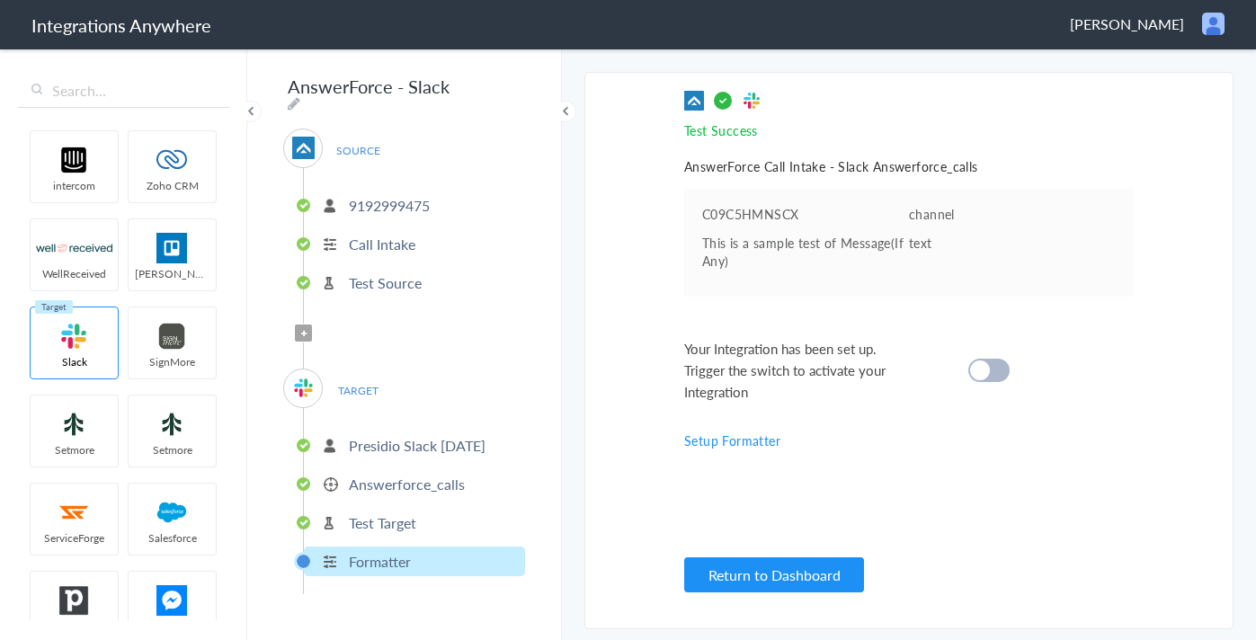
click at [426, 474] on p "Answerforce_calls" at bounding box center [407, 484] width 116 height 21
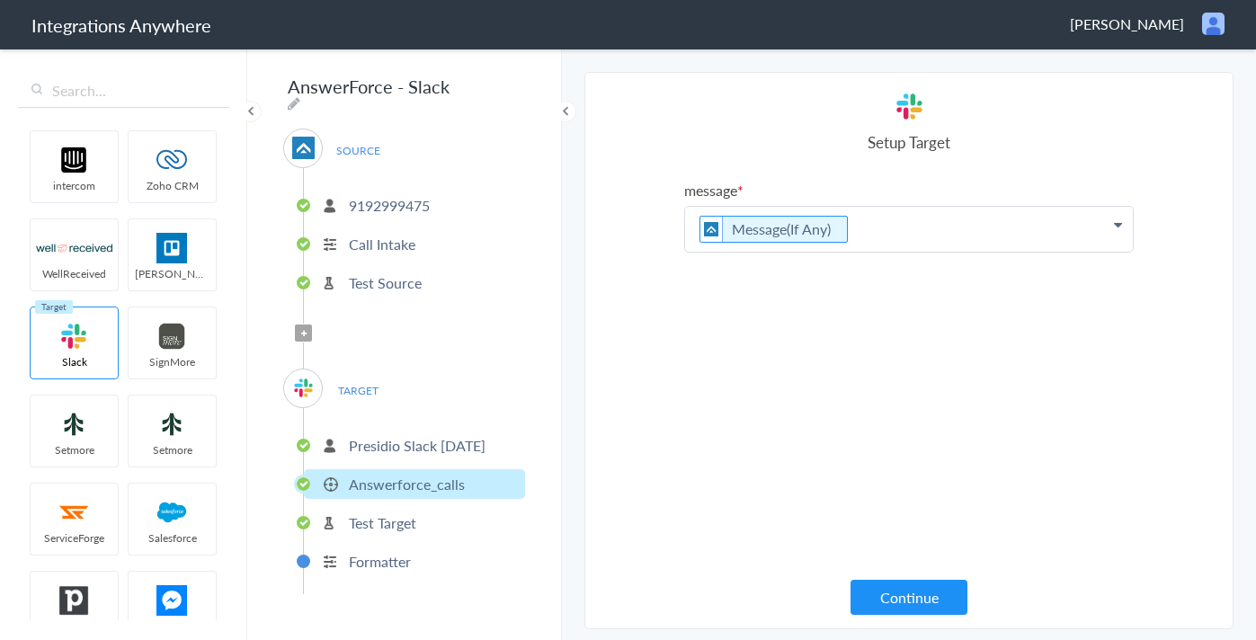
click at [423, 443] on p "Presidio Slack [DATE]" at bounding box center [417, 445] width 137 height 21
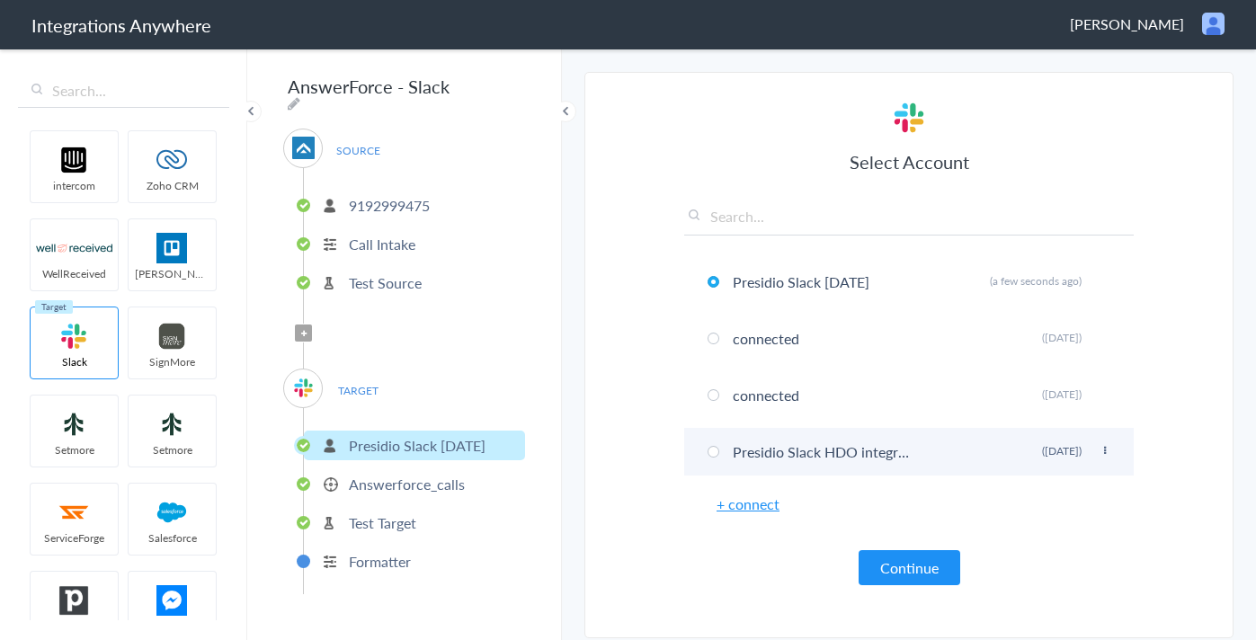
click at [788, 455] on li "Presidio Slack HDO integration Rename Delete ([DATE])" at bounding box center [909, 452] width 450 height 48
click at [1100, 452] on icon at bounding box center [1105, 451] width 11 height 10
click at [1109, 451] on icon at bounding box center [1105, 451] width 11 height 10
click at [1107, 450] on icon at bounding box center [1105, 451] width 11 height 10
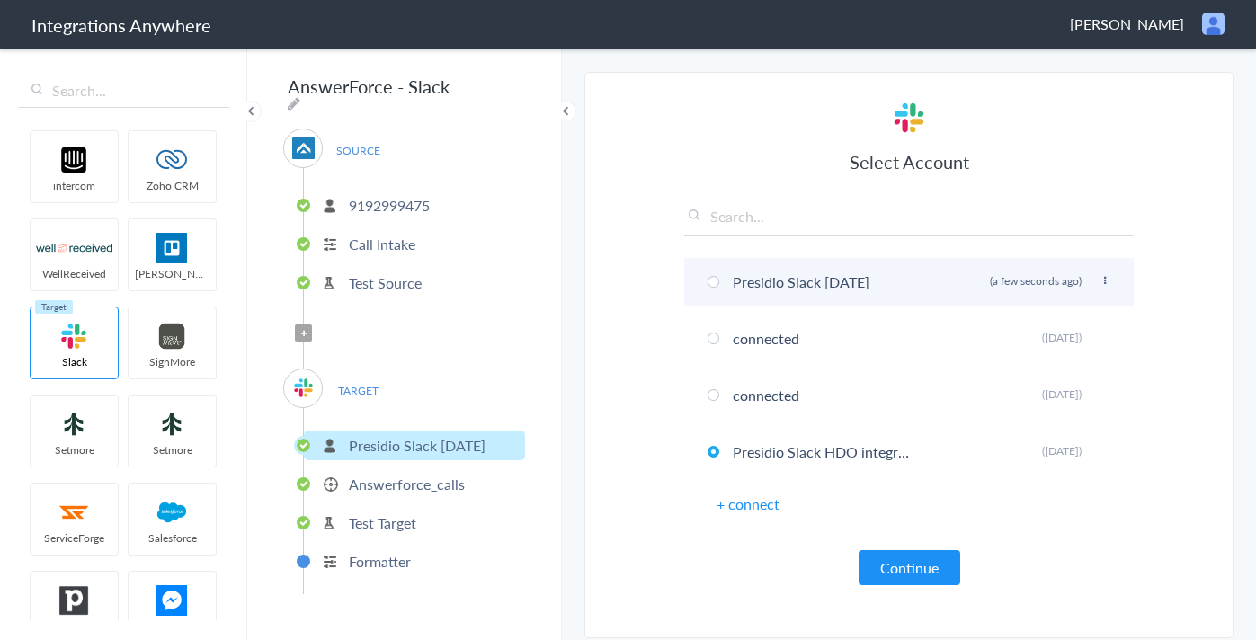
click at [803, 296] on li "Presidio Slack 3rd Sept Rename Delete (a few seconds ago)" at bounding box center [909, 282] width 450 height 48
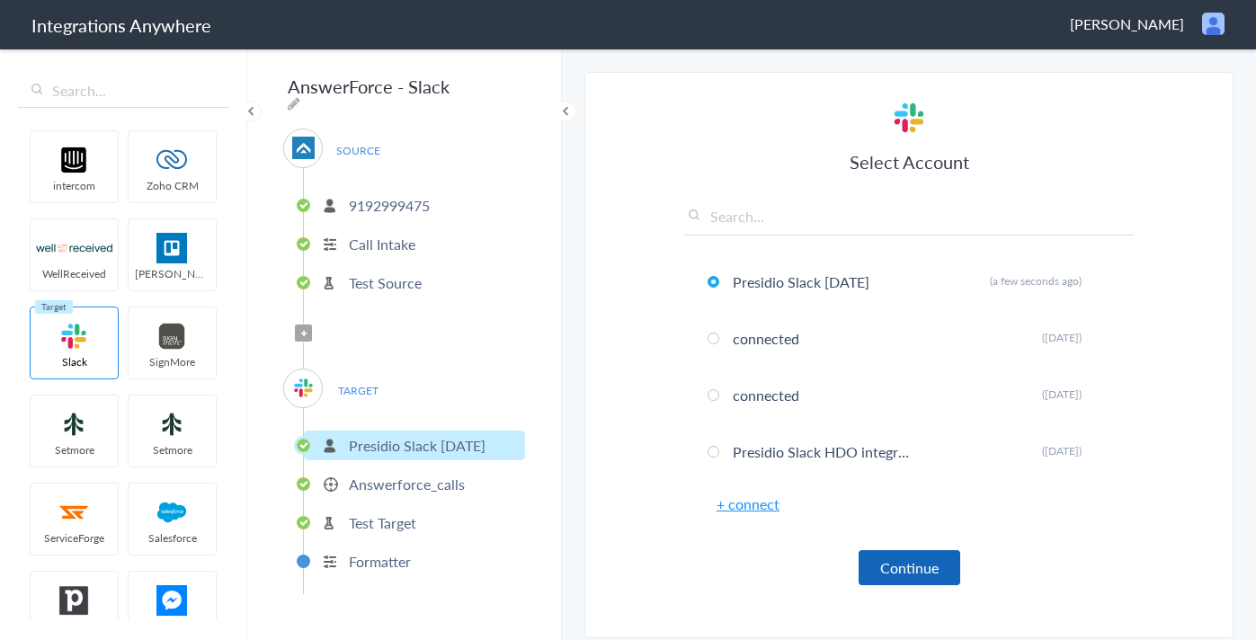
click at [907, 578] on button "Continue" at bounding box center [910, 567] width 102 height 35
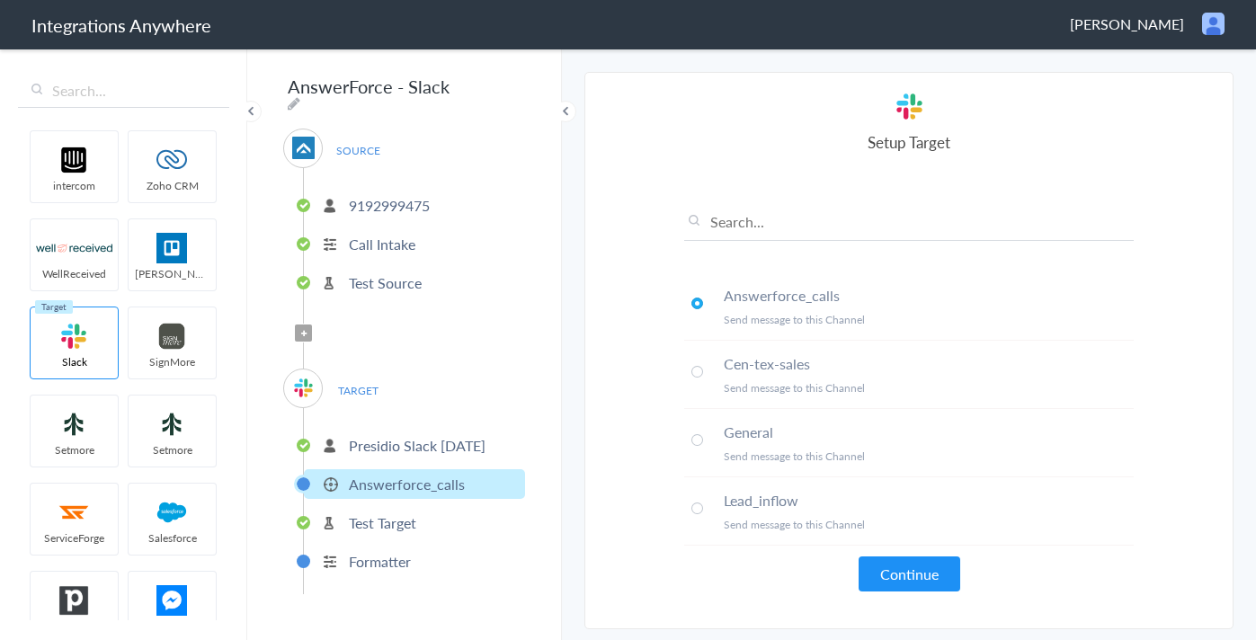
click at [907, 558] on button "Continue" at bounding box center [910, 574] width 102 height 35
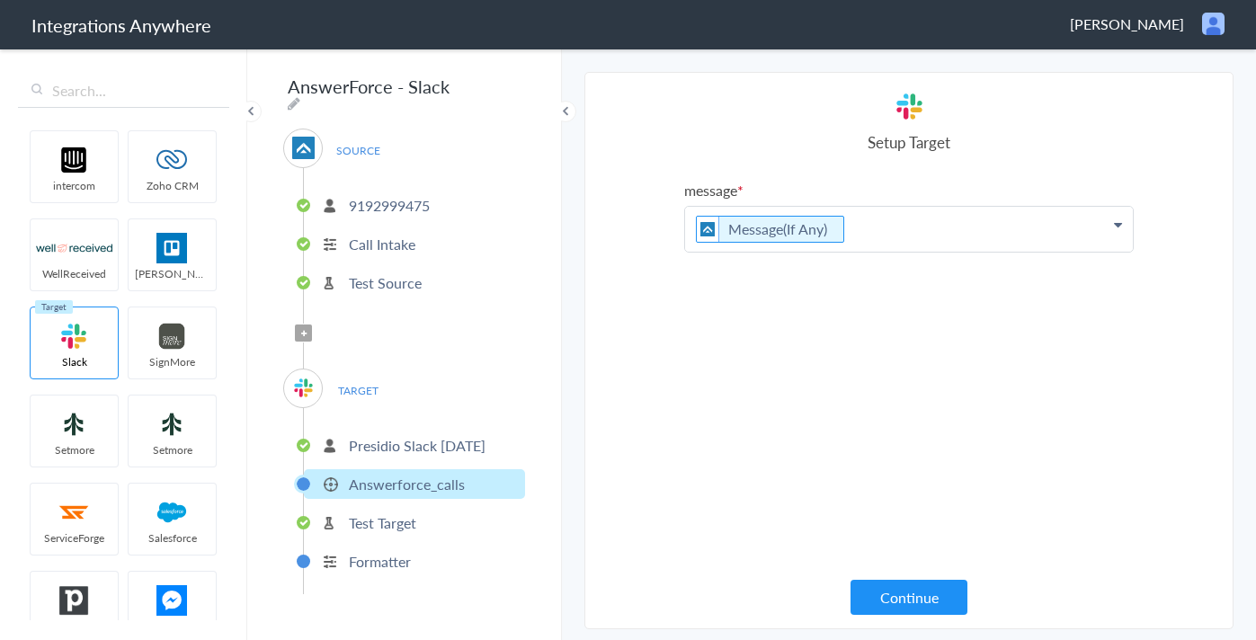
click at [940, 228] on p "Message(If Any)" at bounding box center [909, 229] width 448 height 45
click at [1184, 272] on section "Select Account 9192999475 Rename Delete (3 months ago) 7755879758 Rename Delete…" at bounding box center [909, 351] width 649 height 558
click at [763, 299] on div "message Message(If Any) First Name Last Name Email Phone Date stamp Address Rea…" at bounding box center [909, 381] width 450 height 403
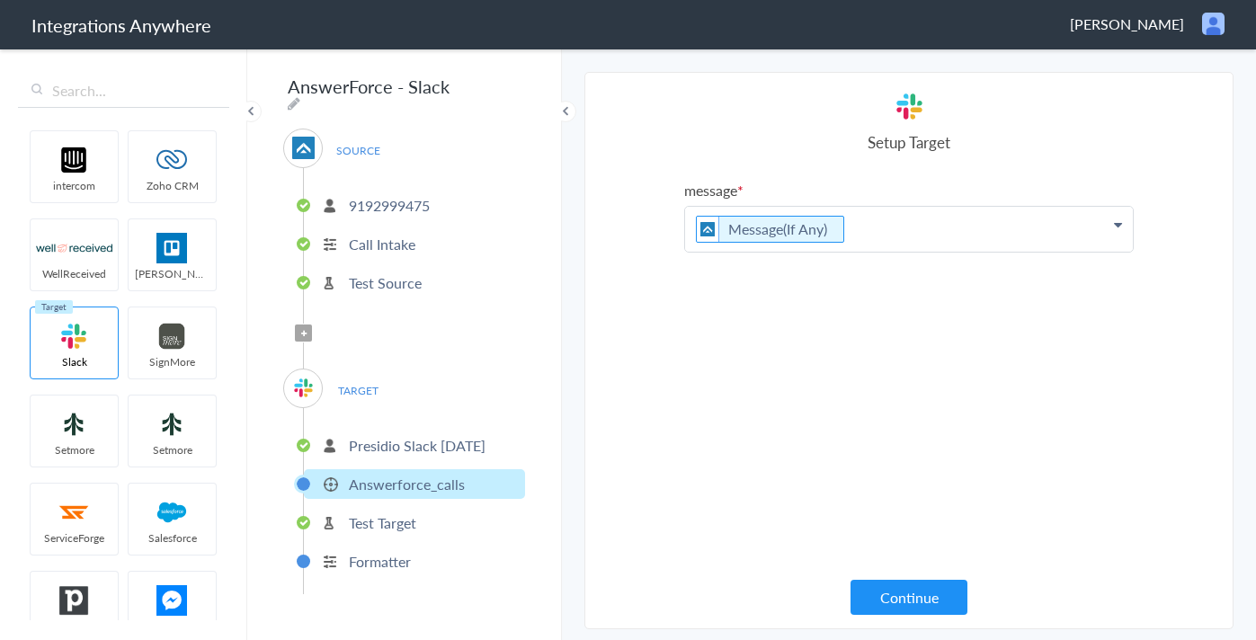
click at [1116, 224] on icon at bounding box center [1118, 225] width 8 height 14
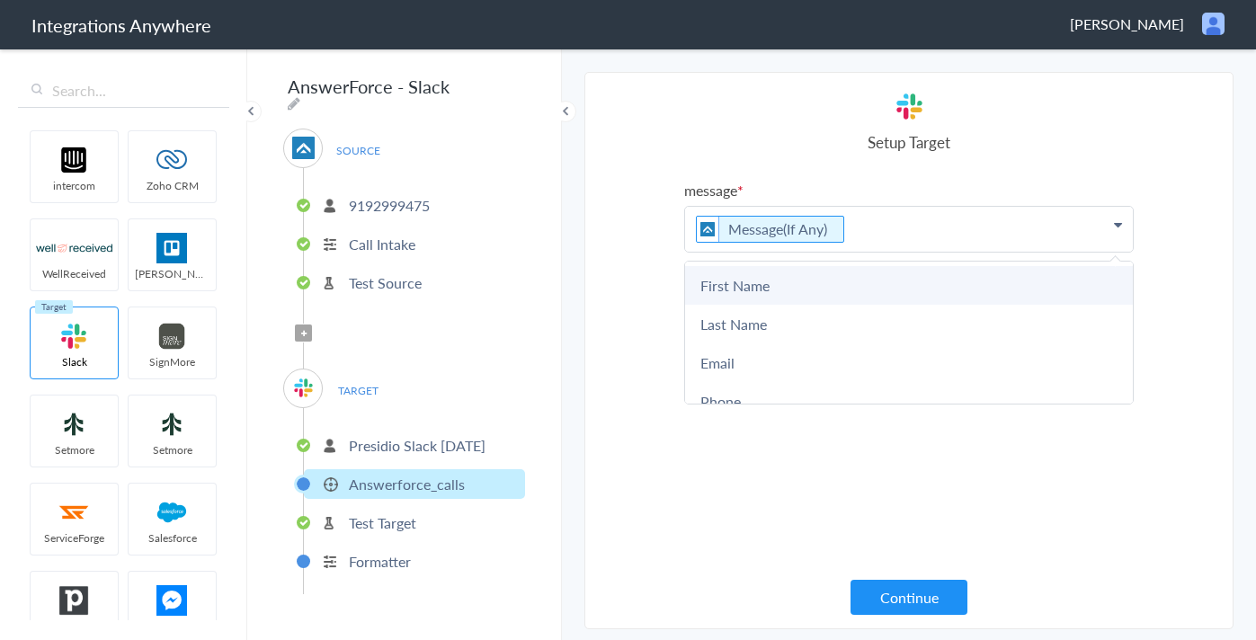
click at [800, 286] on link "First Name" at bounding box center [909, 285] width 448 height 39
click at [941, 281] on link "First Name" at bounding box center [909, 285] width 448 height 39
click at [930, 288] on link "First Name" at bounding box center [909, 285] width 448 height 39
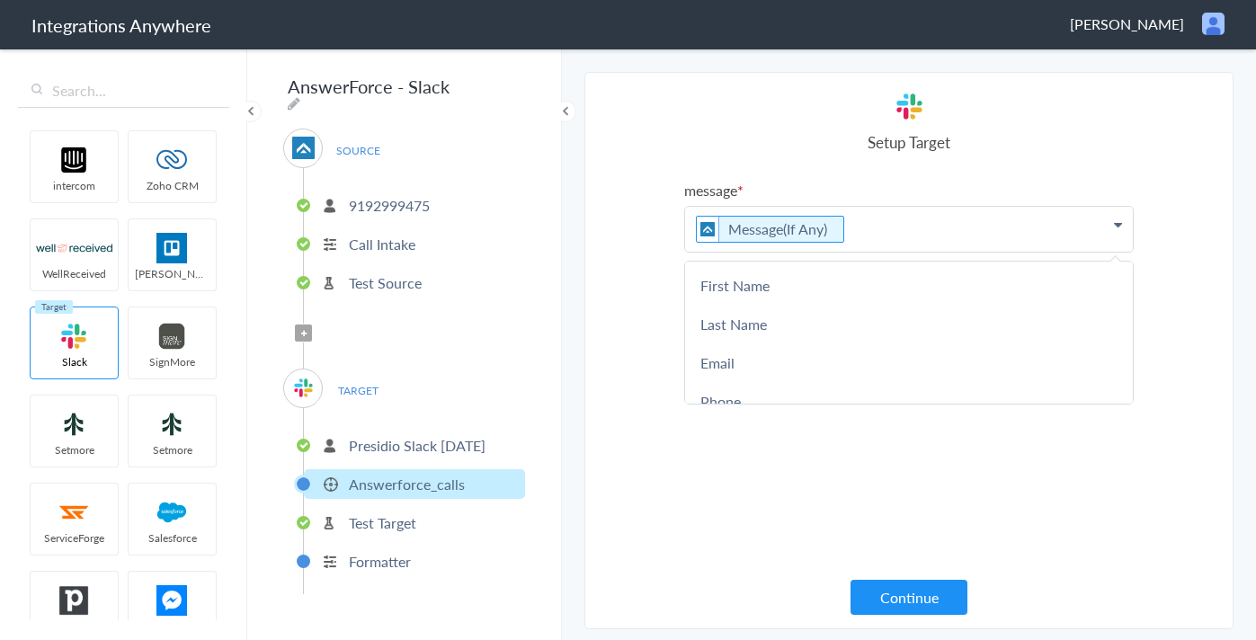
click at [653, 322] on section "Select Account 9192999475 Rename Delete (3 months ago) 7755879758 Rename Delete…" at bounding box center [909, 351] width 649 height 558
click at [389, 533] on ul "Presidio Slack 3rd Sept Answerforce_calls Test Target Formatter" at bounding box center [414, 501] width 222 height 186
click at [395, 526] on p "Test Target" at bounding box center [382, 523] width 67 height 21
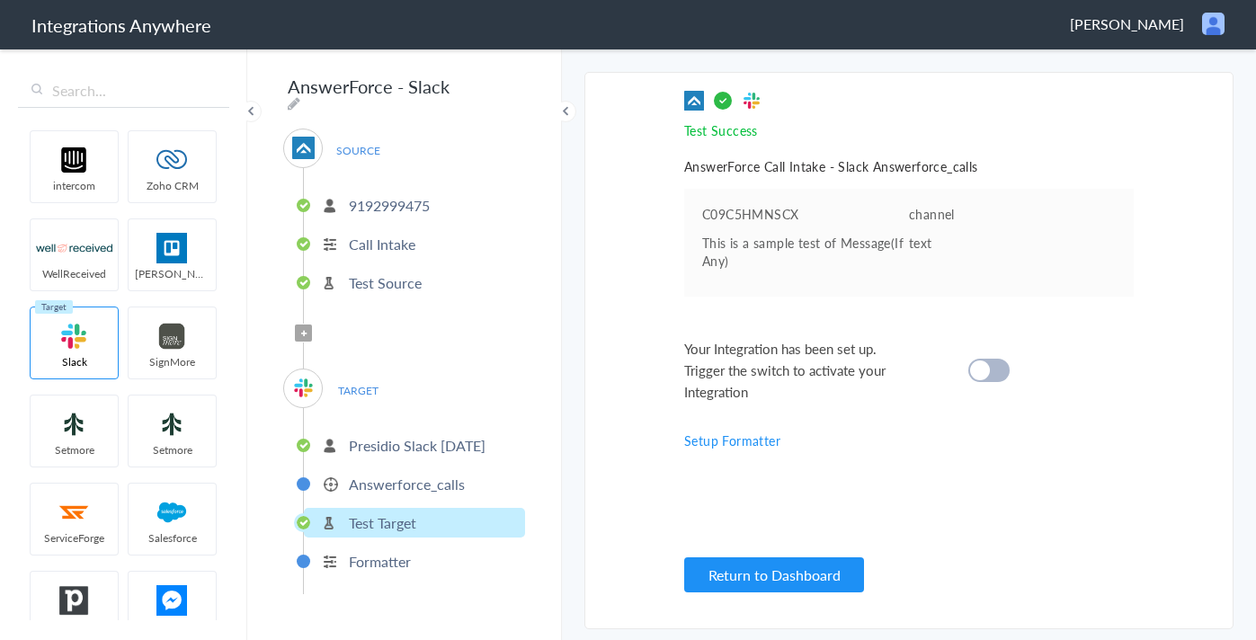
click at [998, 369] on div at bounding box center [989, 370] width 41 height 23
click at [481, 553] on li "Formatter" at bounding box center [414, 562] width 221 height 30
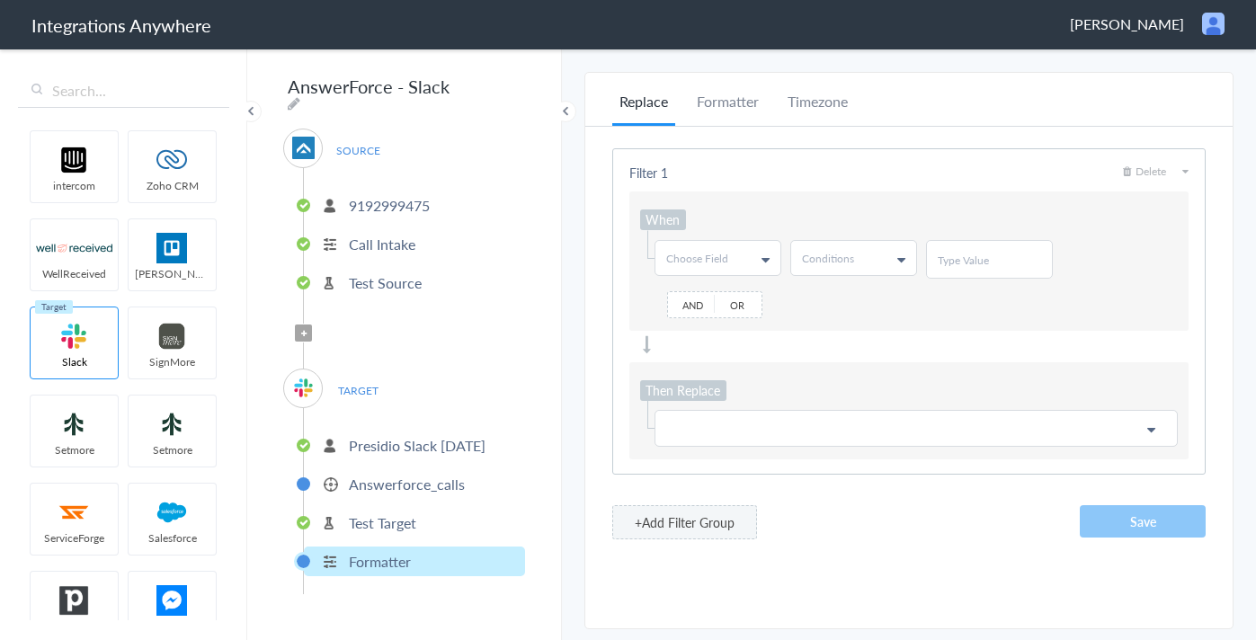
click at [437, 488] on li "Answerforce_calls" at bounding box center [414, 484] width 221 height 30
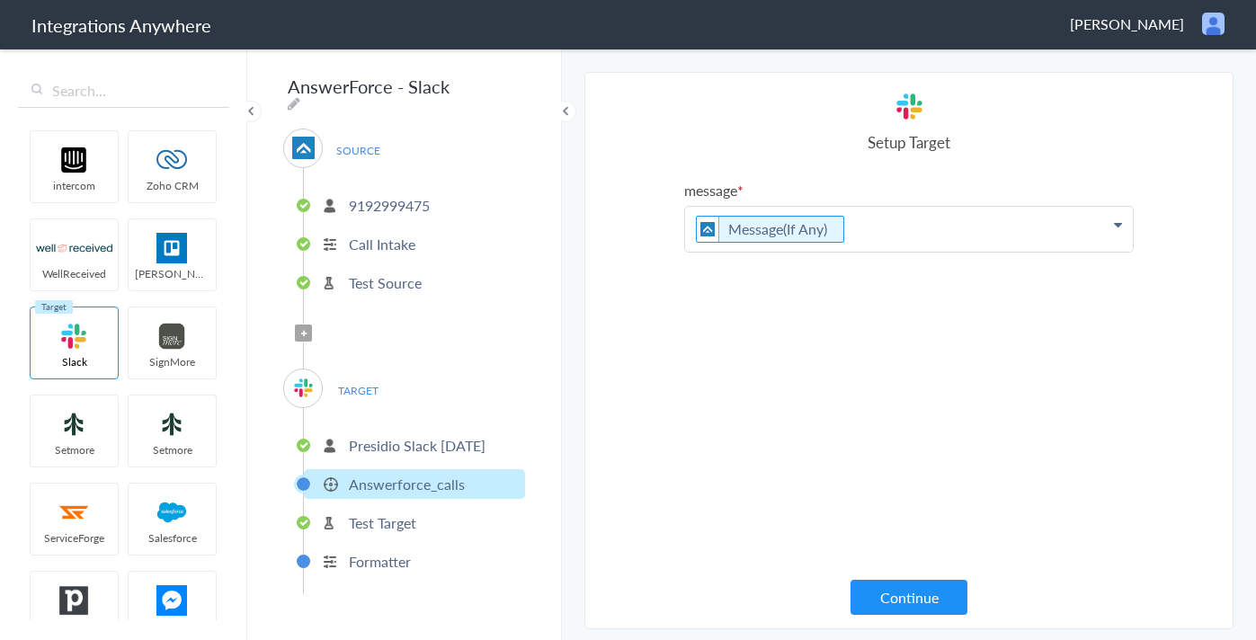
click at [931, 210] on p "Message(If Any)" at bounding box center [909, 229] width 448 height 45
click at [944, 180] on label "message" at bounding box center [909, 190] width 450 height 21
click at [475, 449] on li "Presidio Slack 3rd Sept" at bounding box center [414, 446] width 221 height 30
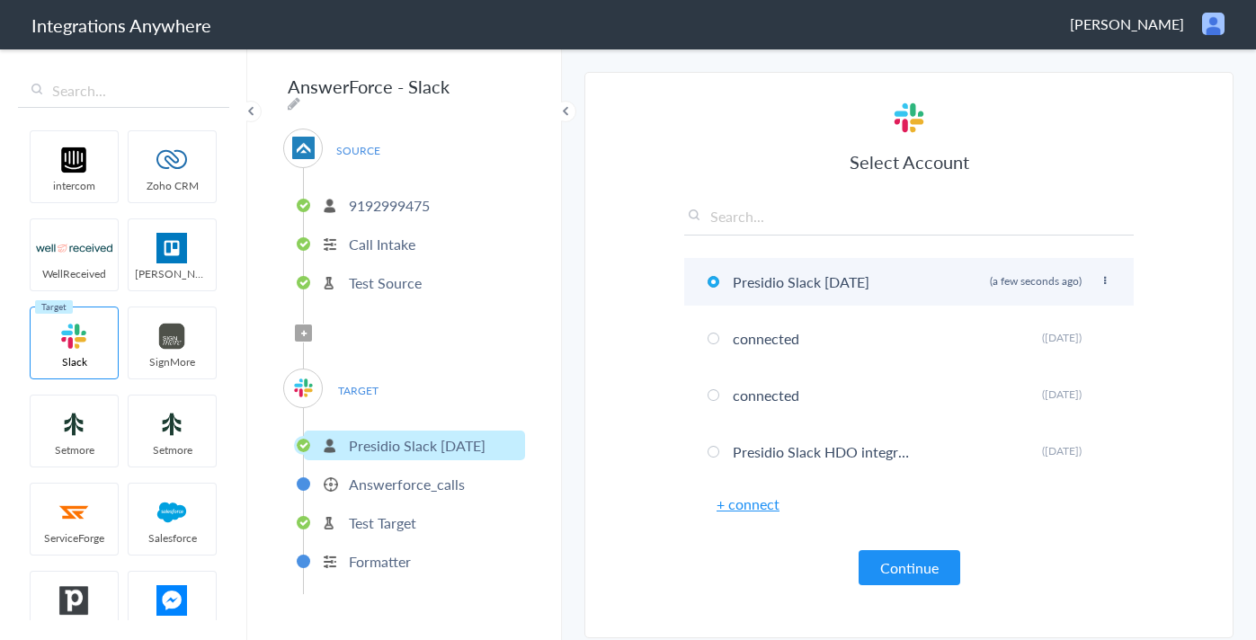
click at [1097, 280] on li "Presidio Slack 3rd Sept Rename Delete (a few seconds ago)" at bounding box center [909, 282] width 450 height 48
click at [1102, 282] on icon at bounding box center [1105, 281] width 11 height 10
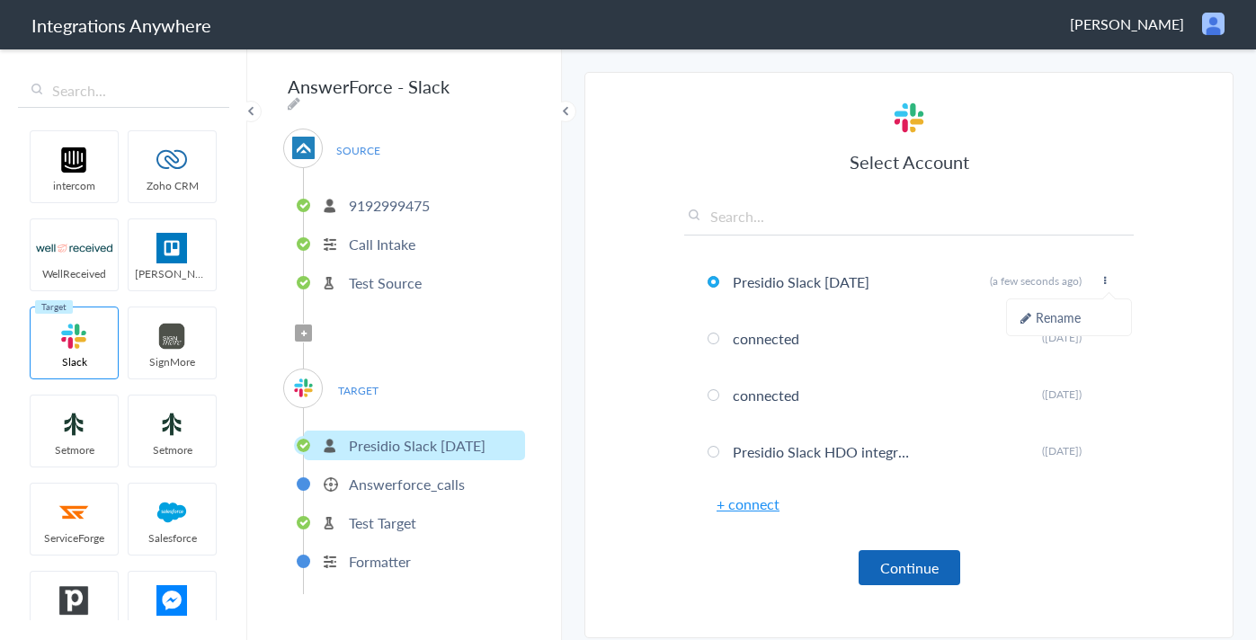
click at [906, 574] on button "Continue" at bounding box center [910, 567] width 102 height 35
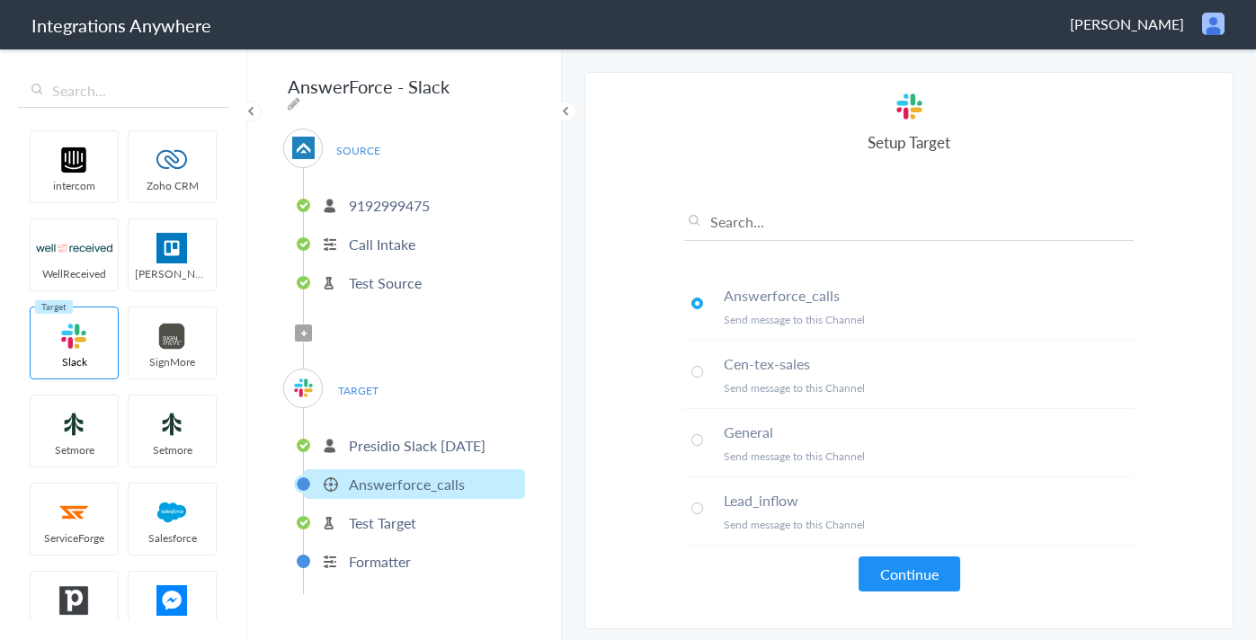
click at [700, 438] on span at bounding box center [698, 440] width 12 height 12
click at [906, 564] on button "Continue" at bounding box center [910, 574] width 102 height 35
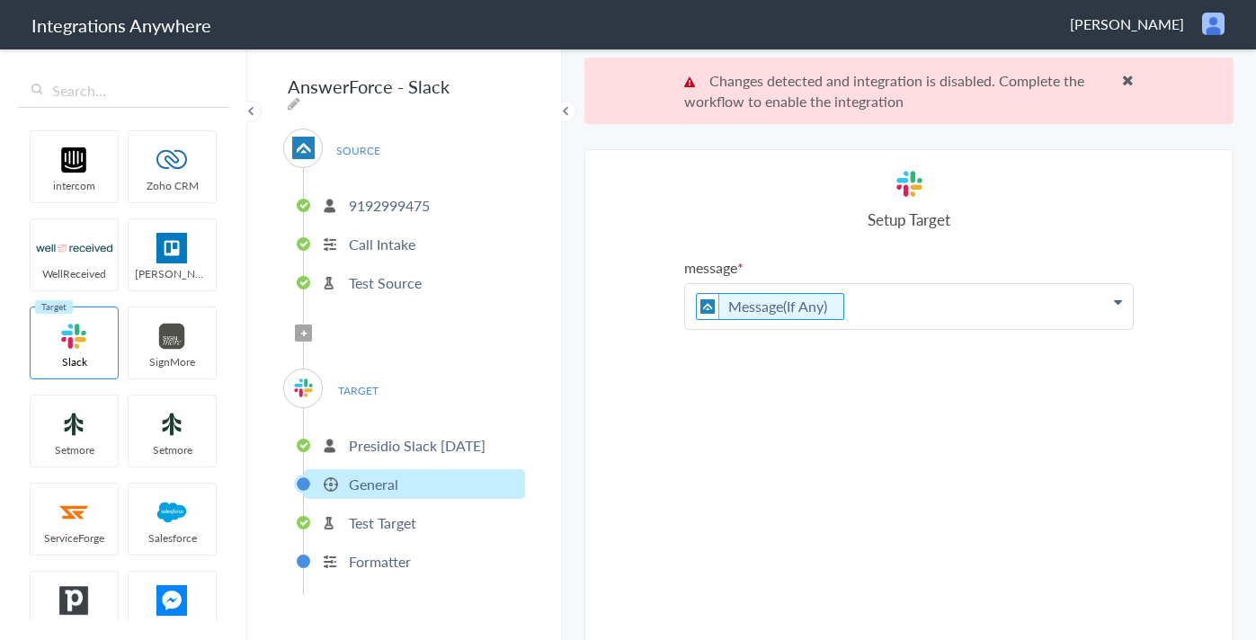
click at [897, 308] on p "Message(If Any)" at bounding box center [909, 306] width 448 height 45
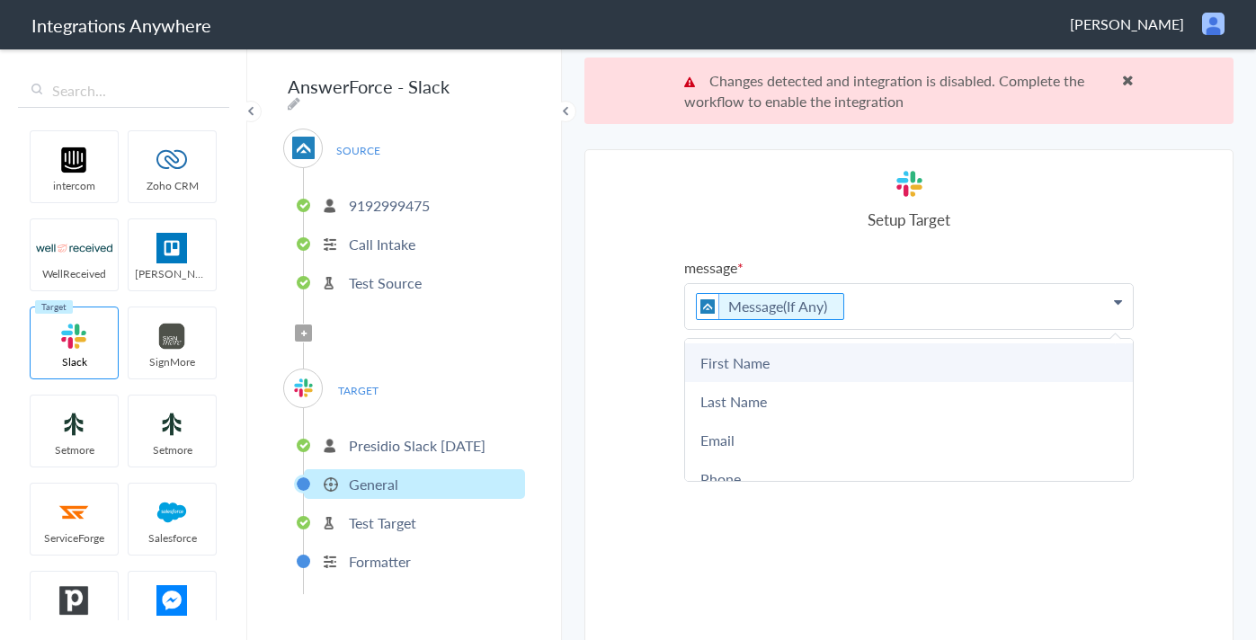
click at [767, 362] on link "First Name" at bounding box center [909, 363] width 448 height 39
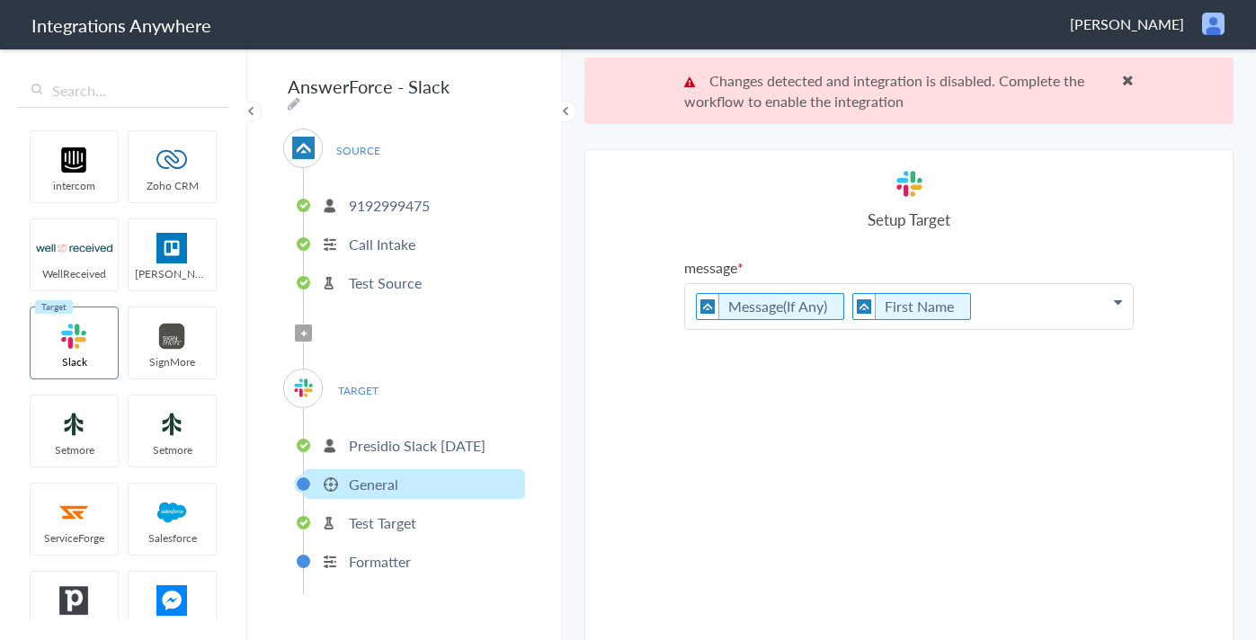
click at [988, 308] on p "Message(If Any) First Name" at bounding box center [909, 306] width 448 height 45
click at [946, 93] on p "Changes detected and integration is disabled. Complete the workflow to enable t…" at bounding box center [909, 90] width 450 height 41
click at [469, 441] on p "Presidio Slack 3rd Sept" at bounding box center [417, 445] width 137 height 21
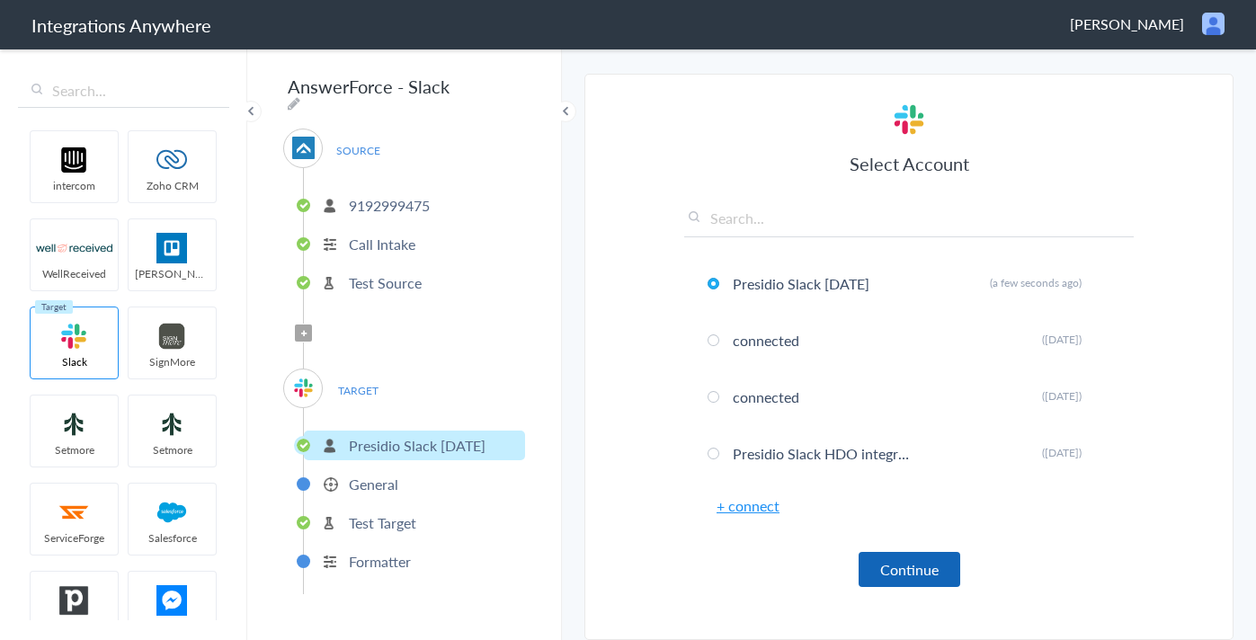
click at [902, 575] on button "Continue" at bounding box center [910, 569] width 102 height 35
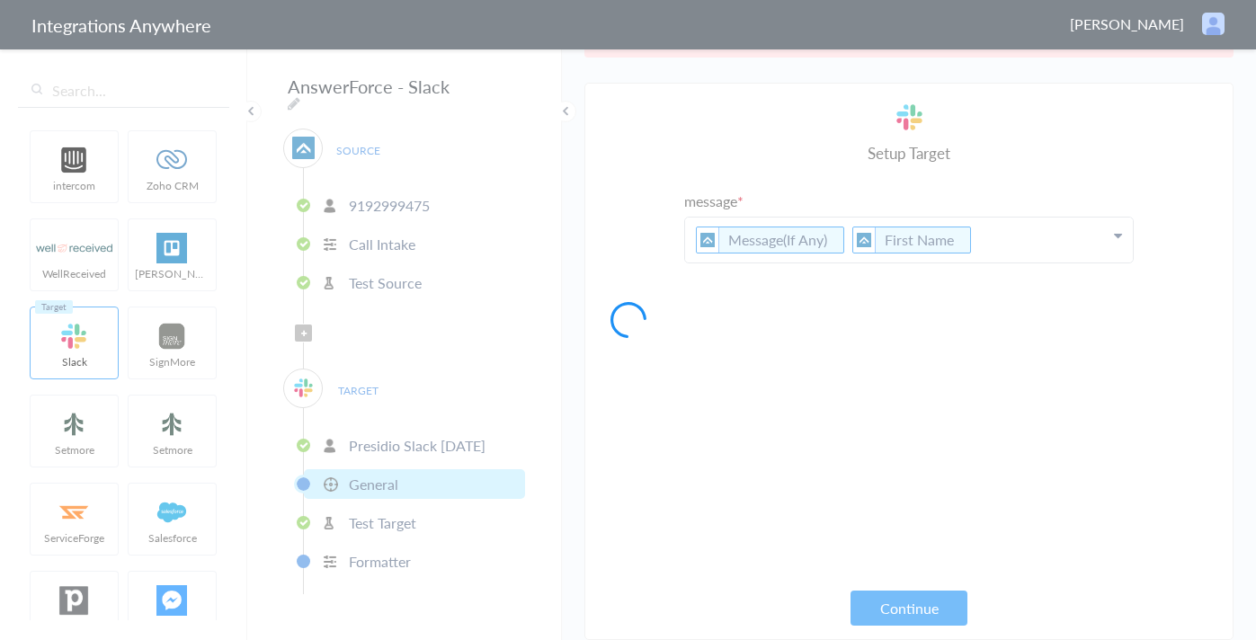
scroll to position [67, 0]
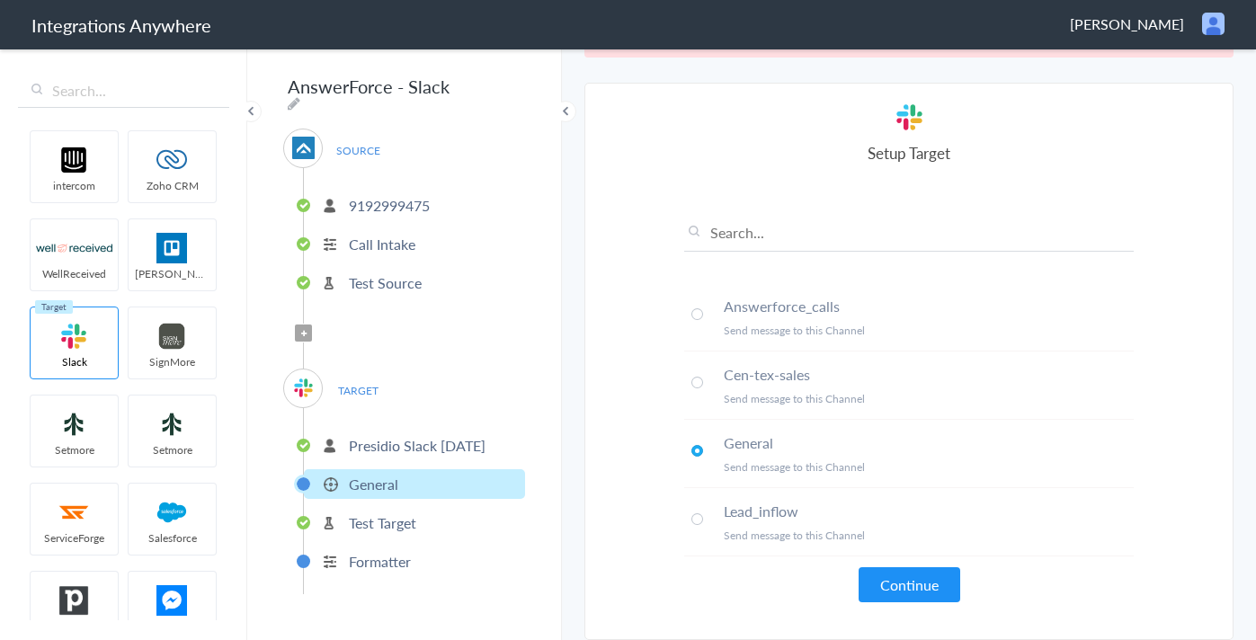
click at [692, 317] on span at bounding box center [698, 314] width 12 height 12
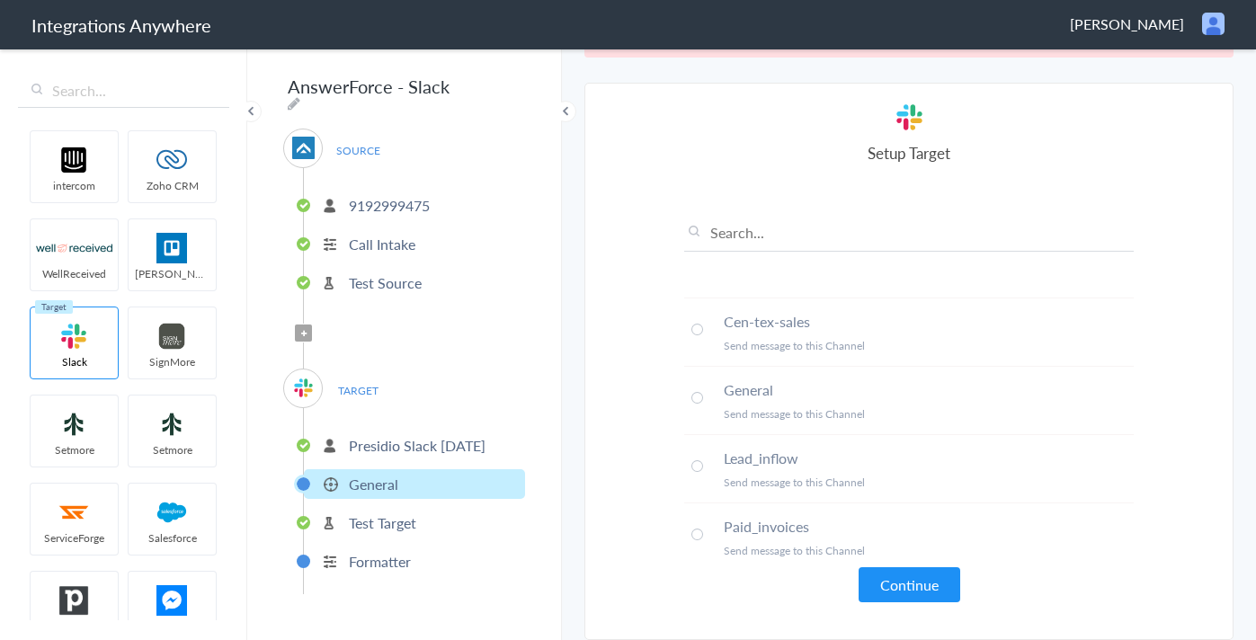
scroll to position [129, 0]
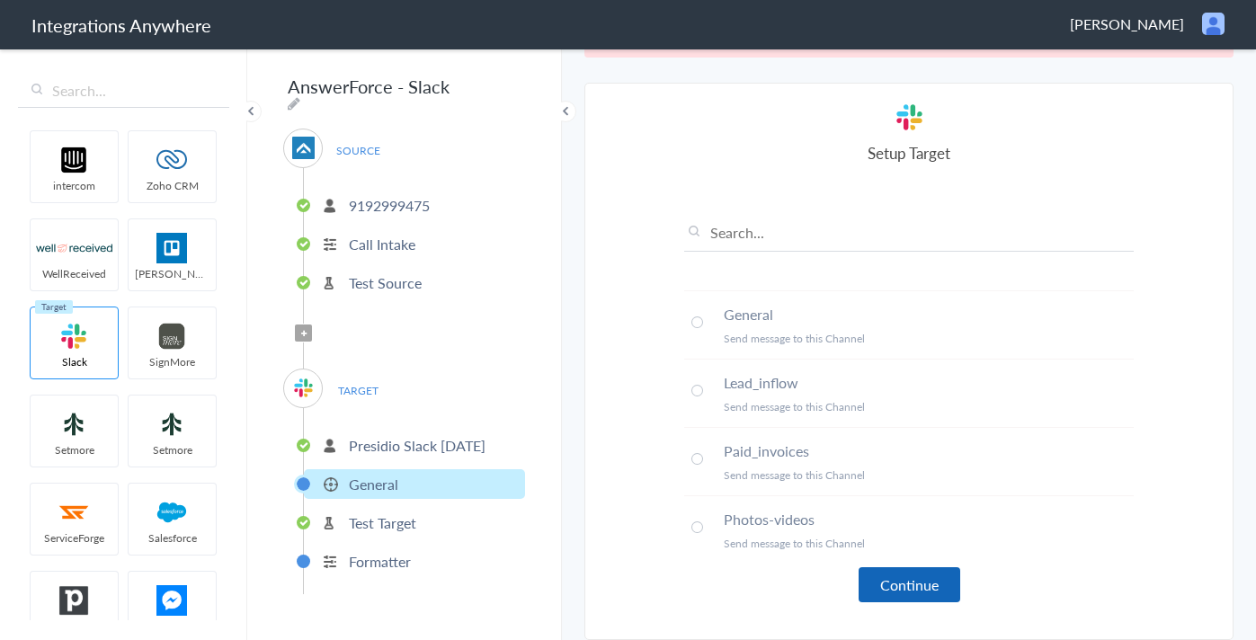
click at [904, 588] on button "Continue" at bounding box center [910, 584] width 102 height 35
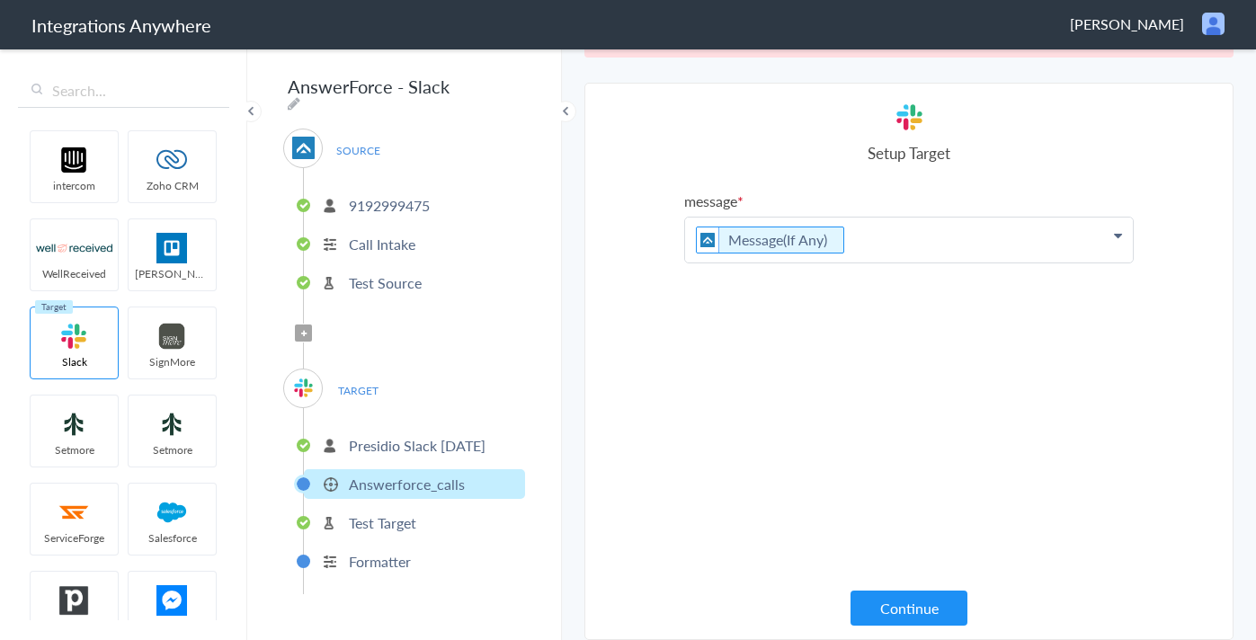
click at [907, 245] on p "Message(If Any)" at bounding box center [909, 240] width 448 height 45
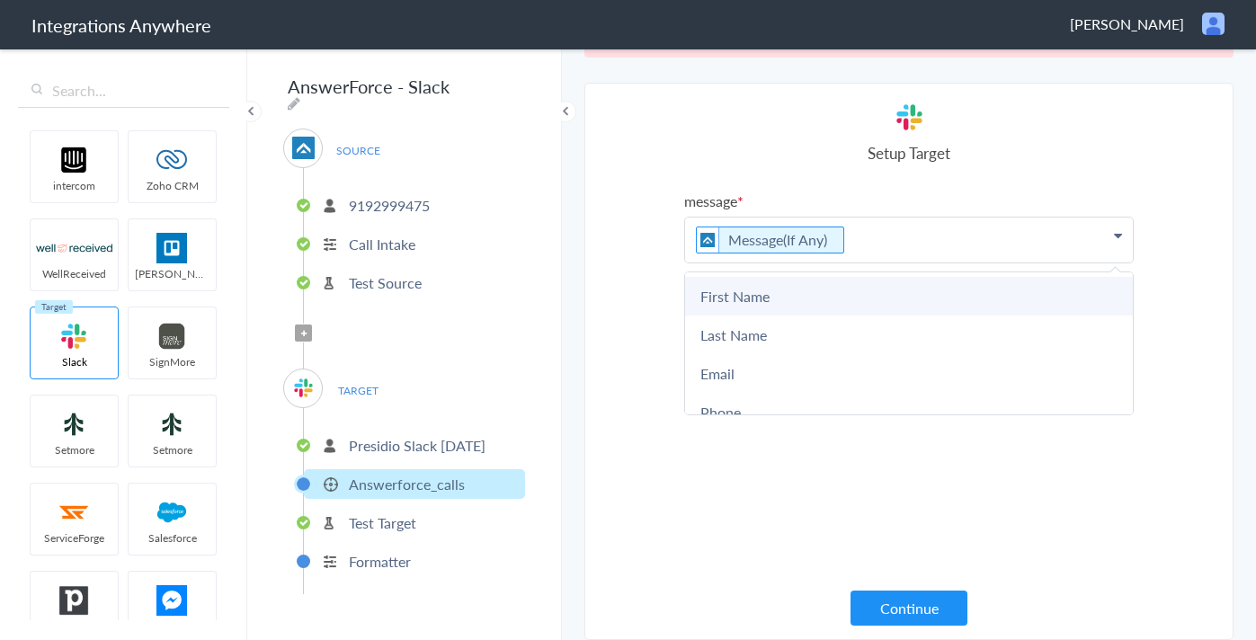
click at [781, 296] on link "First Name" at bounding box center [909, 296] width 448 height 39
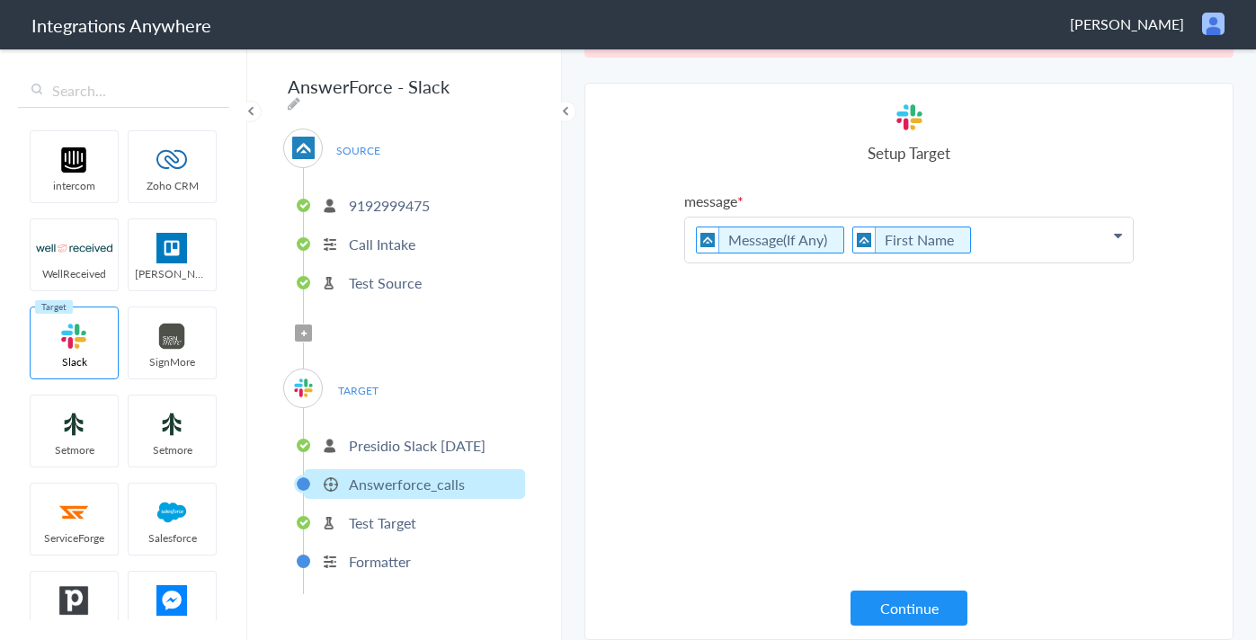
click at [1002, 240] on p "Message(If Any) First Name" at bounding box center [909, 240] width 448 height 45
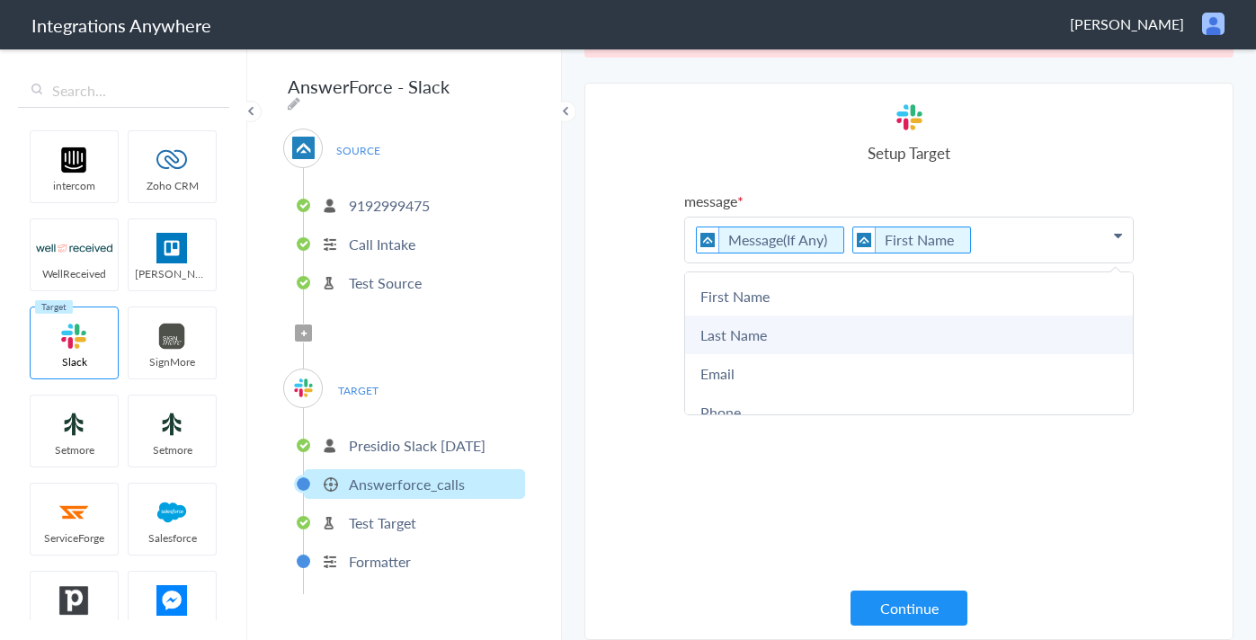
click at [835, 325] on link "Last Name" at bounding box center [909, 335] width 448 height 39
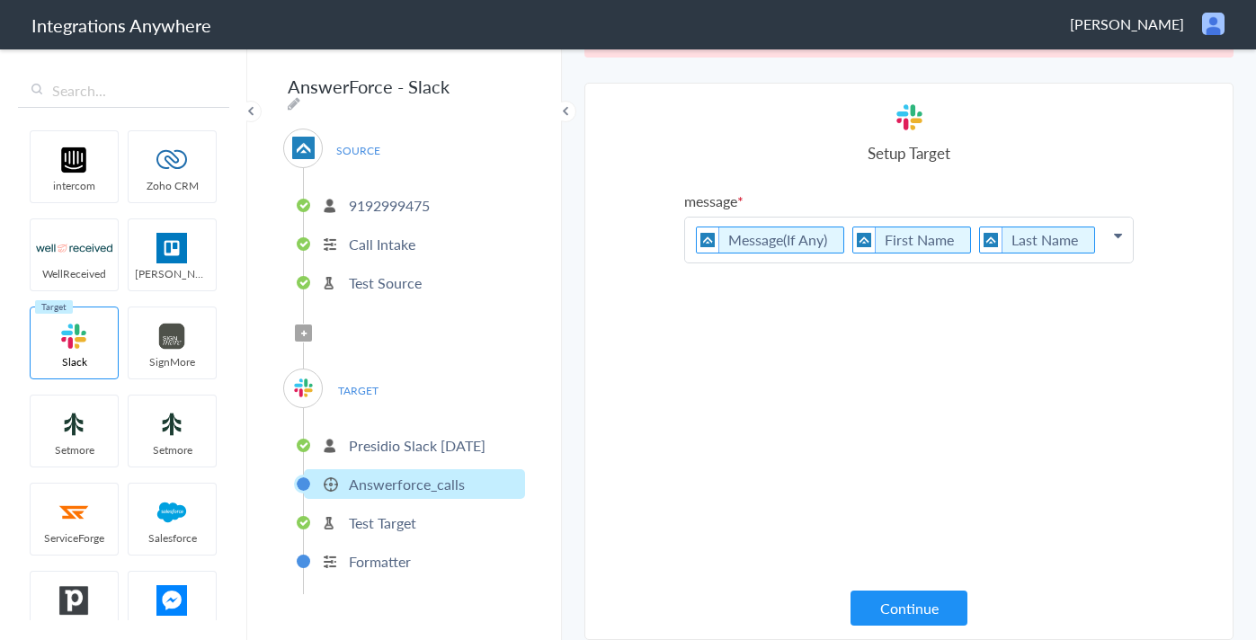
click at [1102, 241] on p "Message(If Any) First Name Last Name" at bounding box center [909, 240] width 448 height 45
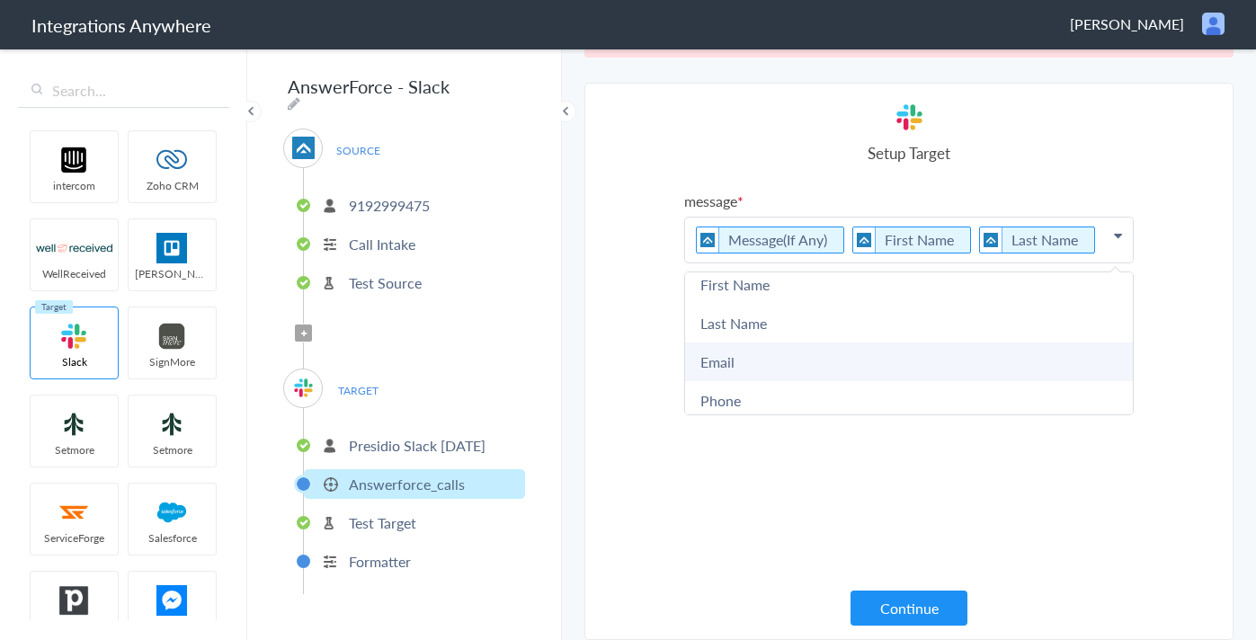
scroll to position [28, 0]
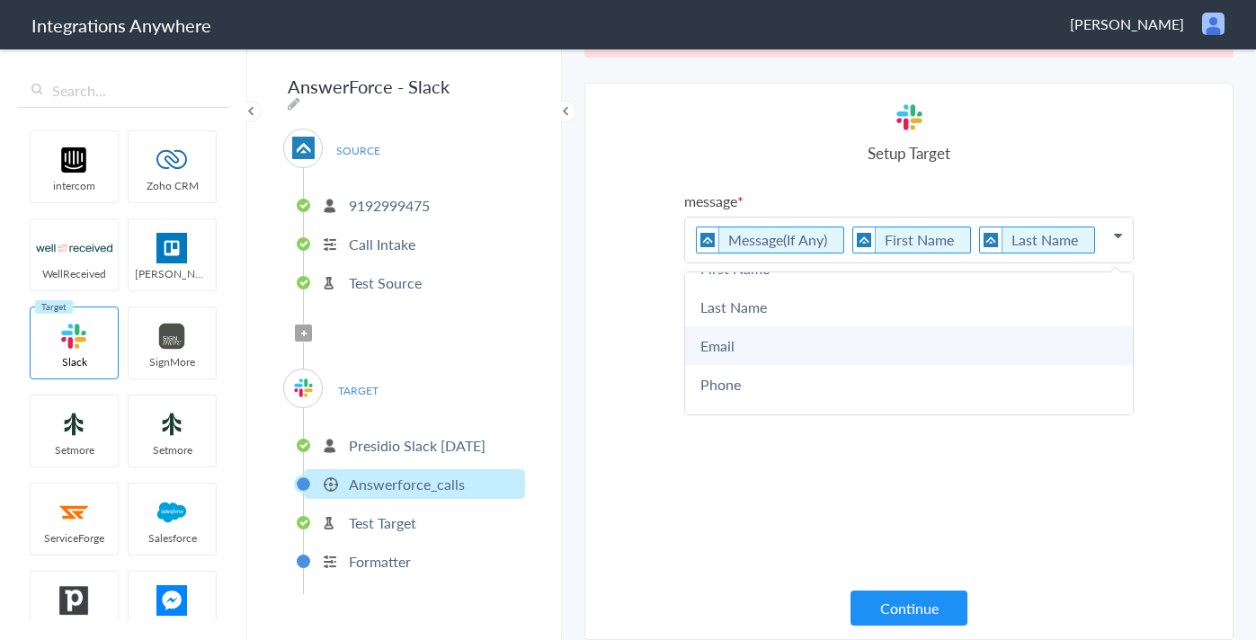
click at [855, 351] on link "Email" at bounding box center [909, 345] width 448 height 39
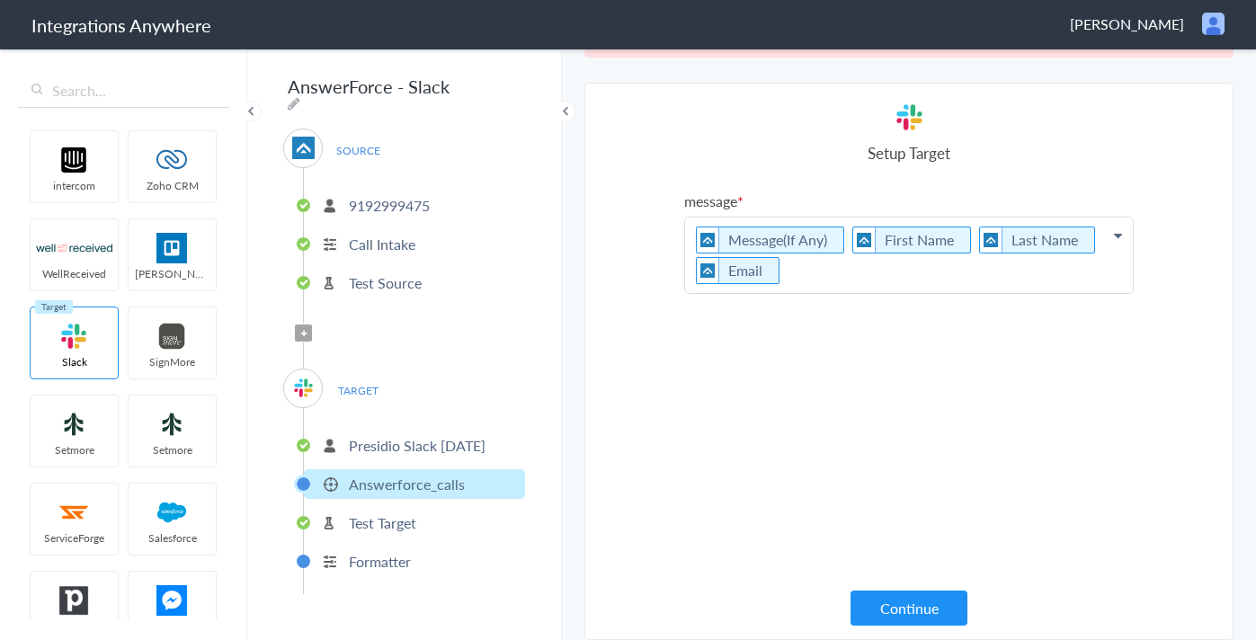
click at [1039, 276] on p "Message(If Any) First Name Last Name Email" at bounding box center [909, 256] width 448 height 76
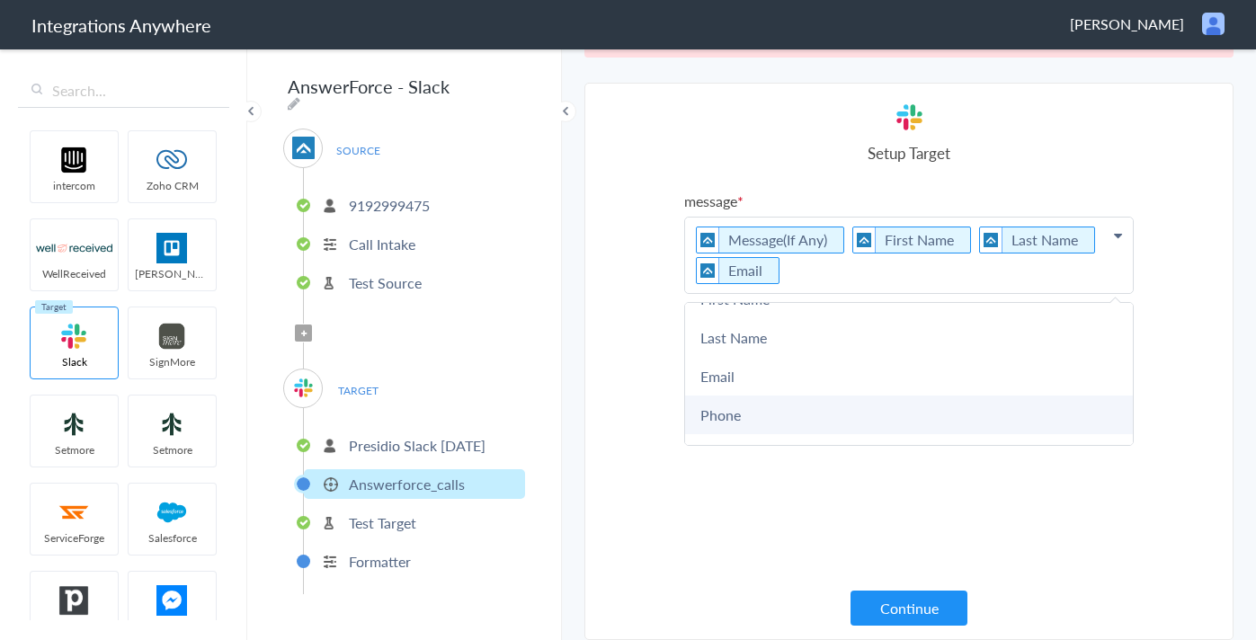
click at [748, 419] on link "Phone" at bounding box center [909, 415] width 448 height 39
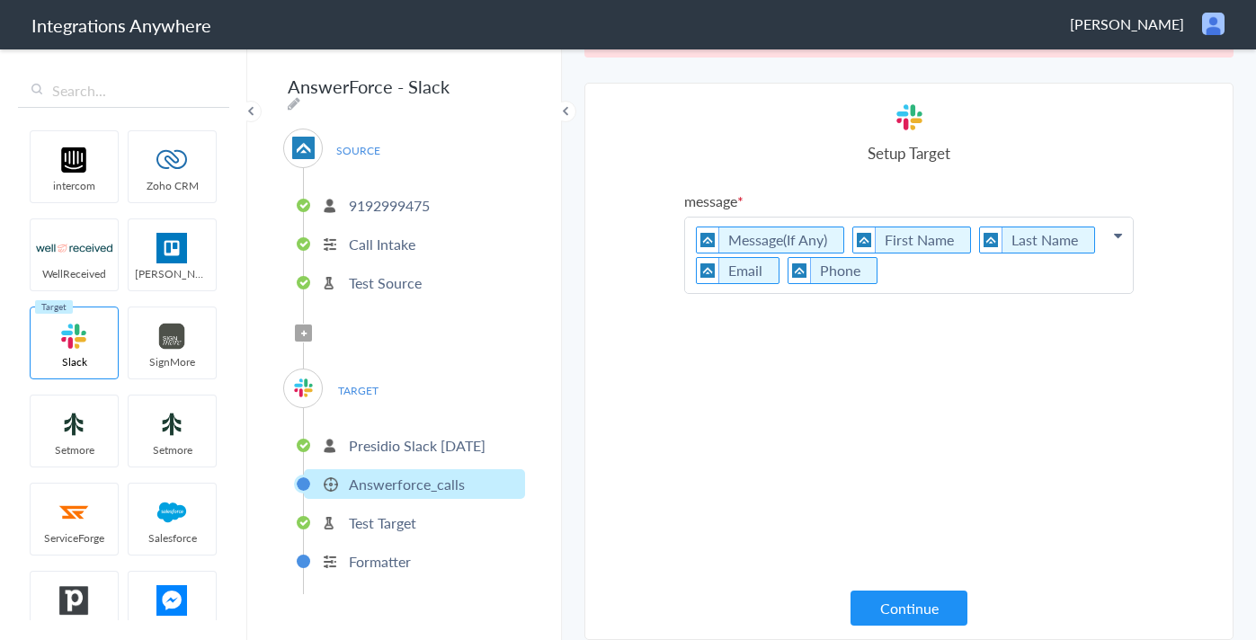
click at [925, 284] on p "Message(If Any) First Name Last Name Email Phone" at bounding box center [909, 256] width 448 height 76
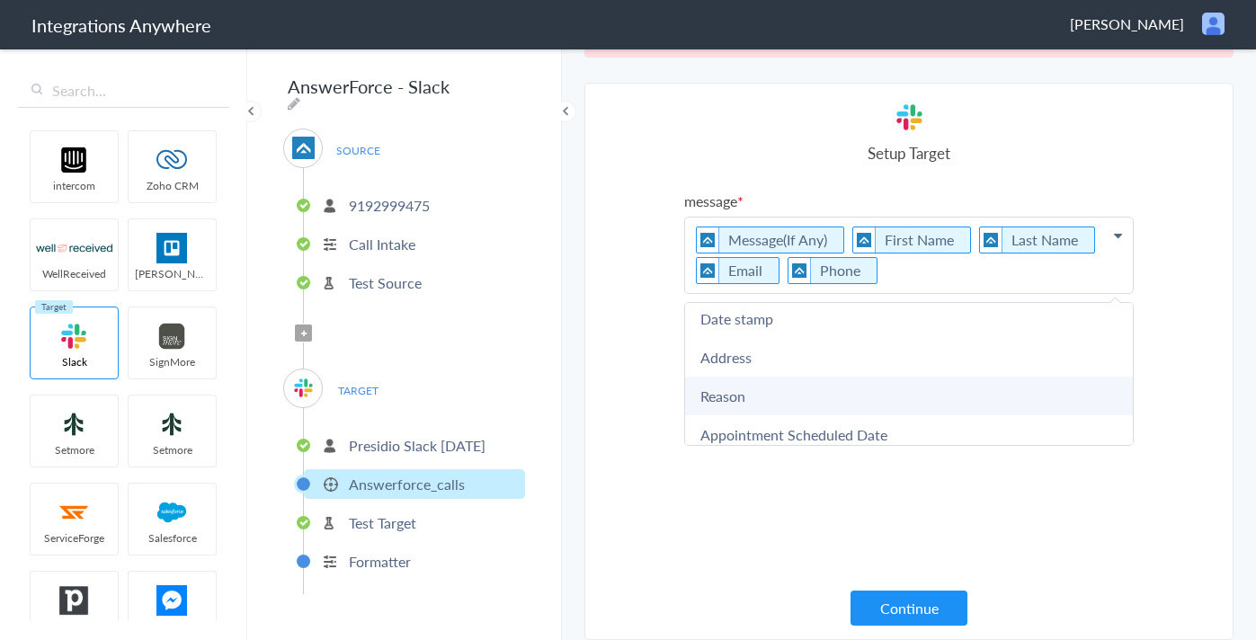
scroll to position [166, 0]
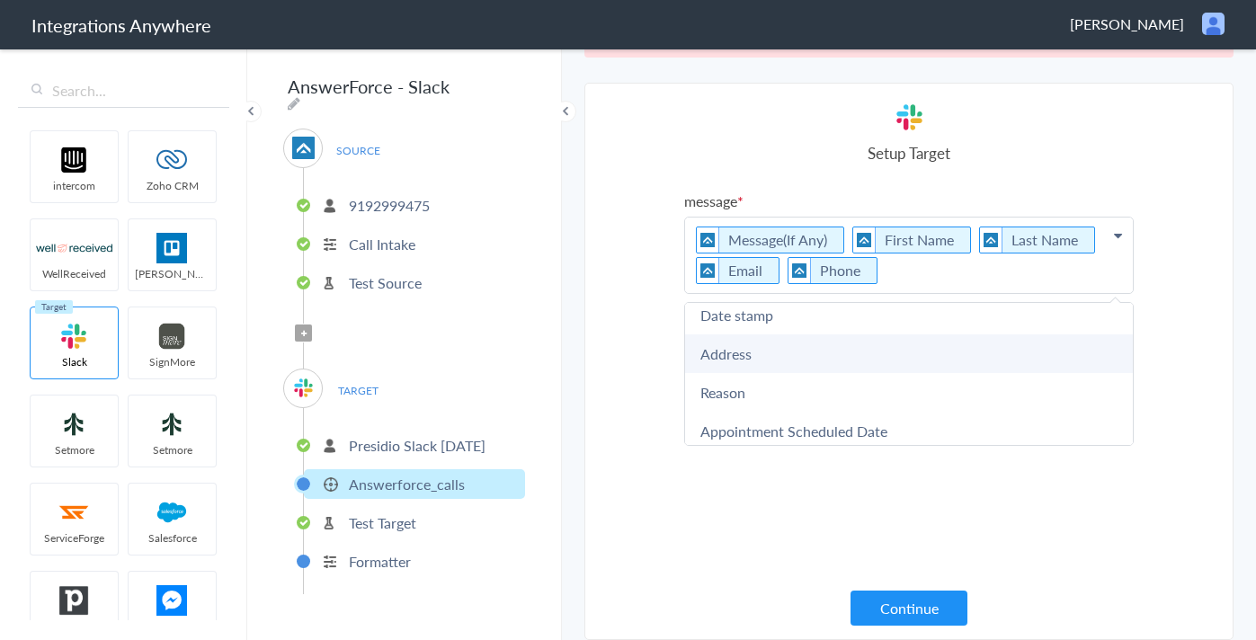
click at [786, 347] on link "Address" at bounding box center [909, 354] width 448 height 39
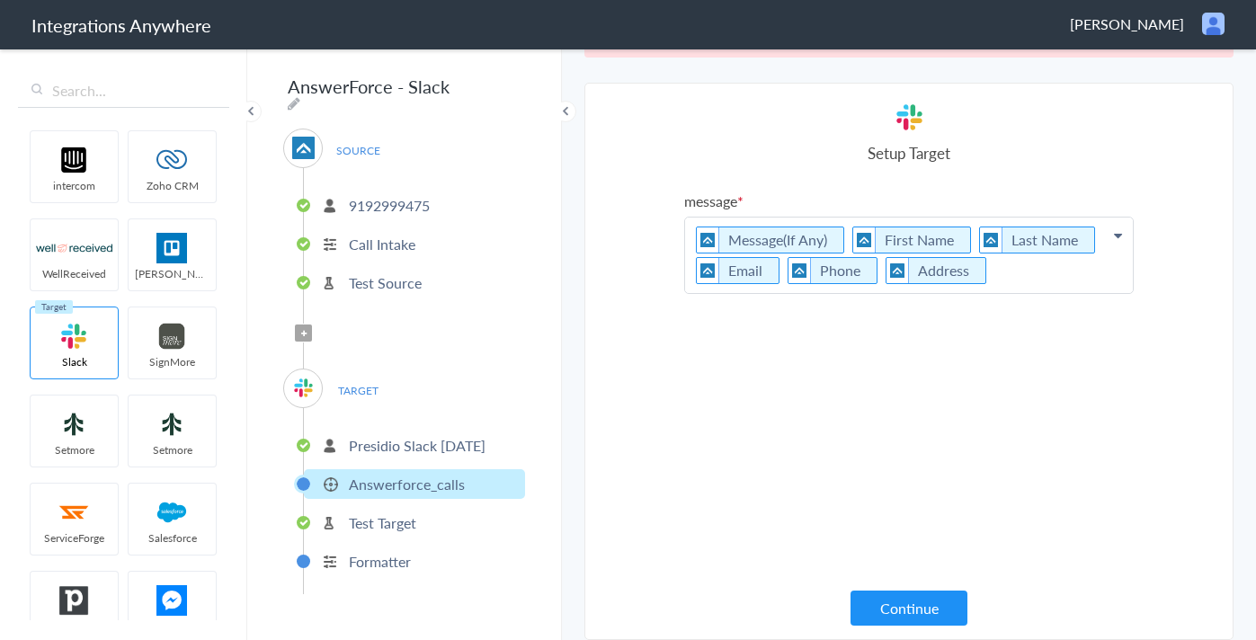
click at [1027, 273] on p "Message(If Any) First Name Last Name Email Phone Address" at bounding box center [909, 256] width 448 height 76
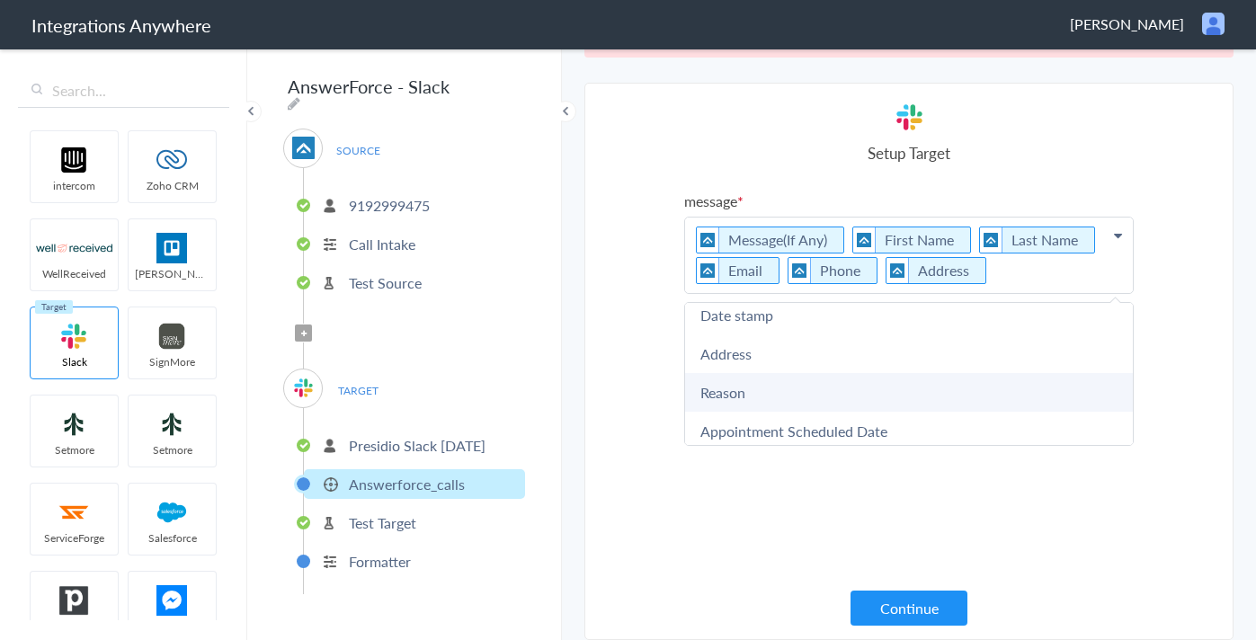
click at [802, 389] on link "Reason" at bounding box center [909, 392] width 448 height 39
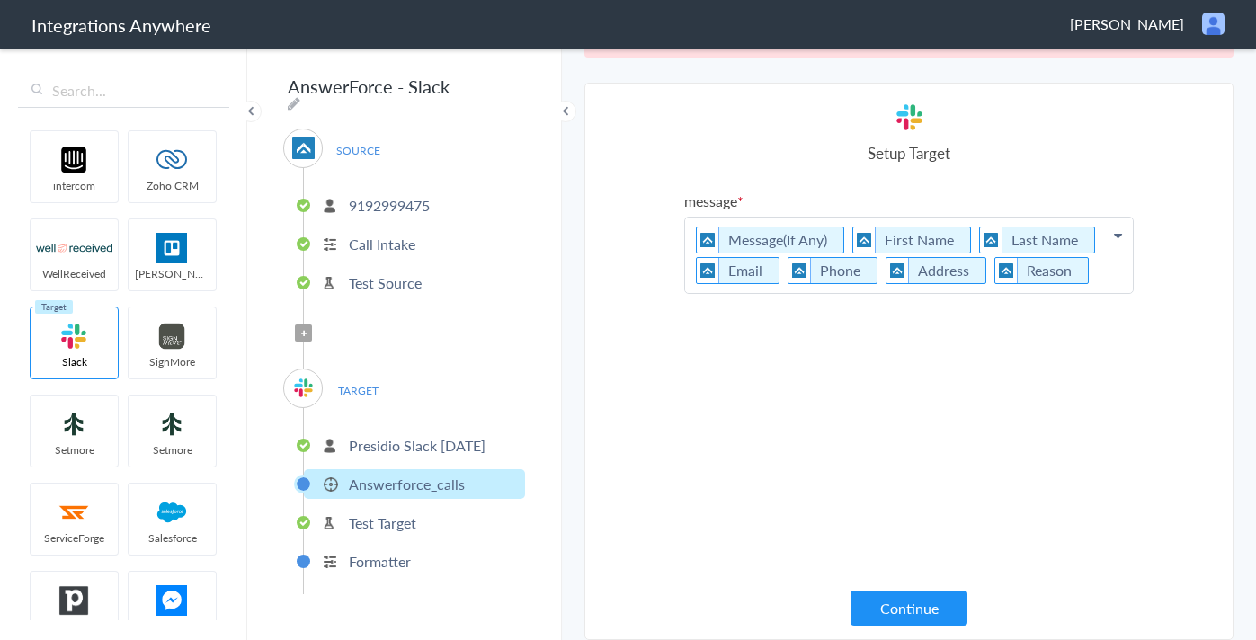
click at [1092, 278] on p "Message(If Any) First Name Last Name Email Phone Address Reason" at bounding box center [909, 256] width 448 height 76
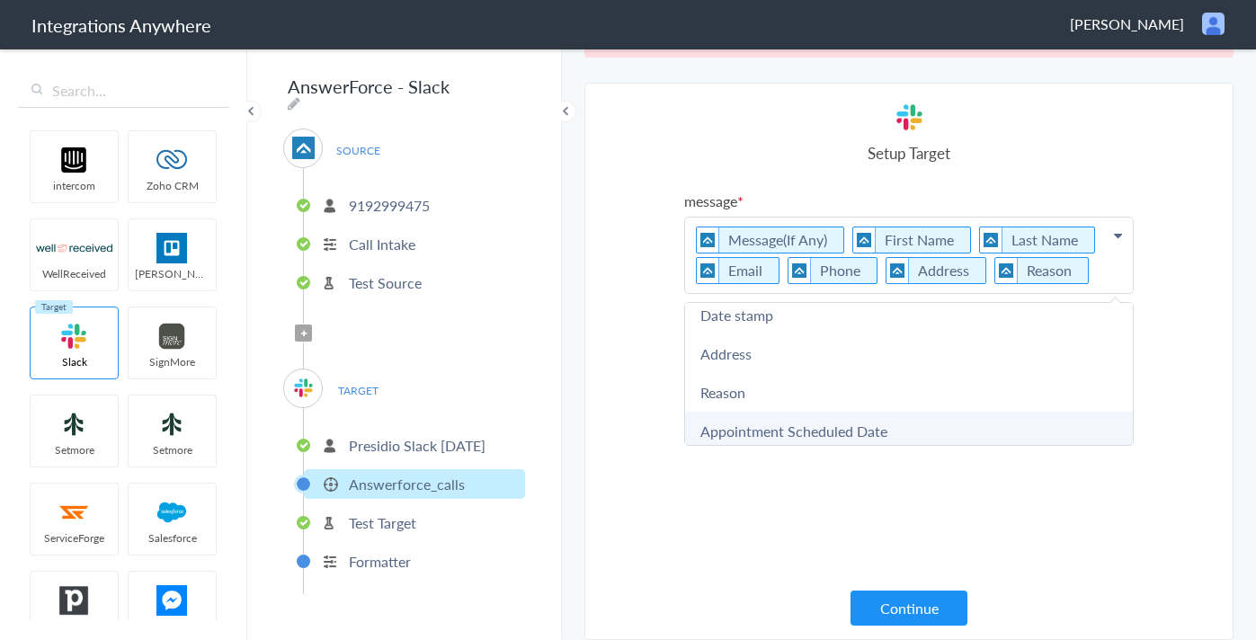
click at [845, 418] on link "Appointment Scheduled Date" at bounding box center [909, 431] width 448 height 39
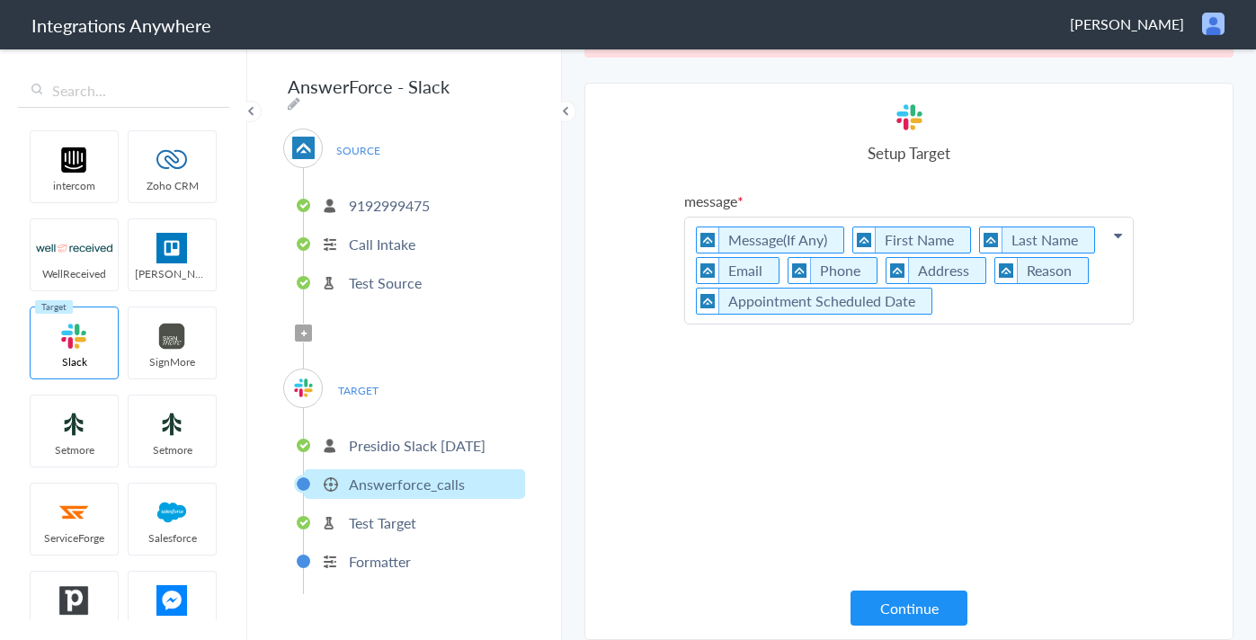
click at [1023, 310] on p "Message(If Any) First Name Last Name Email Phone Address Reason Appointment Sch…" at bounding box center [909, 271] width 448 height 106
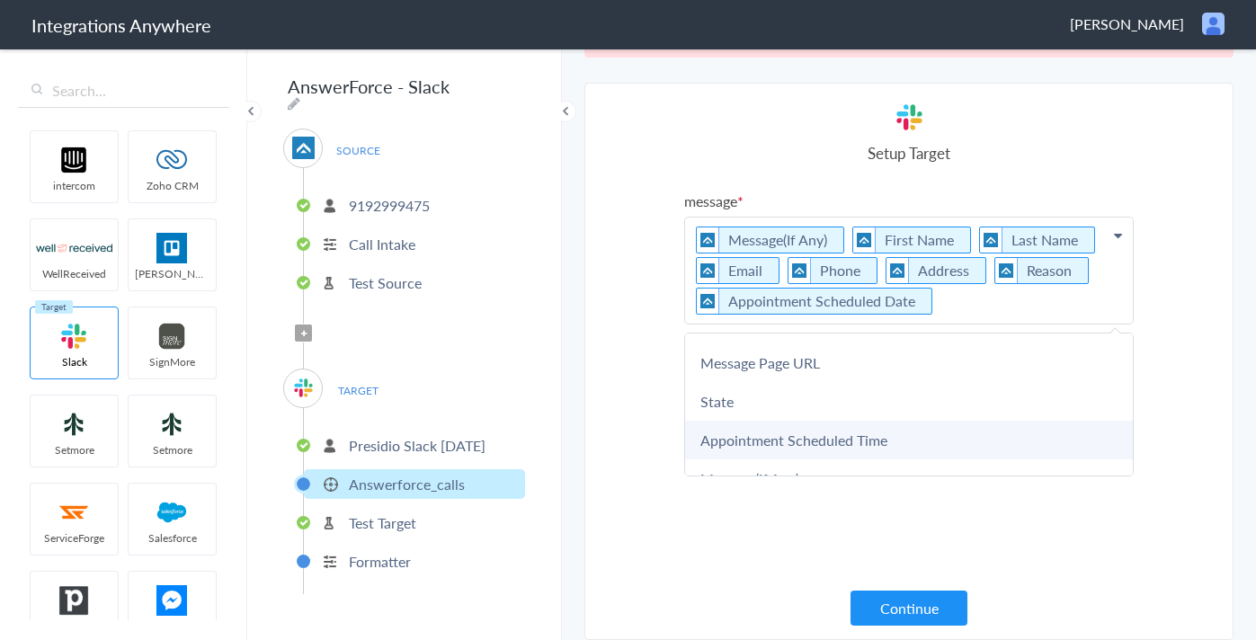
click at [801, 433] on link "Appointment Scheduled Time" at bounding box center [909, 440] width 448 height 39
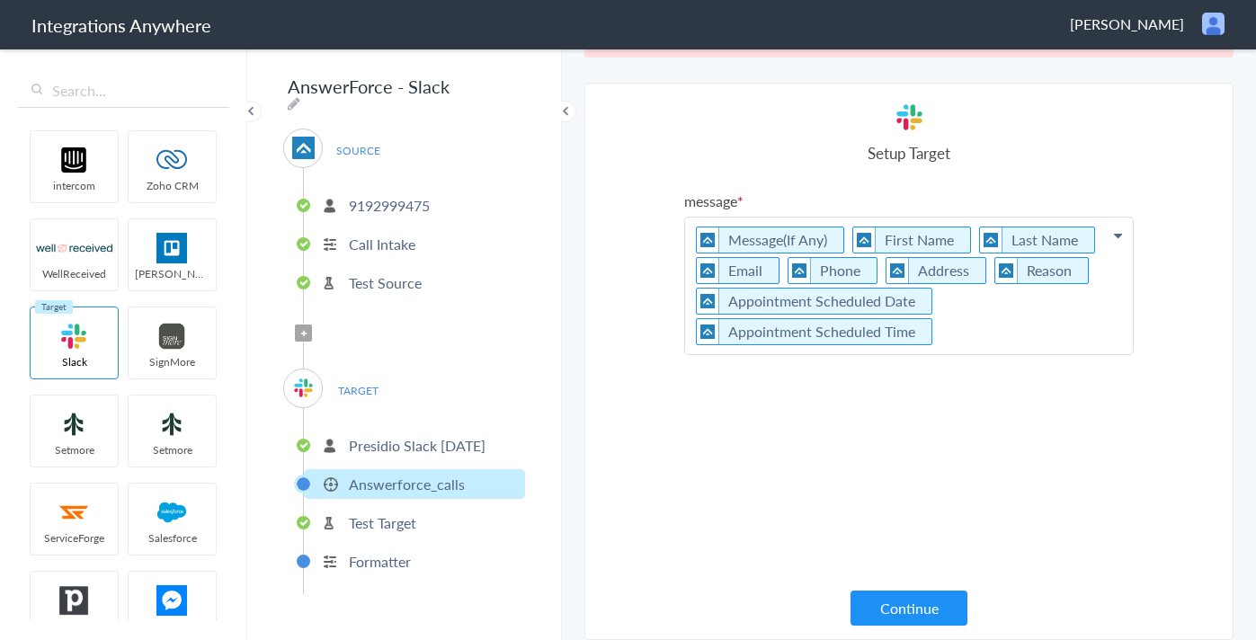
click at [975, 333] on p "Message(If Any) First Name Last Name Email Phone Address Reason Appointment Sch…" at bounding box center [909, 286] width 448 height 137
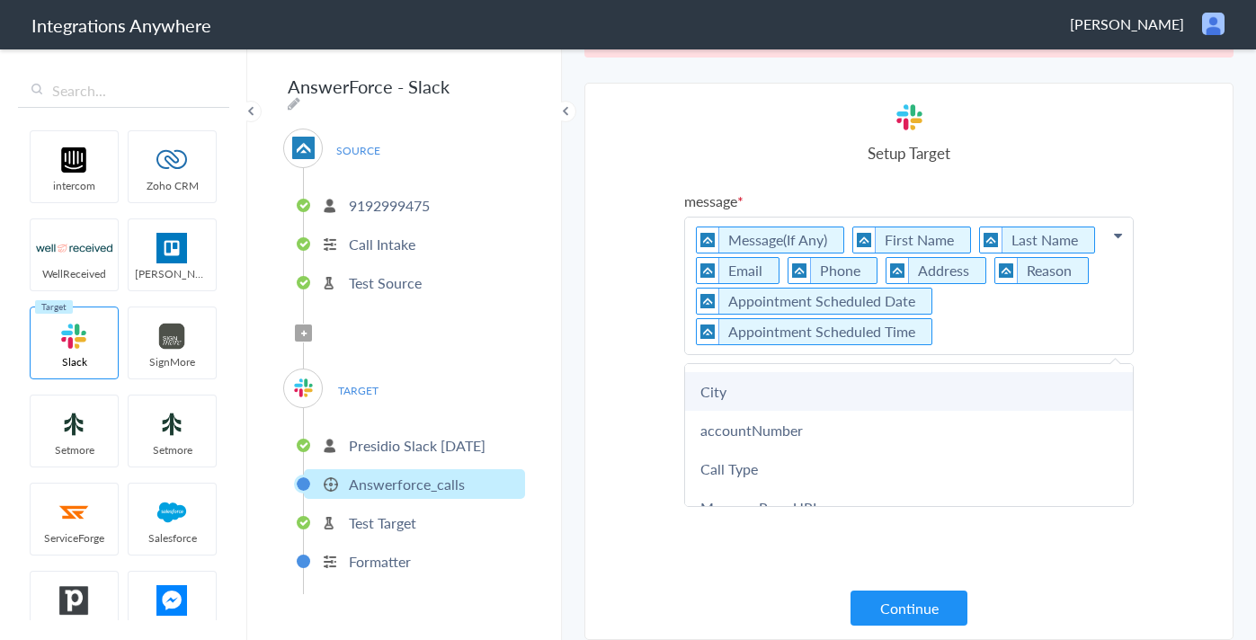
click at [732, 396] on link "City" at bounding box center [909, 391] width 448 height 39
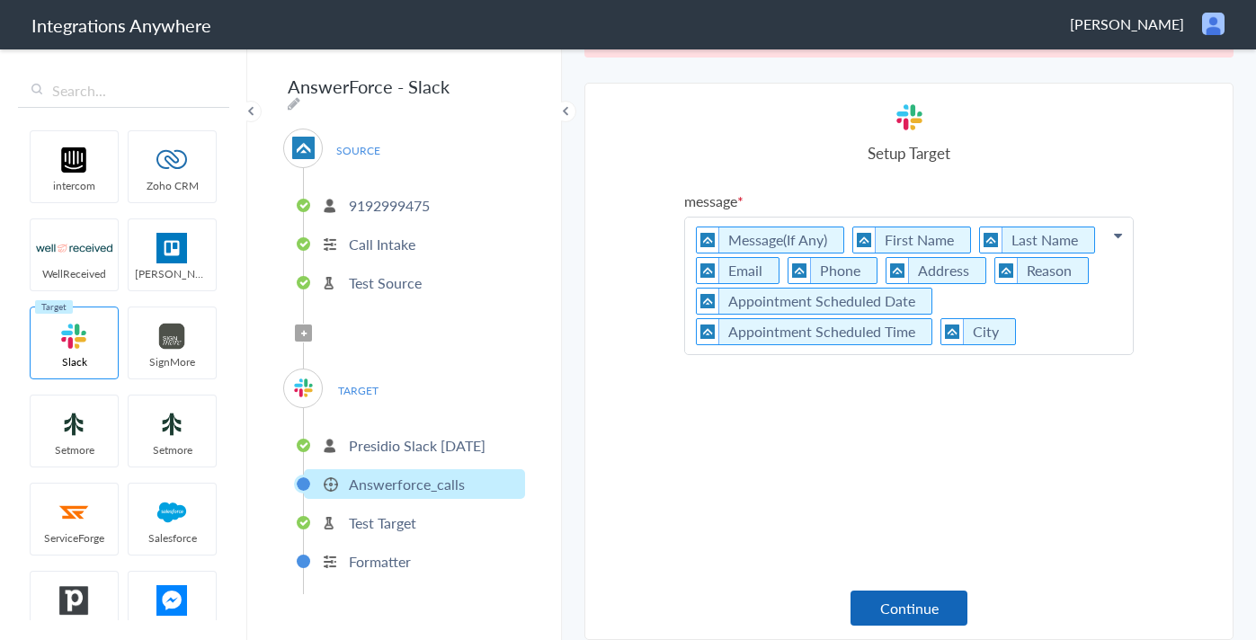
click at [940, 611] on button "Continue" at bounding box center [909, 608] width 117 height 35
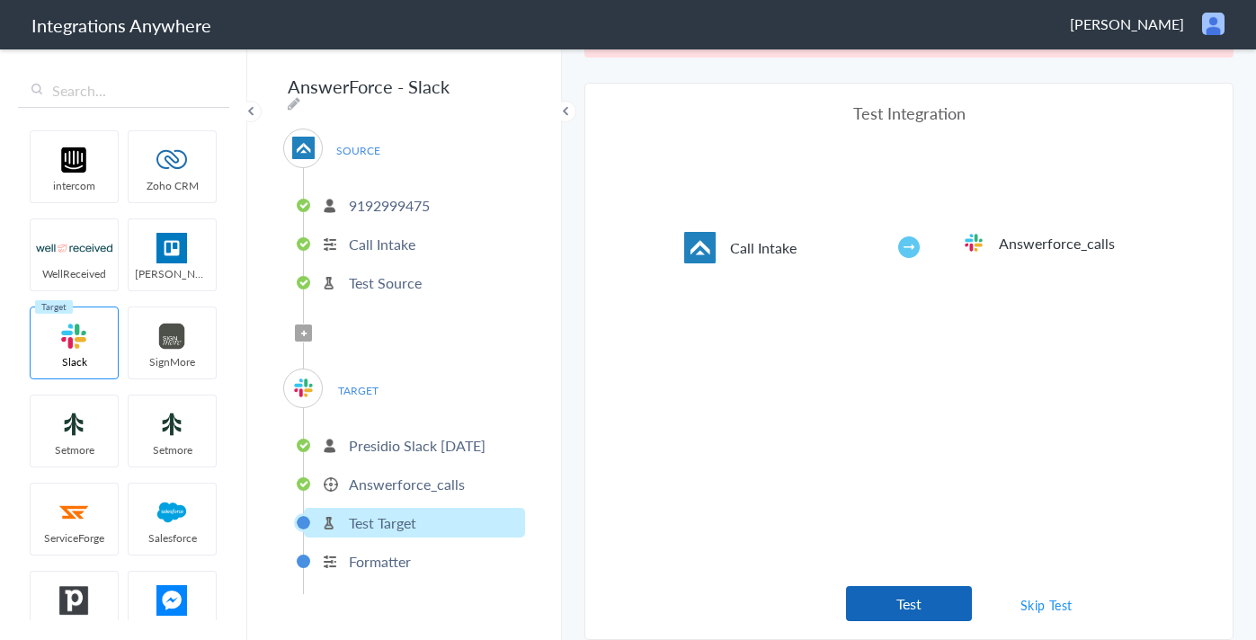
click at [907, 605] on button "Test" at bounding box center [909, 603] width 126 height 35
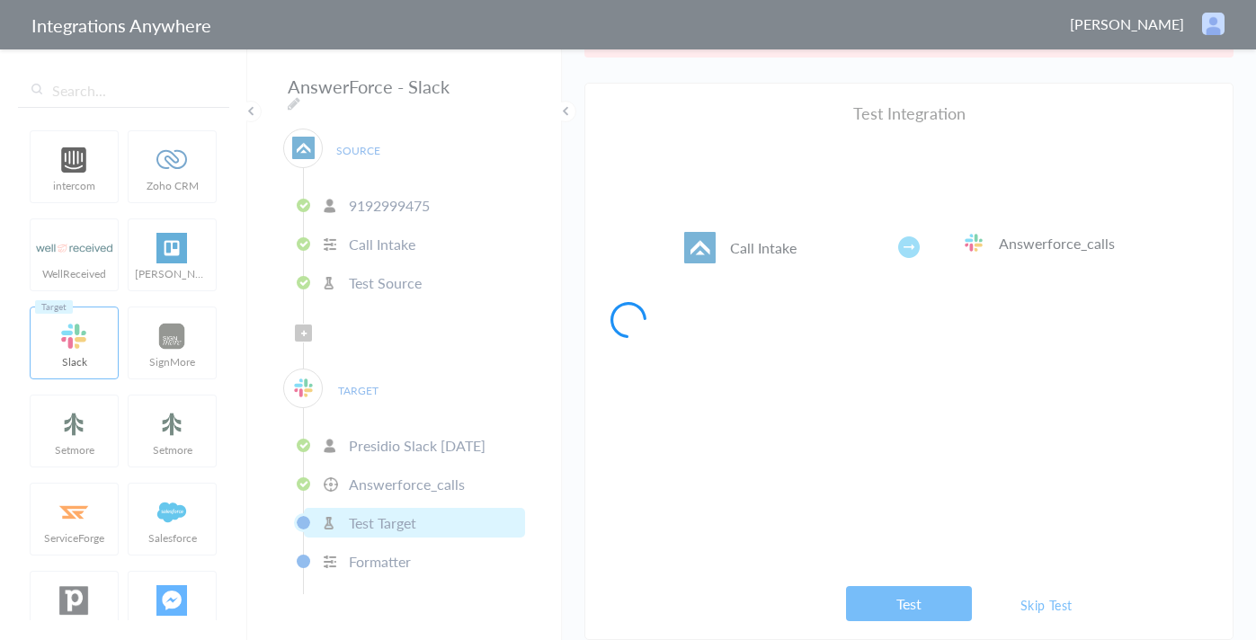
scroll to position [0, 0]
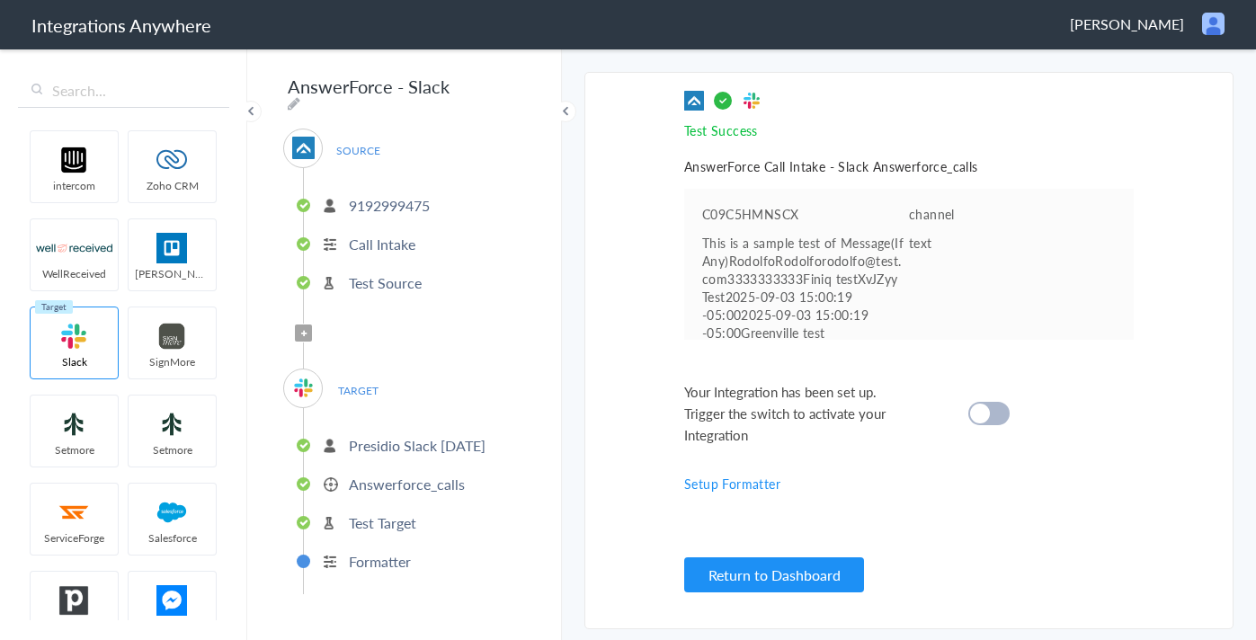
click at [985, 415] on cite at bounding box center [980, 414] width 20 height 20
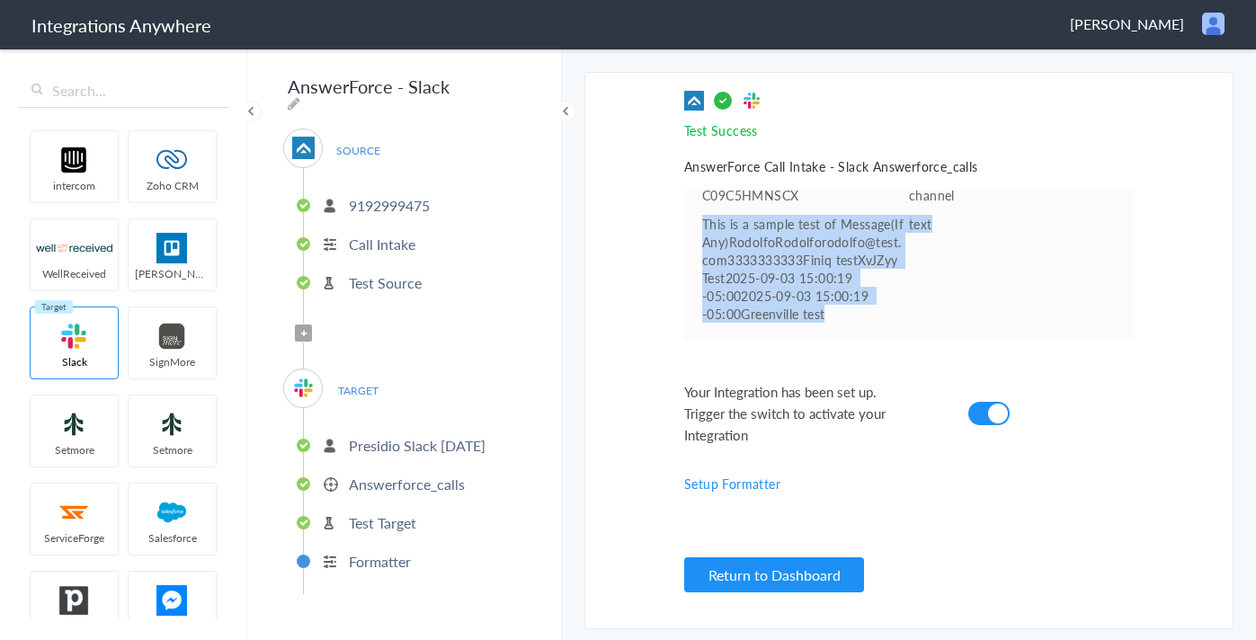
scroll to position [25, 0]
drag, startPoint x: 704, startPoint y: 231, endPoint x: 890, endPoint y: 326, distance: 209.2
click at [890, 329] on ul "C09C5HMNSCX channel This is a sample test of Message(If Any)RodolfoRodolforodol…" at bounding box center [909, 264] width 450 height 151
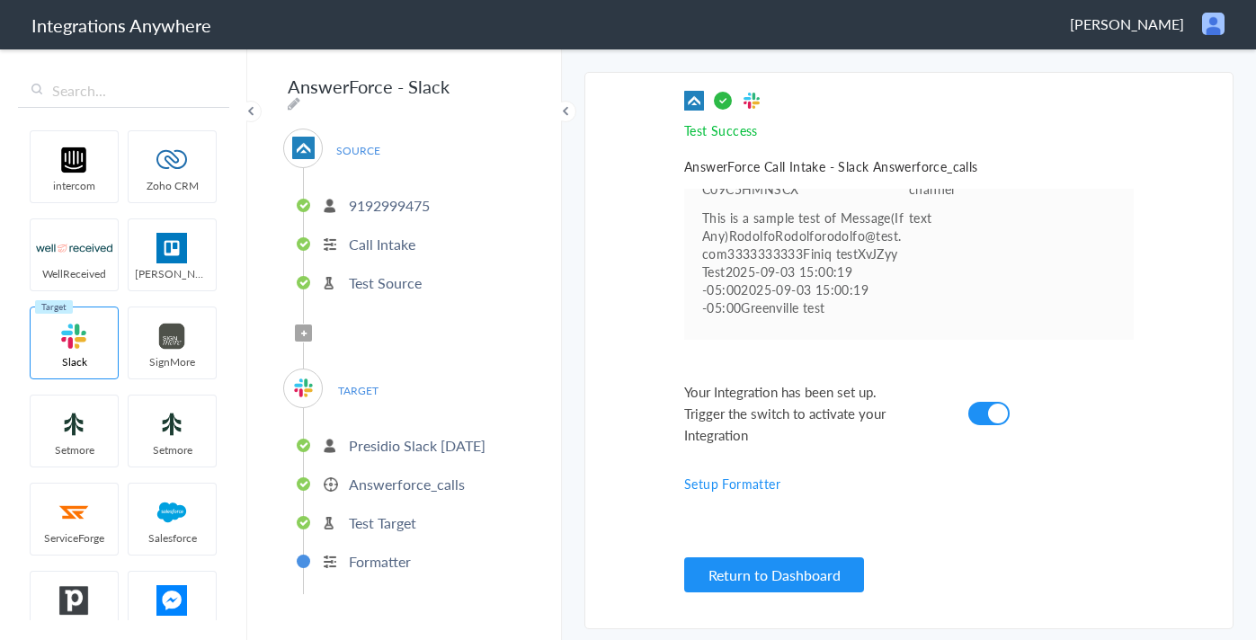
click at [889, 326] on ul "C09C5HMNSCX channel This is a sample test of Message(If Any)RodolfoRodolforodol…" at bounding box center [909, 264] width 450 height 151
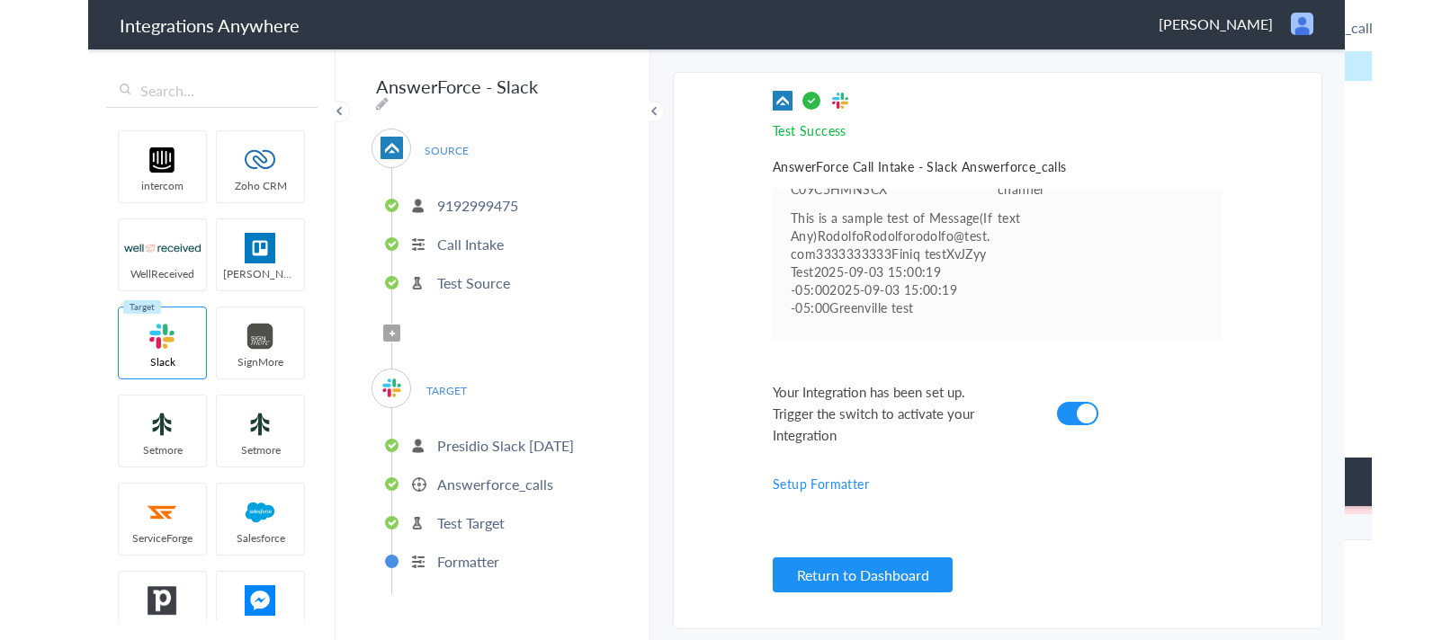
scroll to position [0, 0]
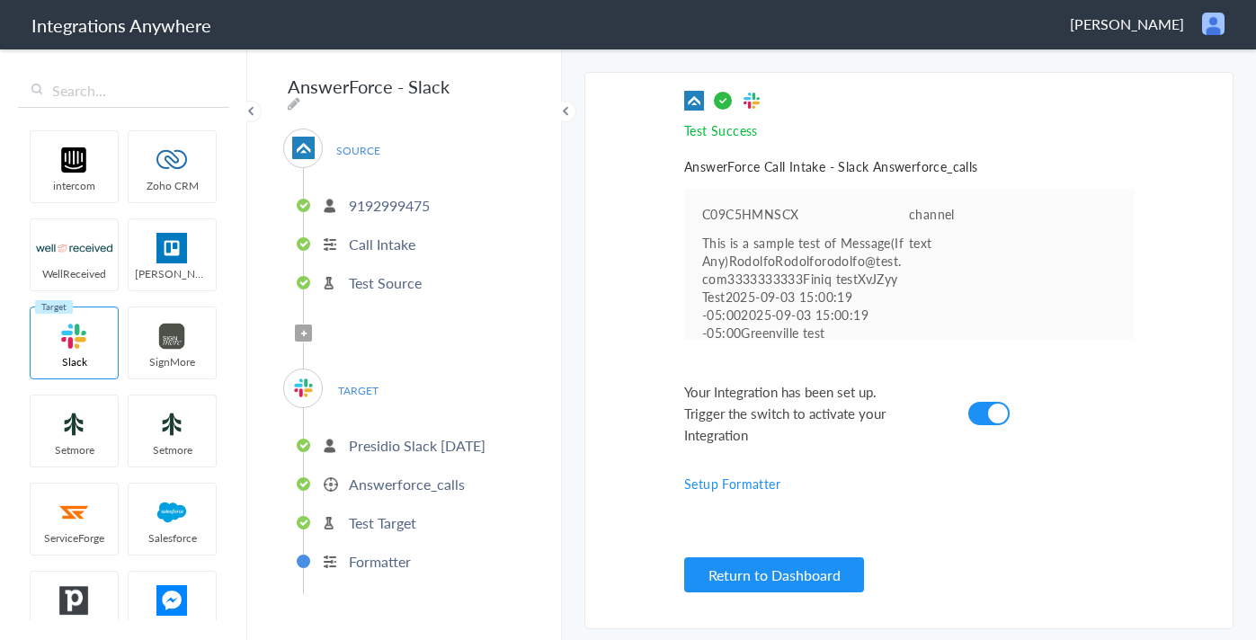
click at [431, 478] on p "Answerforce_calls" at bounding box center [407, 484] width 116 height 21
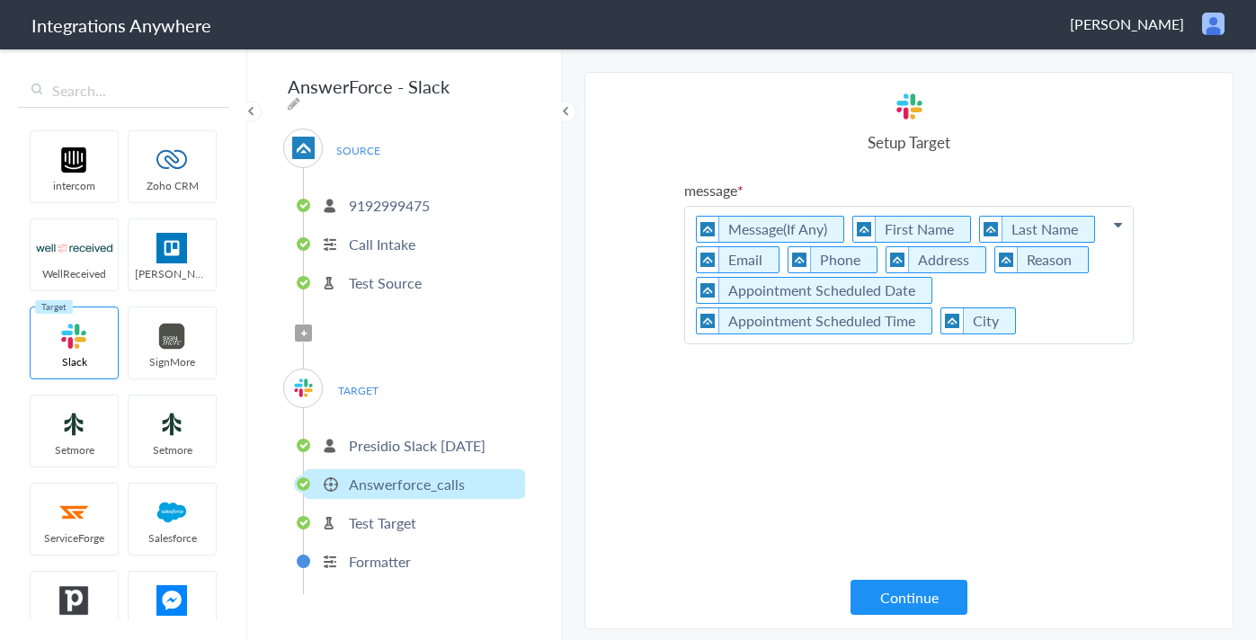
click at [1082, 320] on p "Message(If Any) First Name Last Name Email Phone Address Reason Appointment Sch…" at bounding box center [909, 275] width 448 height 137
click at [1081, 320] on p "Message(If Any) First Name Last Name Email Phone Address Reason Appointment Sch…" at bounding box center [909, 275] width 448 height 137
click at [1158, 315] on section "Select Account 9192999475 Rename Delete (3 months ago) 7755879758 Rename Delete…" at bounding box center [909, 351] width 649 height 558
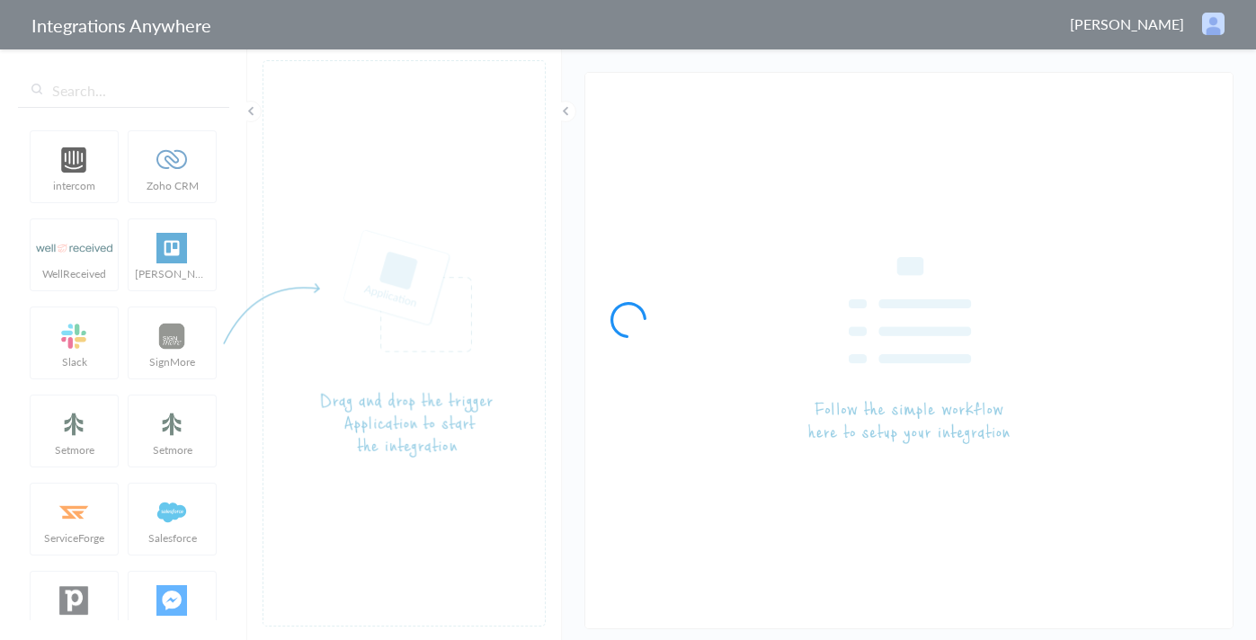
type input "AnswerForce - Slack"
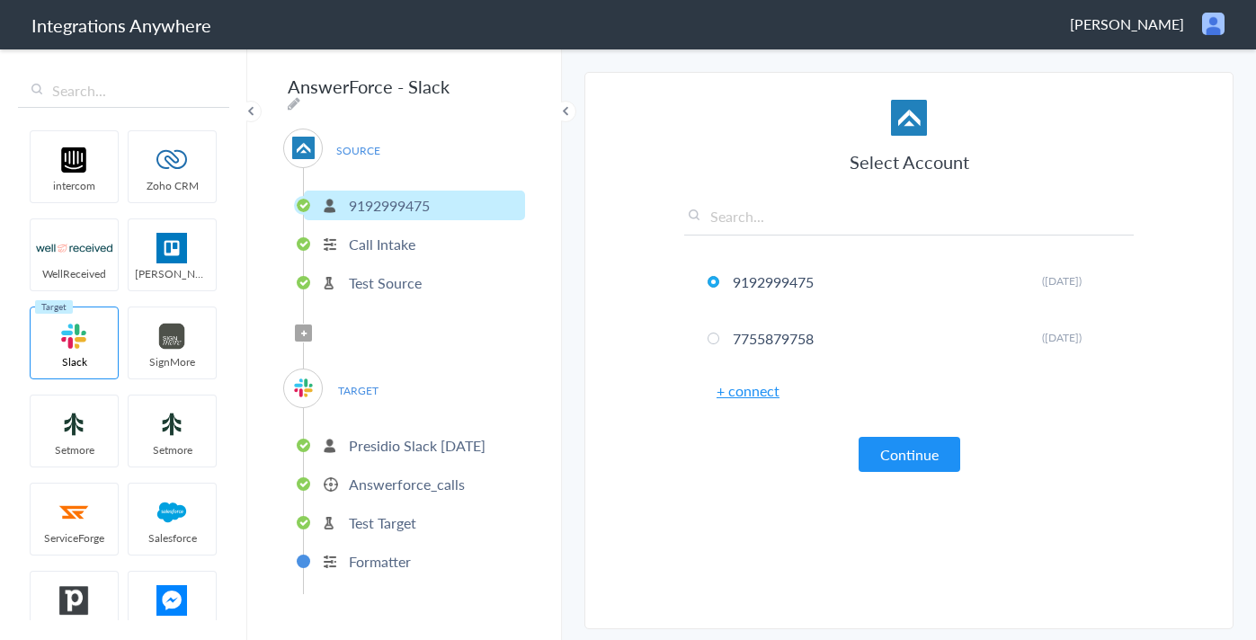
click at [436, 441] on p "Presidio Slack [DATE]" at bounding box center [417, 445] width 137 height 21
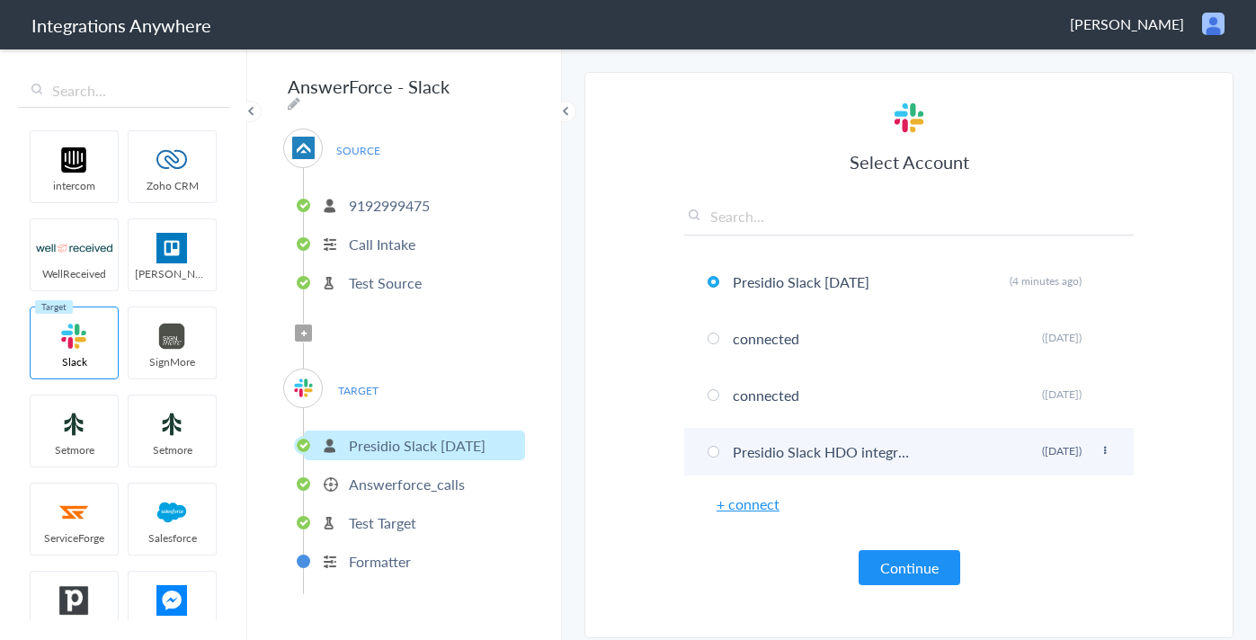
click at [1104, 455] on icon at bounding box center [1105, 451] width 11 height 10
click at [1104, 452] on icon at bounding box center [1105, 451] width 11 height 10
click at [1067, 460] on li "Presidio Slack HDO integration Rename Delete ([DATE])" at bounding box center [909, 452] width 450 height 48
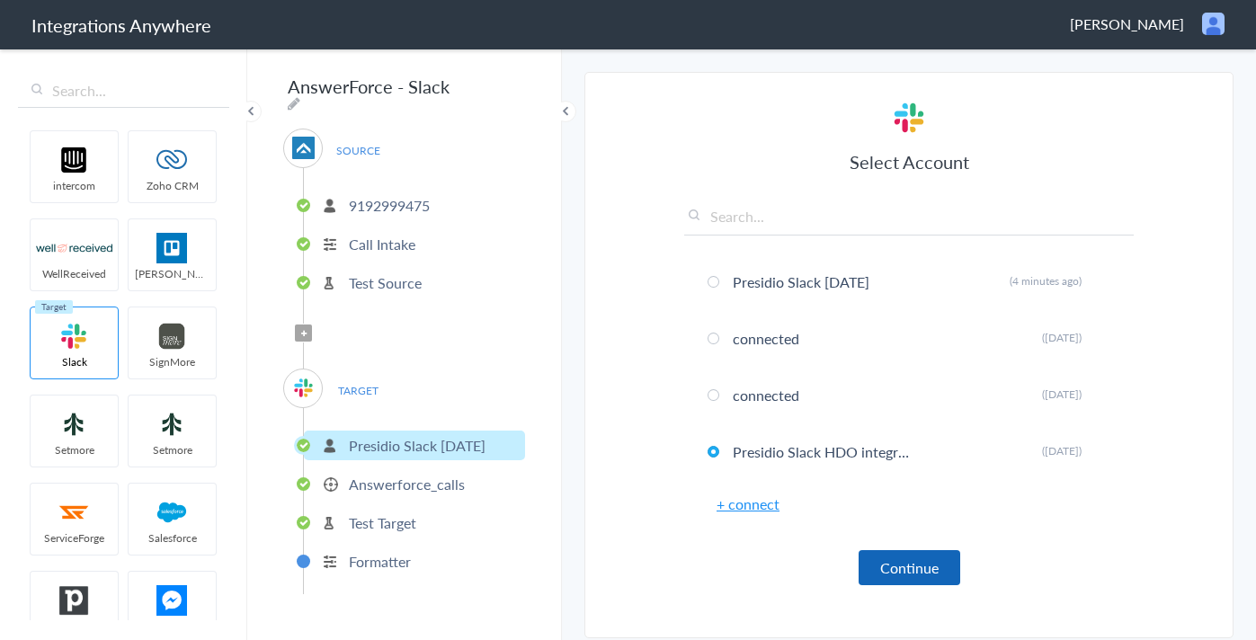
click at [902, 571] on button "Continue" at bounding box center [910, 567] width 102 height 35
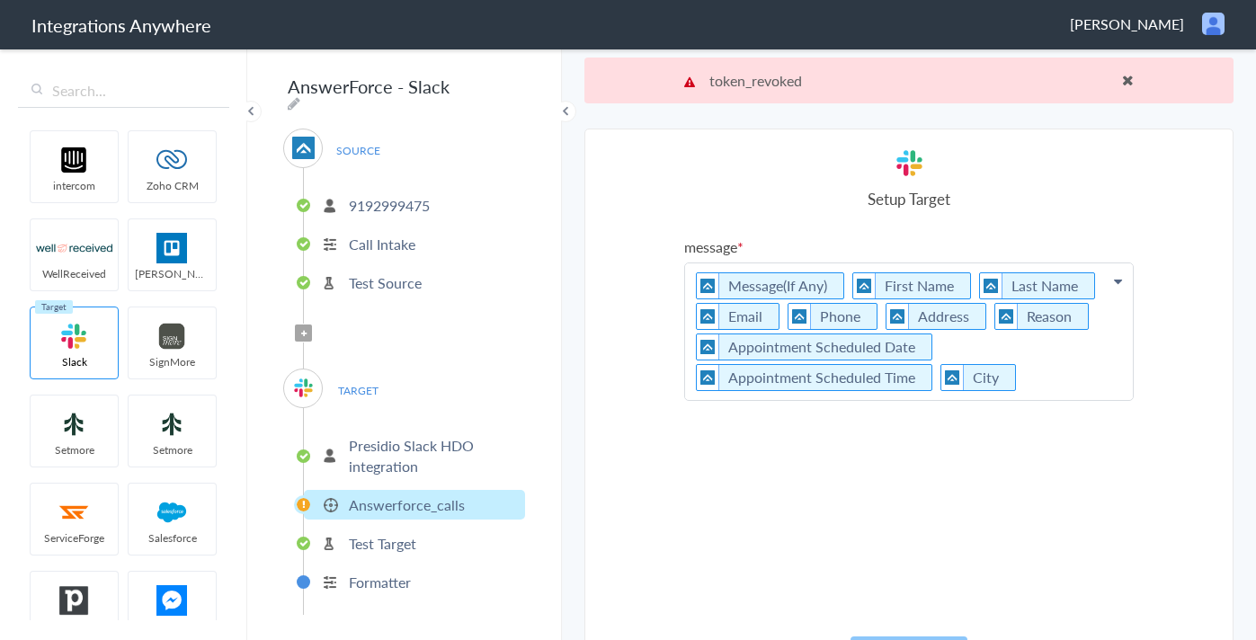
click at [425, 533] on li "Test Target" at bounding box center [414, 544] width 221 height 30
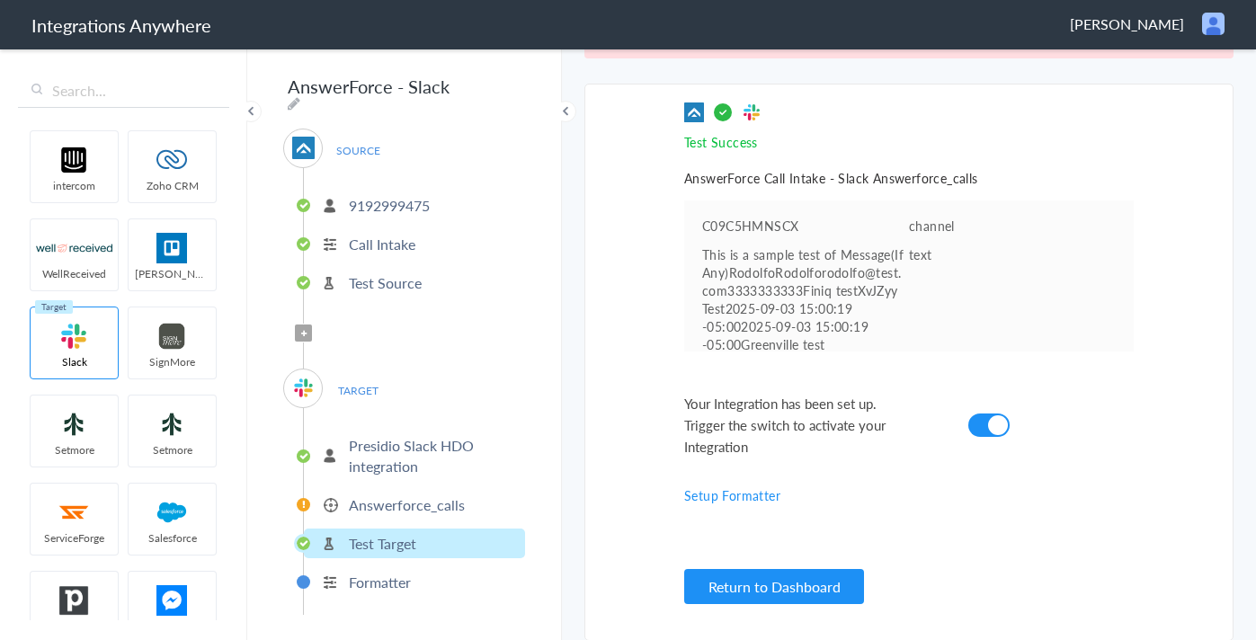
scroll to position [46, 0]
click at [451, 521] on ul "Presidio Slack HDO integration Answerforce_calls Test Target Formatter" at bounding box center [414, 511] width 222 height 207
click at [453, 505] on p "Answerforce_calls" at bounding box center [407, 505] width 116 height 21
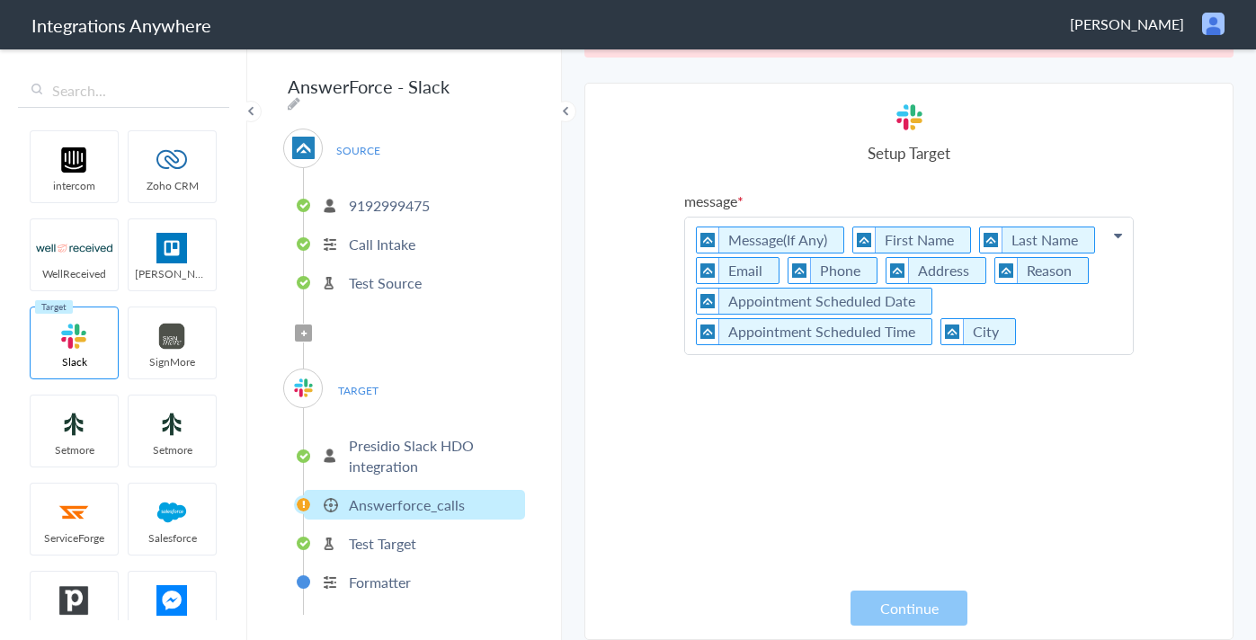
click at [386, 435] on p "Presidio Slack HDO integration" at bounding box center [435, 455] width 172 height 41
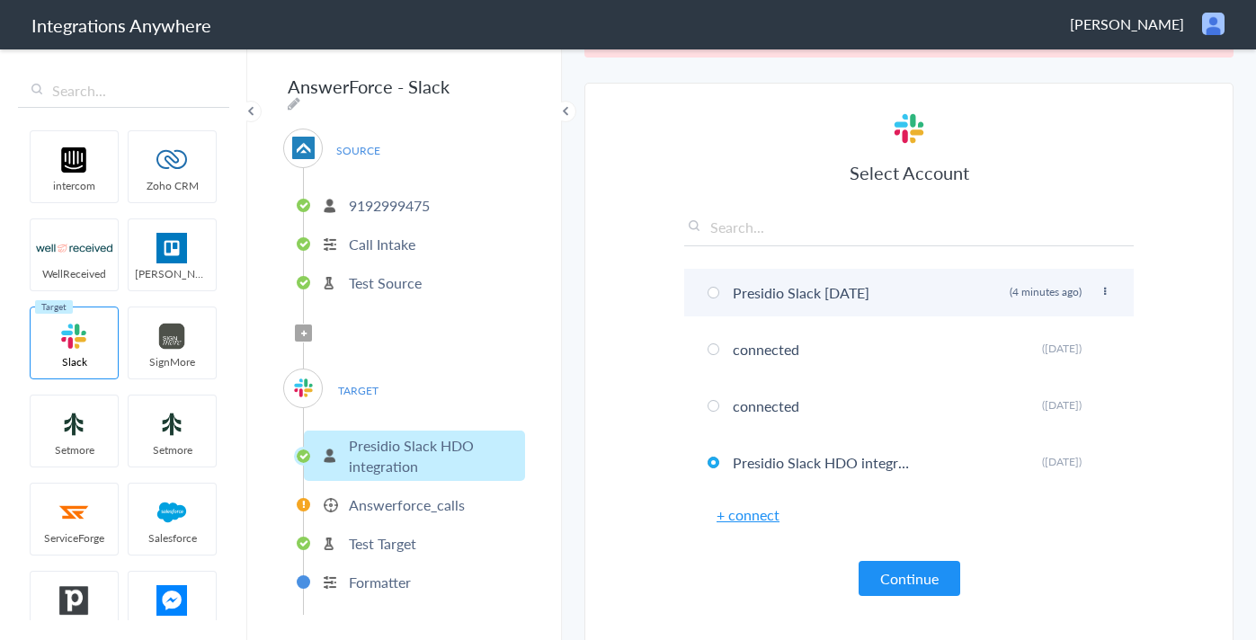
click at [737, 291] on li "Presidio Slack [DATE] Rename [GEOGRAPHIC_DATA] (4 minutes ago)" at bounding box center [909, 293] width 450 height 48
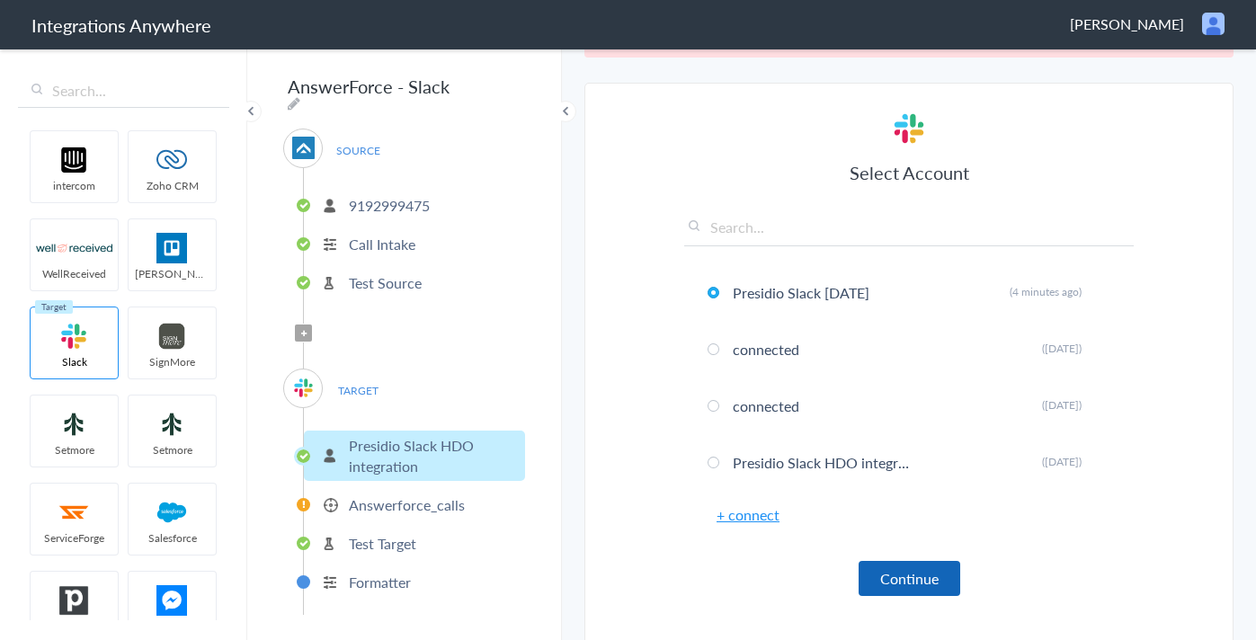
click at [913, 579] on button "Continue" at bounding box center [910, 578] width 102 height 35
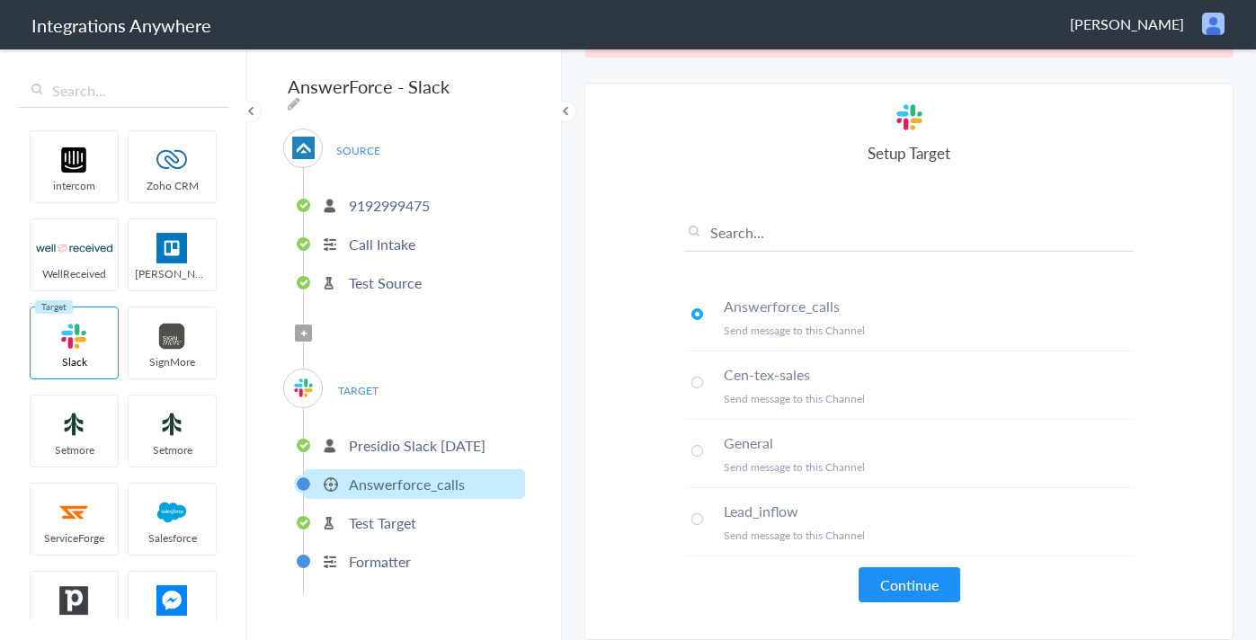
click at [900, 591] on button "Continue" at bounding box center [910, 584] width 102 height 35
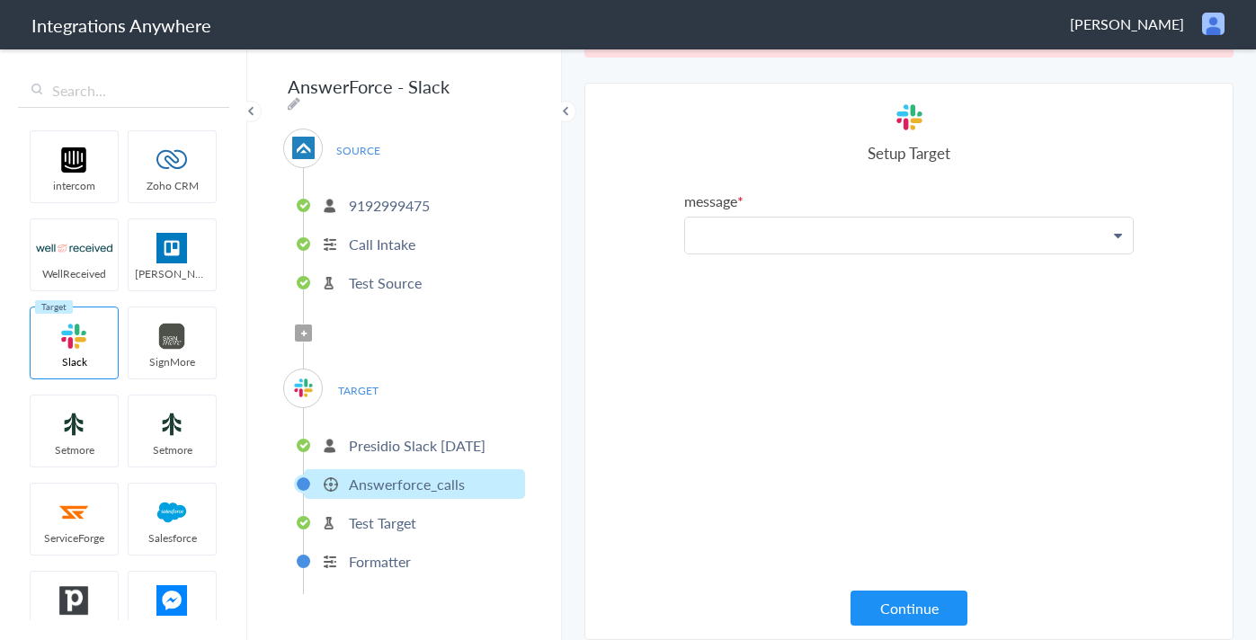
click at [862, 237] on p at bounding box center [909, 236] width 448 height 36
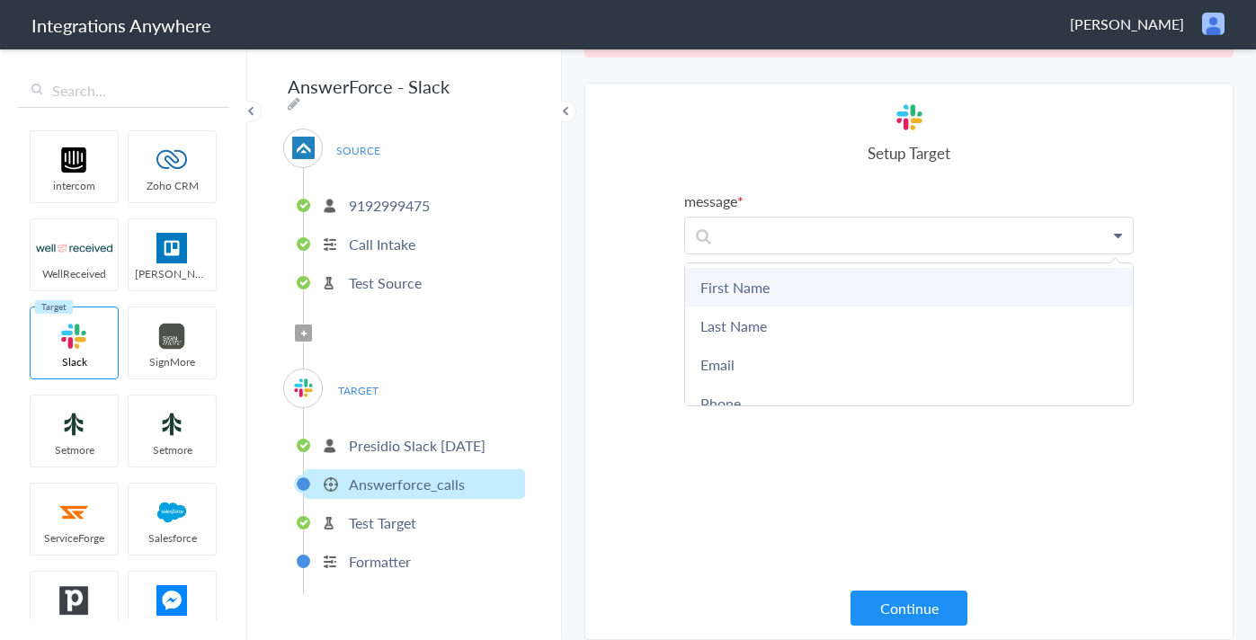
click at [799, 281] on link "First Name" at bounding box center [909, 287] width 448 height 39
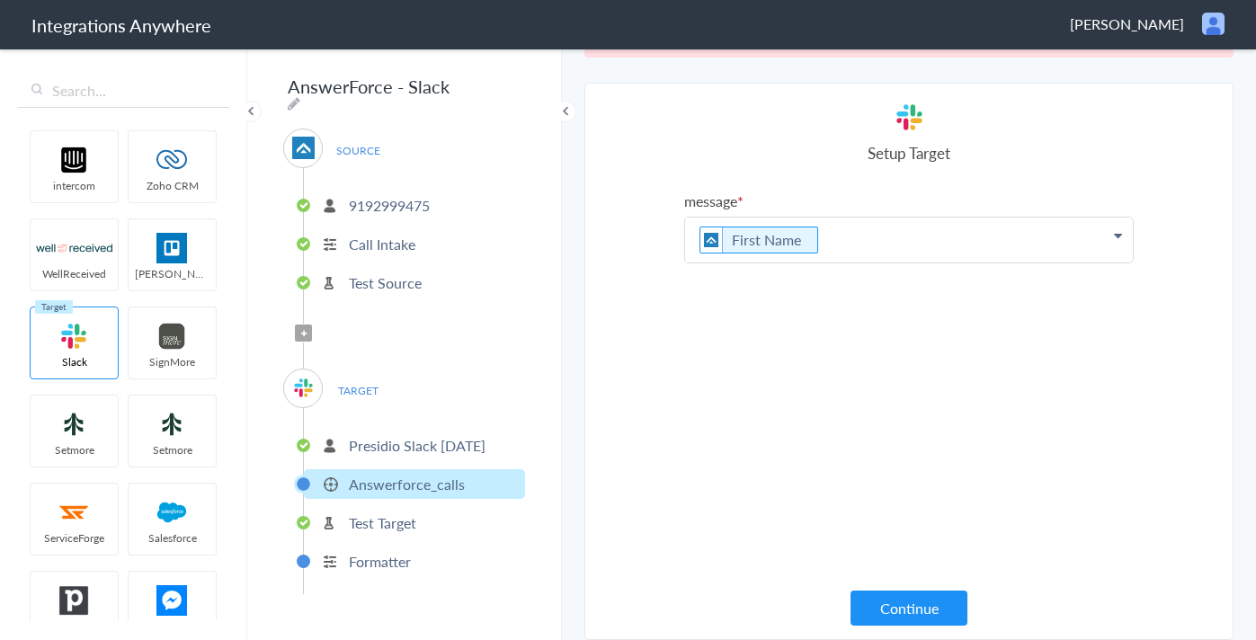
click at [866, 240] on p "First Name" at bounding box center [909, 240] width 448 height 45
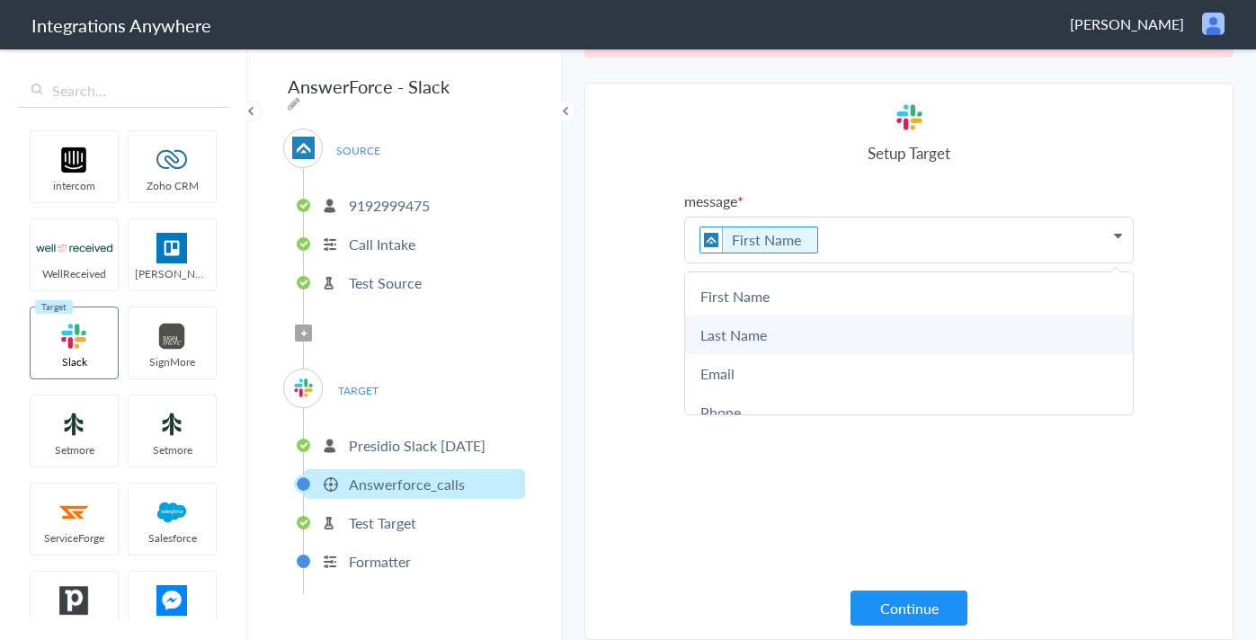
click at [786, 333] on link "Last Name" at bounding box center [909, 335] width 448 height 39
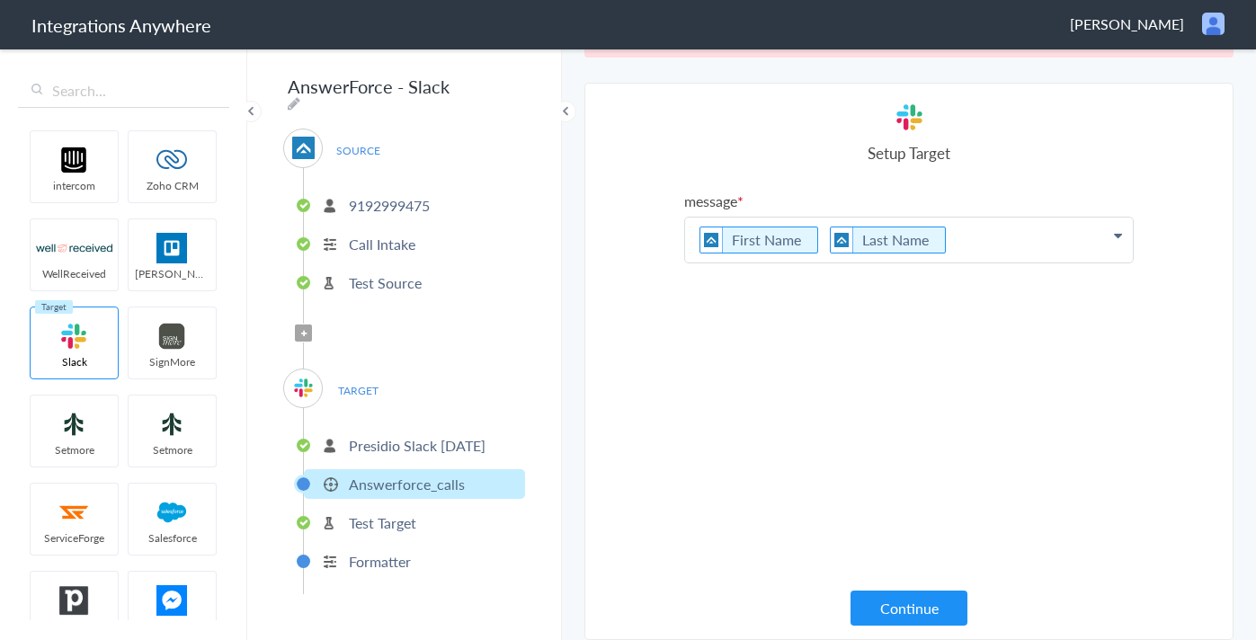
click at [975, 246] on p "First Name Last Name" at bounding box center [909, 240] width 448 height 45
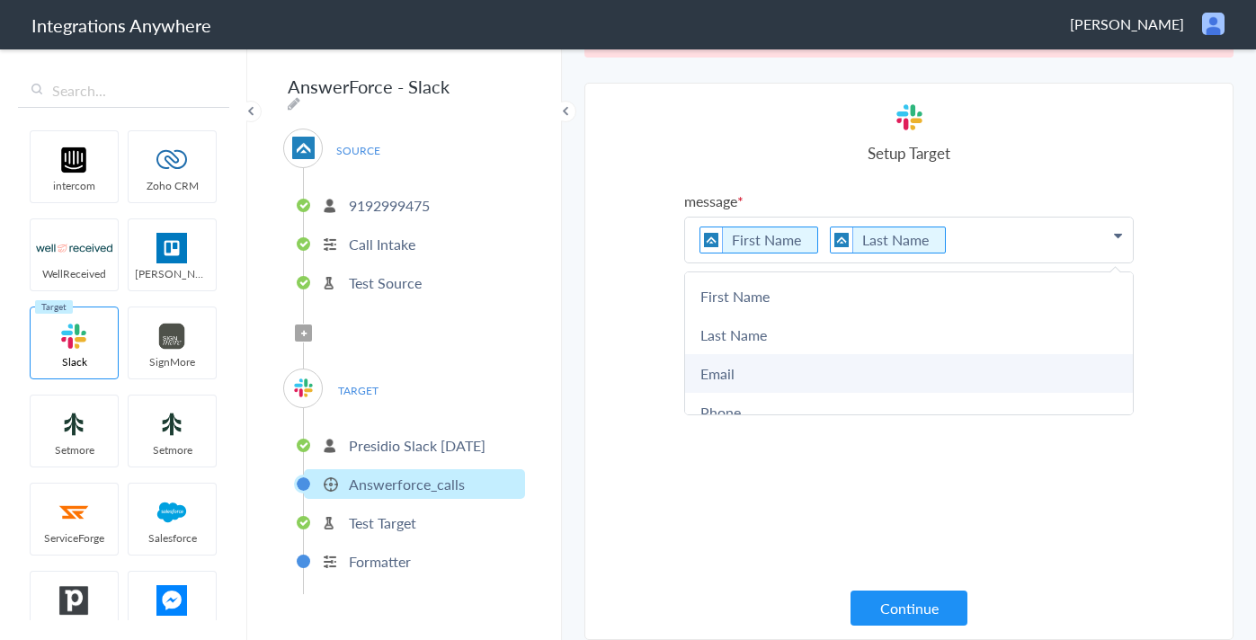
click at [798, 370] on link "Email" at bounding box center [909, 373] width 448 height 39
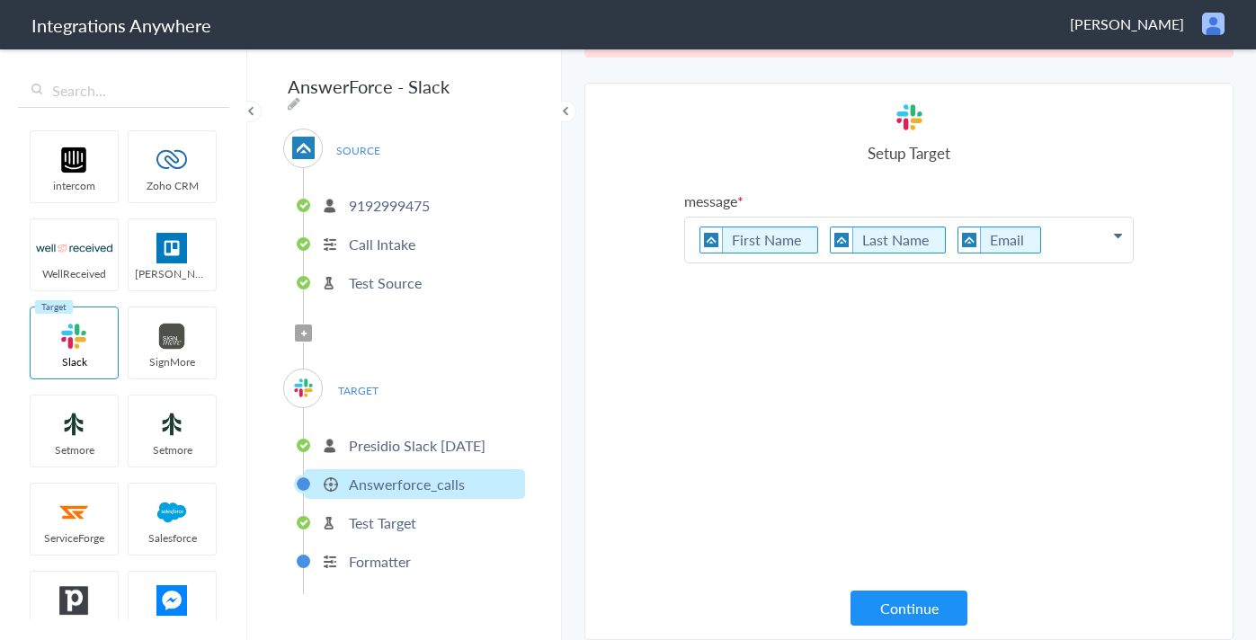
drag, startPoint x: 1063, startPoint y: 251, endPoint x: 1051, endPoint y: 260, distance: 14.8
click at [1063, 250] on p "First Name Last Name Email" at bounding box center [909, 240] width 448 height 45
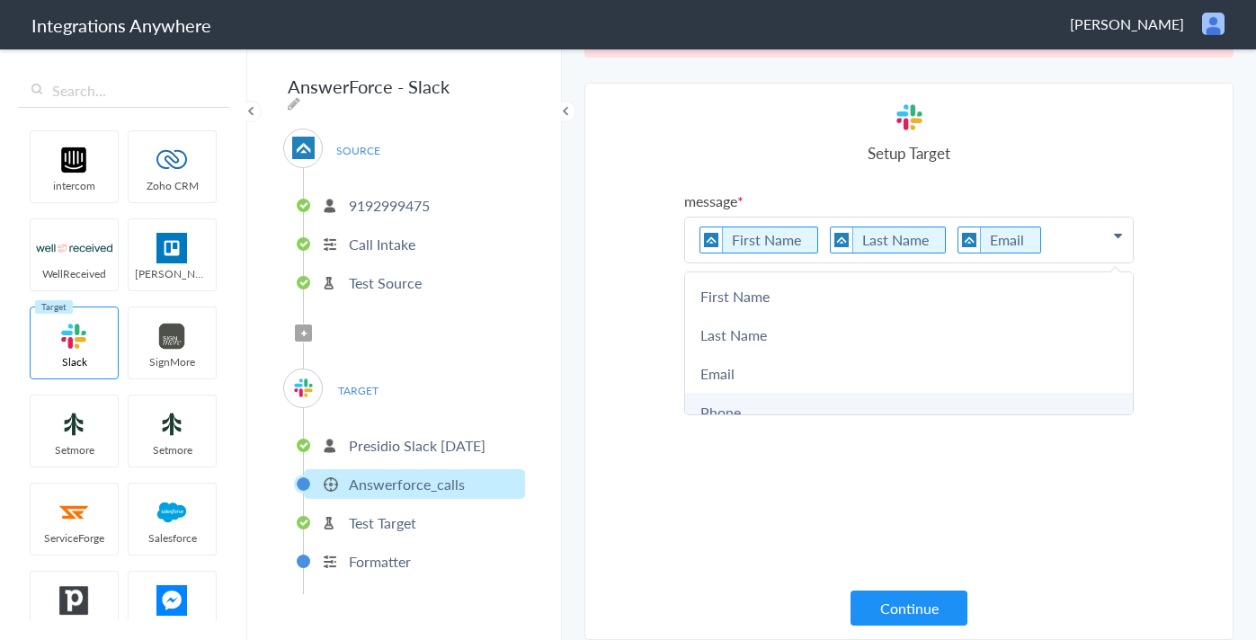
click at [800, 398] on link "Phone" at bounding box center [909, 412] width 448 height 39
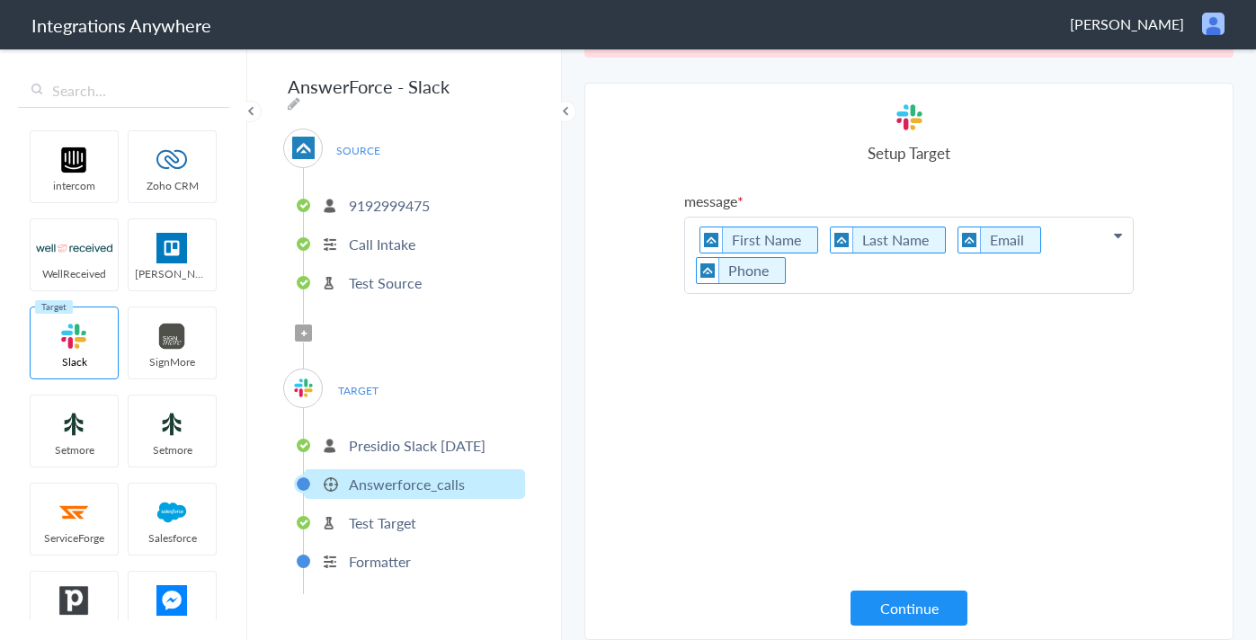
click at [872, 271] on p "First Name Last Name Email Phone" at bounding box center [909, 256] width 448 height 76
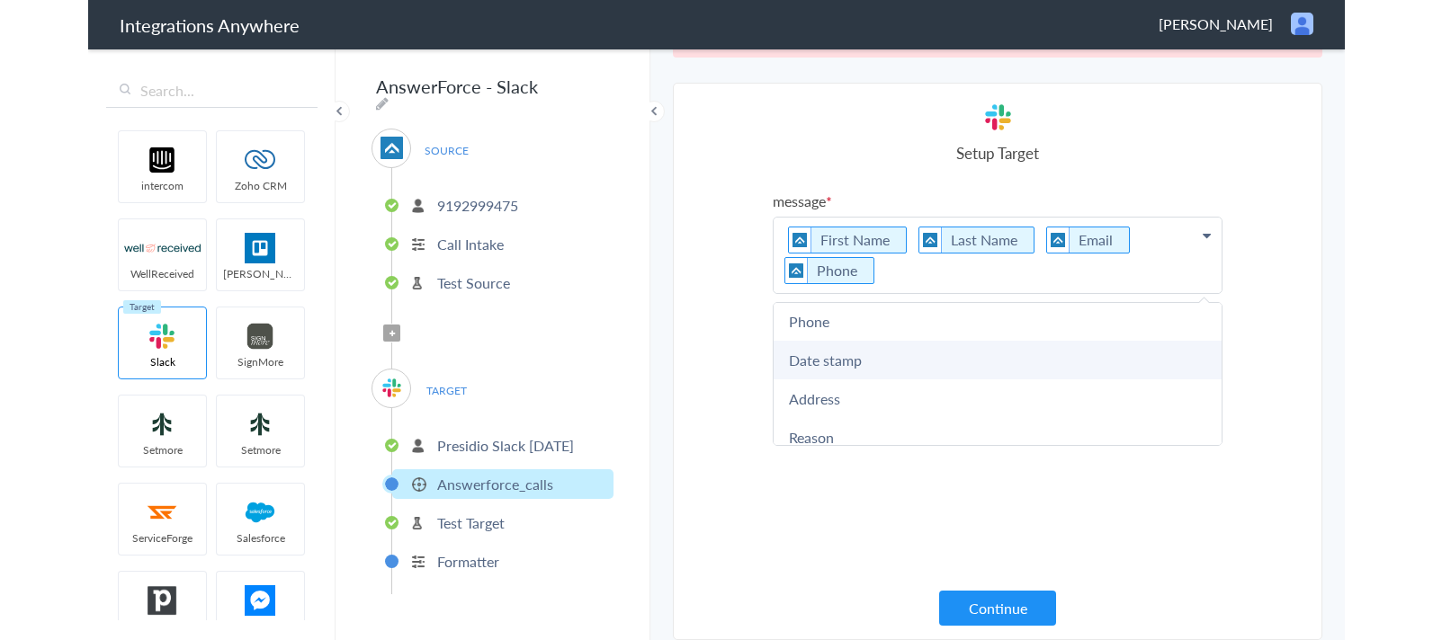
scroll to position [123, 0]
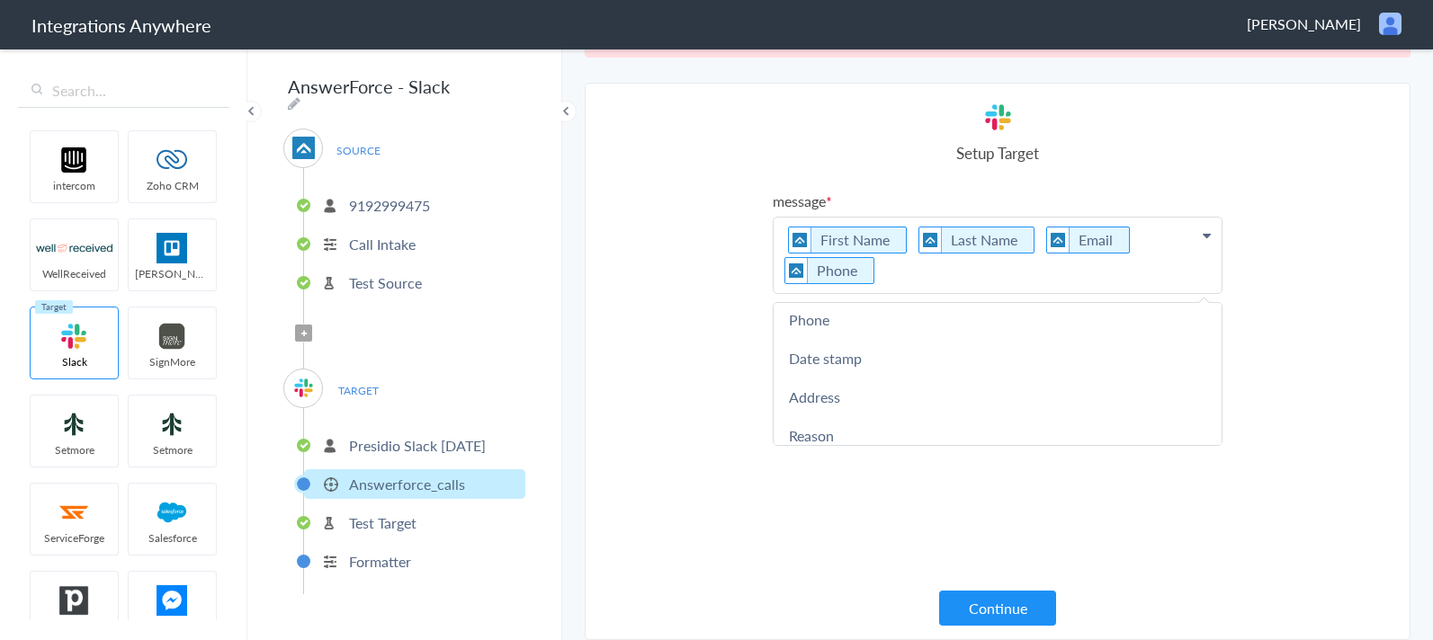
click at [888, 283] on p "First Name Last Name Email Phone" at bounding box center [997, 256] width 448 height 76
click at [863, 188] on article "Select Account Presidio Slack 3rd Sept Rename Delete (4 minutes ago) connected …" at bounding box center [998, 362] width 450 height 520
click at [421, 442] on p "Presidio Slack 3rd Sept" at bounding box center [417, 445] width 137 height 21
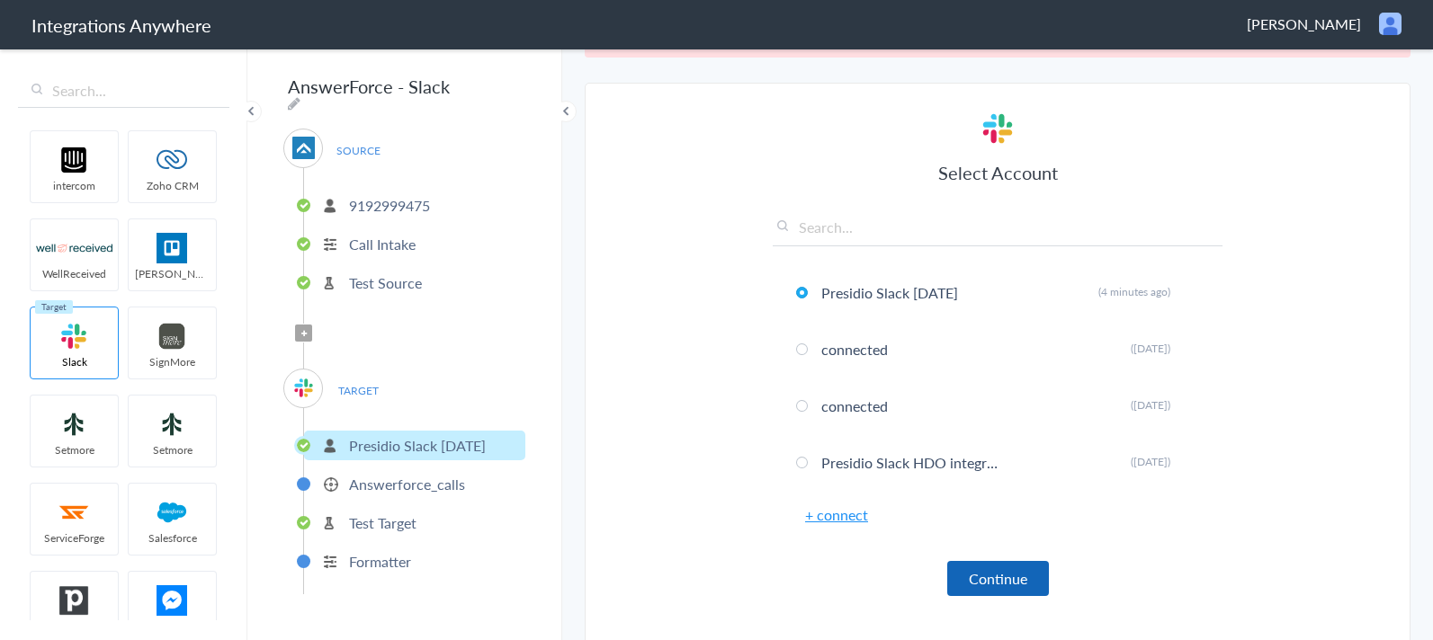
click at [993, 570] on button "Continue" at bounding box center [998, 578] width 102 height 35
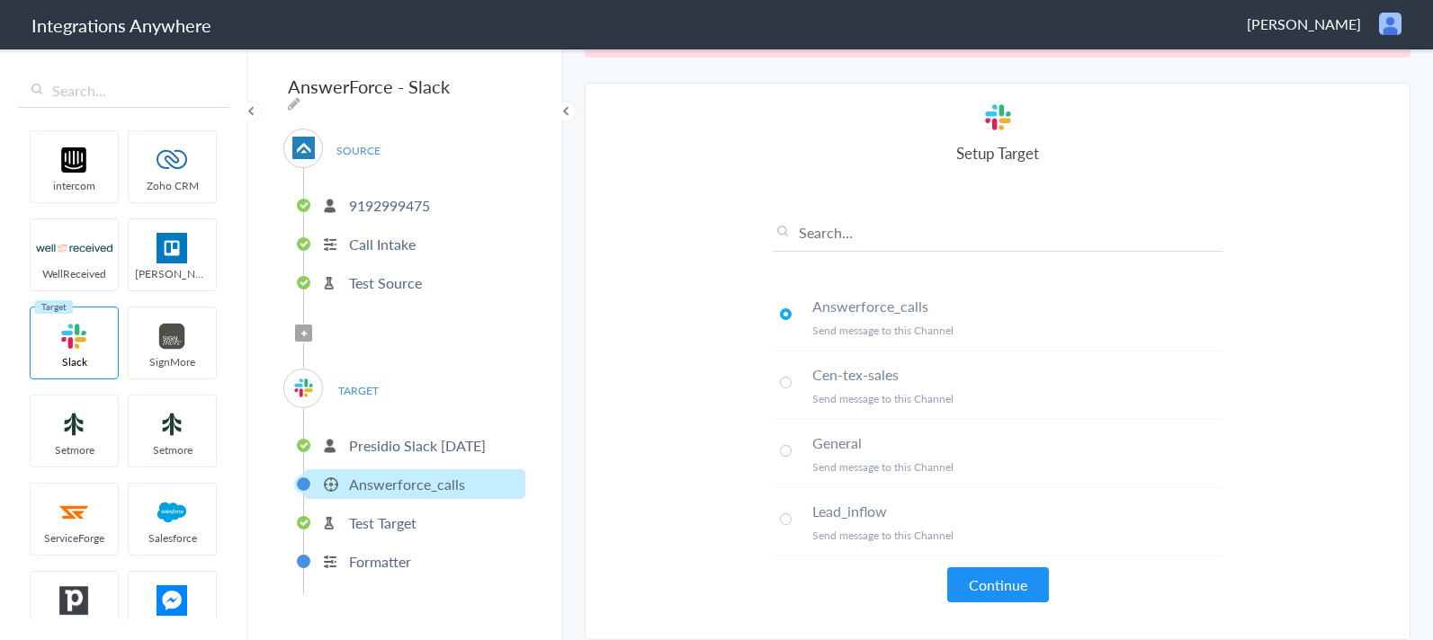
click at [1022, 611] on article "Select Account Presidio Slack 3rd Sept Rename Delete (4 minutes ago) connected …" at bounding box center [998, 362] width 450 height 520
click at [1014, 592] on button "Continue" at bounding box center [998, 584] width 102 height 35
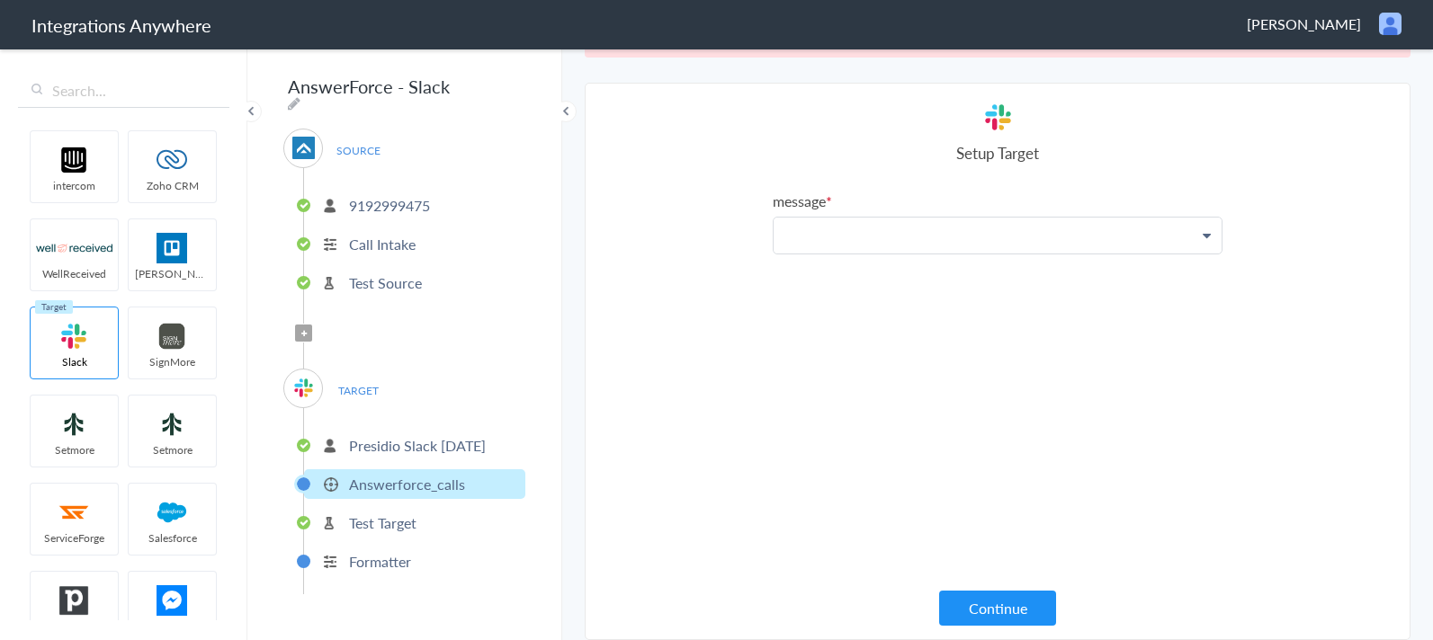
click at [872, 242] on p at bounding box center [997, 236] width 448 height 36
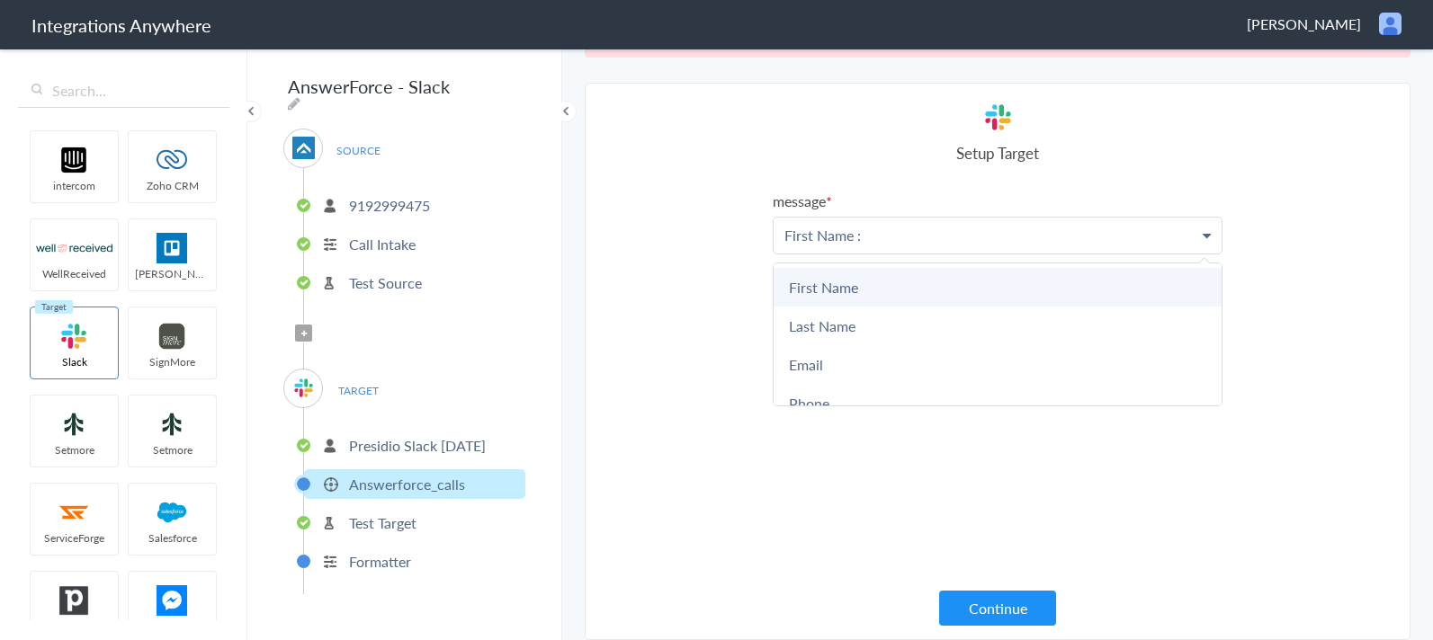
click at [893, 286] on link "First Name" at bounding box center [997, 287] width 448 height 39
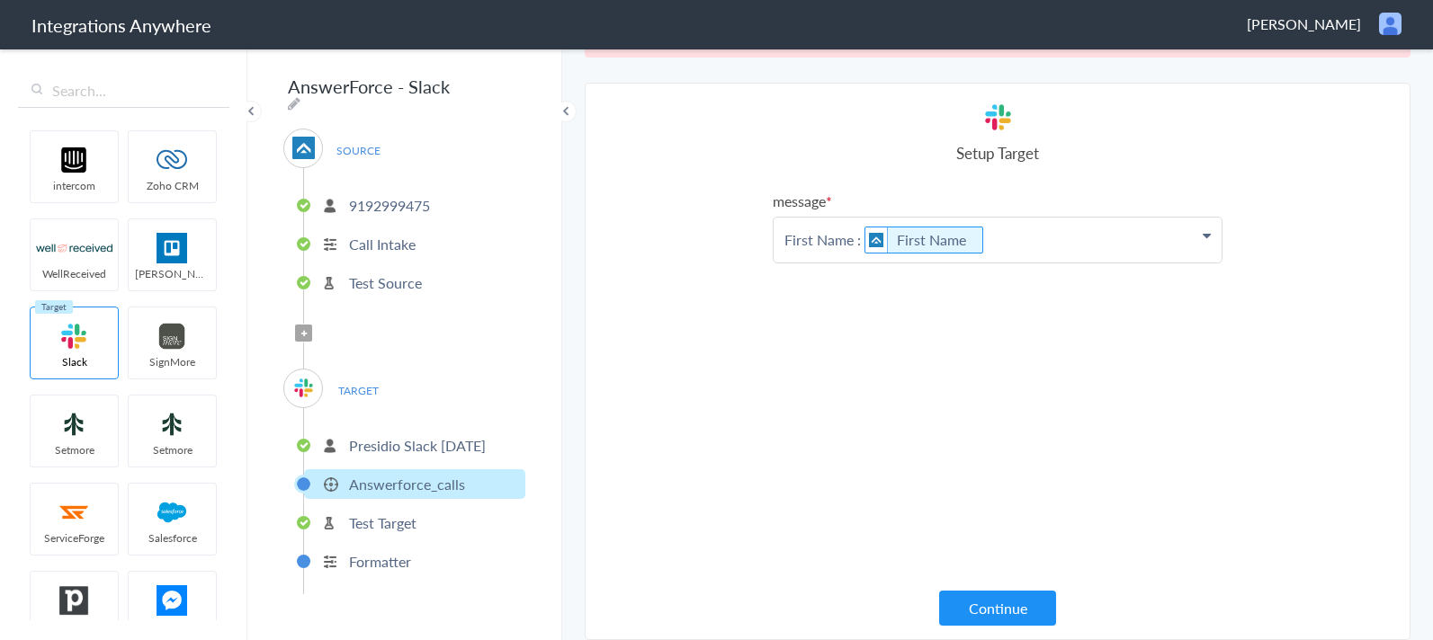
click at [1010, 237] on p "First Name : First Name" at bounding box center [997, 240] width 448 height 45
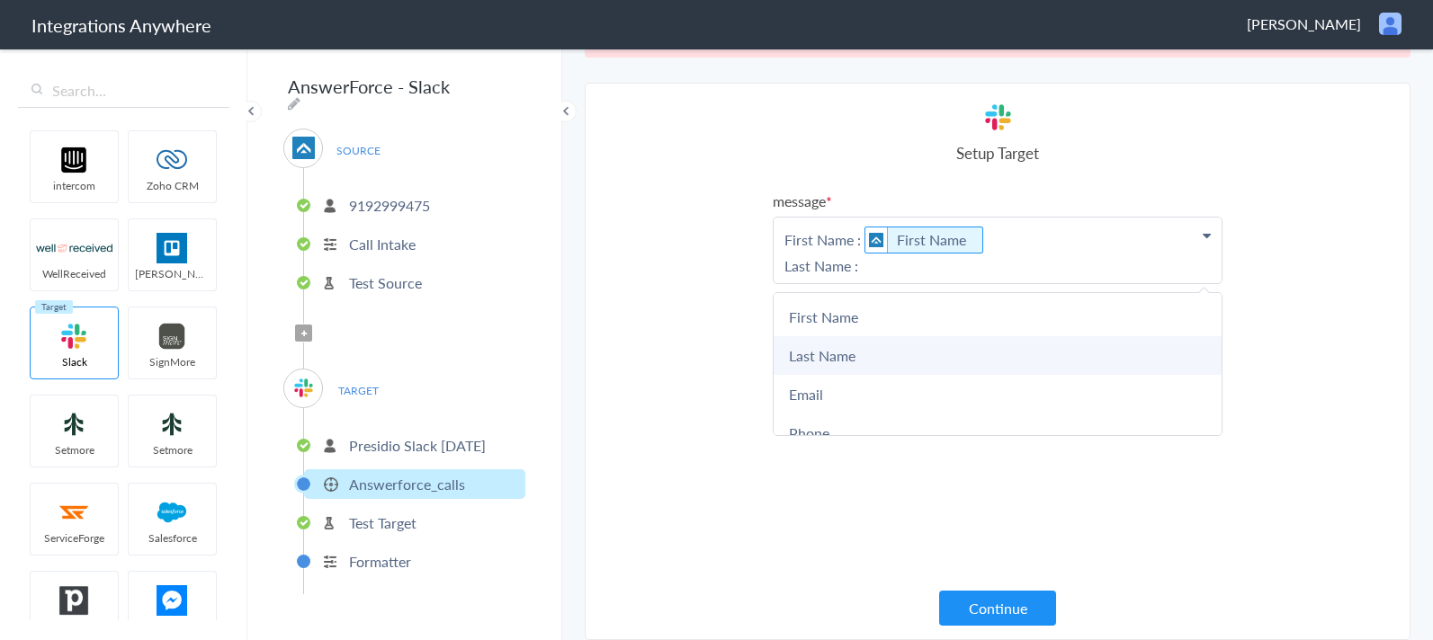
click at [840, 368] on link "Last Name" at bounding box center [997, 355] width 448 height 39
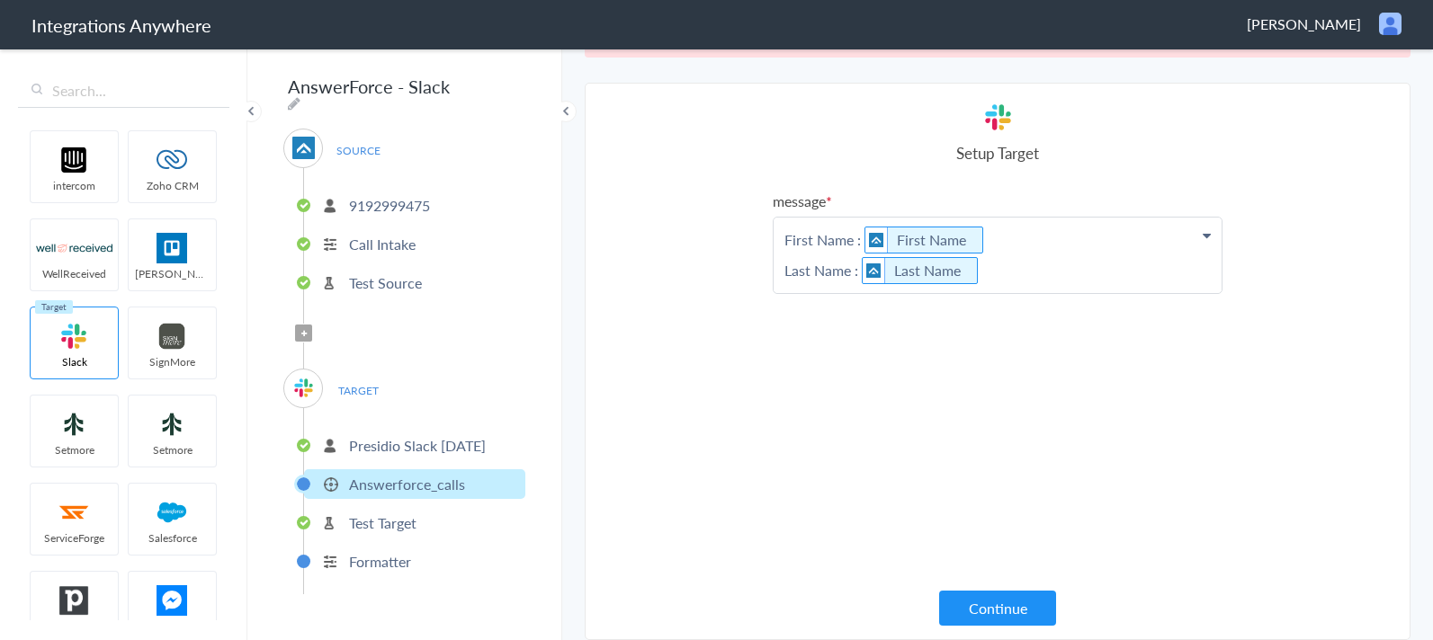
click at [1020, 284] on p "First Name : First Name Last Name : Last Name" at bounding box center [997, 256] width 448 height 76
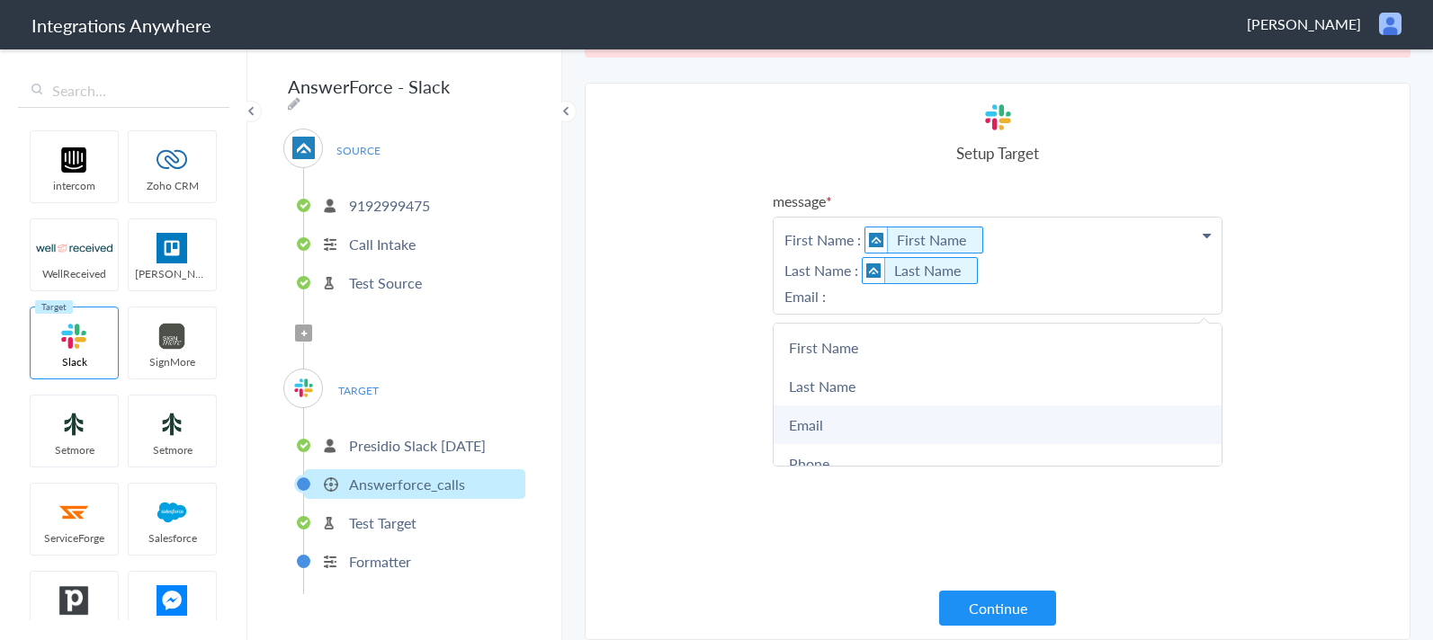
click at [880, 424] on link "Email" at bounding box center [997, 425] width 448 height 39
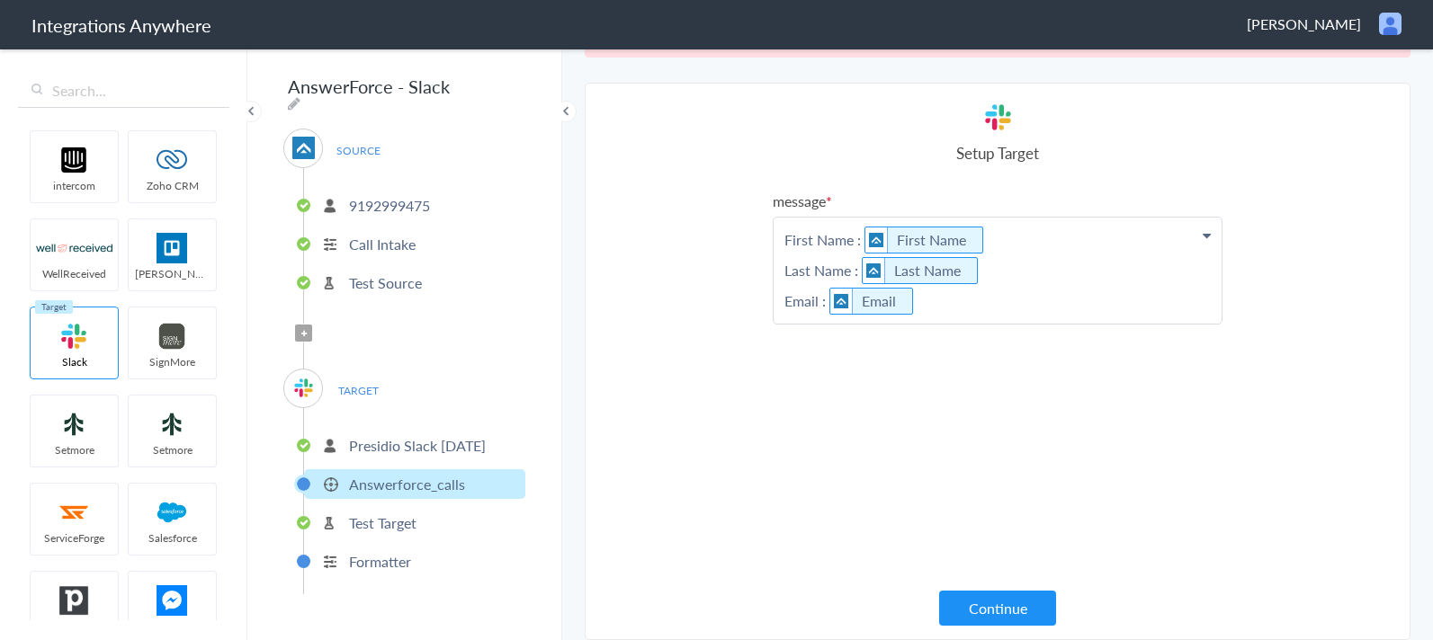
click at [1018, 316] on p "First Name : First Name Last Name : Last Name Email : Email" at bounding box center [997, 271] width 448 height 106
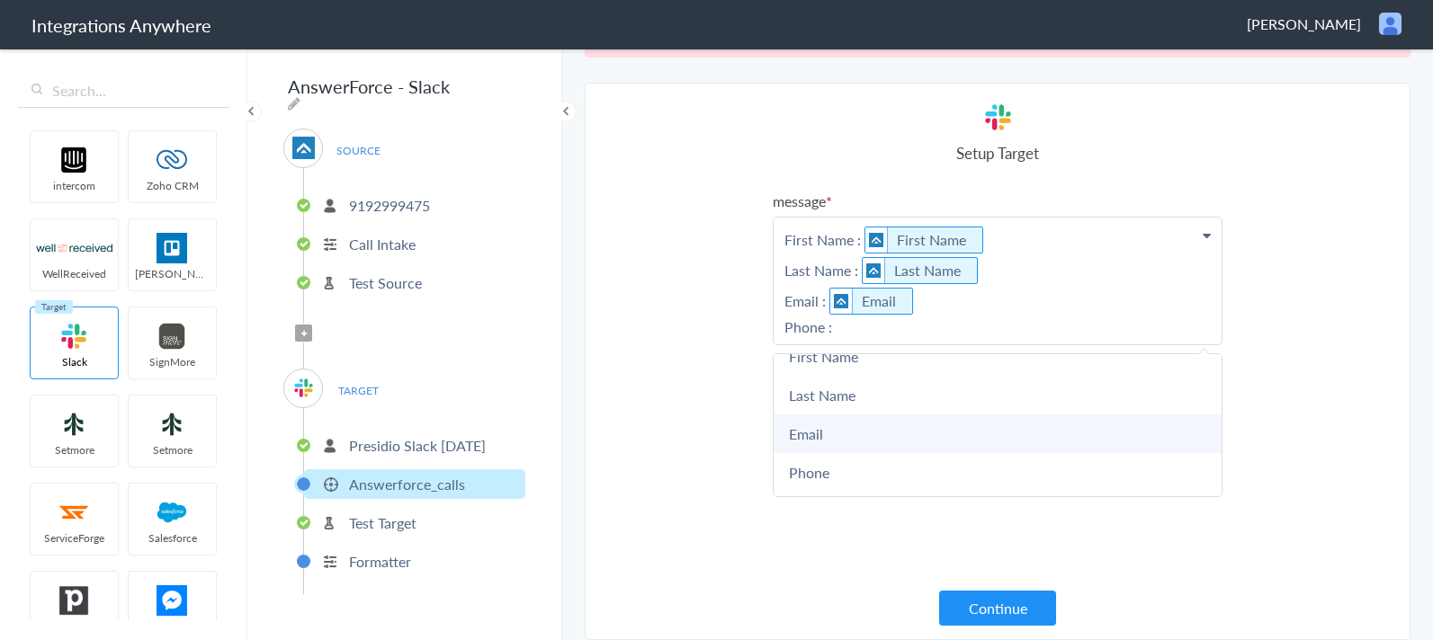
scroll to position [23, 0]
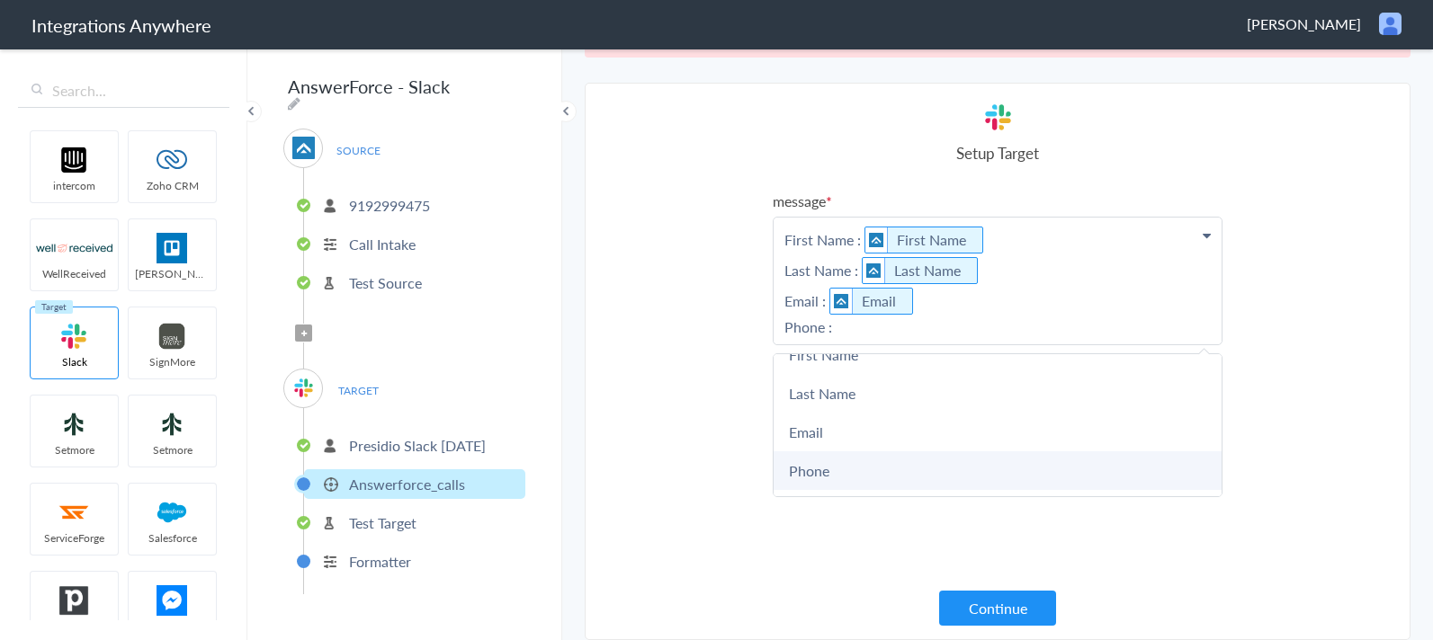
click at [899, 468] on link "Phone" at bounding box center [997, 470] width 448 height 39
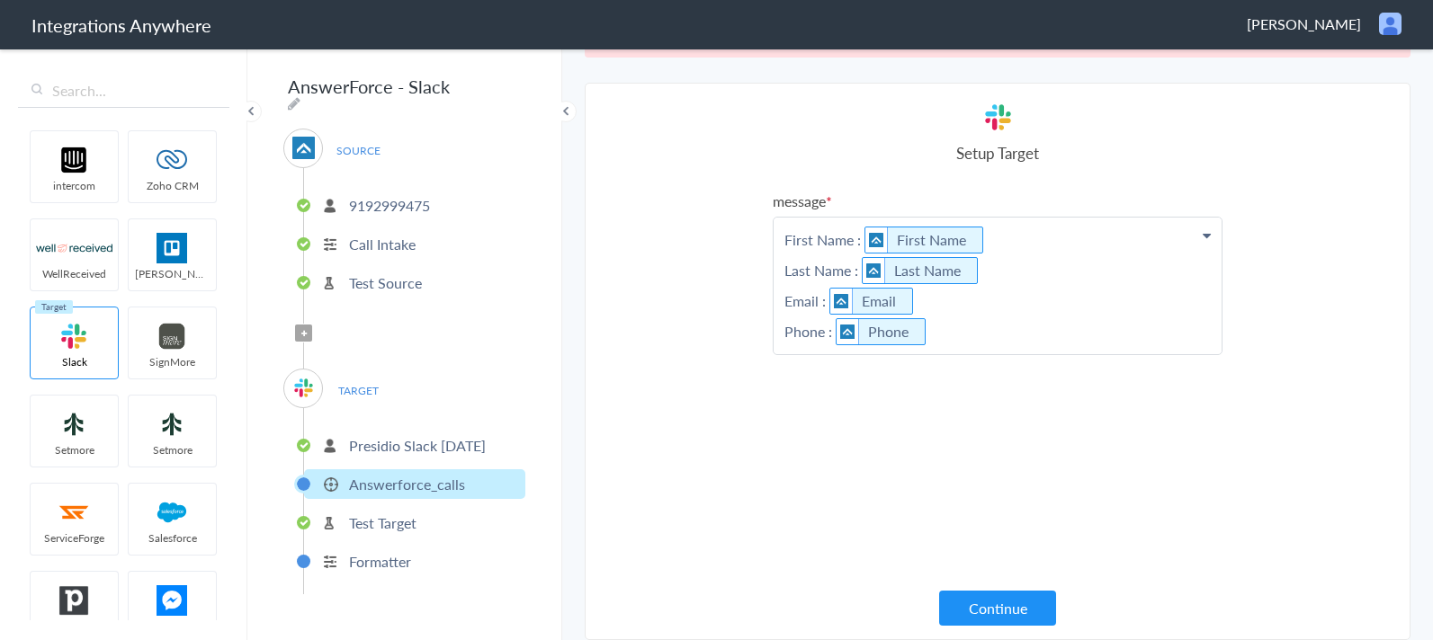
click at [969, 335] on p "First Name : First Name Last Name : Last Name Email : Email Phone : Phone" at bounding box center [997, 286] width 448 height 137
click at [811, 369] on p "First Name : First Name Last Name : Last Name Email : Email Phone : Phone" at bounding box center [997, 307] width 448 height 178
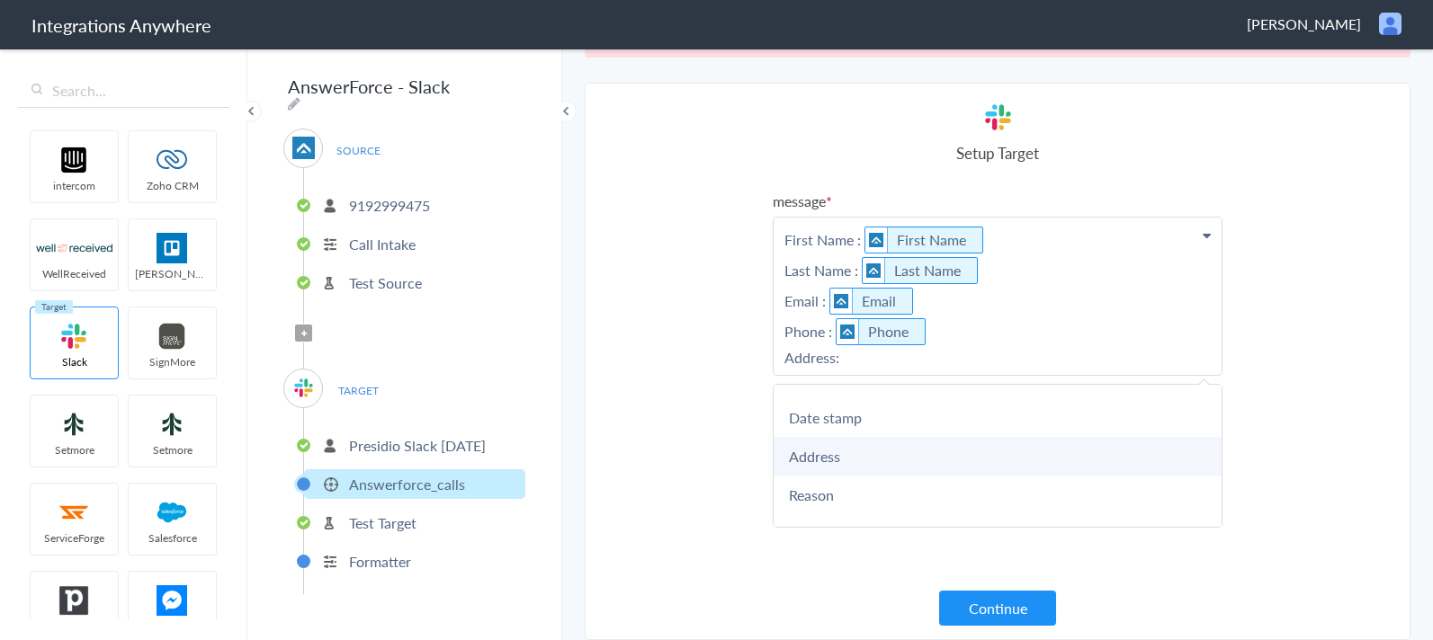
click at [826, 450] on link "Address" at bounding box center [997, 456] width 448 height 39
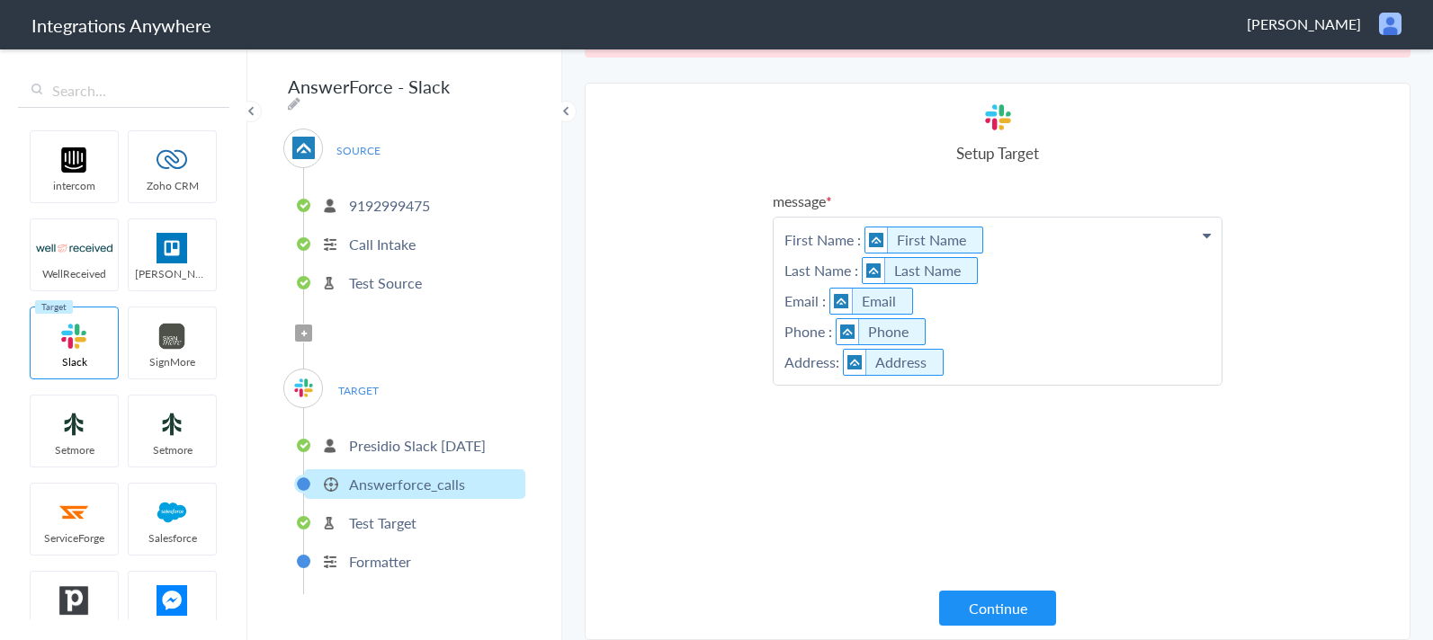
click at [987, 362] on p "First Name : First Name Last Name : Last Name Email : Email Phone : Phone Addre…" at bounding box center [997, 301] width 448 height 167
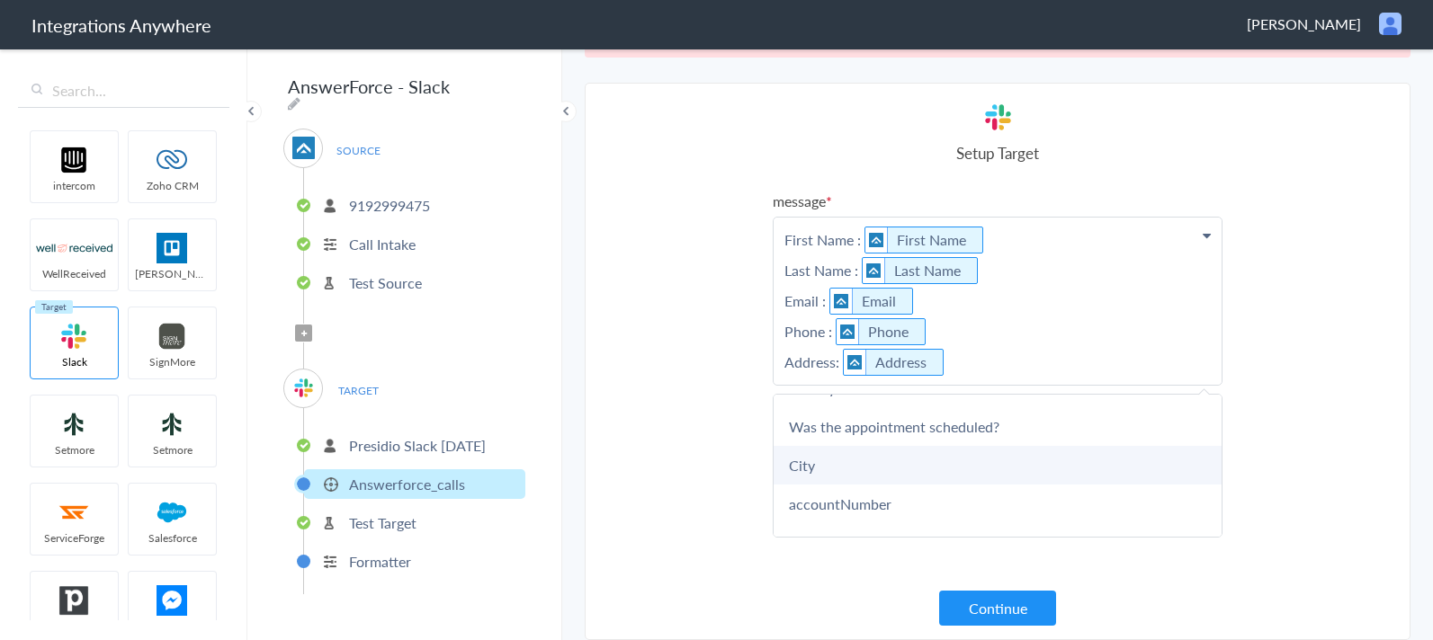
click at [883, 462] on link "City" at bounding box center [997, 465] width 448 height 39
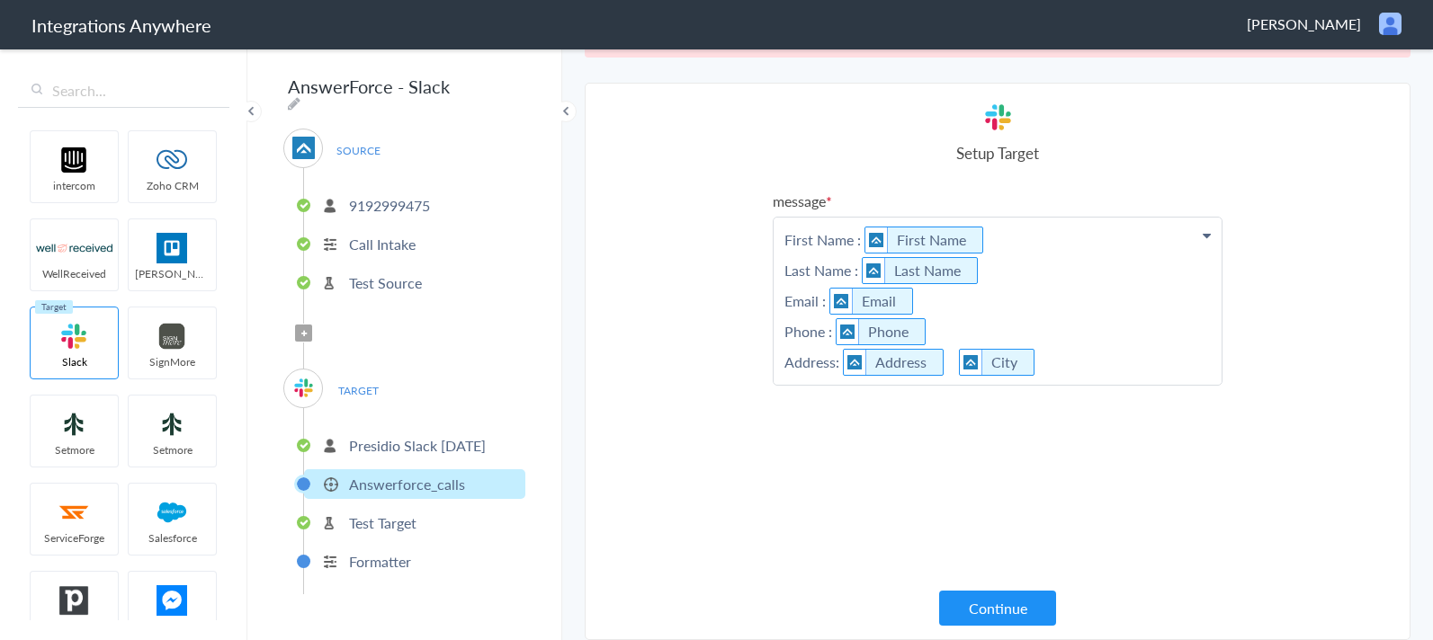
click at [1058, 369] on p "First Name : First Name Last Name : Last Name Email : Email Phone : Phone Addre…" at bounding box center [997, 301] width 448 height 167
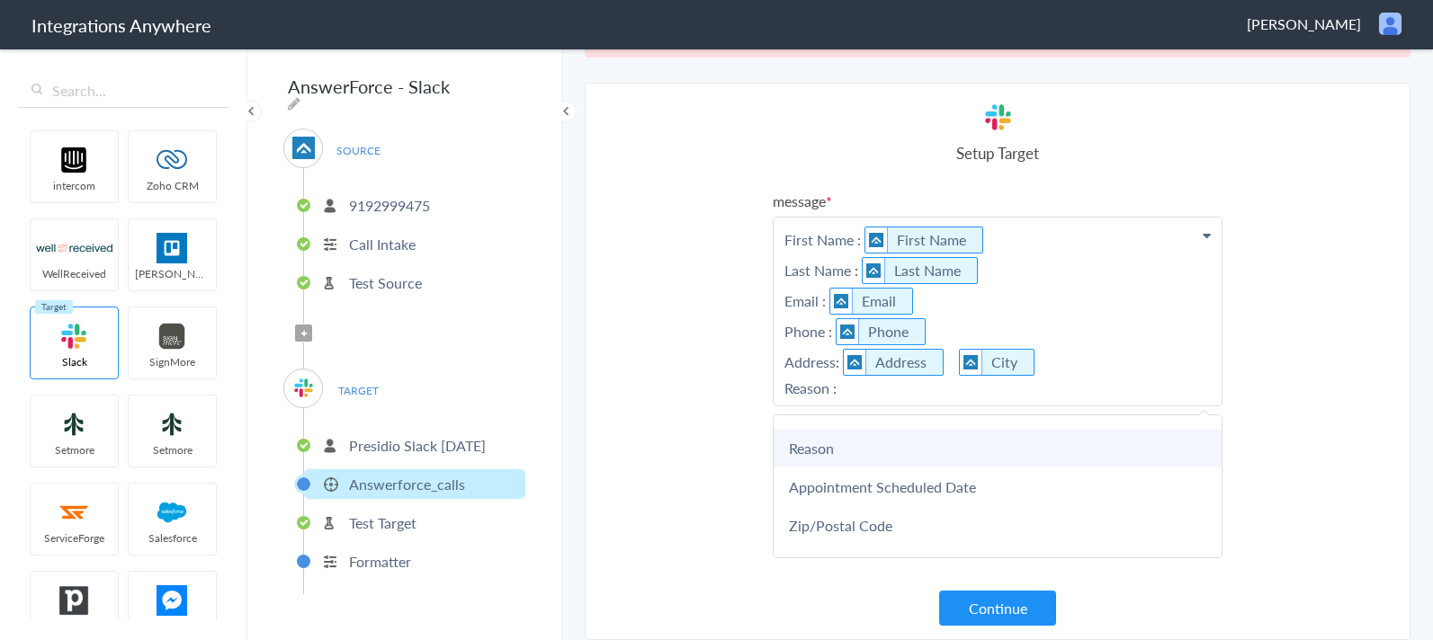
click at [898, 448] on link "Reason" at bounding box center [997, 448] width 448 height 39
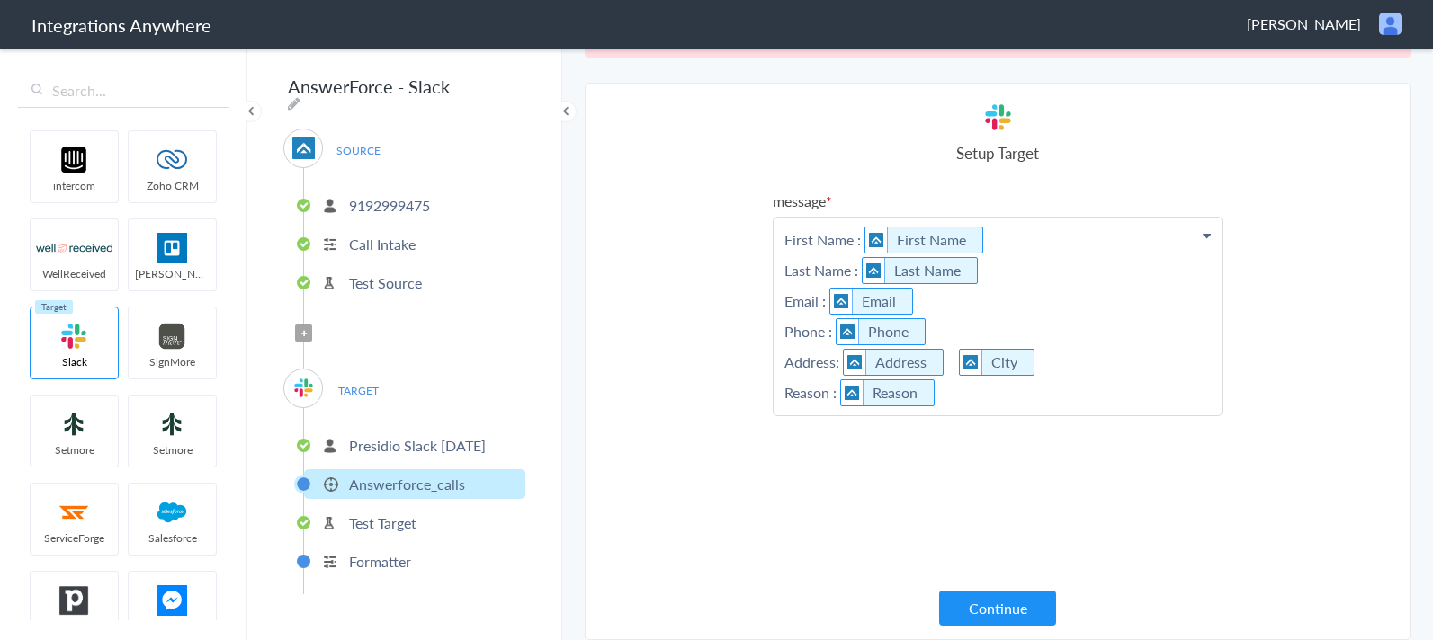
click at [984, 410] on p "First Name : First Name Last Name : Last Name Email : Email Phone : Phone Addre…" at bounding box center [997, 317] width 448 height 198
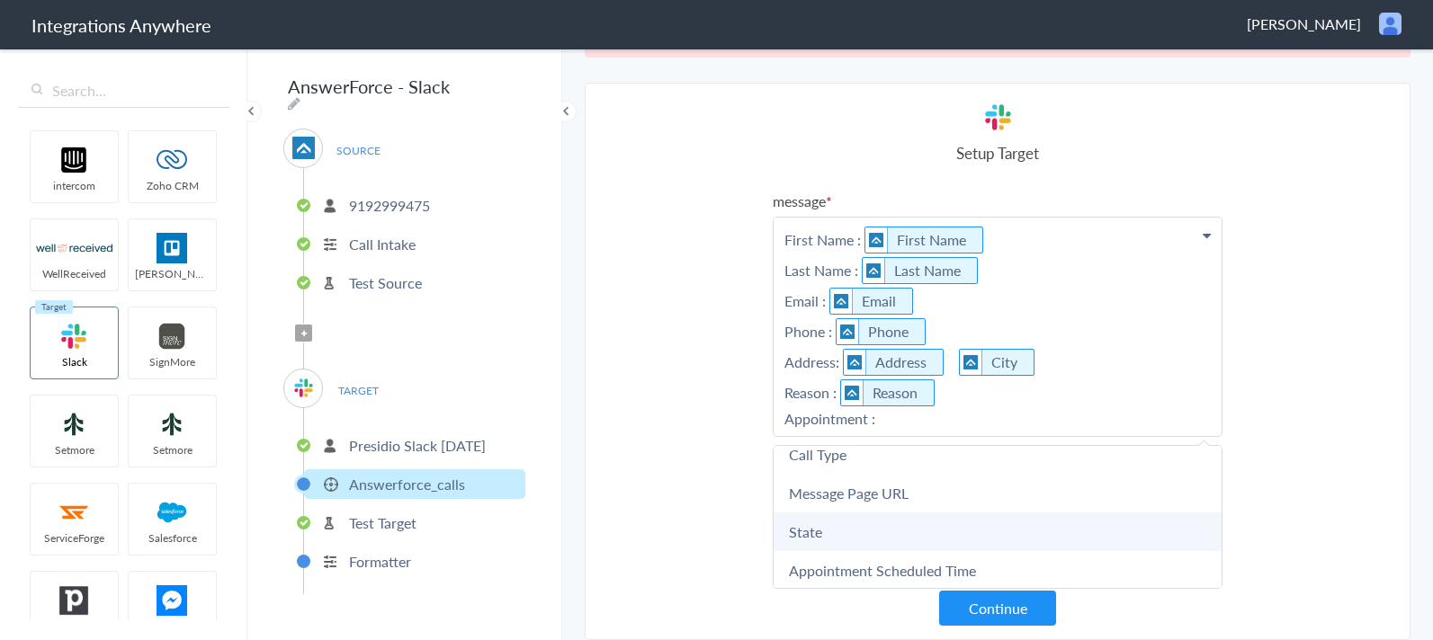
scroll to position [907, 0]
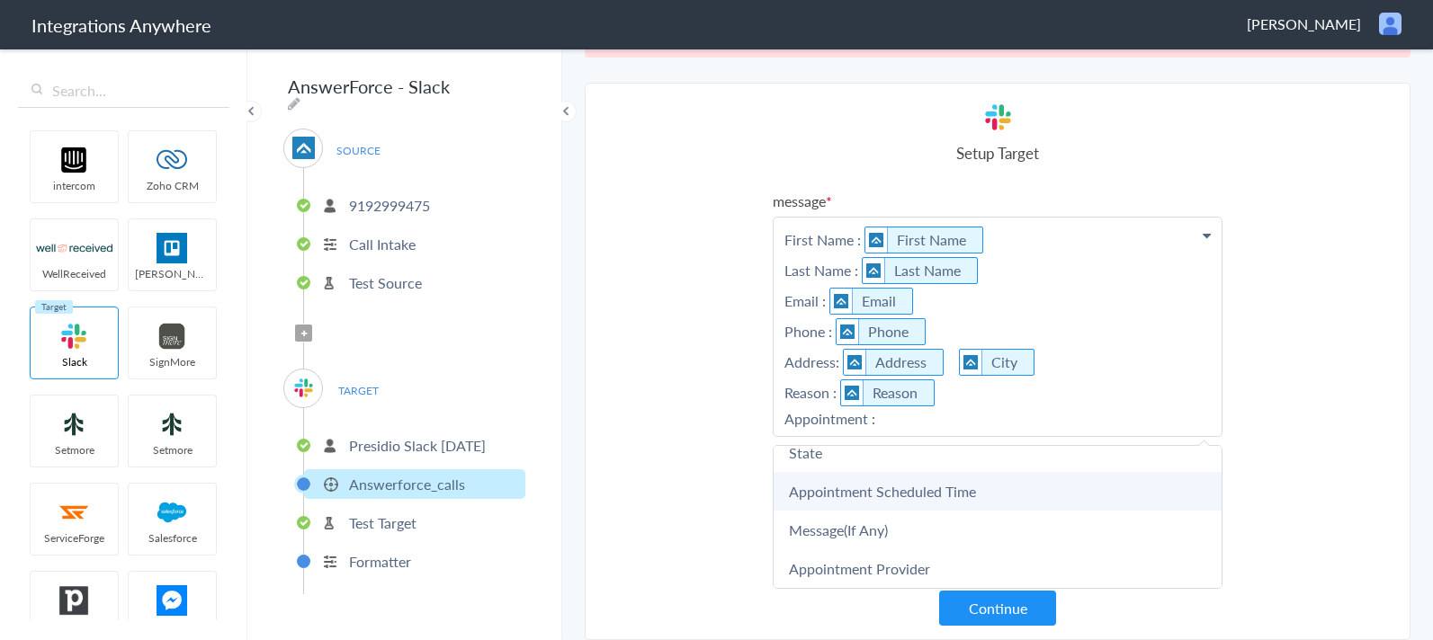
click at [919, 498] on link "Appointment Scheduled Time" at bounding box center [997, 491] width 448 height 39
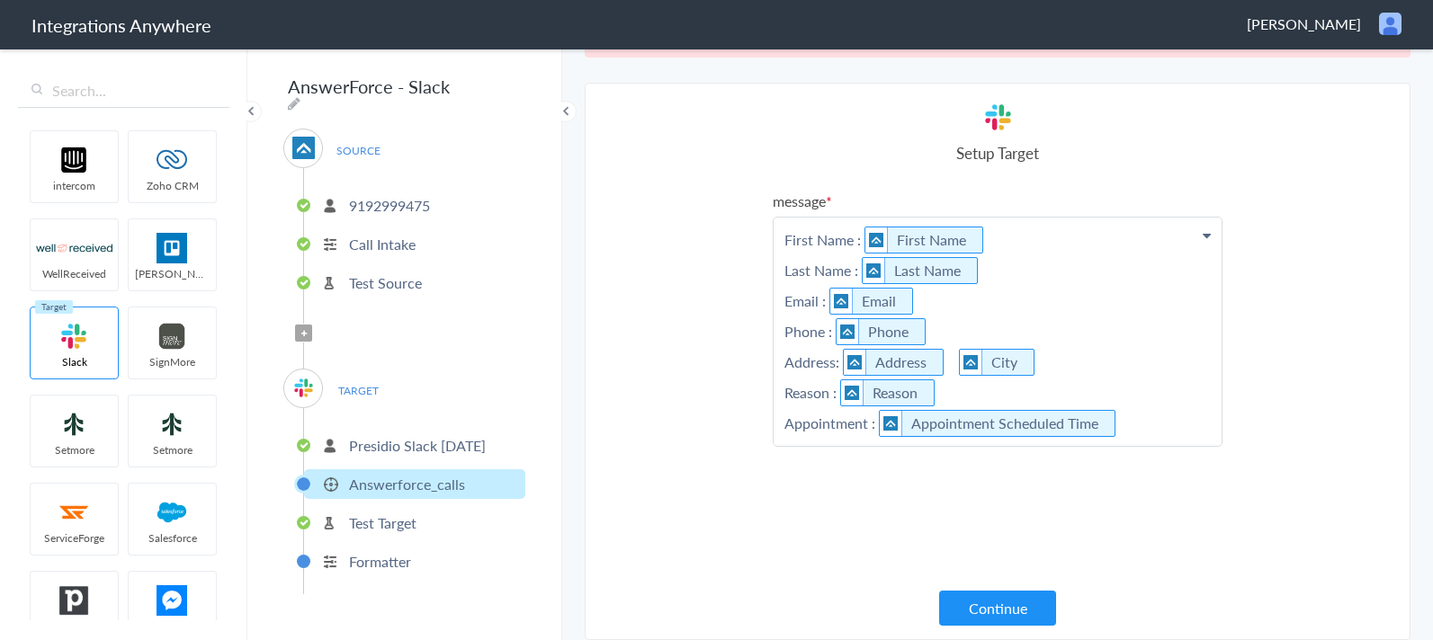
click at [1164, 424] on p "First Name : First Name Last Name : Last Name Email : Email Phone : Phone Addre…" at bounding box center [997, 332] width 448 height 228
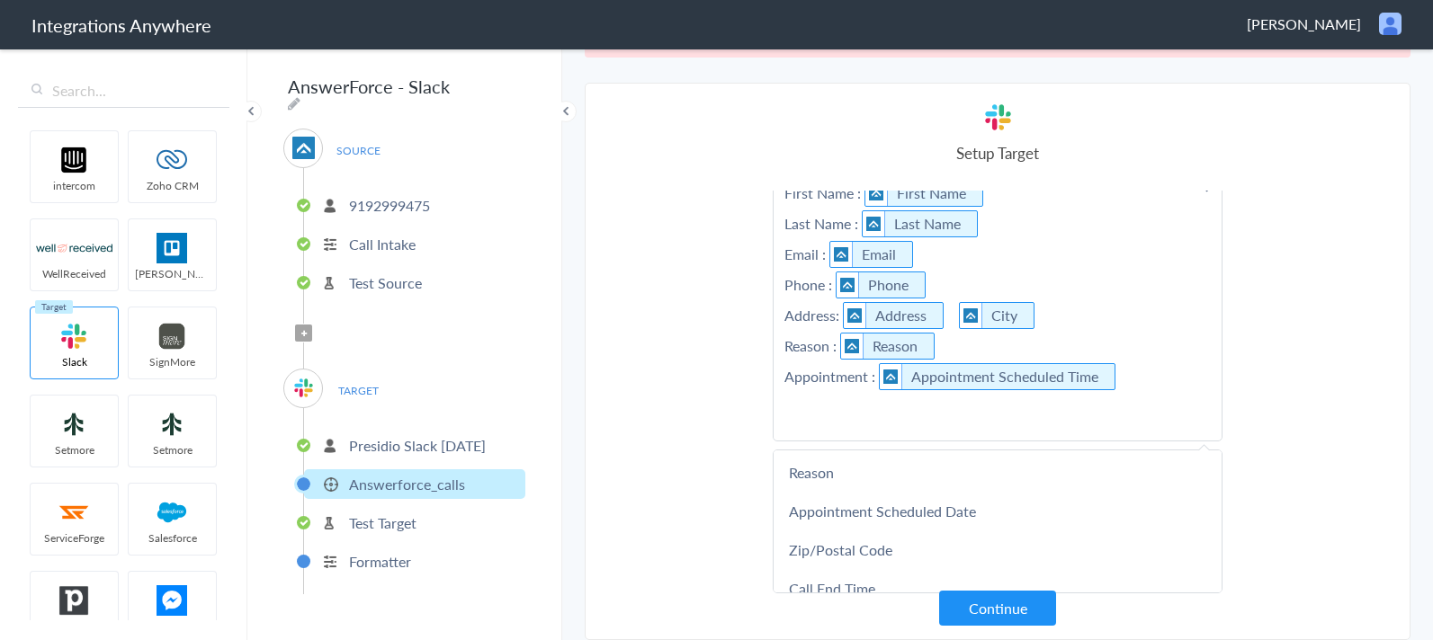
scroll to position [188, 0]
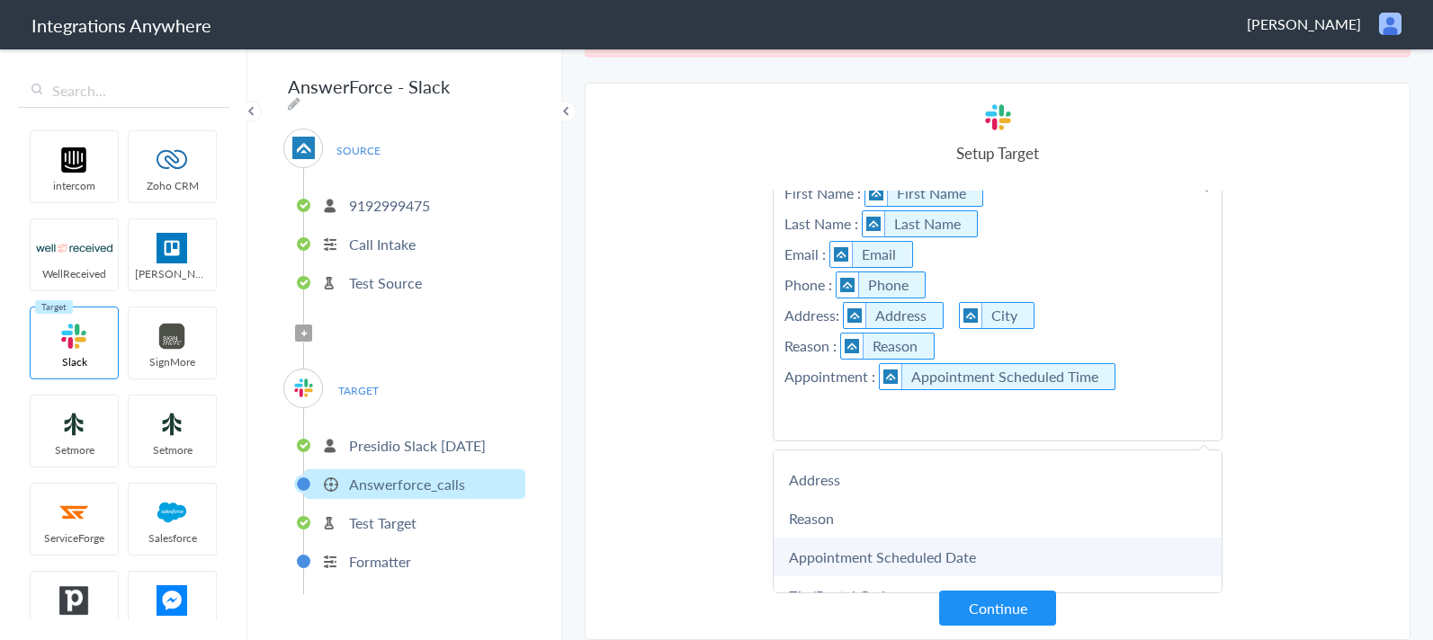
click at [951, 549] on link "Appointment Scheduled Date" at bounding box center [997, 557] width 448 height 39
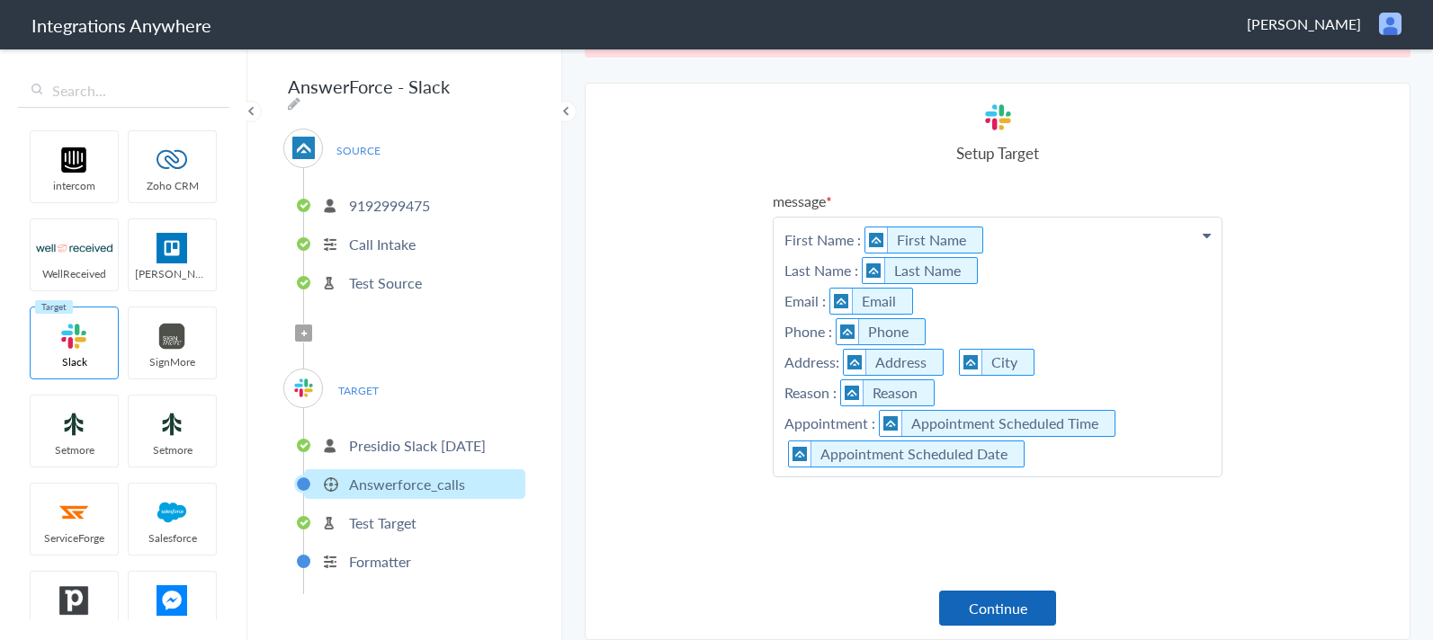
click at [1001, 591] on button "Continue" at bounding box center [997, 608] width 117 height 35
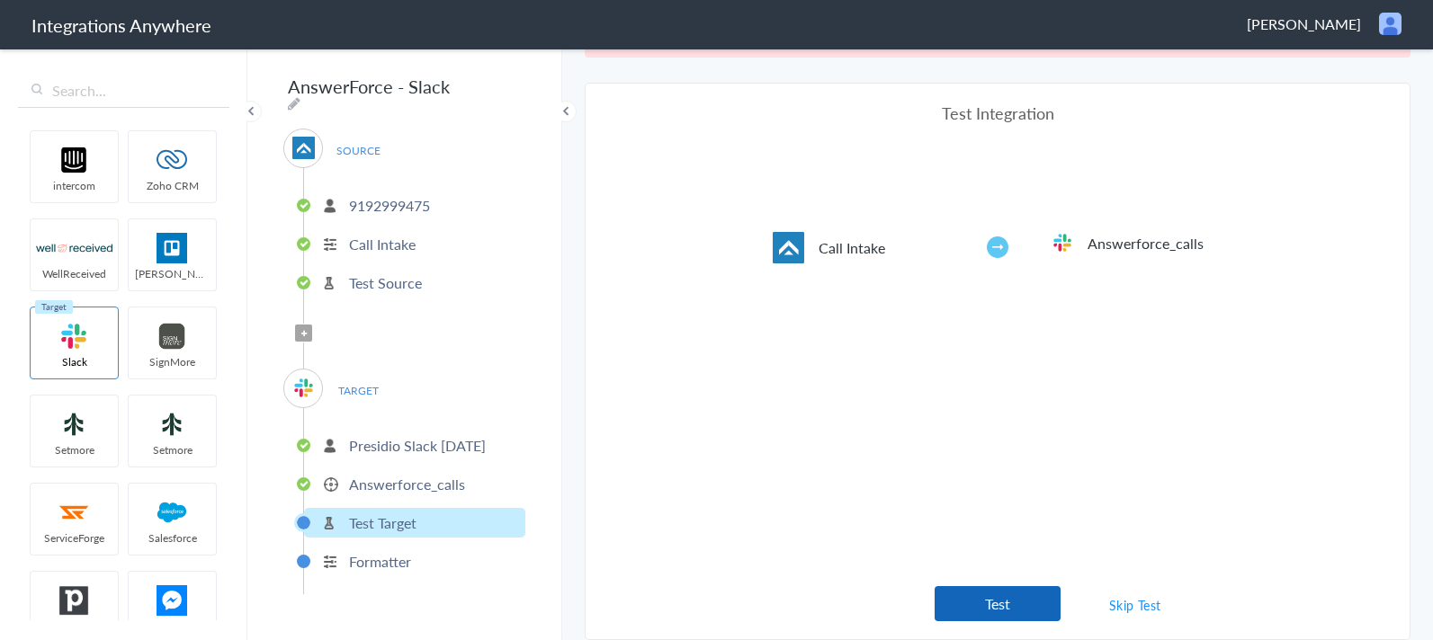
click at [992, 590] on button "Test" at bounding box center [997, 603] width 126 height 35
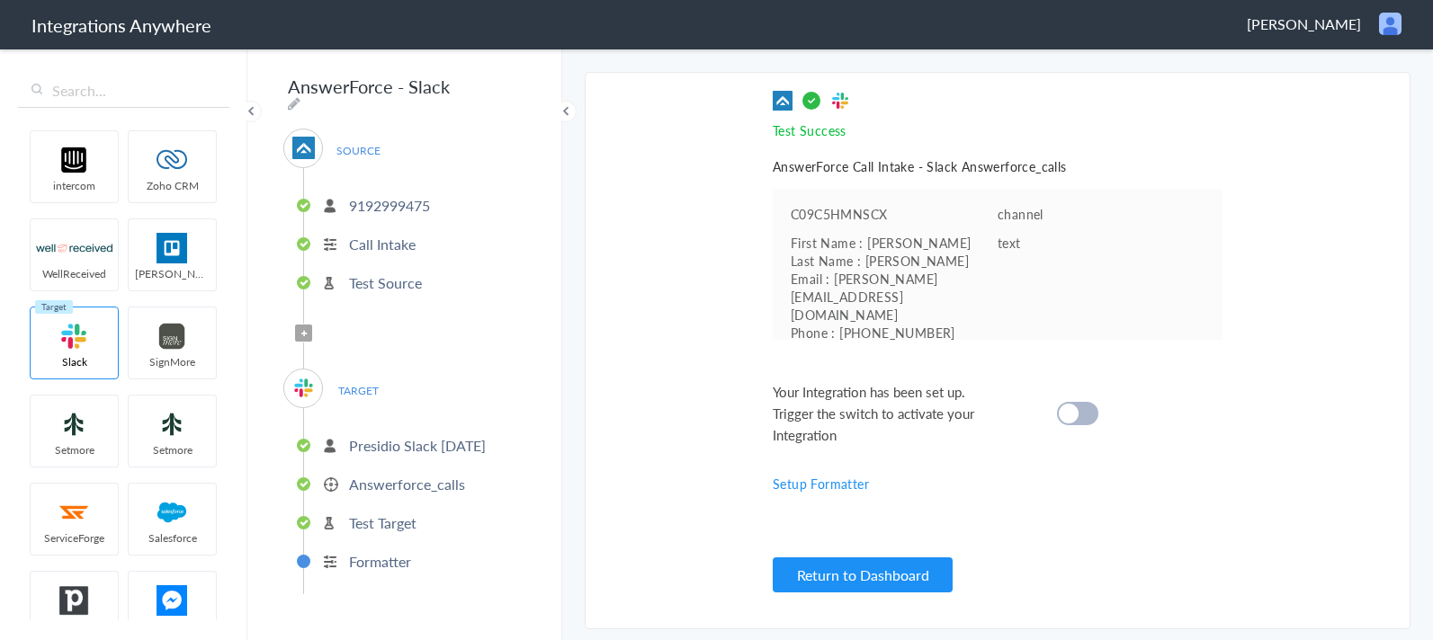
click at [1093, 417] on div at bounding box center [1077, 413] width 41 height 23
click at [899, 297] on pre "First Name : Wallace Last Name : Wallace Email : wallace@test.com Phone : 12312…" at bounding box center [894, 333] width 207 height 198
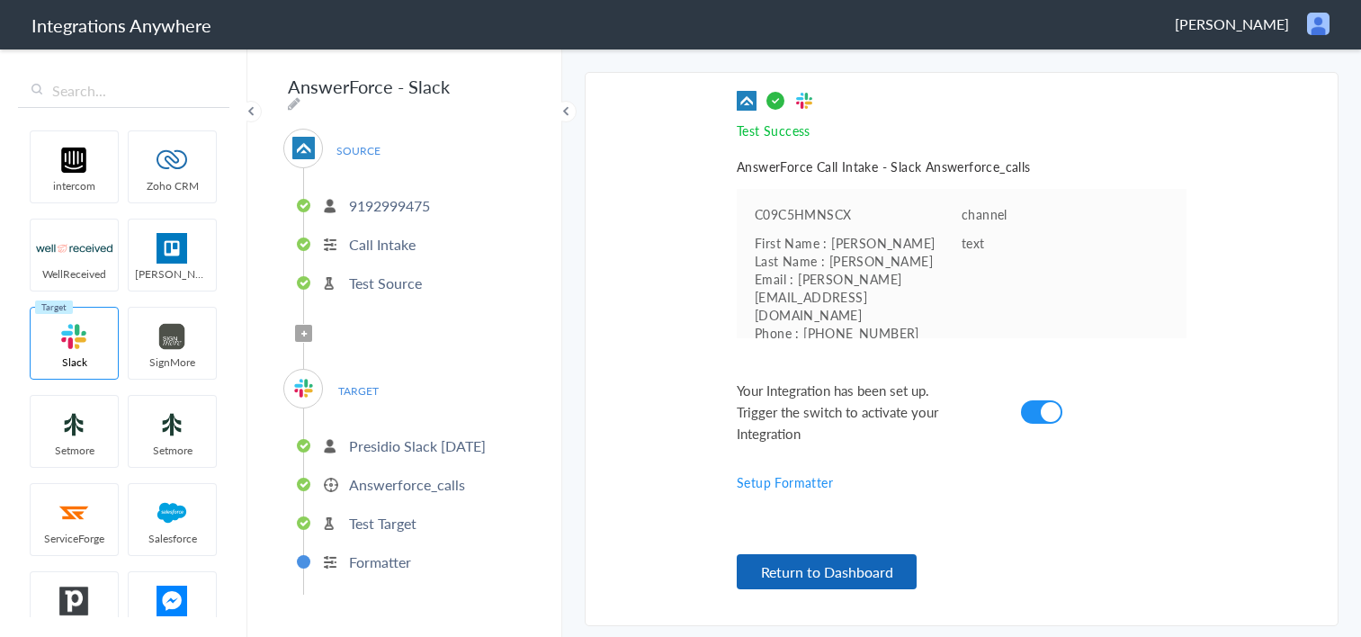
click at [846, 578] on button "Return to Dashboard" at bounding box center [827, 571] width 180 height 35
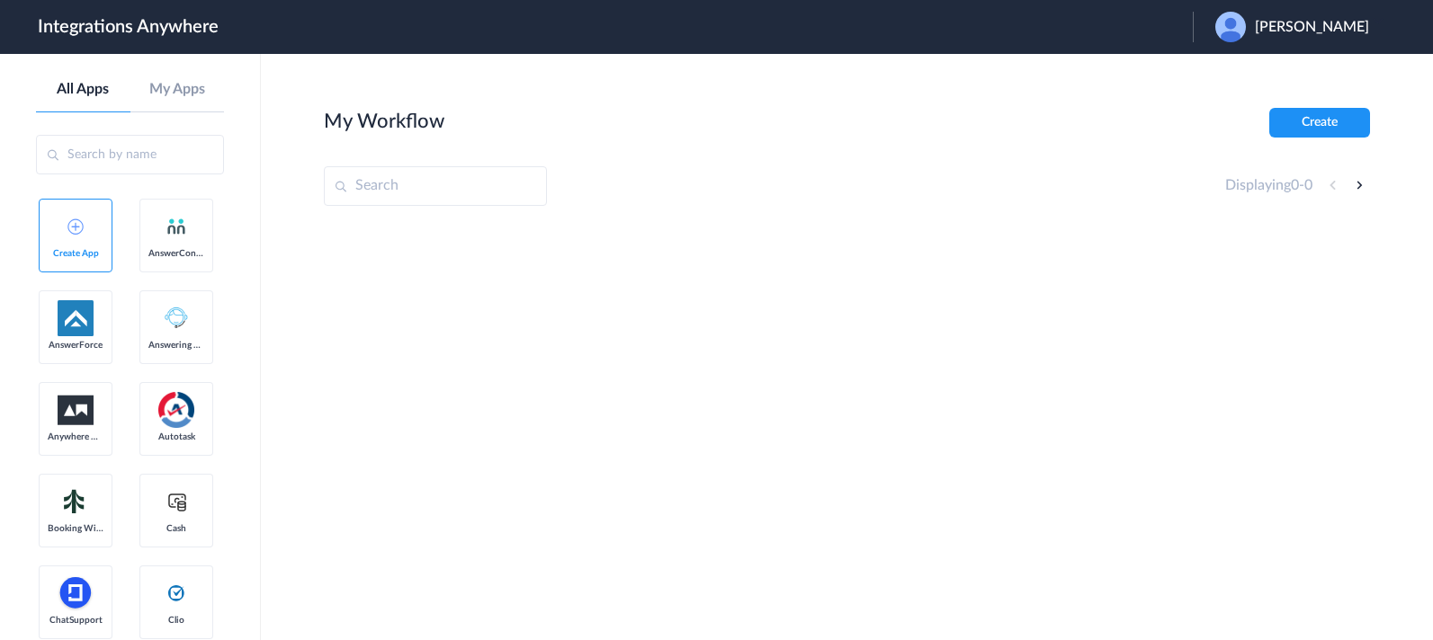
click at [1238, 35] on img at bounding box center [1230, 27] width 31 height 31
click at [1246, 34] on img at bounding box center [1230, 27] width 31 height 31
click at [1244, 69] on link "Logout" at bounding box center [1225, 73] width 38 height 13
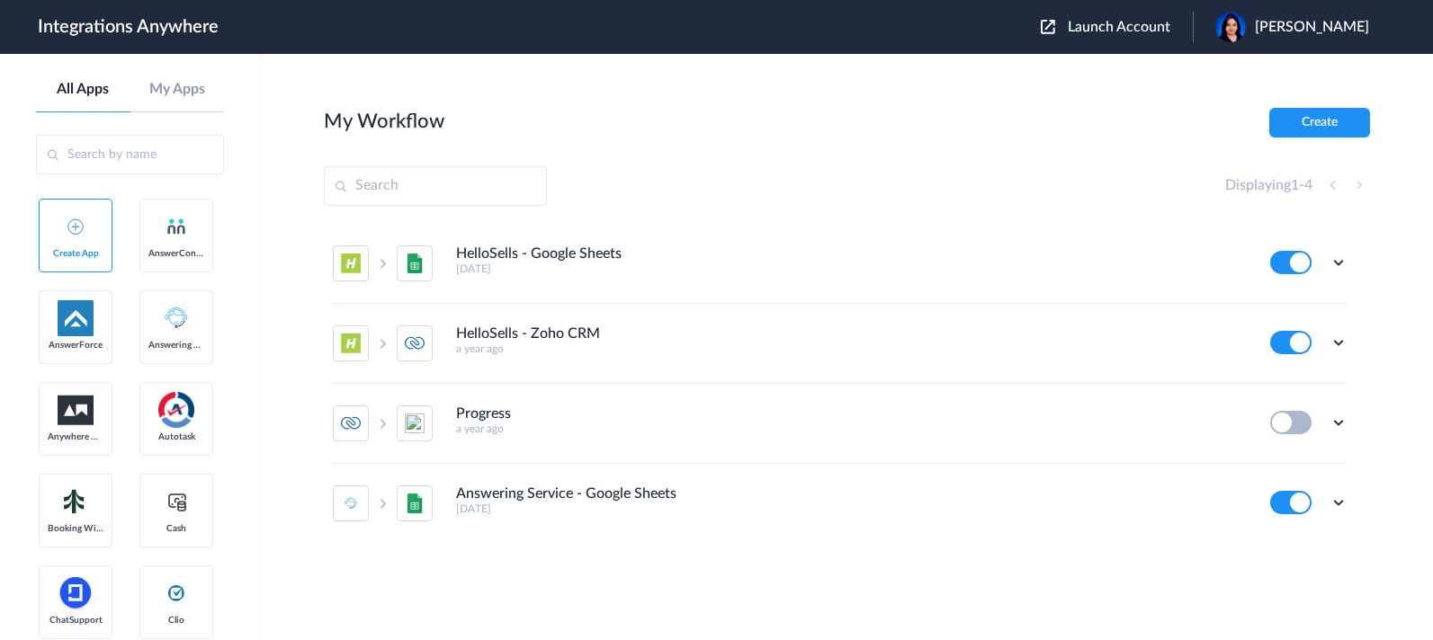
click at [1114, 33] on span "Launch Account" at bounding box center [1119, 27] width 103 height 14
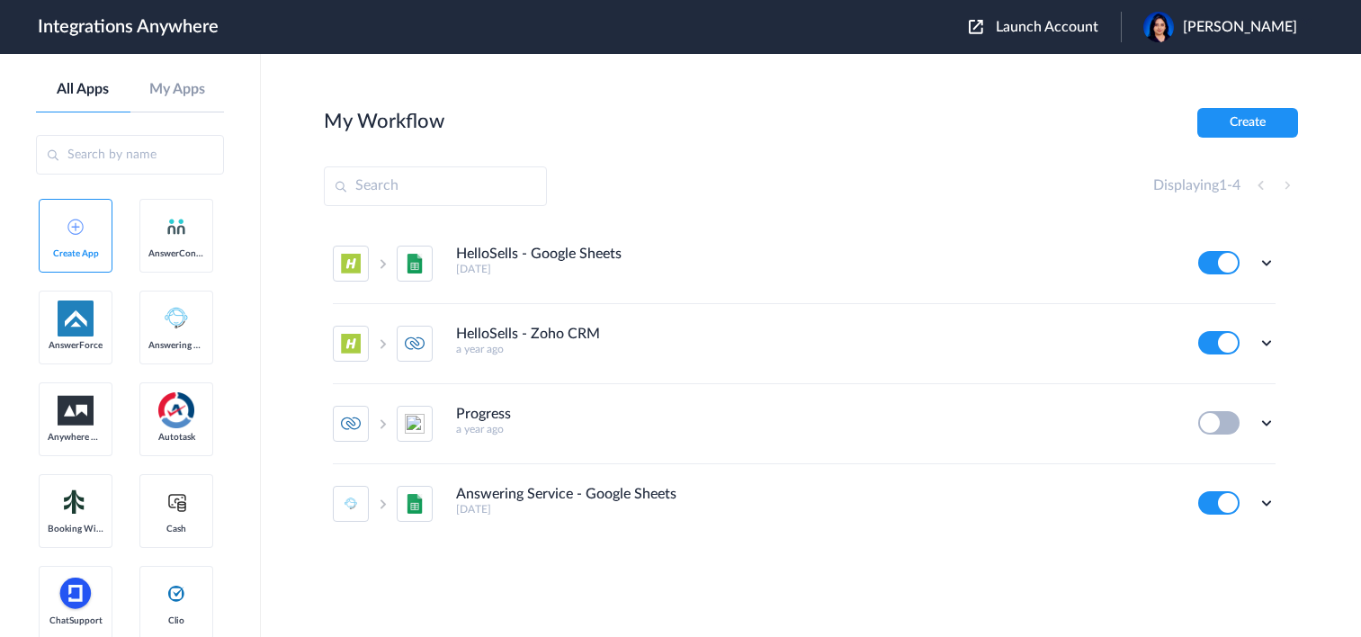
click at [1041, 24] on span "Launch Account" at bounding box center [1047, 27] width 103 height 14
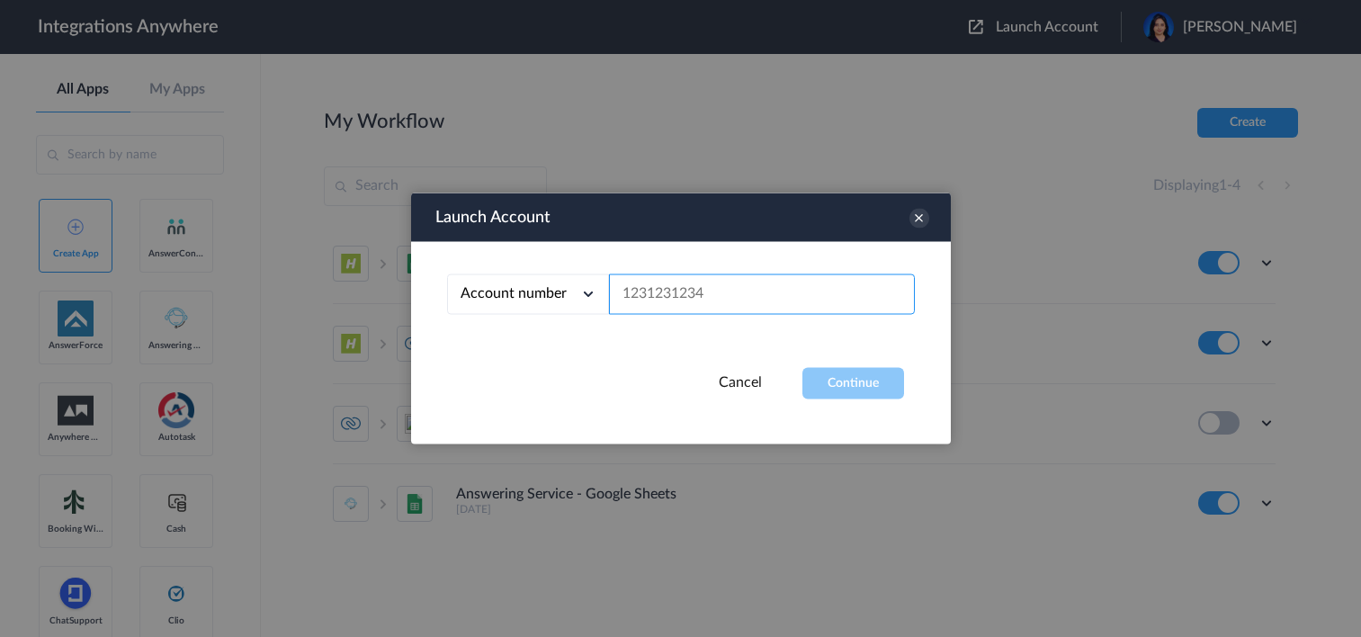
click at [728, 302] on input "text" at bounding box center [762, 294] width 306 height 40
paste input "9192999475"
type input "9192999475"
click at [845, 364] on div "Account number Account number Email address 9192999475" at bounding box center [681, 305] width 540 height 126
click at [854, 369] on button "Continue" at bounding box center [853, 383] width 102 height 31
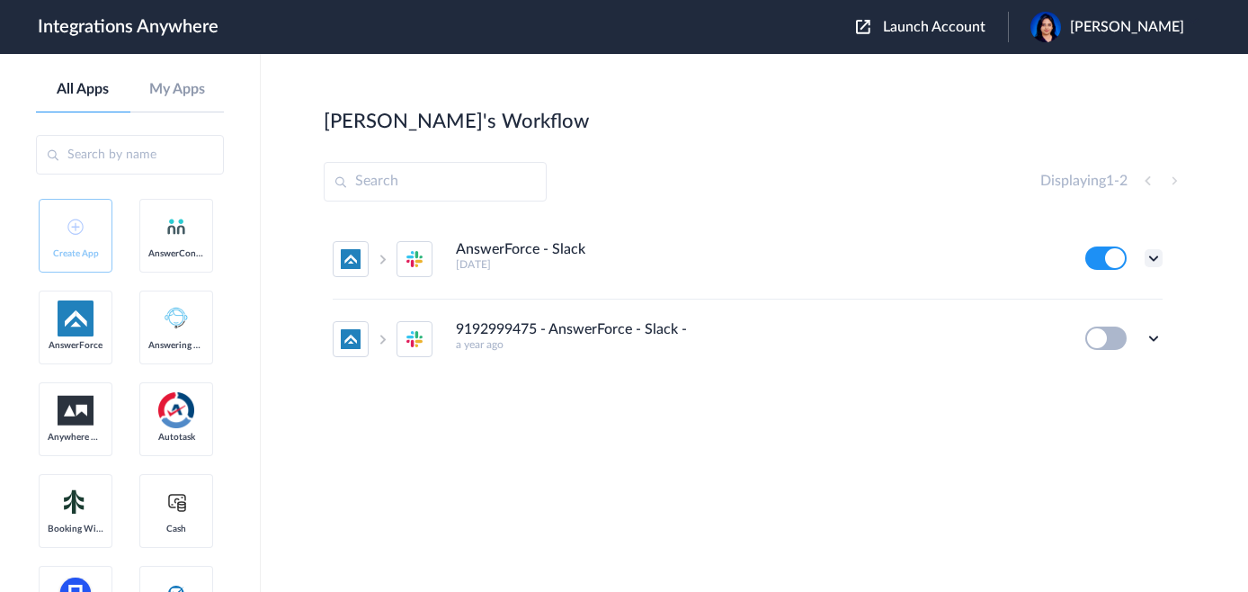
click at [1157, 255] on icon at bounding box center [1154, 258] width 18 height 18
click at [1120, 330] on link "Task history" at bounding box center [1102, 332] width 86 height 13
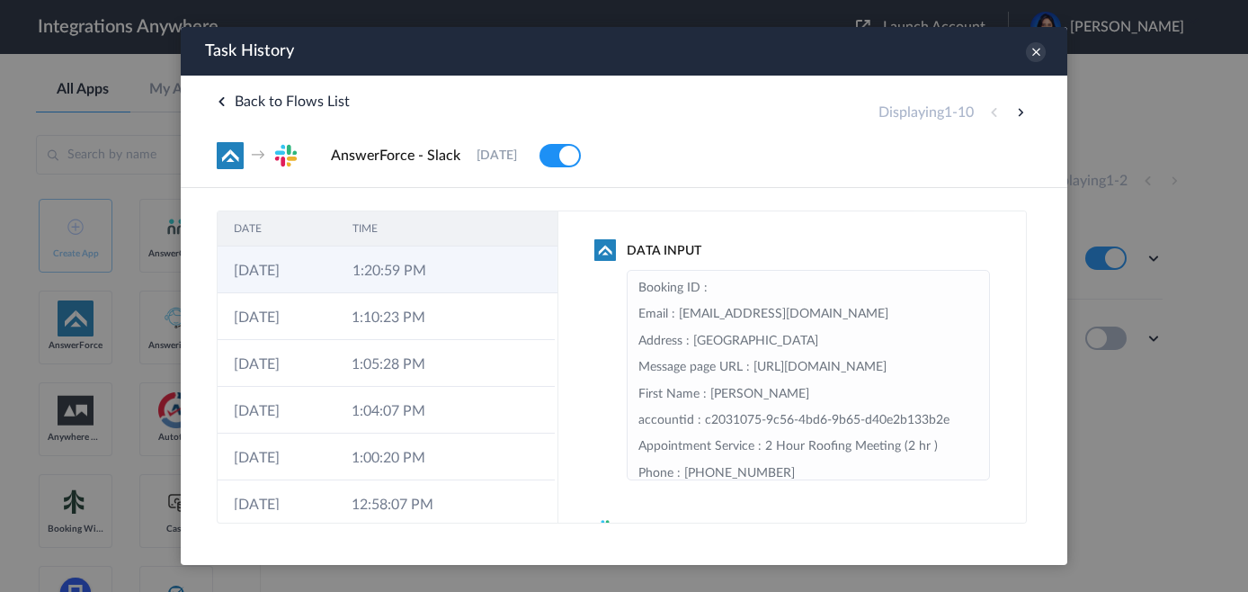
click at [456, 268] on td at bounding box center [473, 269] width 34 height 47
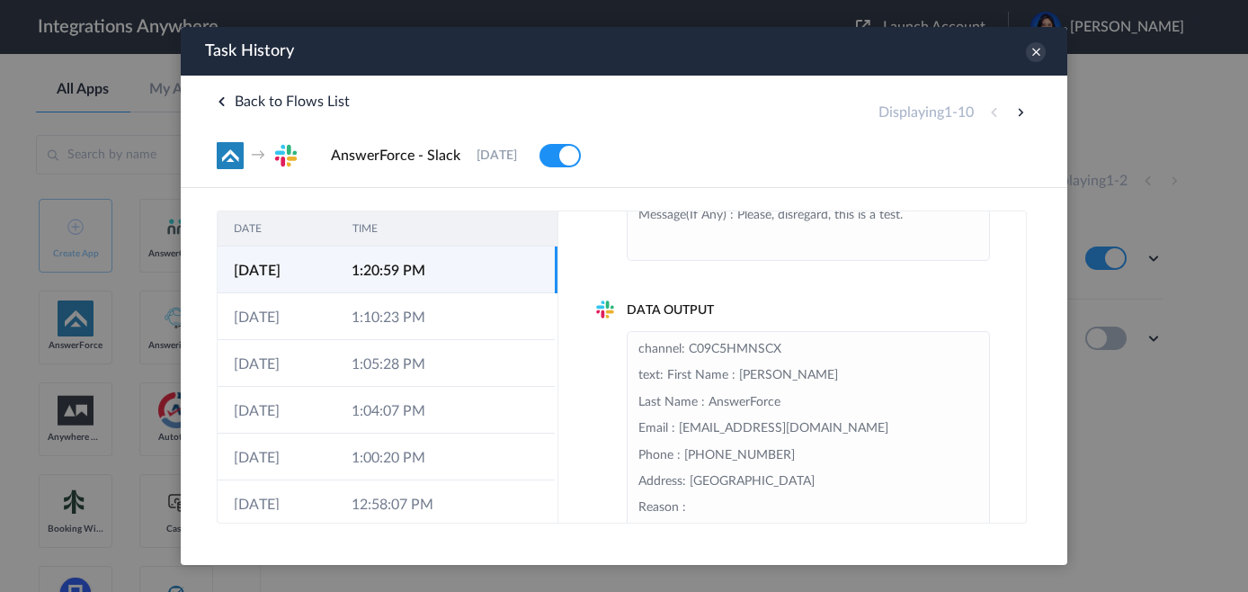
scroll to position [269, 0]
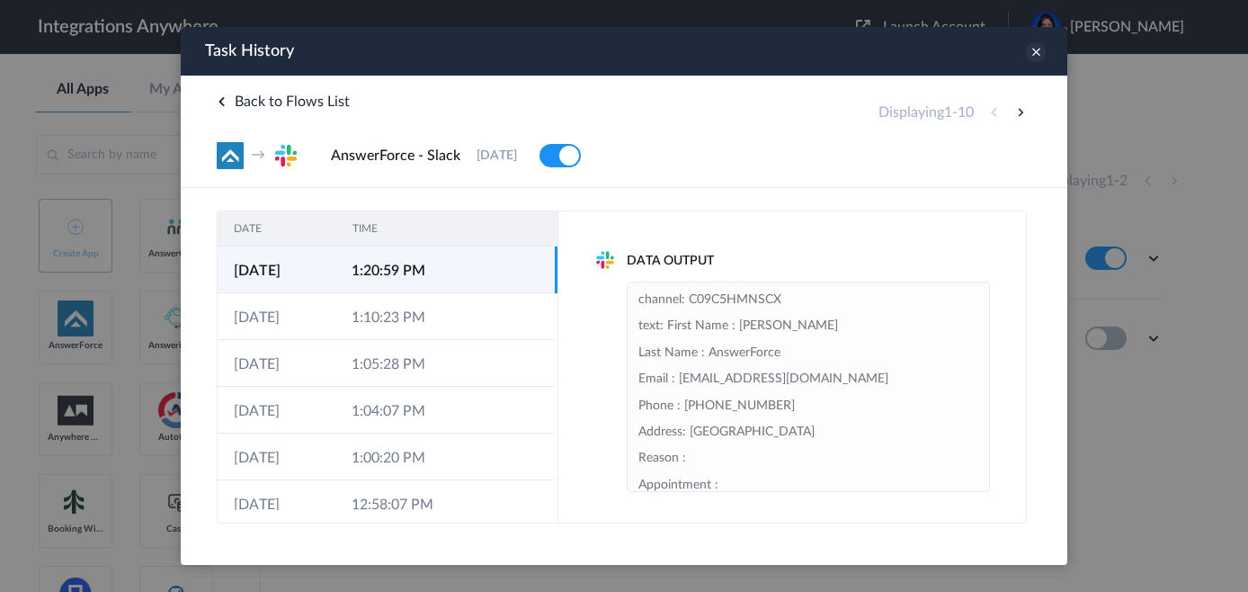
click at [1037, 56] on icon at bounding box center [1036, 52] width 20 height 20
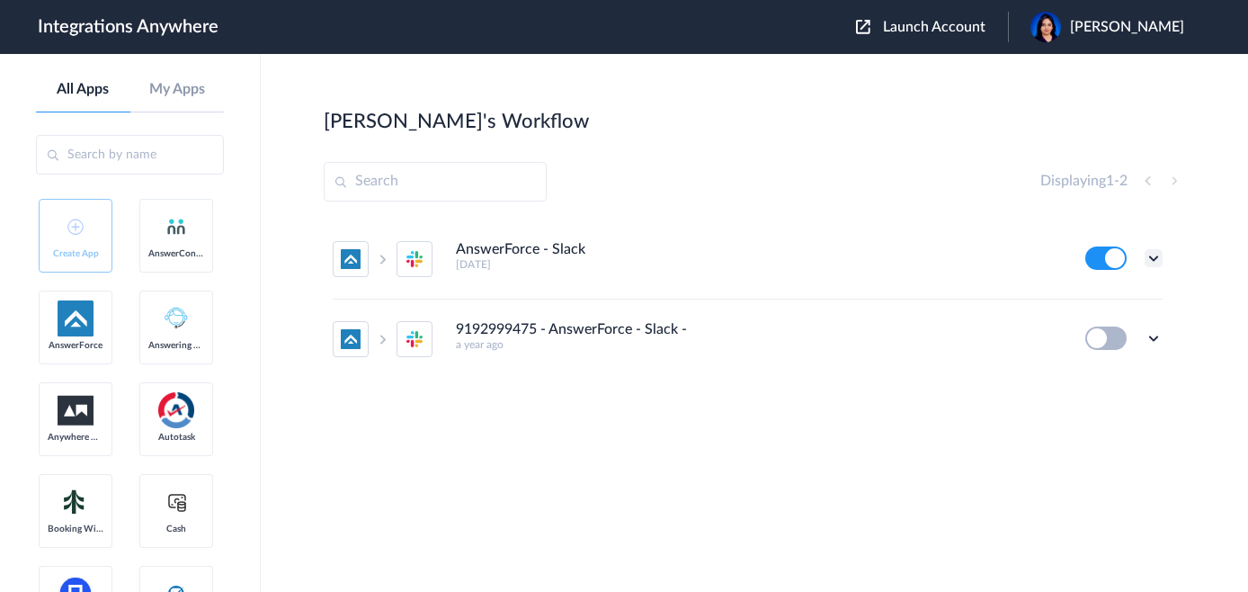
click at [1149, 260] on icon at bounding box center [1154, 258] width 18 height 18
click at [1117, 324] on li "Task history" at bounding box center [1104, 333] width 117 height 33
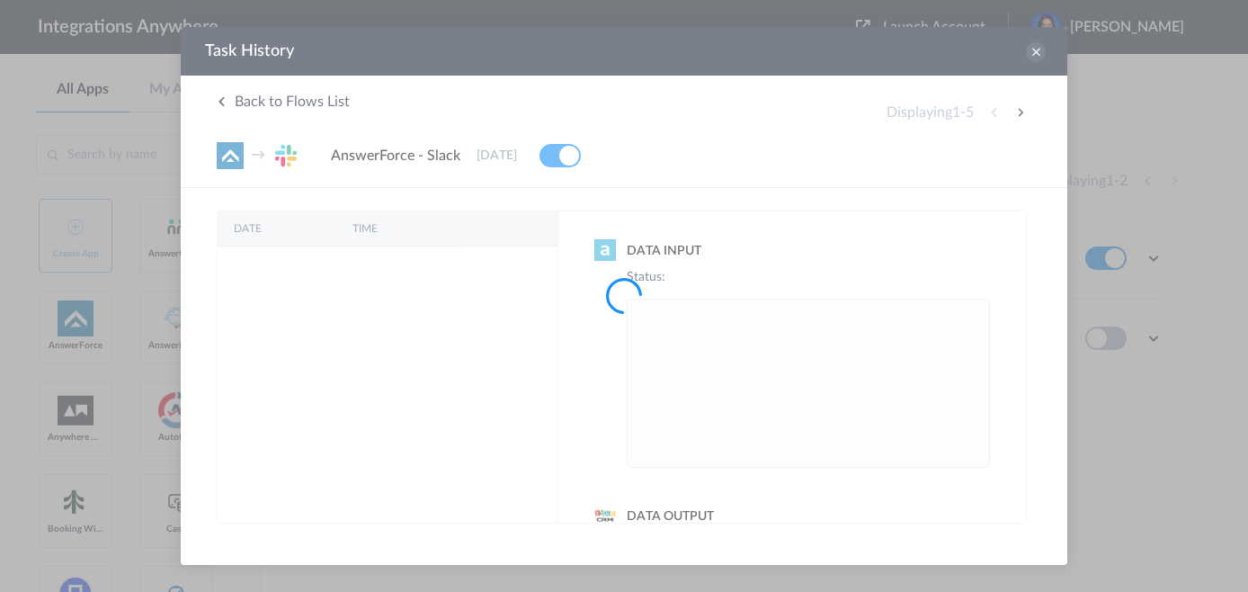
scroll to position [0, 0]
